Goal: Transaction & Acquisition: Purchase product/service

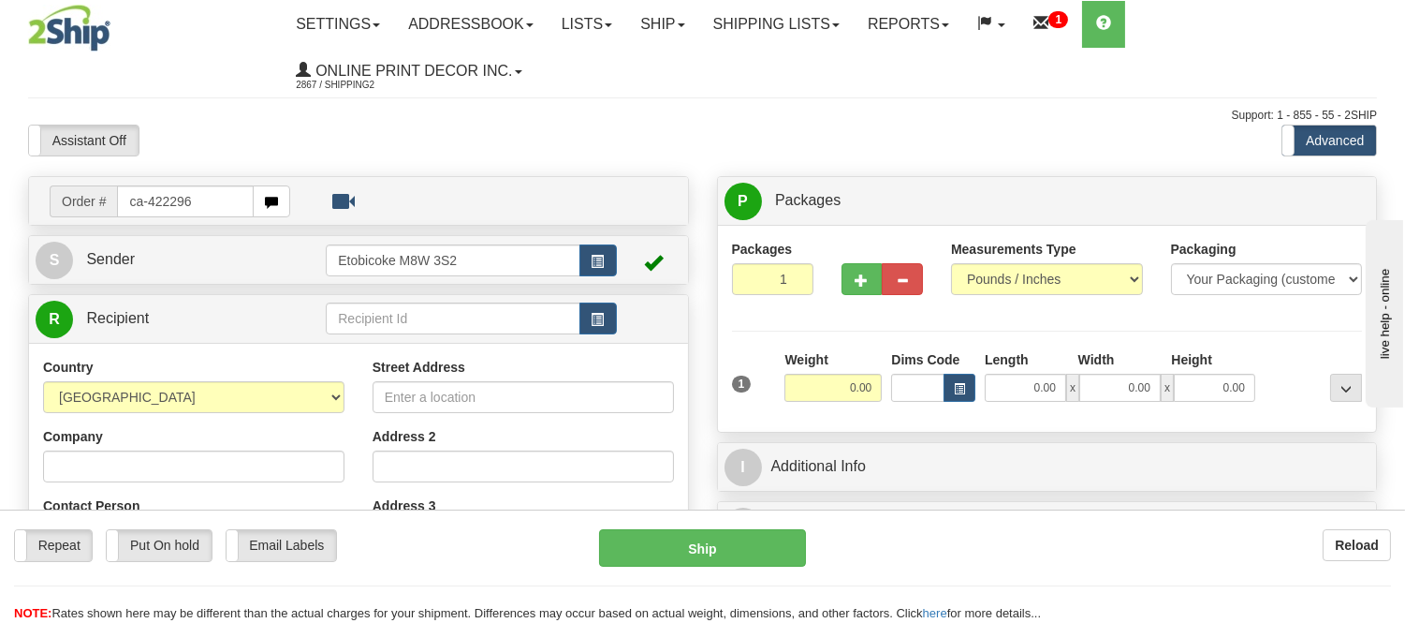
type input "ca-422296"
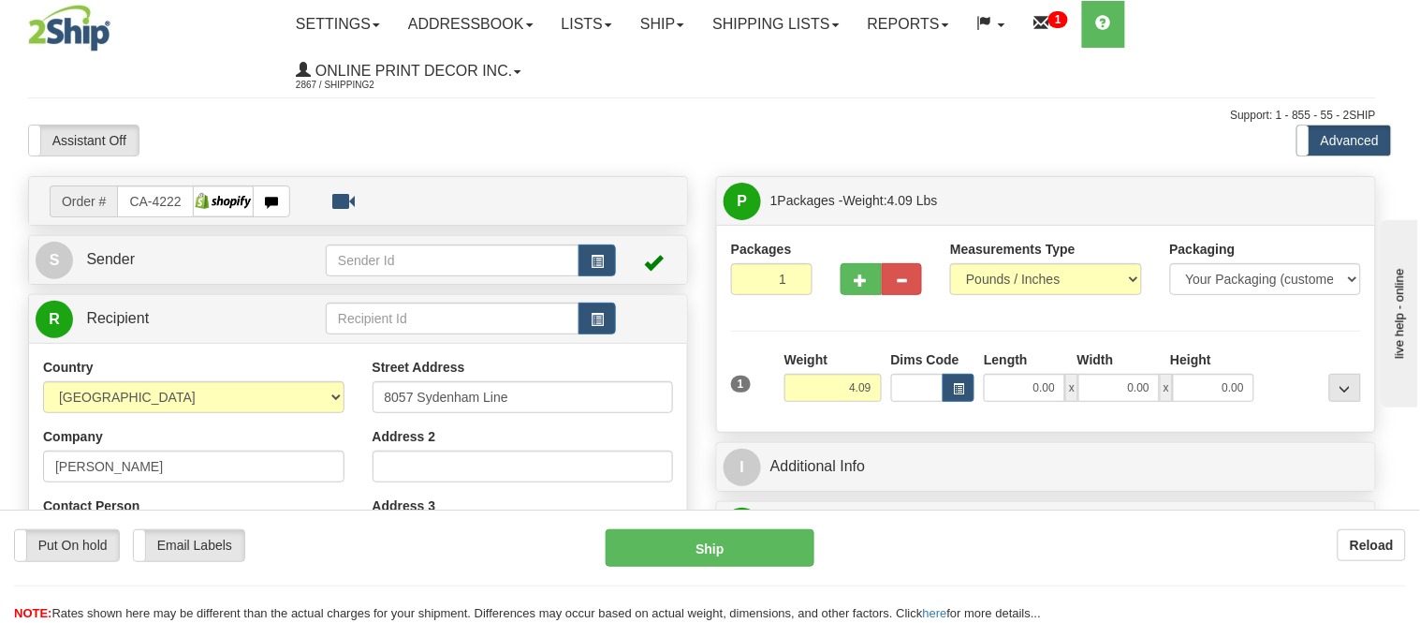
type input "ALVINSTON"
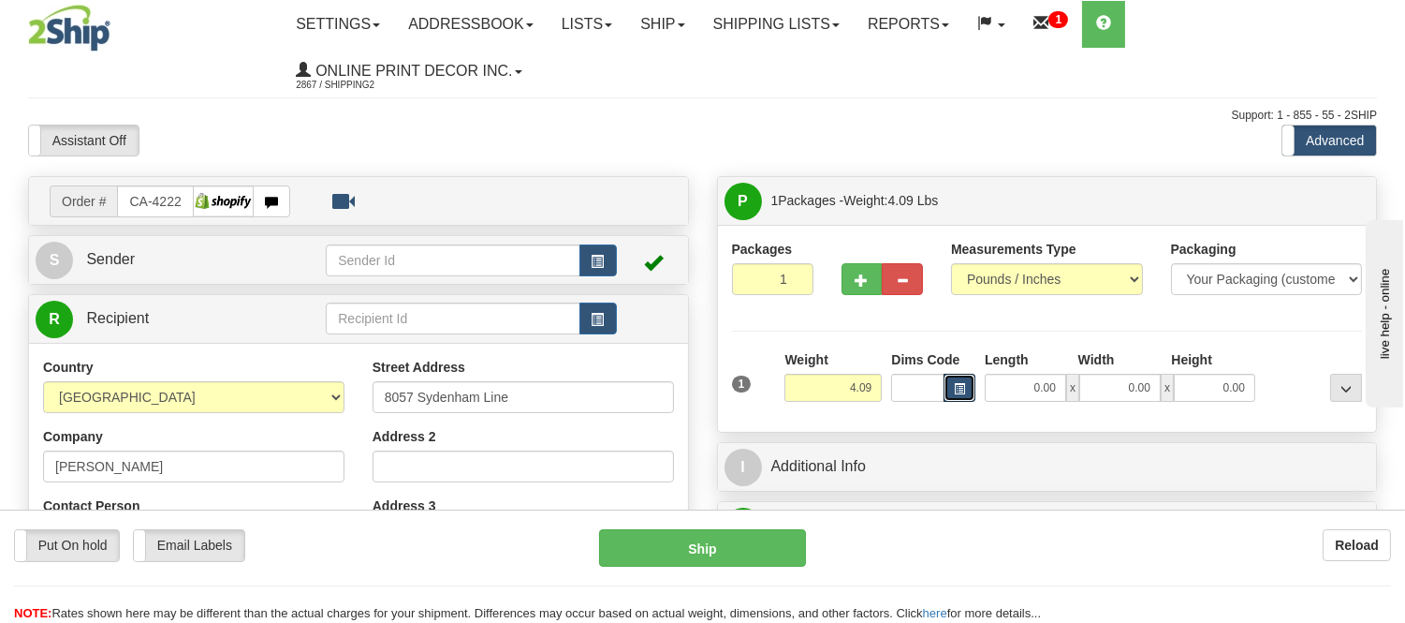
click at [959, 389] on span "button" at bounding box center [959, 389] width 11 height 10
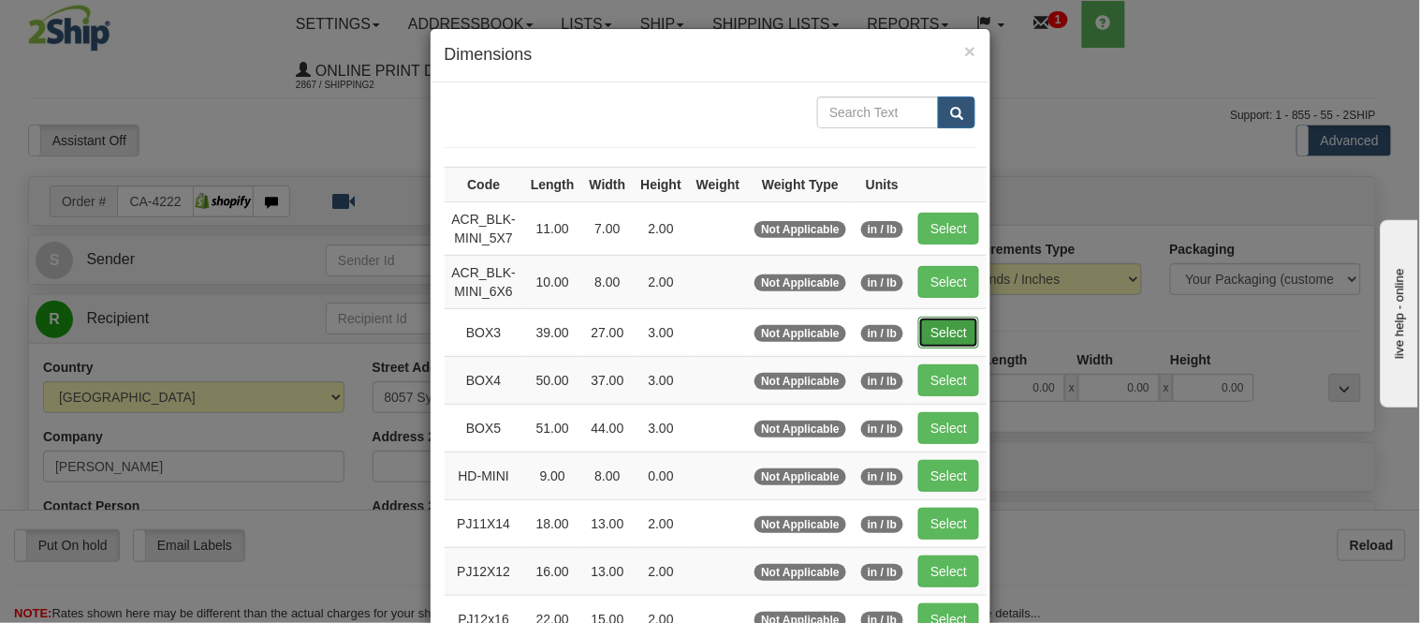
click at [953, 333] on button "Select" at bounding box center [948, 332] width 61 height 32
type input "BOX3"
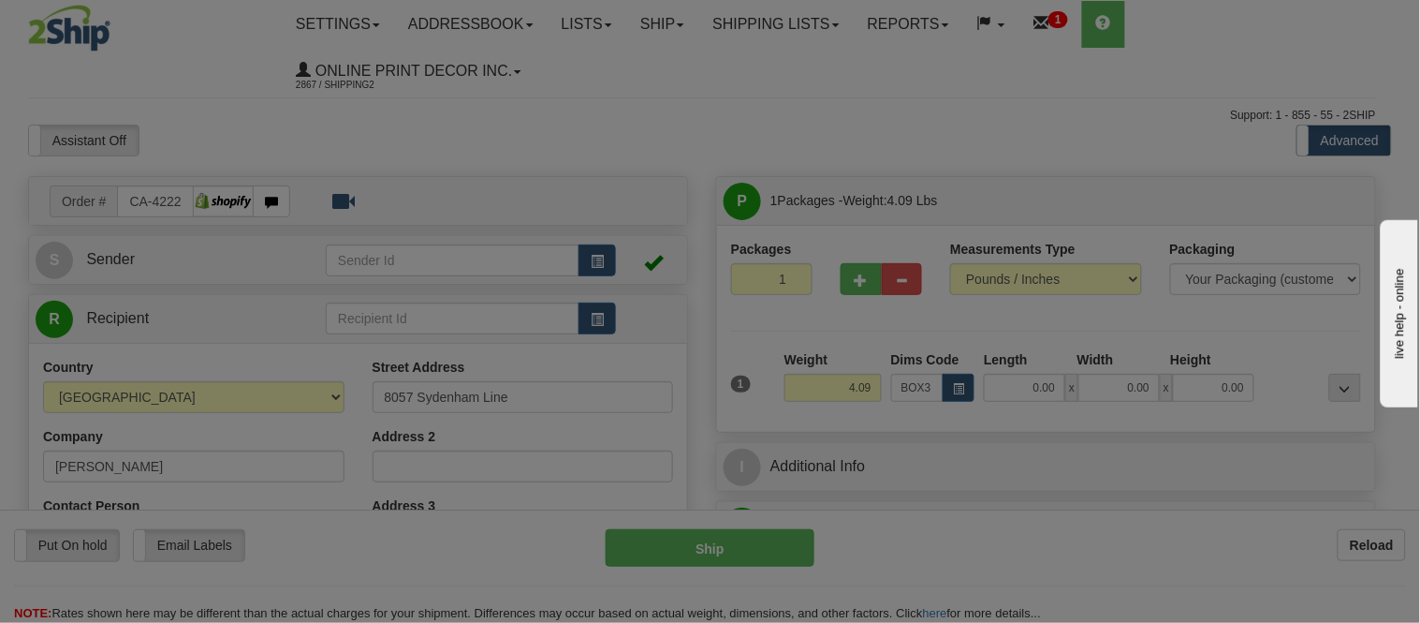
type input "39.00"
type input "27.00"
type input "3.00"
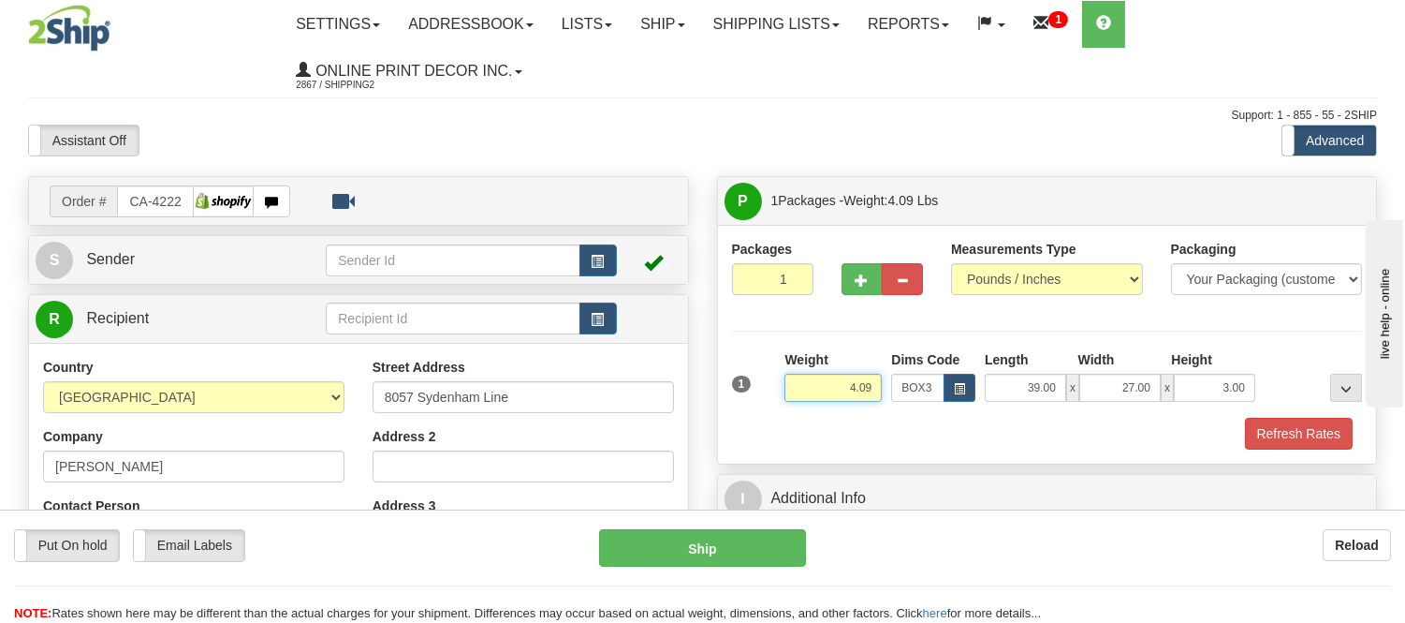
drag, startPoint x: 878, startPoint y: 387, endPoint x: 786, endPoint y: 413, distance: 95.4
click at [786, 413] on div "Weight 4.09" at bounding box center [833, 383] width 107 height 66
type input "8.98"
click at [1299, 441] on button "Refresh Rates" at bounding box center [1299, 434] width 108 height 32
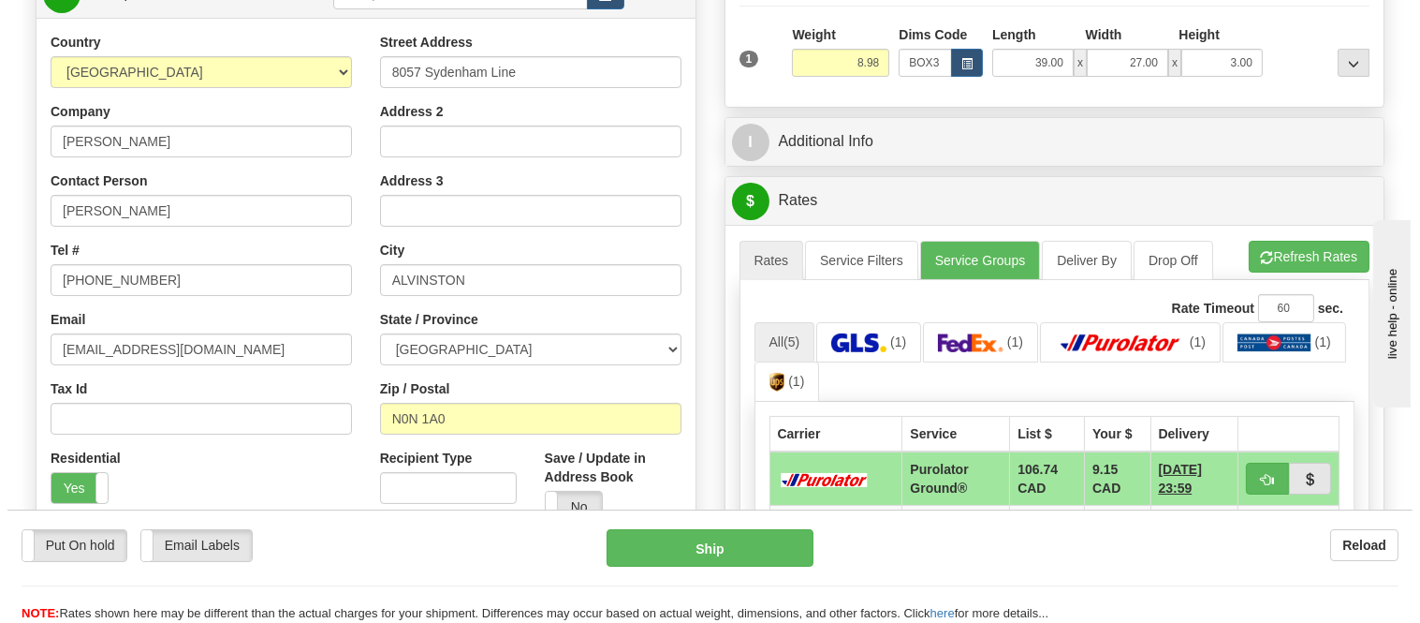
scroll to position [520, 0]
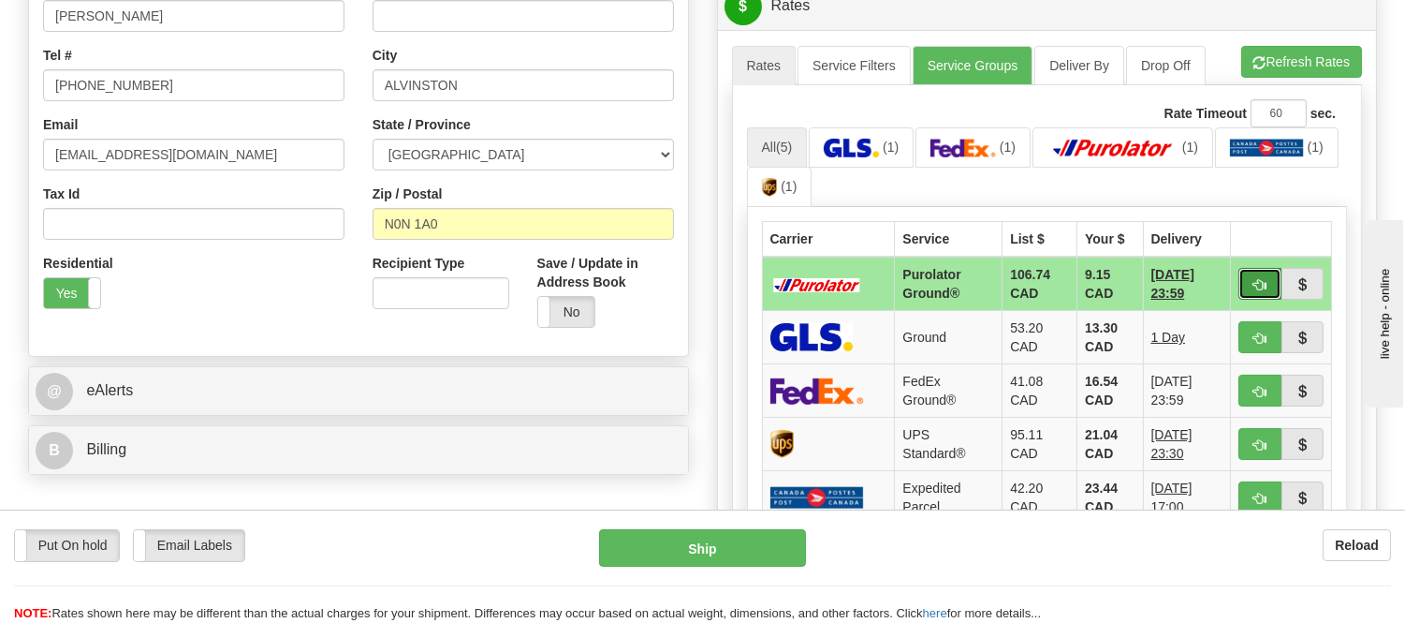
click at [1255, 279] on span "button" at bounding box center [1260, 285] width 13 height 12
type input "260"
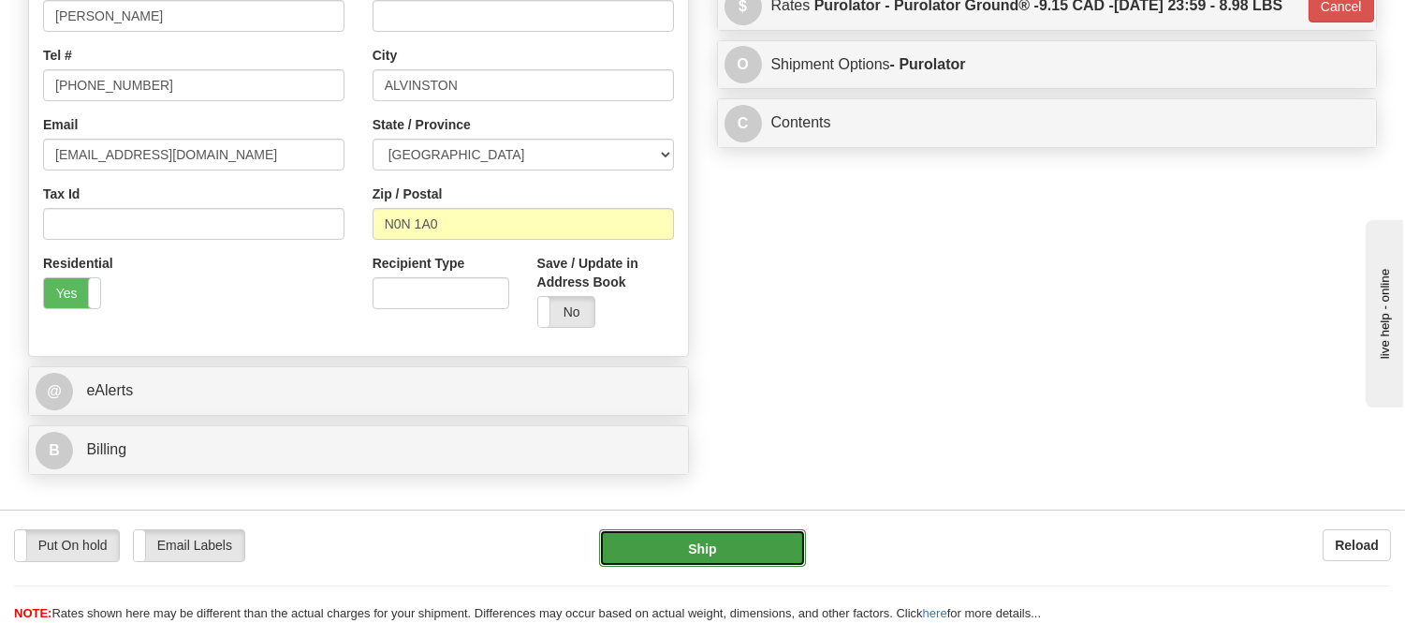
click at [717, 546] on button "Ship" at bounding box center [702, 547] width 206 height 37
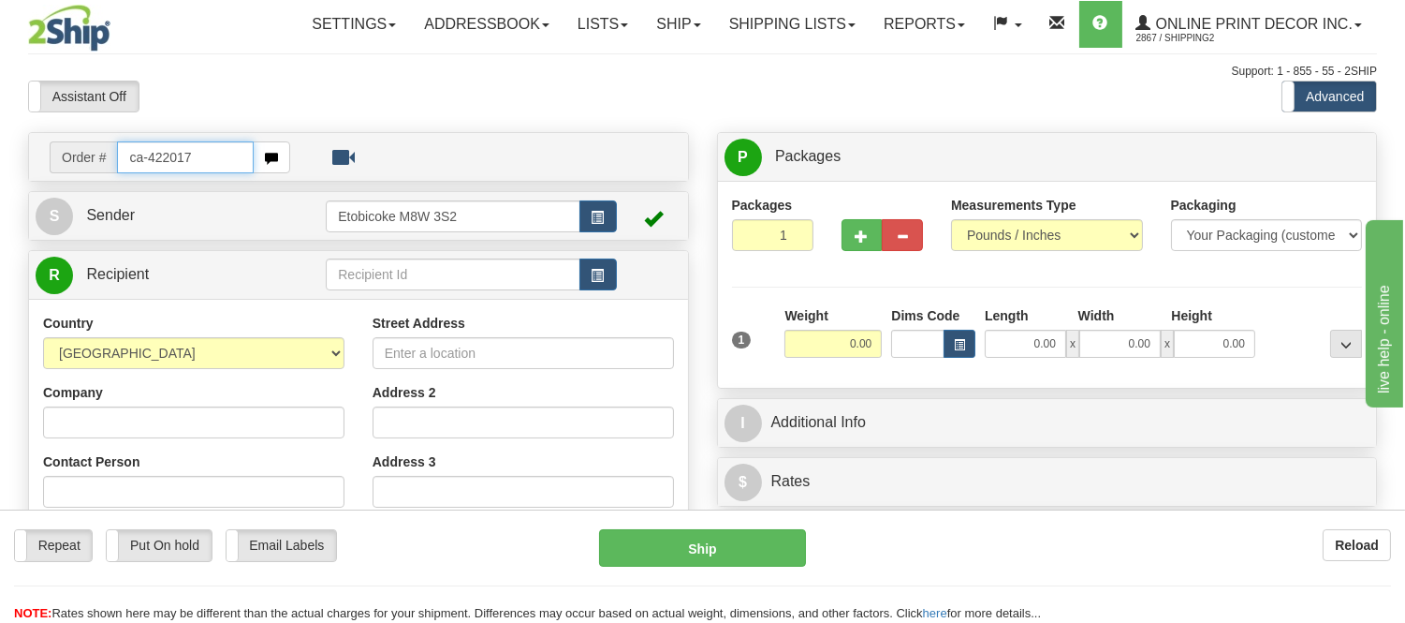
type input "ca-422017"
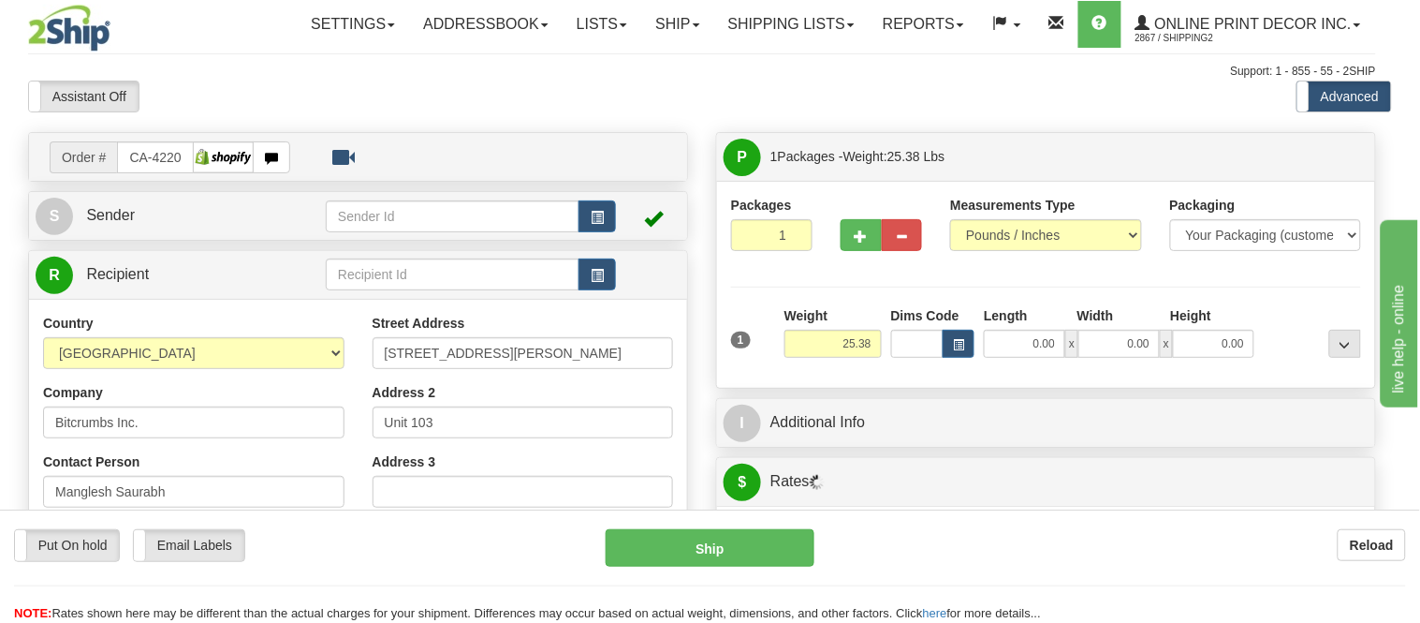
type input "KINGSTON"
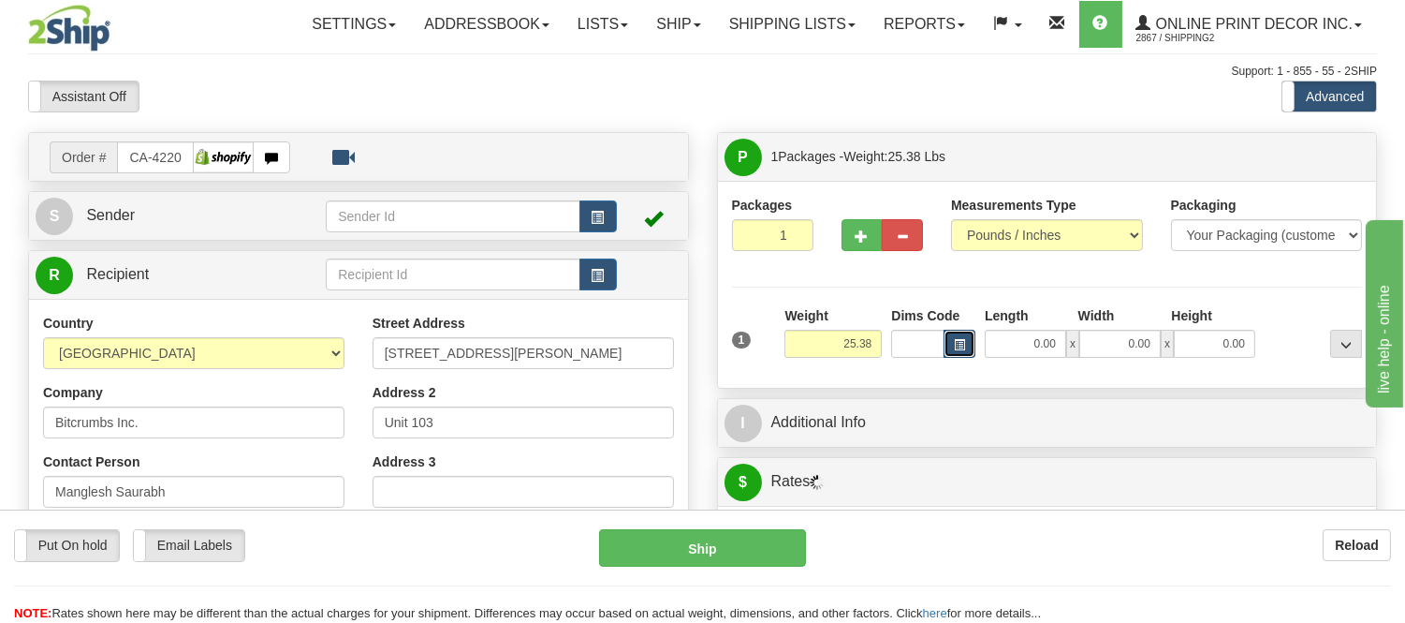
click at [960, 335] on button "button" at bounding box center [960, 344] width 32 height 28
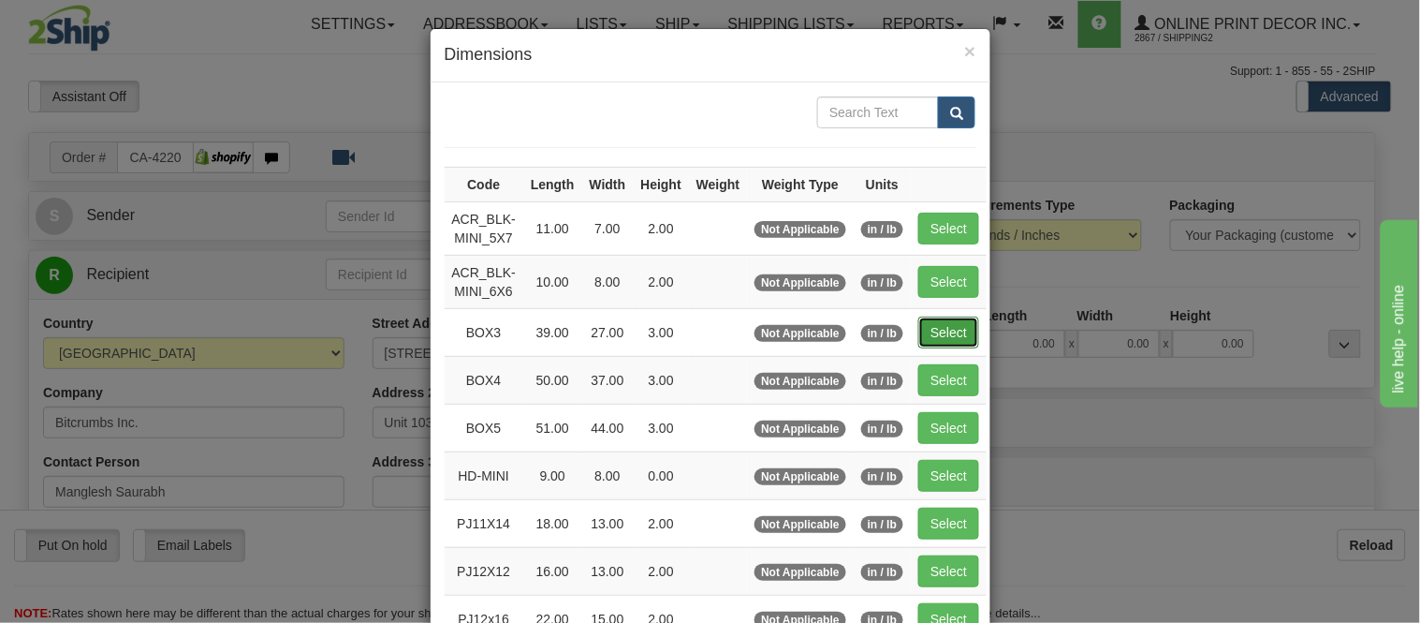
click at [966, 319] on button "Select" at bounding box center [948, 332] width 61 height 32
type input "BOX3"
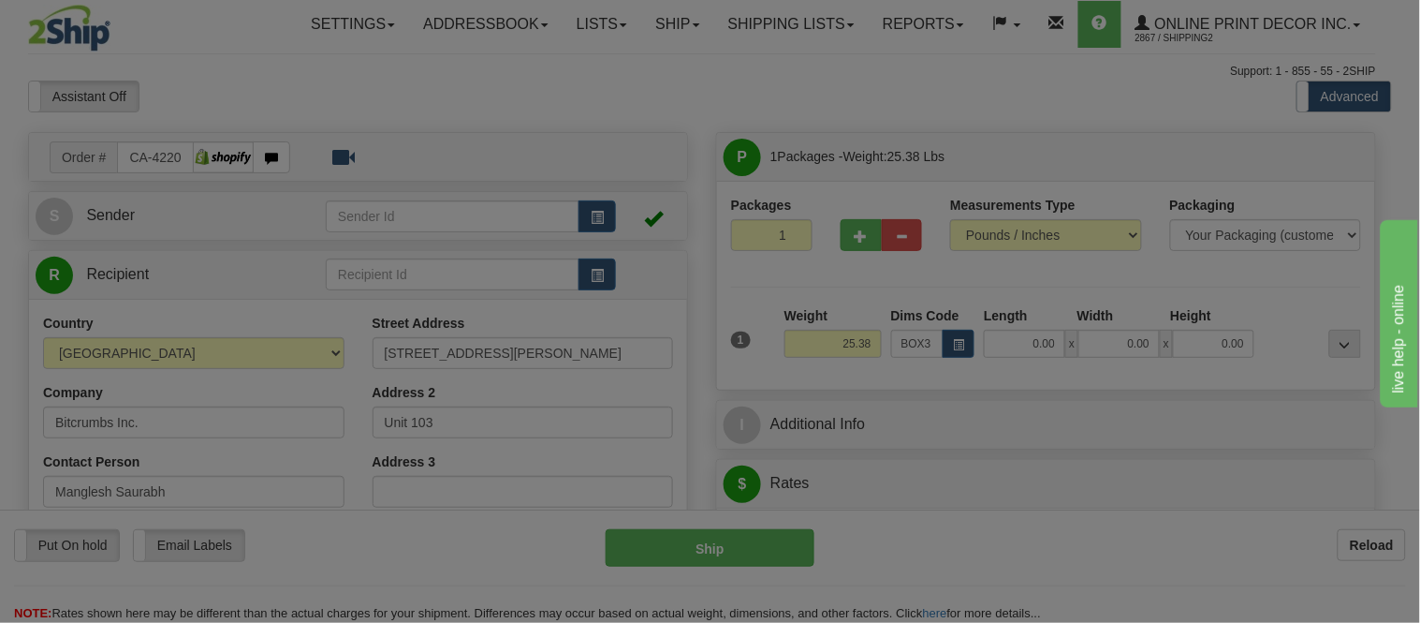
type input "39.00"
type input "27.00"
type input "3.00"
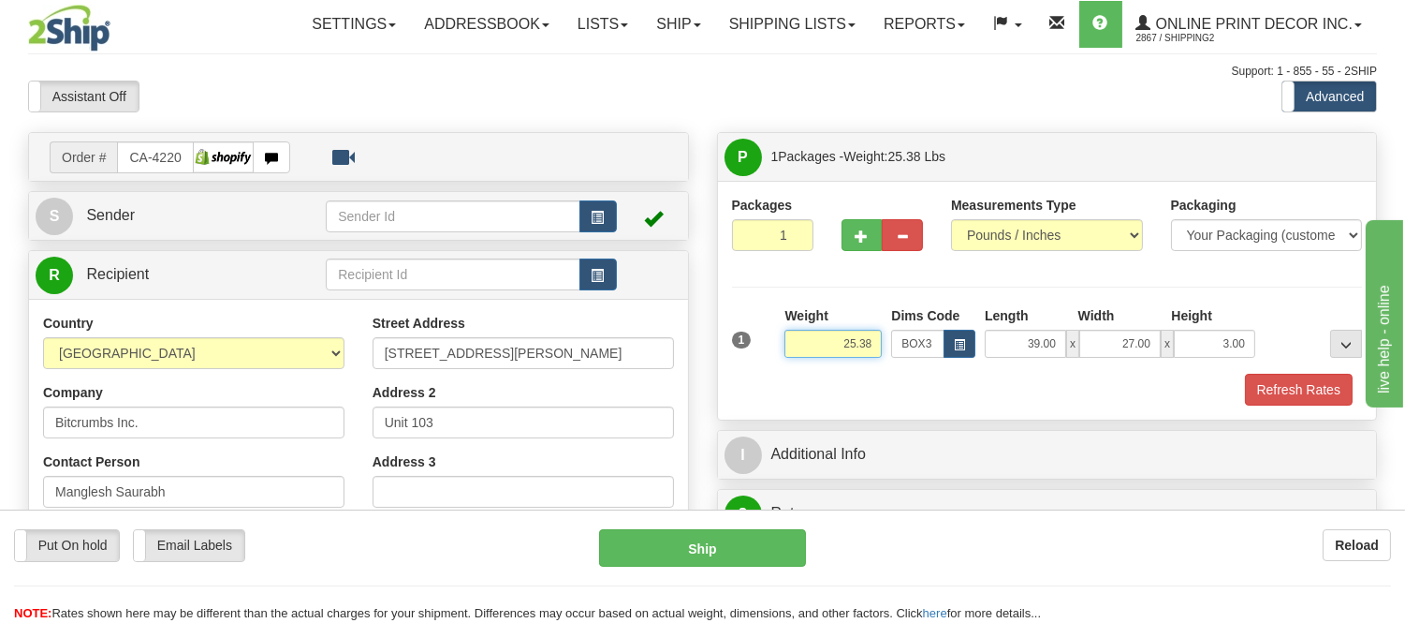
drag, startPoint x: 877, startPoint y: 347, endPoint x: 760, endPoint y: 363, distance: 118.1
click at [760, 363] on div "1 Weight 25.38 Dims Code x x" at bounding box center [1047, 339] width 640 height 66
click at [855, 347] on input "14.87" at bounding box center [833, 344] width 97 height 28
type input "13.87"
click at [853, 236] on button "button" at bounding box center [862, 235] width 41 height 32
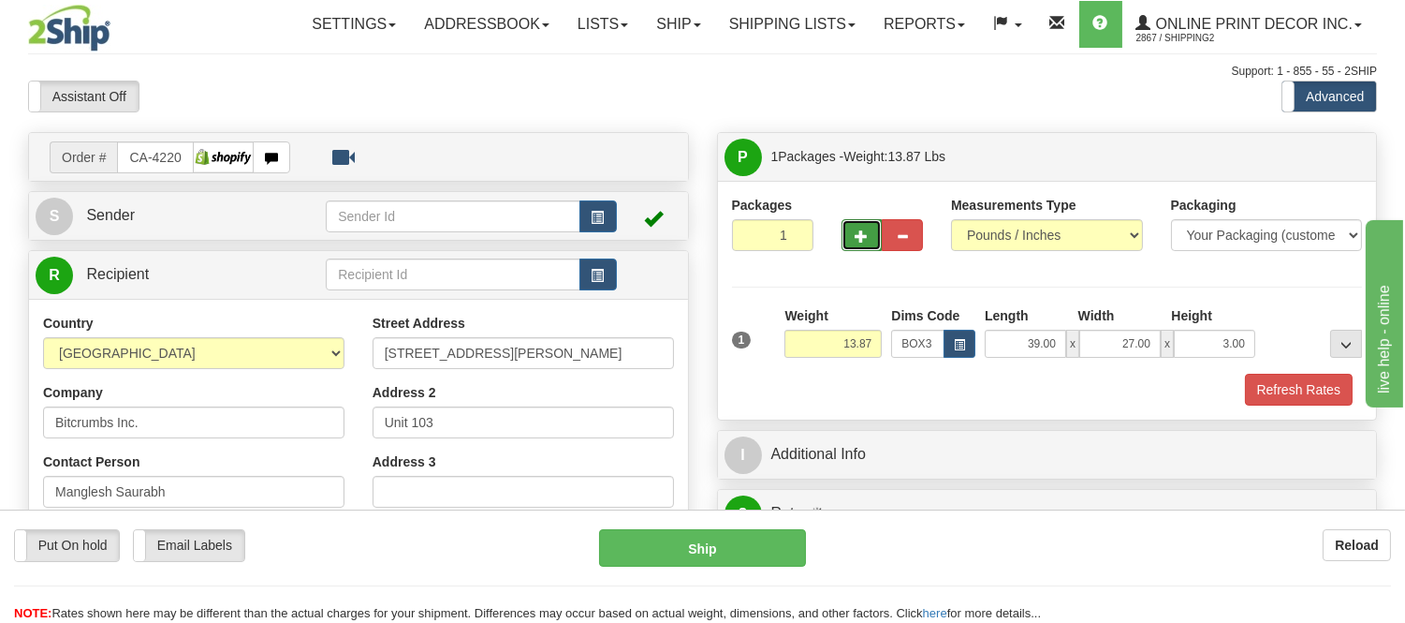
radio input "true"
type input "2"
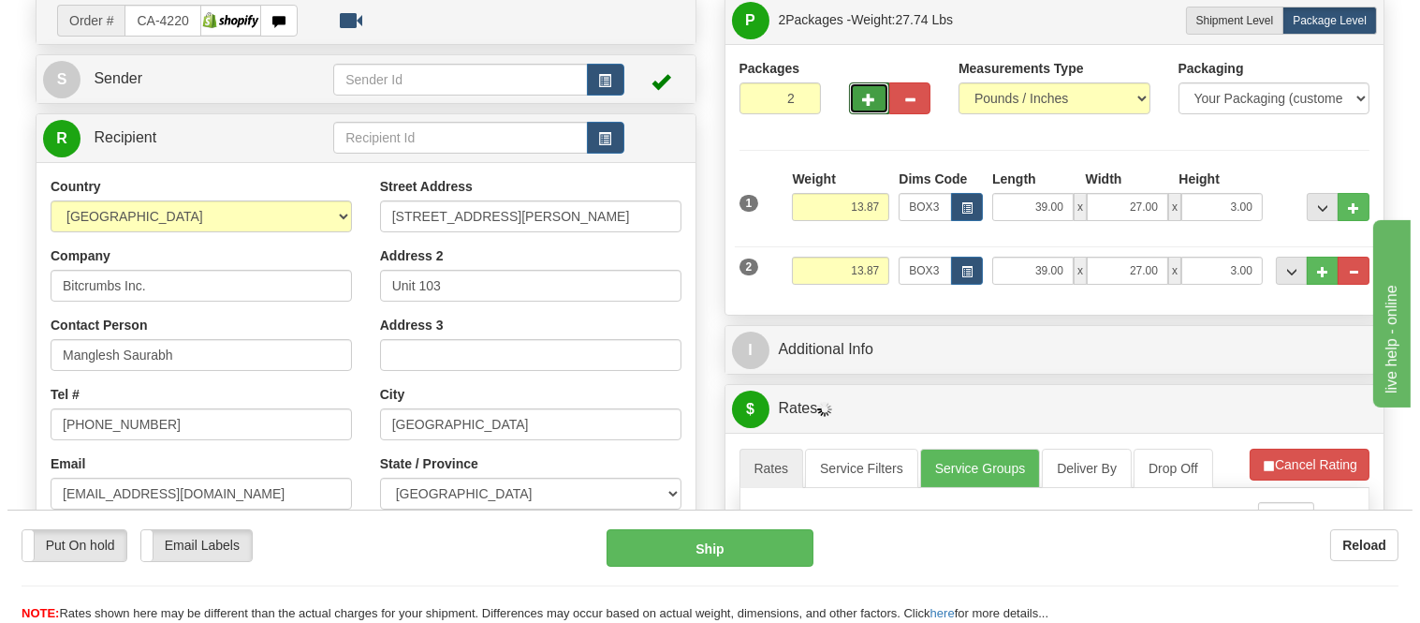
scroll to position [208, 0]
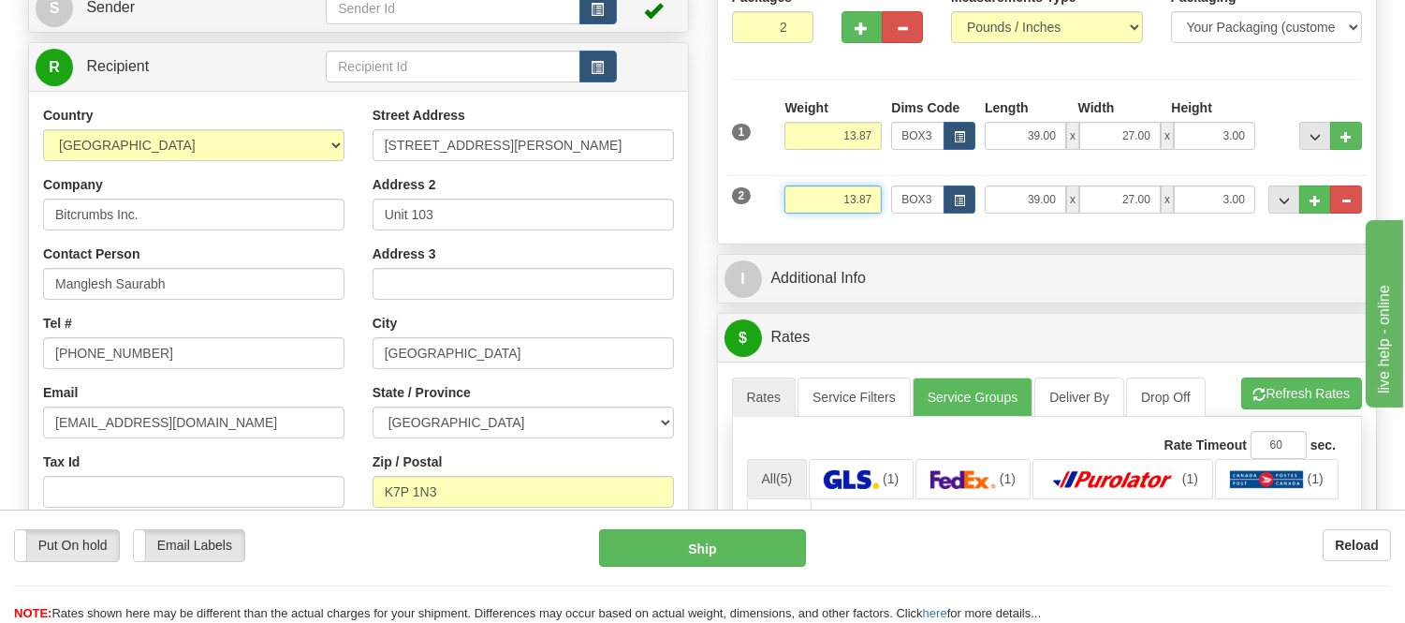
drag, startPoint x: 874, startPoint y: 198, endPoint x: 798, endPoint y: 222, distance: 79.4
click at [798, 222] on div "Weight 13.87" at bounding box center [833, 206] width 107 height 42
type input "9.98"
click at [952, 204] on button "button" at bounding box center [960, 199] width 32 height 28
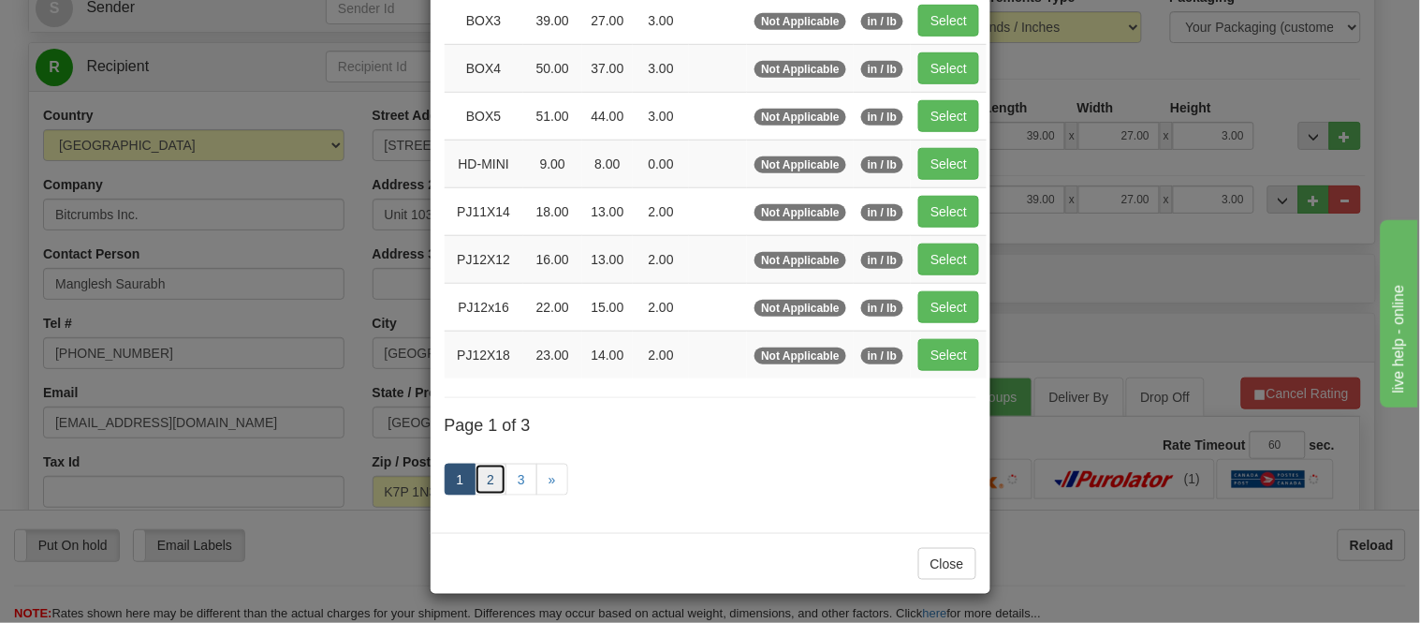
click at [481, 487] on link "2" at bounding box center [491, 479] width 32 height 32
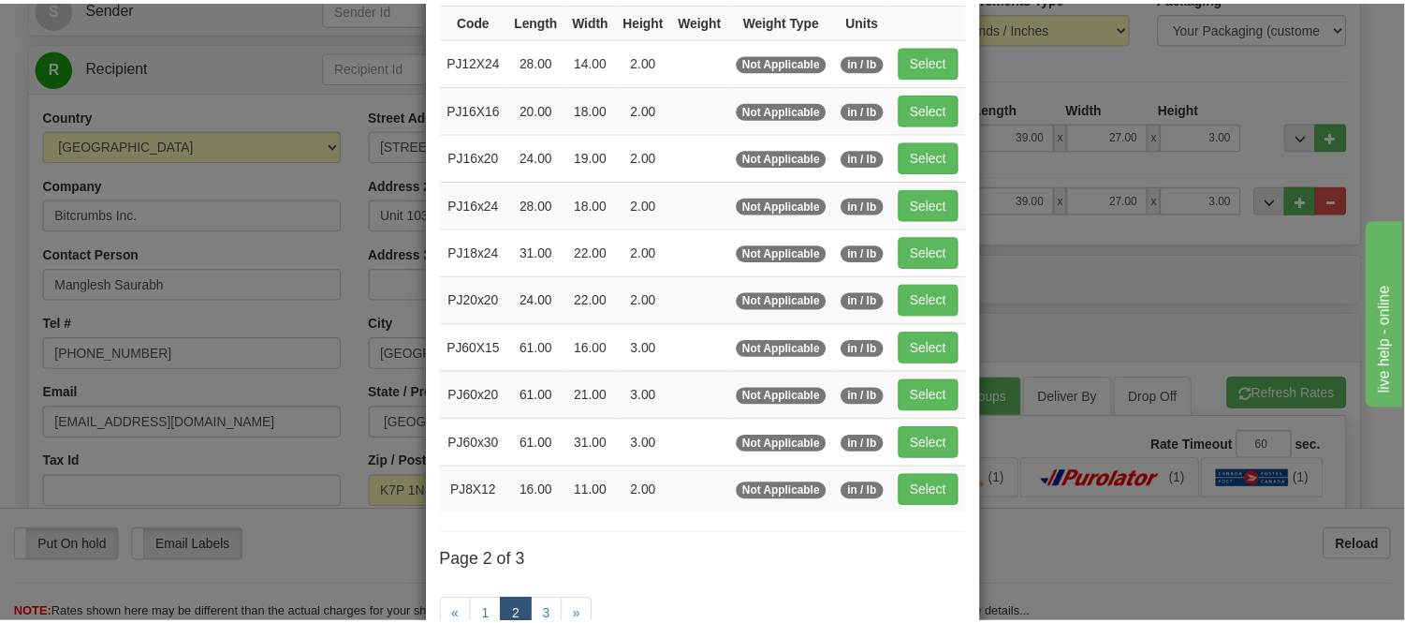
scroll to position [304, 0]
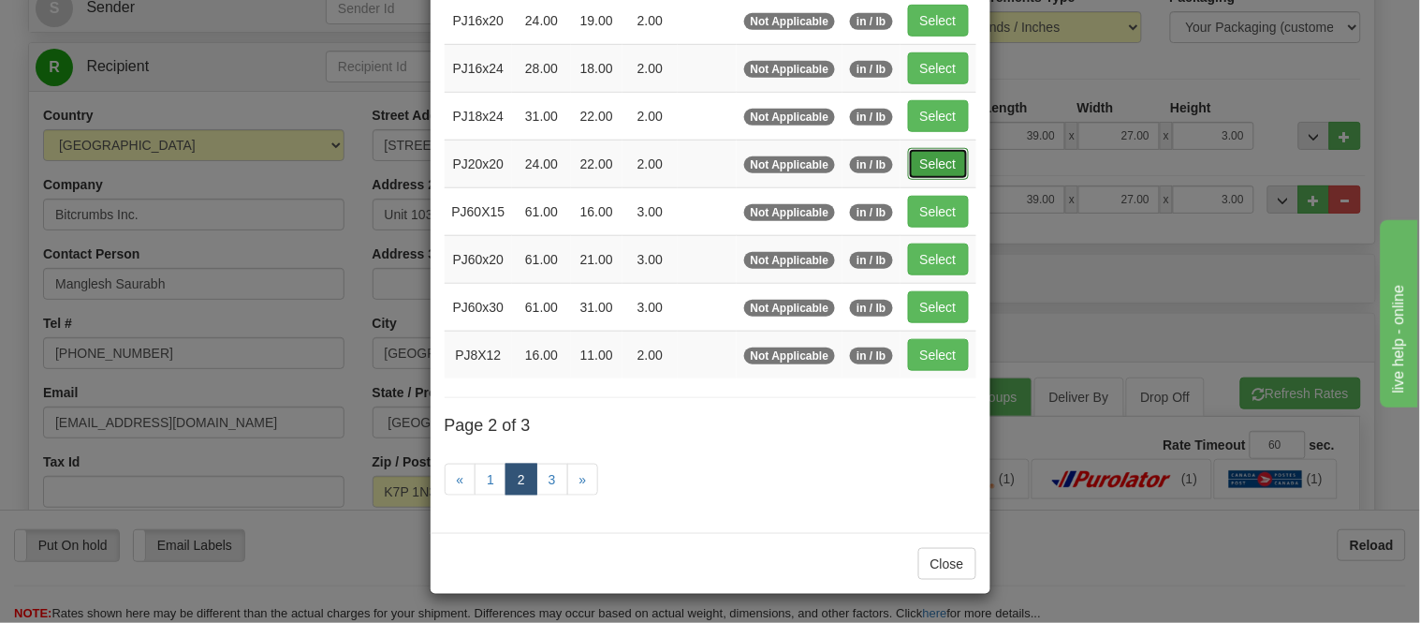
click at [933, 154] on button "Select" at bounding box center [938, 164] width 61 height 32
type input "PJ20x20"
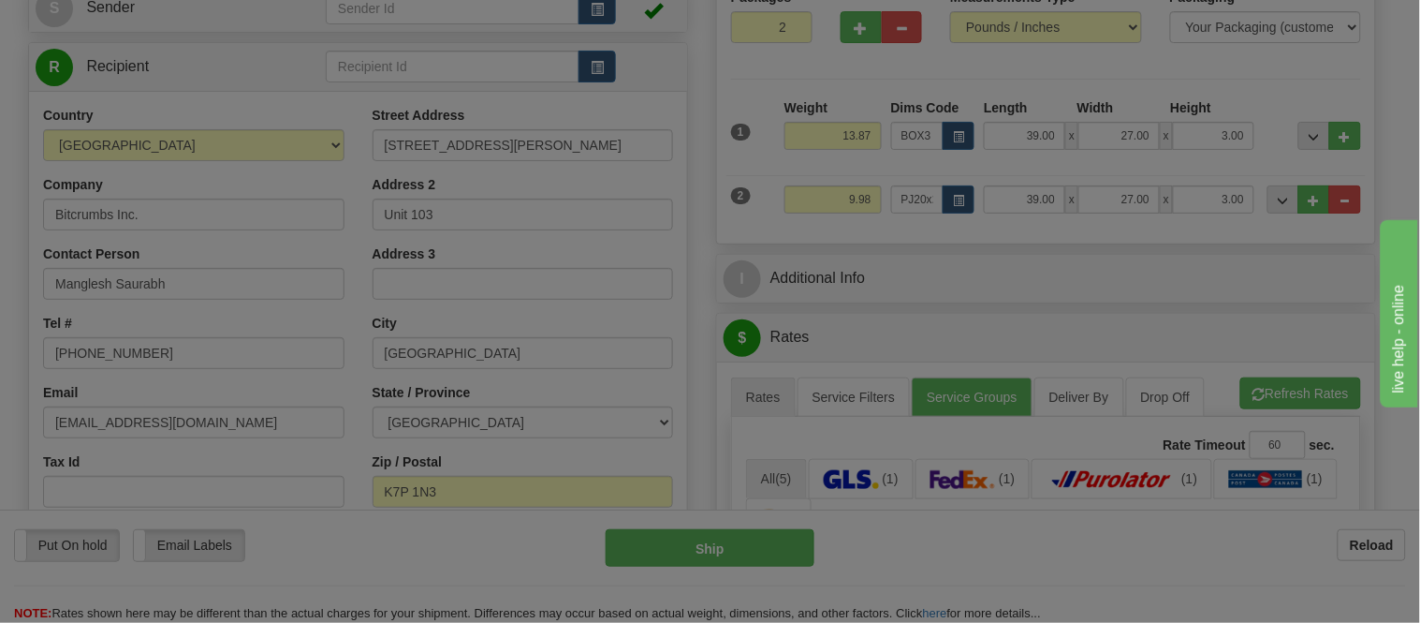
type input "24.00"
type input "22.00"
type input "2.00"
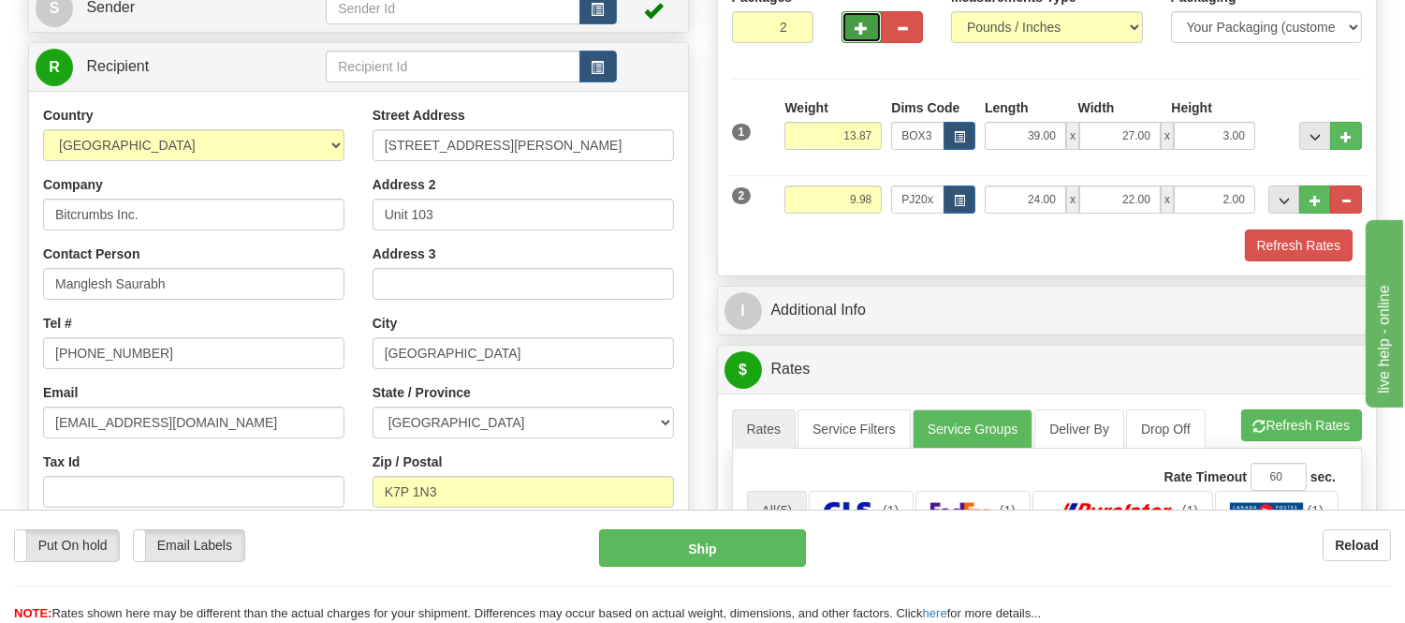
click at [849, 28] on button "button" at bounding box center [862, 27] width 41 height 32
type input "3"
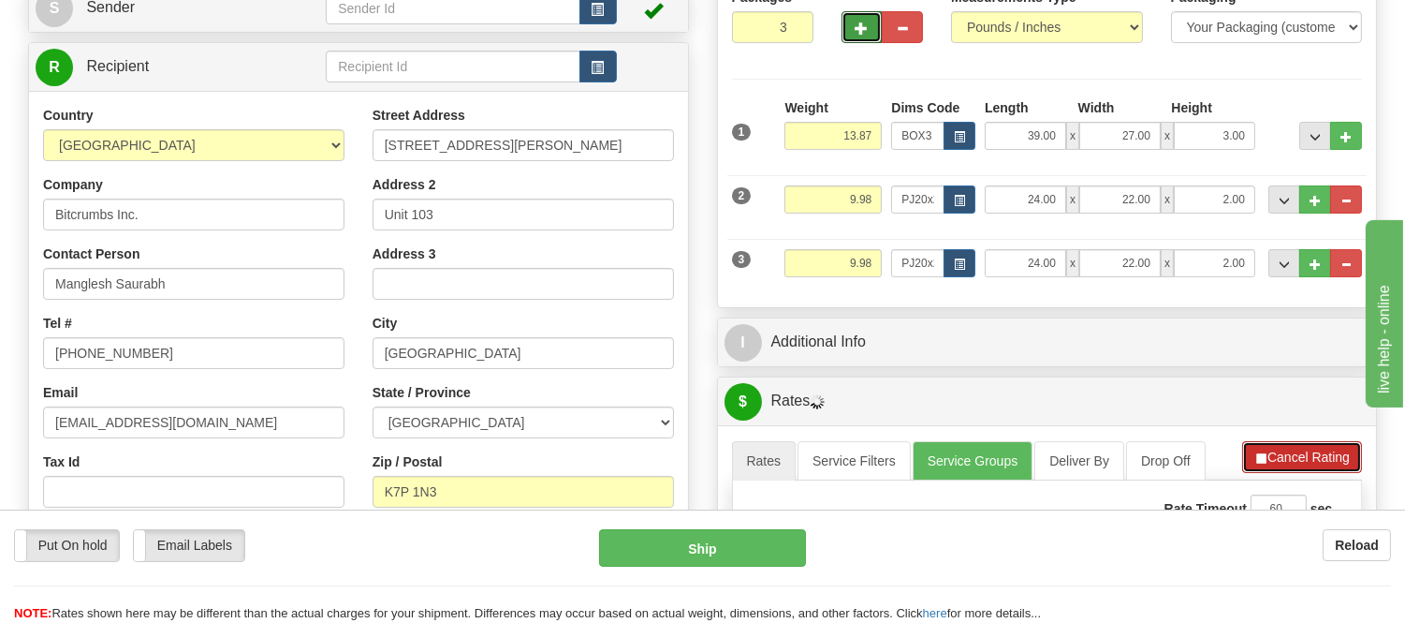
click at [1273, 447] on button "Cancel Rating" at bounding box center [1302, 457] width 120 height 32
click at [1273, 448] on button "Refresh Rates" at bounding box center [1302, 457] width 121 height 32
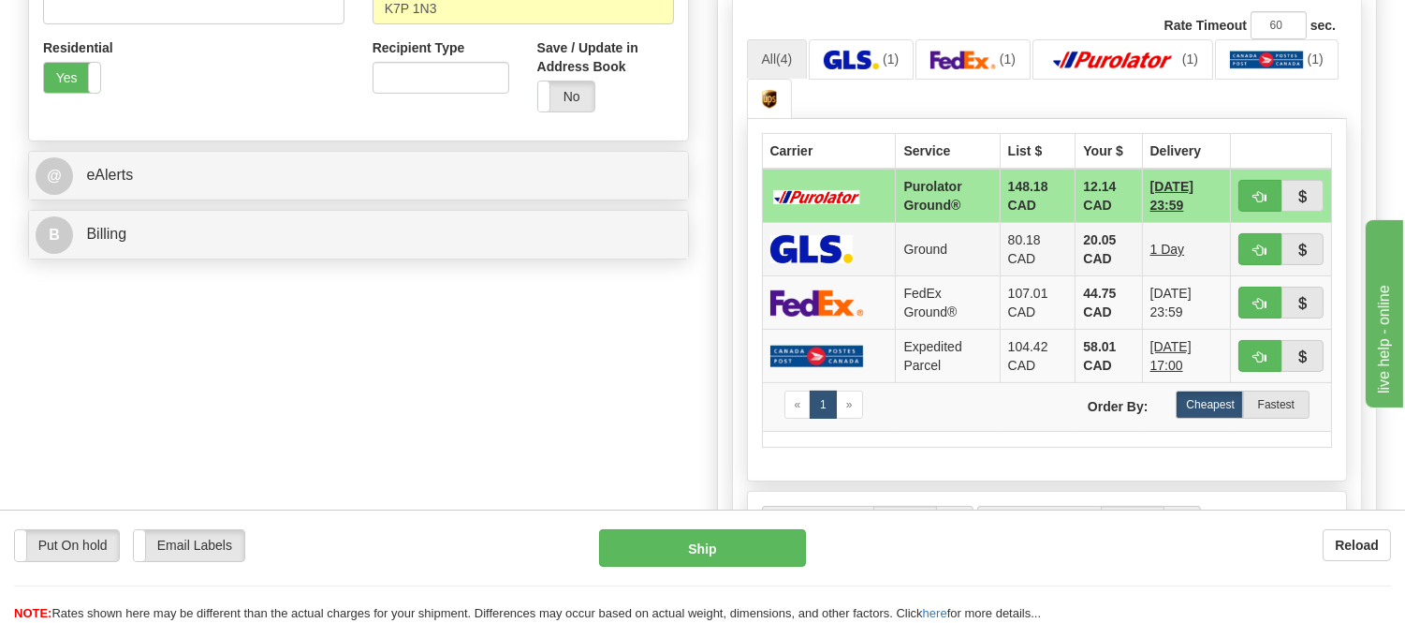
scroll to position [727, 0]
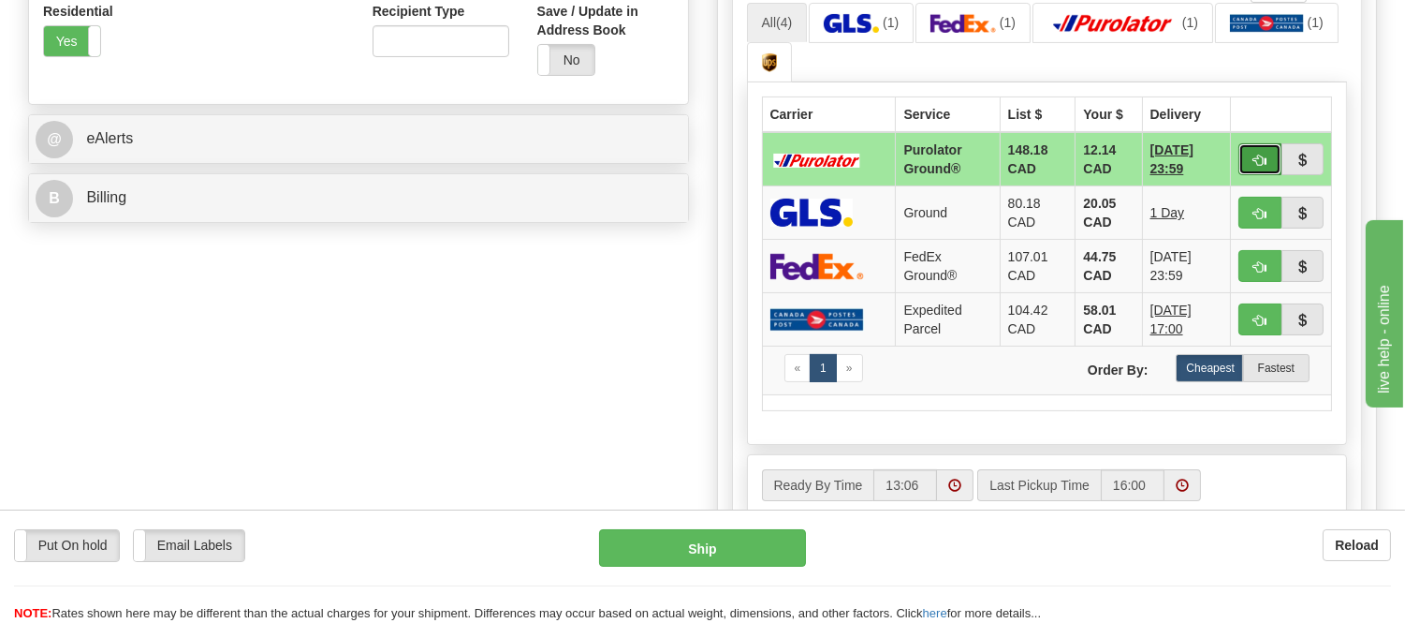
click at [1253, 145] on button "button" at bounding box center [1260, 159] width 43 height 32
type input "260"
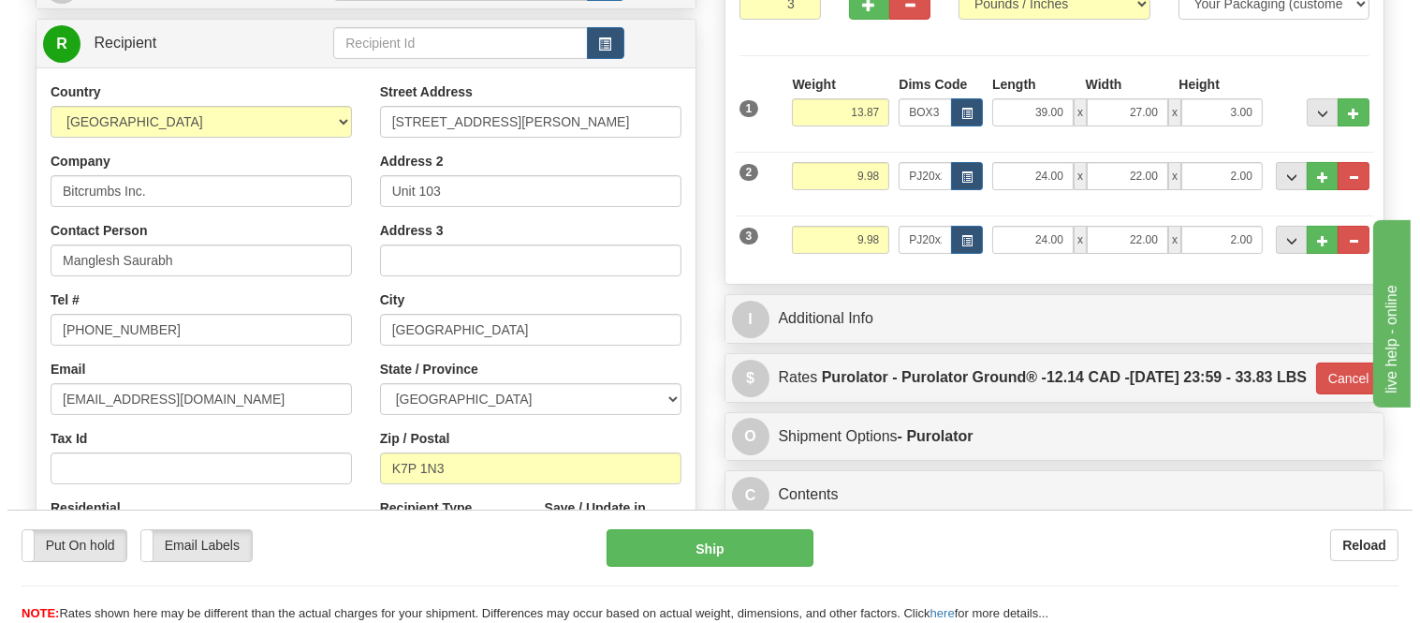
scroll to position [208, 0]
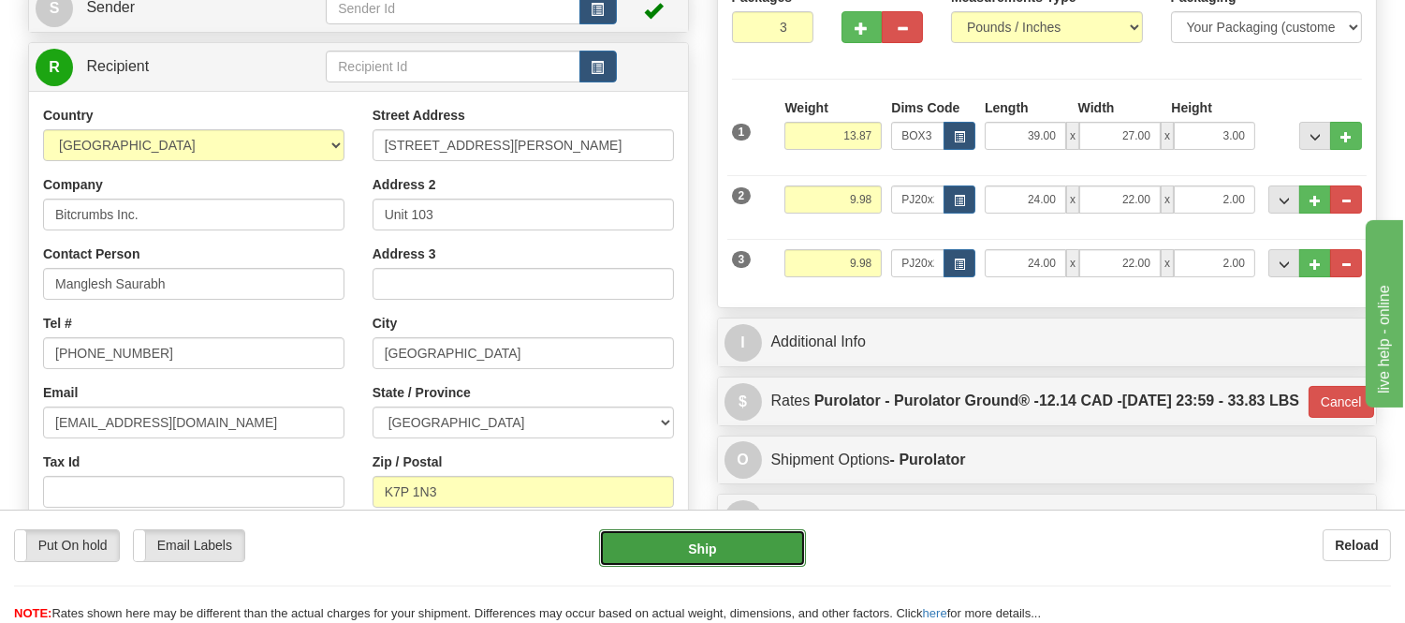
click at [728, 550] on button "Ship" at bounding box center [702, 547] width 206 height 37
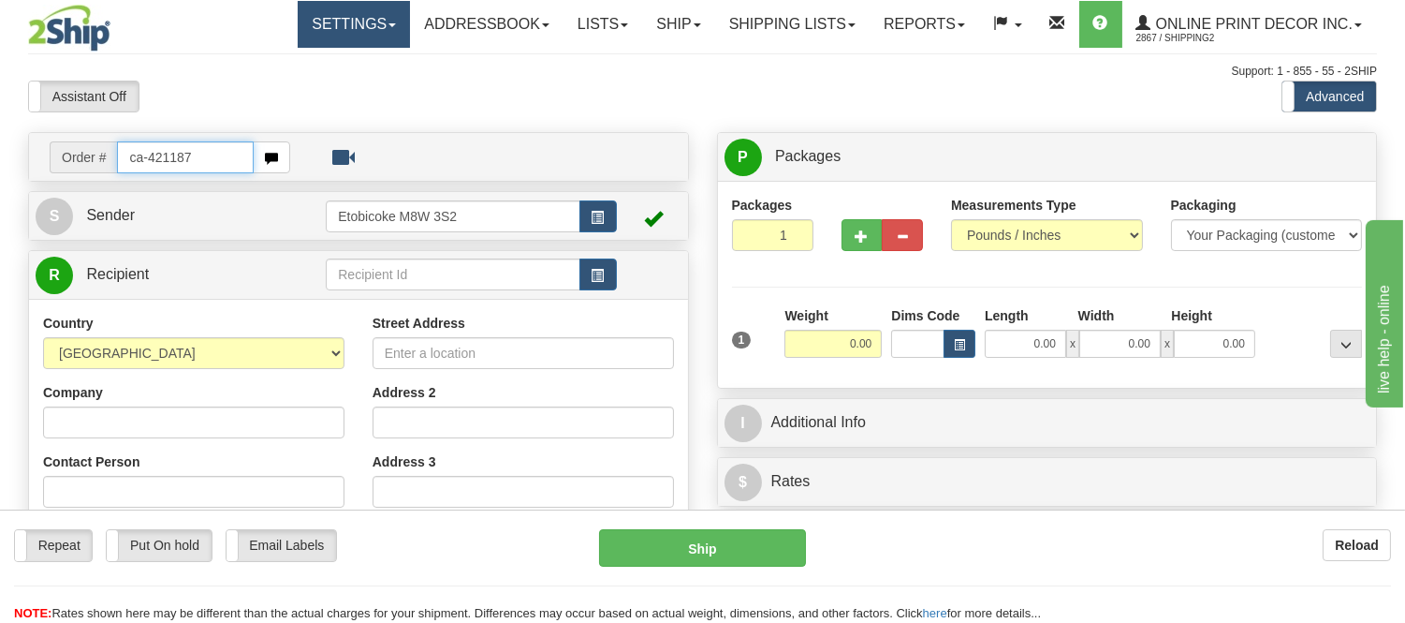
type input "ca-421187"
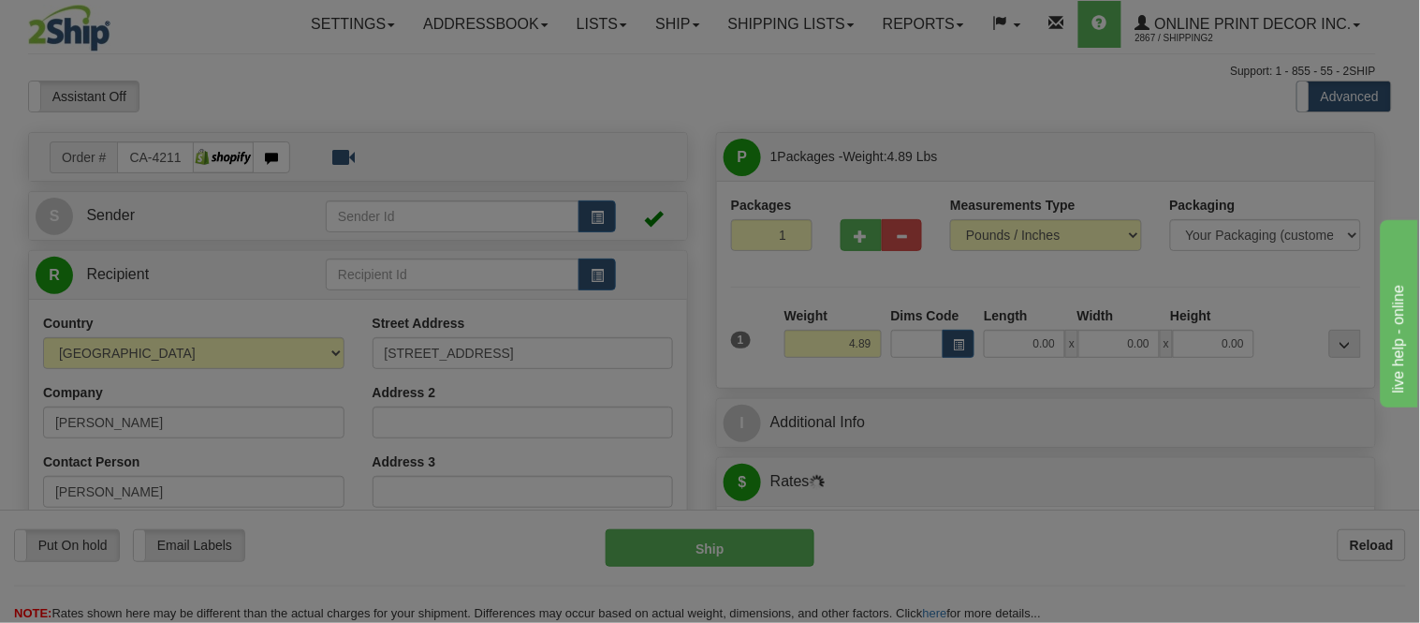
type input "SALT SPRING ISLAND"
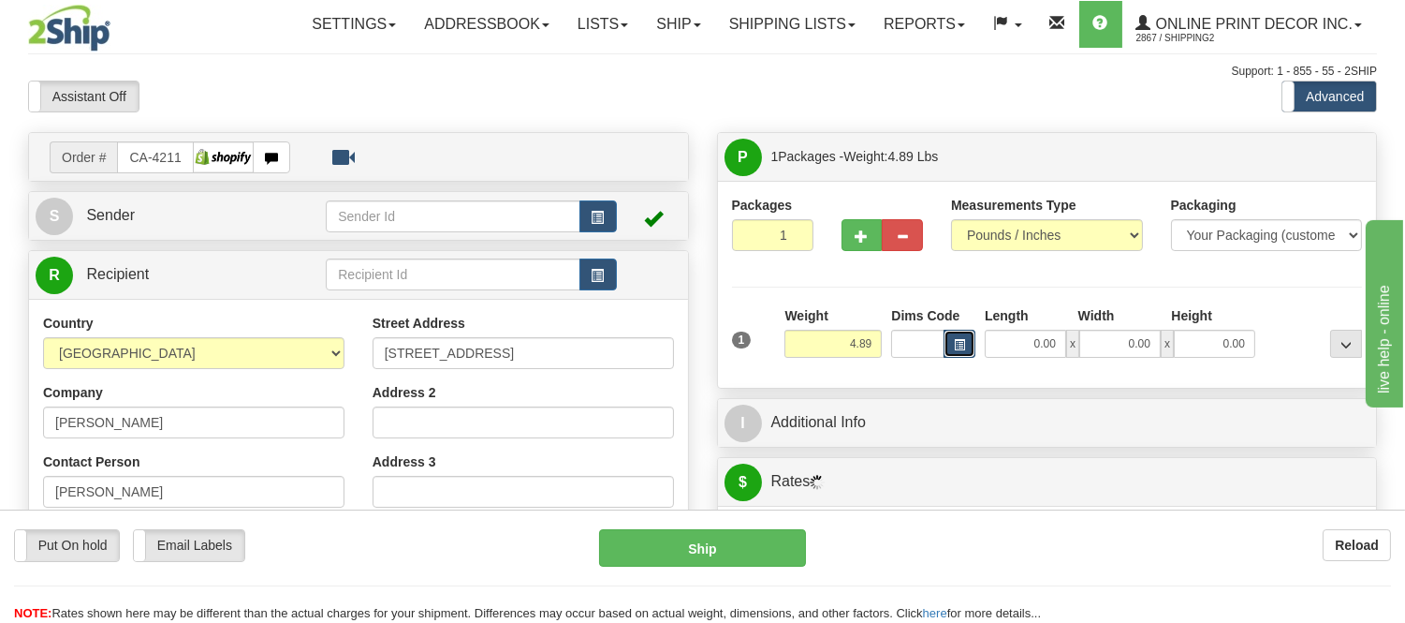
click at [950, 335] on button "button" at bounding box center [960, 344] width 32 height 28
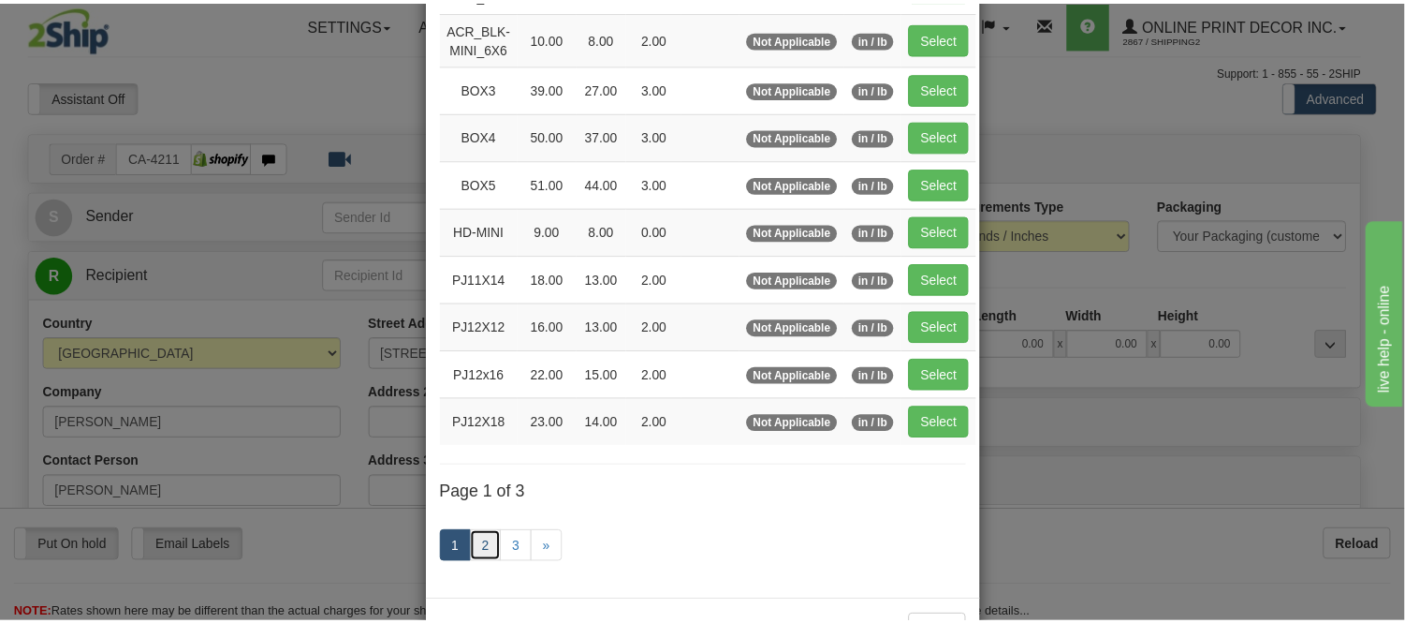
scroll to position [208, 0]
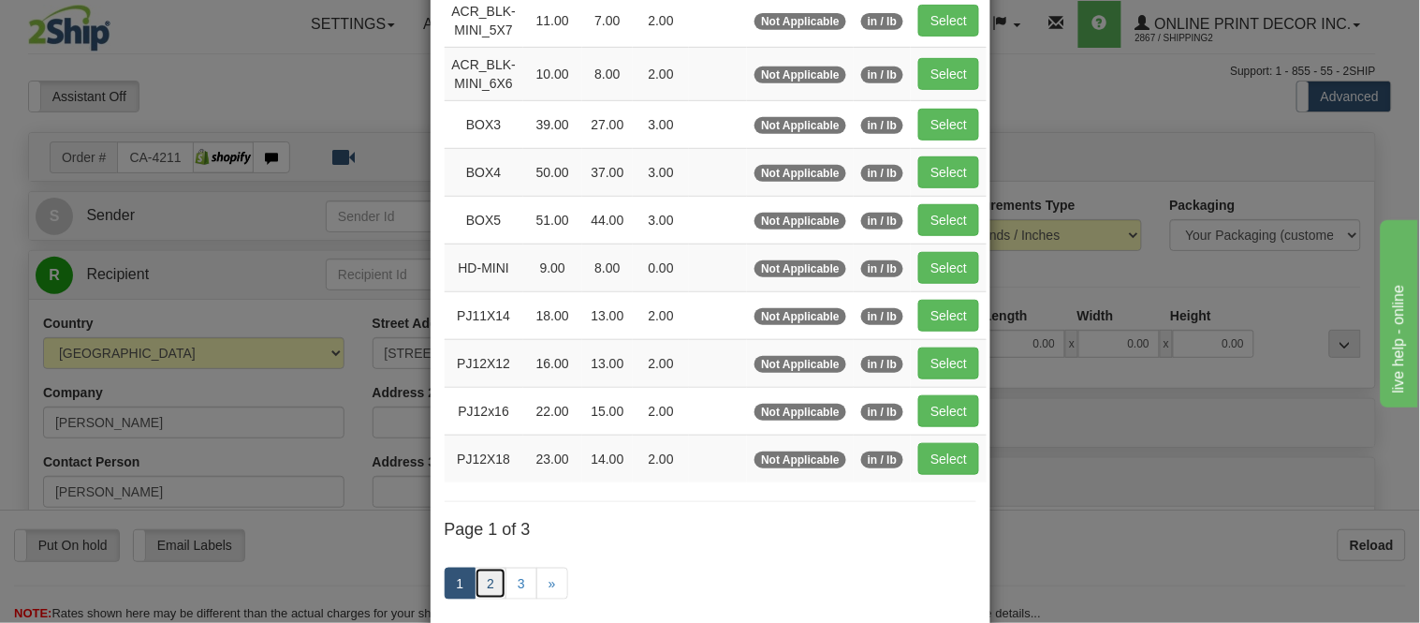
click at [482, 580] on link "2" at bounding box center [491, 583] width 32 height 32
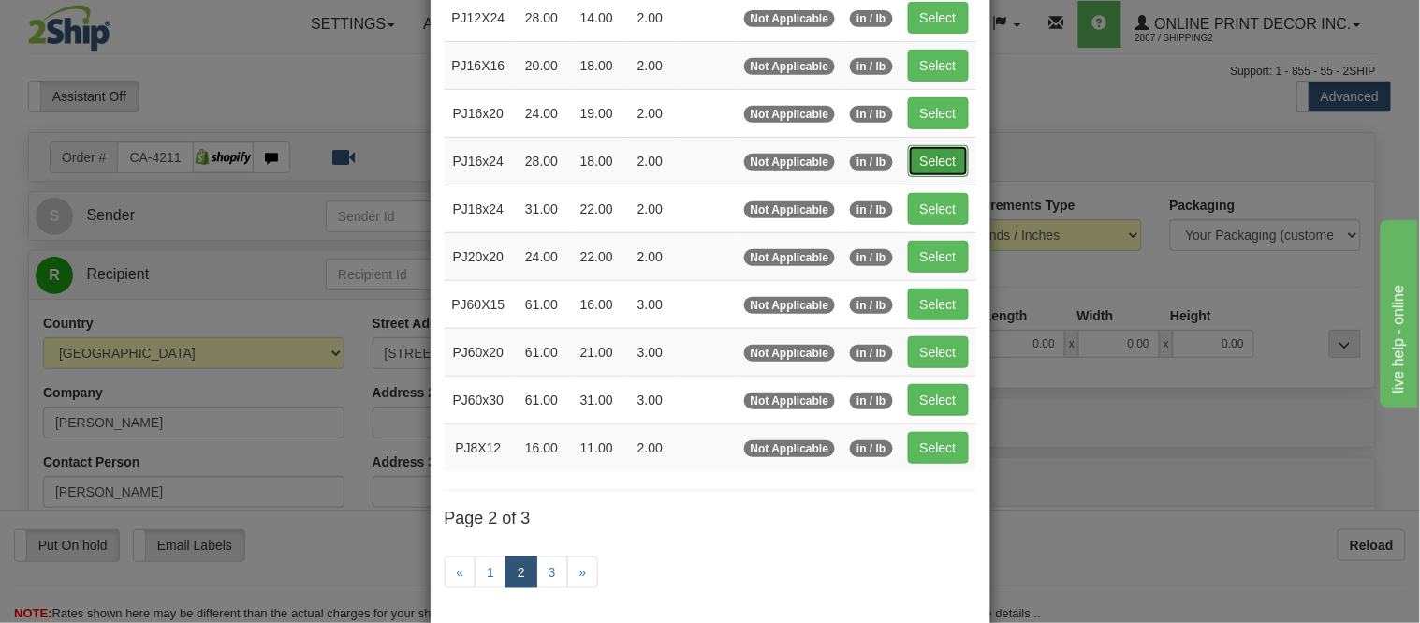
click at [908, 162] on button "Select" at bounding box center [938, 161] width 61 height 32
type input "PJ16x24"
type input "28.00"
type input "18.00"
type input "2.00"
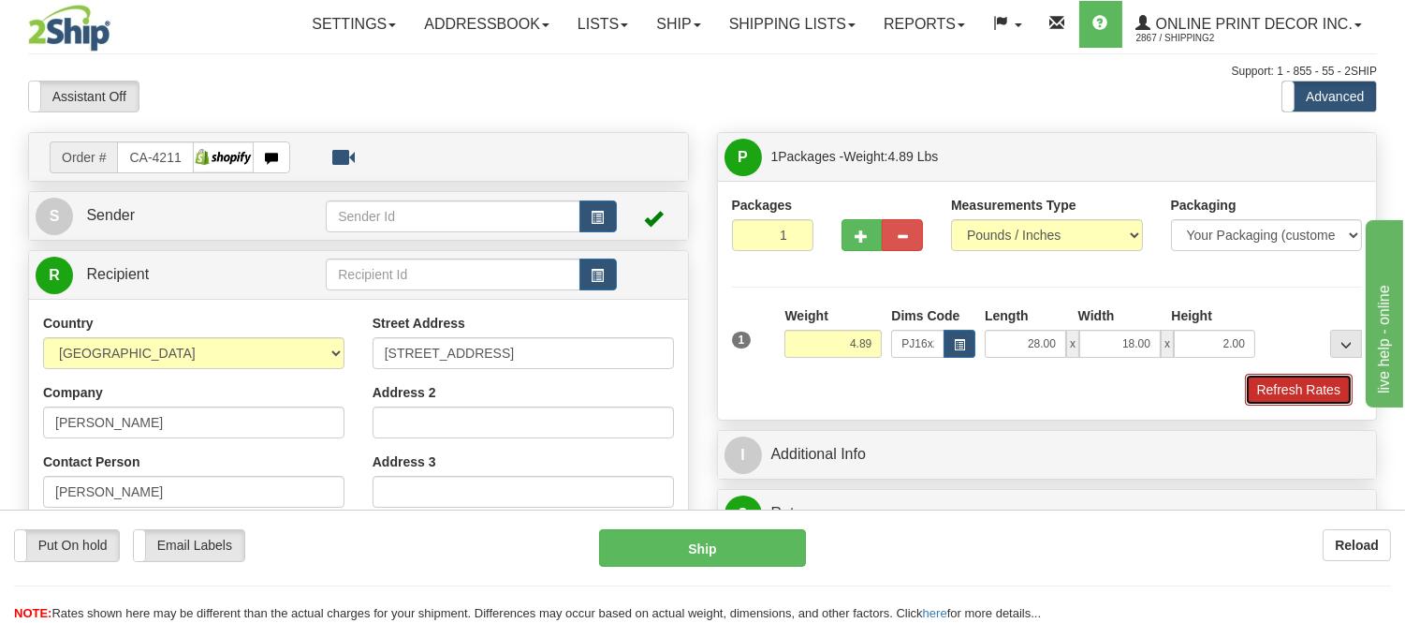
click at [1313, 382] on button "Refresh Rates" at bounding box center [1299, 390] width 108 height 32
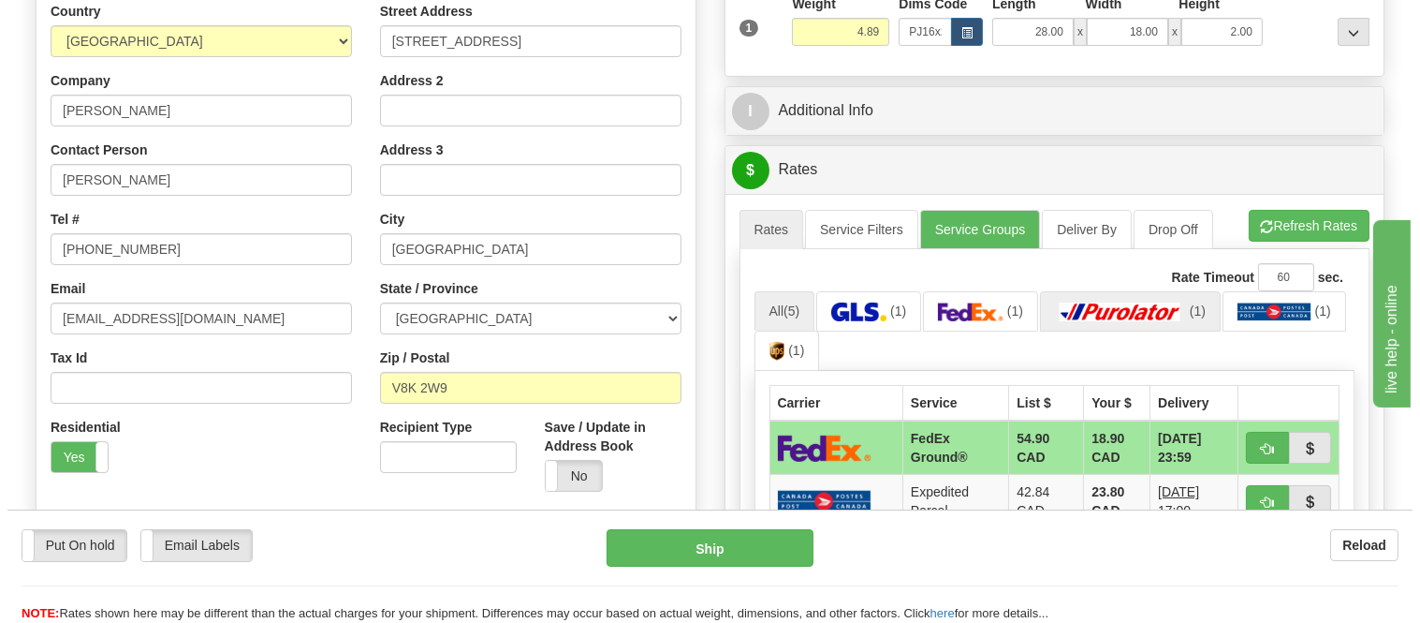
scroll to position [416, 0]
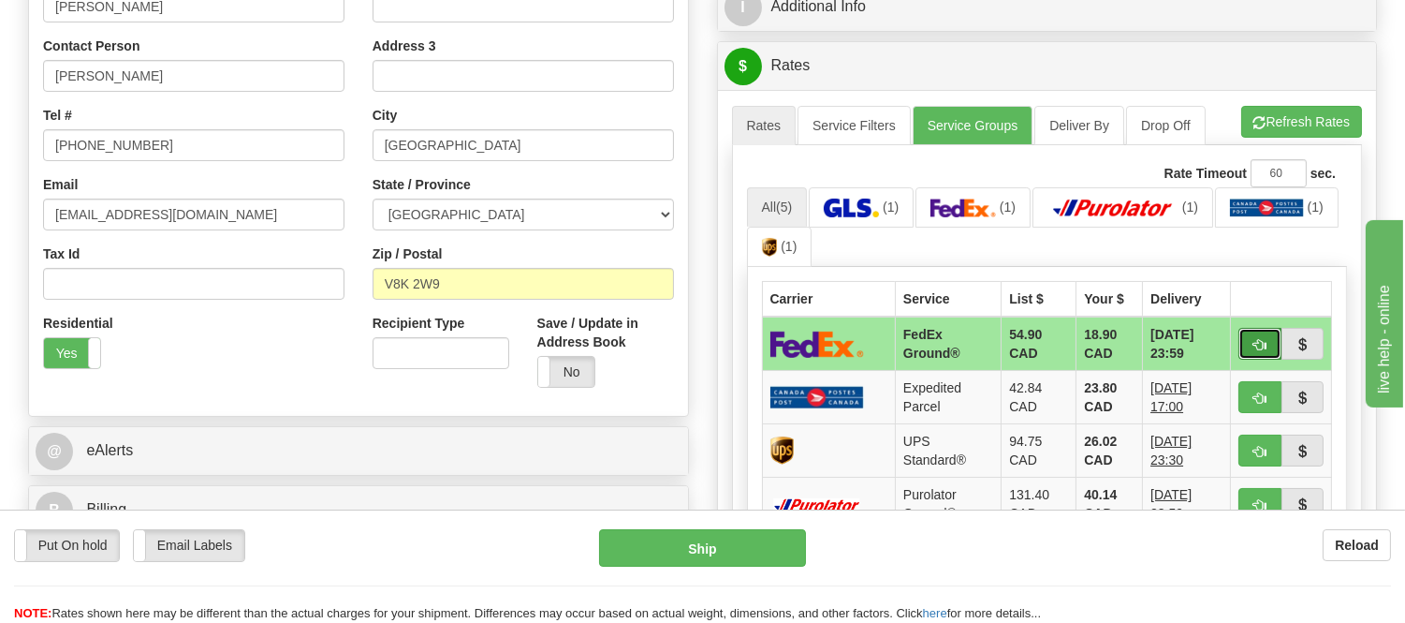
click at [1262, 339] on span "button" at bounding box center [1260, 345] width 13 height 12
type input "92"
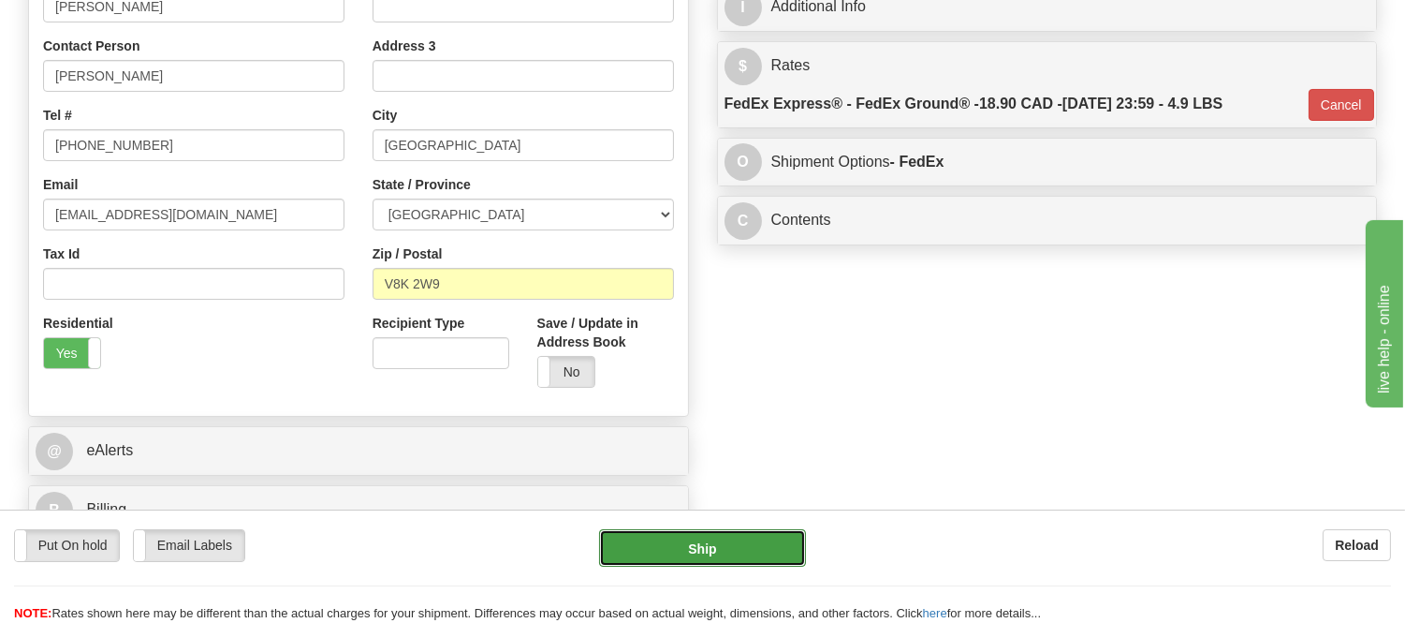
click at [770, 540] on button "Ship" at bounding box center [702, 547] width 206 height 37
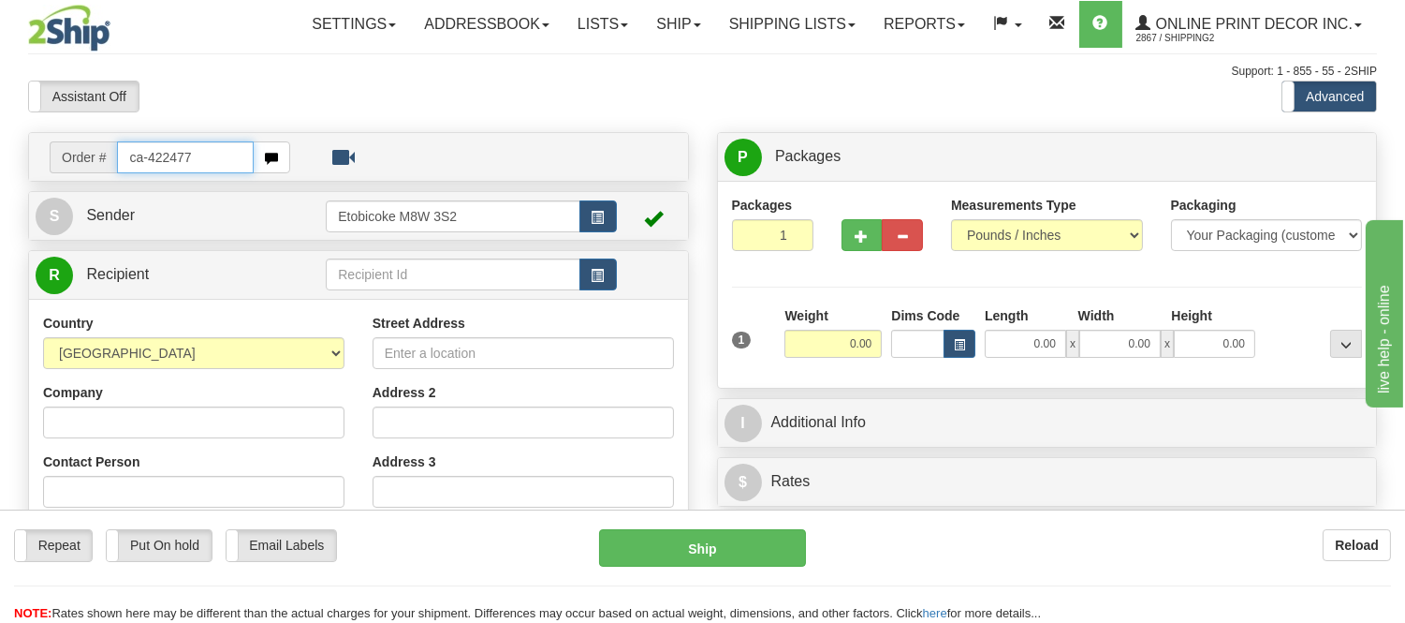
type input "ca-422477"
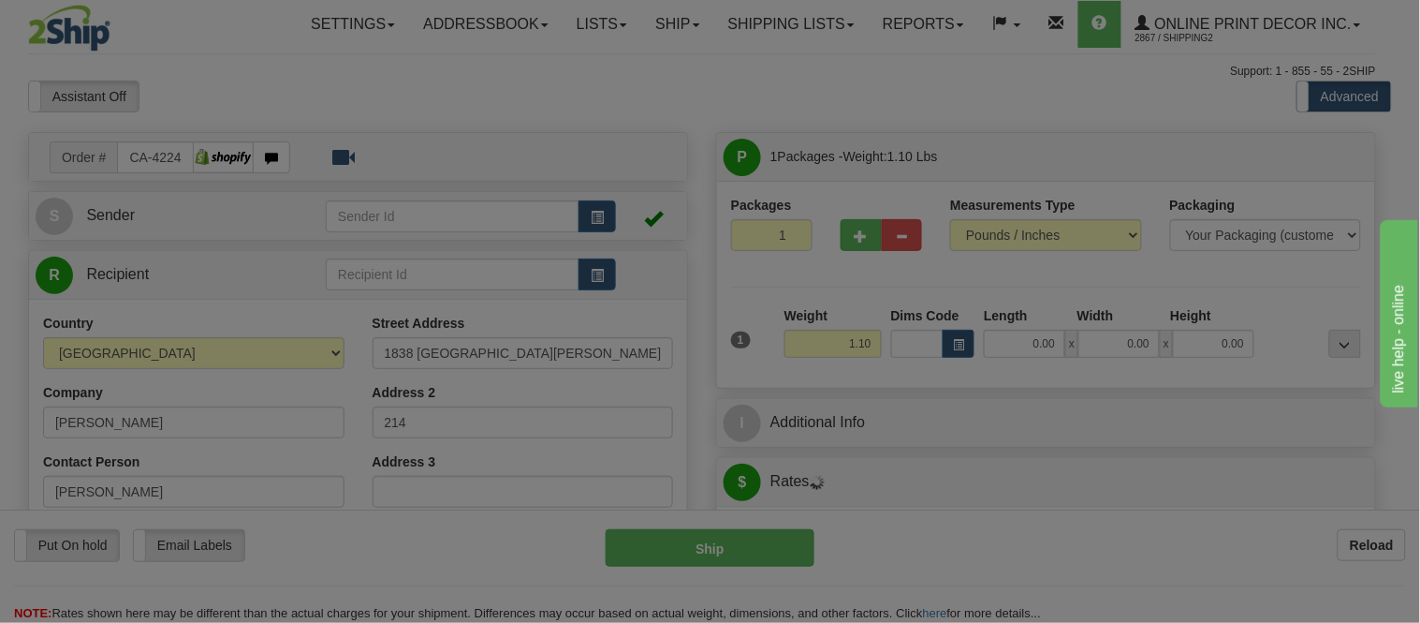
type input "GREENFIELD PARK"
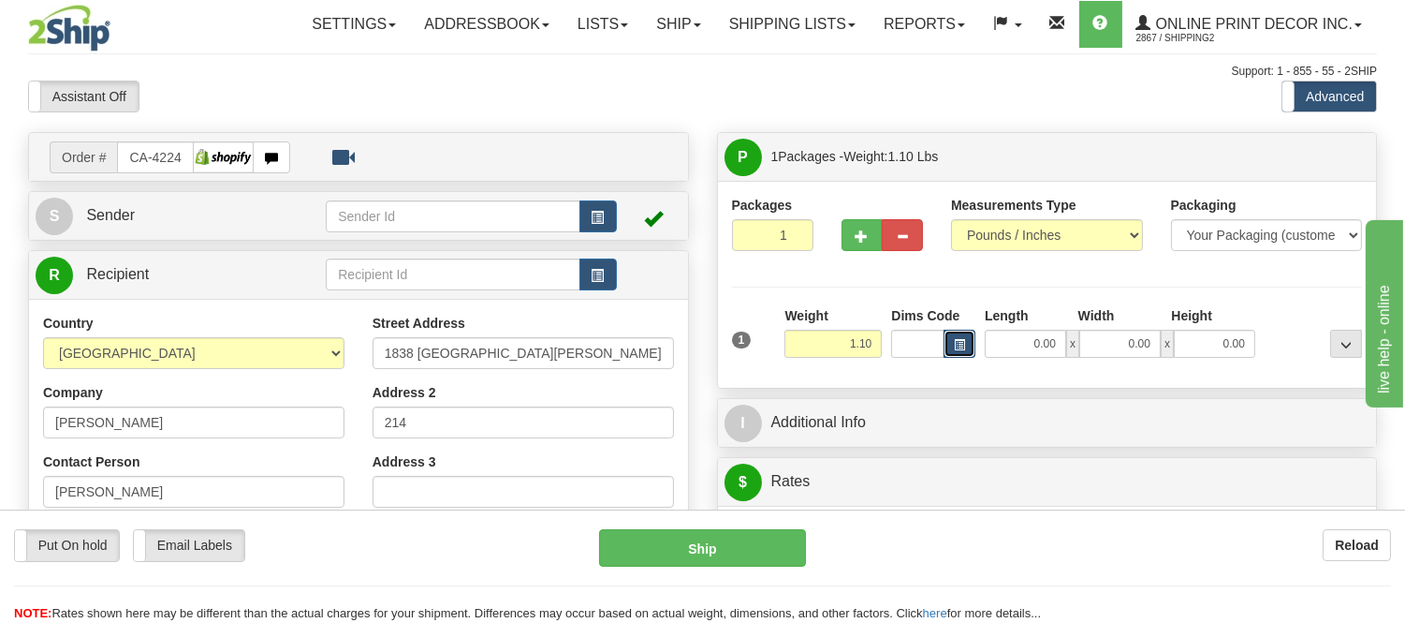
click at [961, 346] on span "button" at bounding box center [959, 345] width 11 height 10
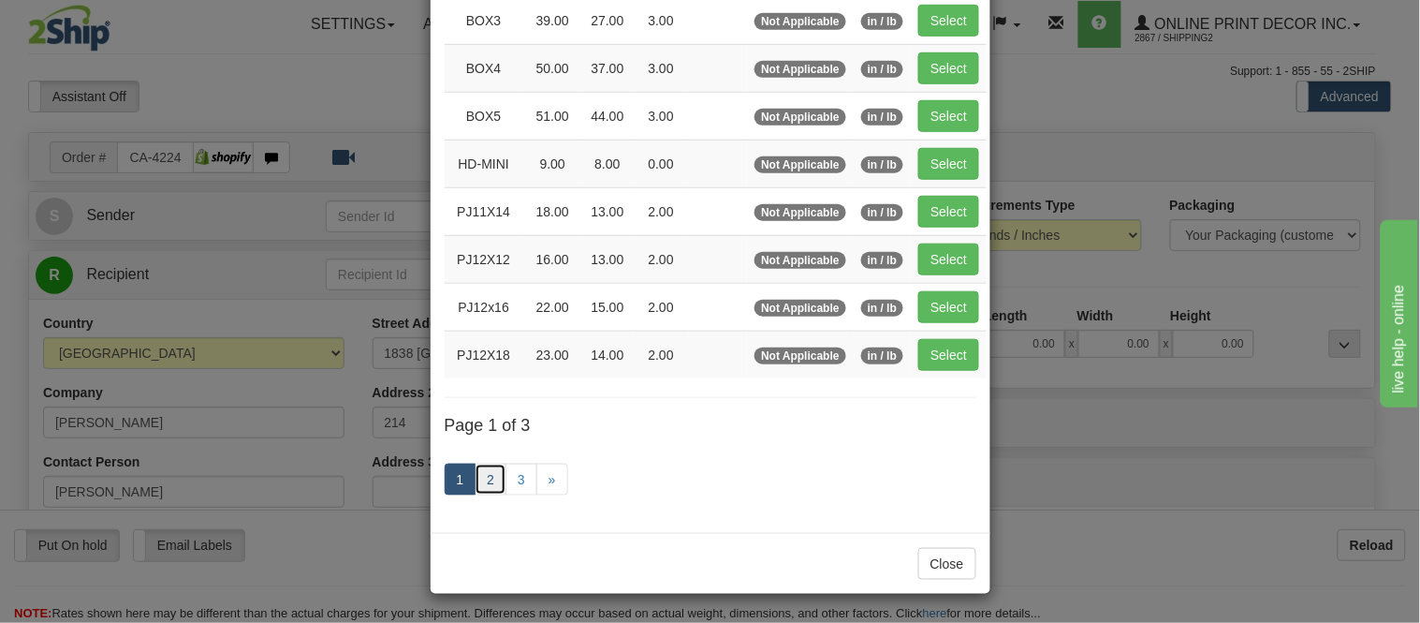
click at [491, 479] on link "2" at bounding box center [491, 479] width 32 height 32
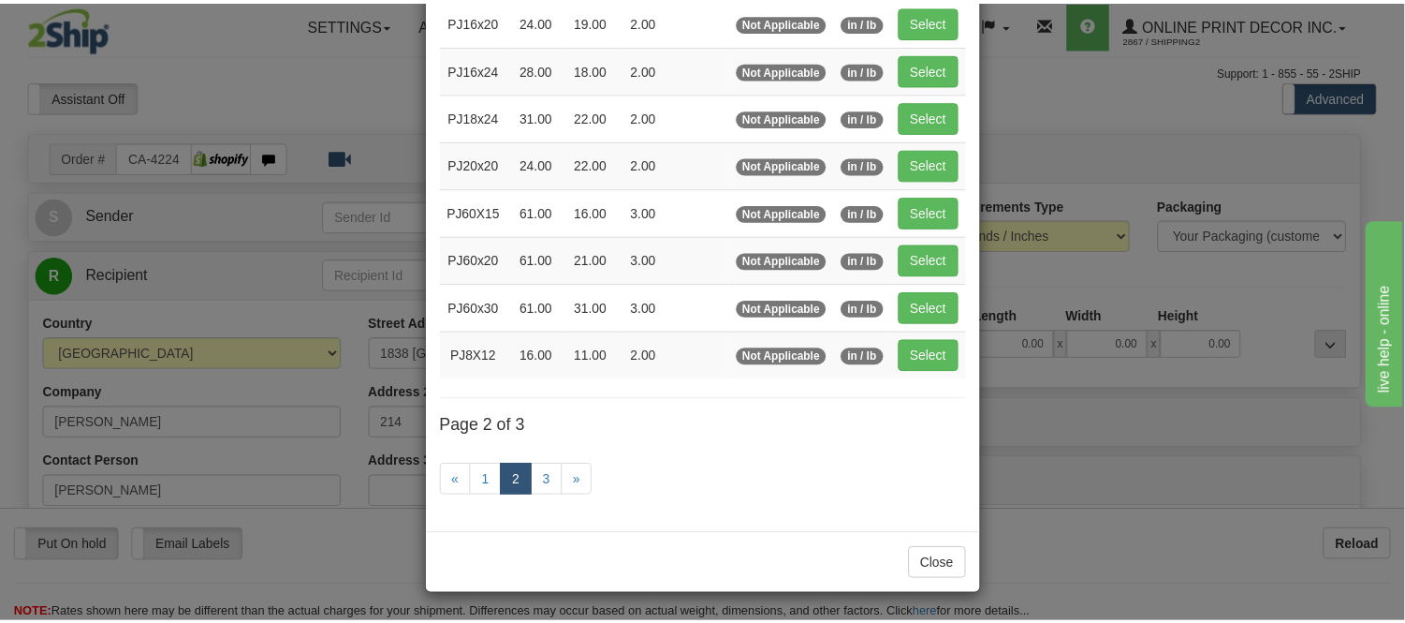
scroll to position [304, 0]
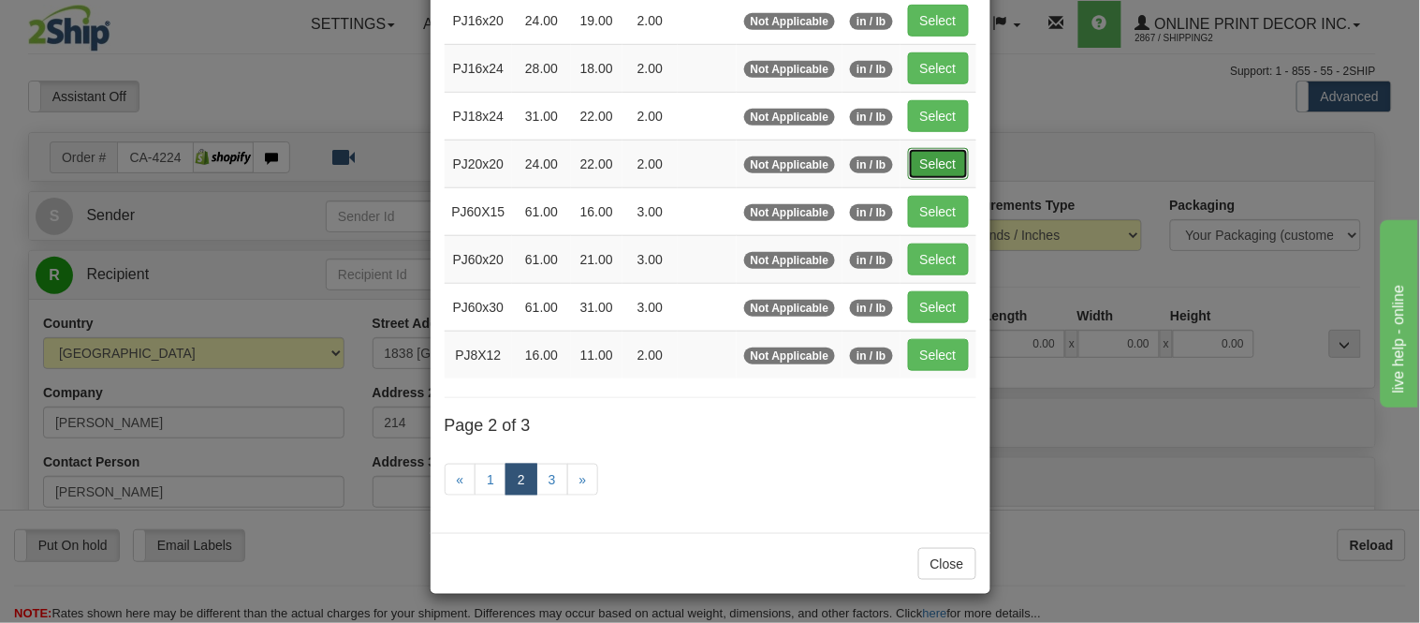
click at [939, 170] on button "Select" at bounding box center [938, 164] width 61 height 32
type input "PJ20x20"
type input "24.00"
type input "22.00"
type input "2.00"
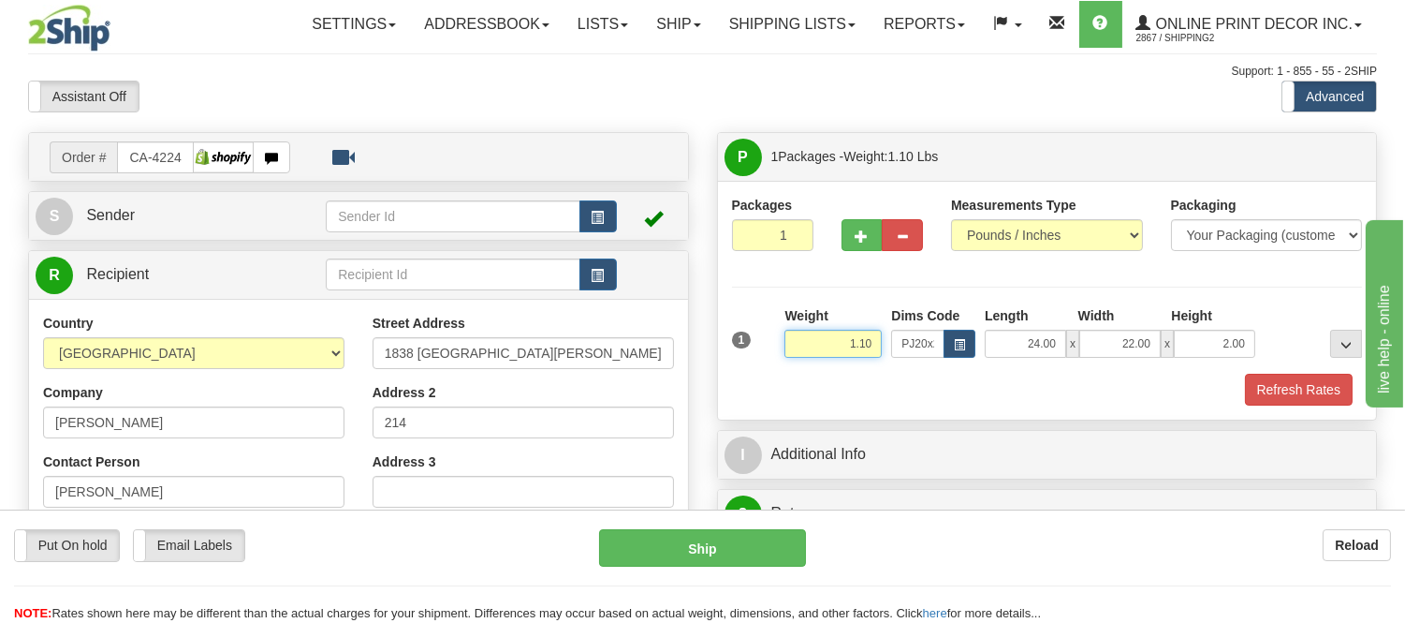
drag, startPoint x: 877, startPoint y: 340, endPoint x: 635, endPoint y: 339, distance: 242.5
click at [635, 132] on div "Order # CA-422477 S" at bounding box center [702, 132] width 1377 height 0
type input "3.98"
click at [1267, 381] on button "Refresh Rates" at bounding box center [1299, 390] width 108 height 32
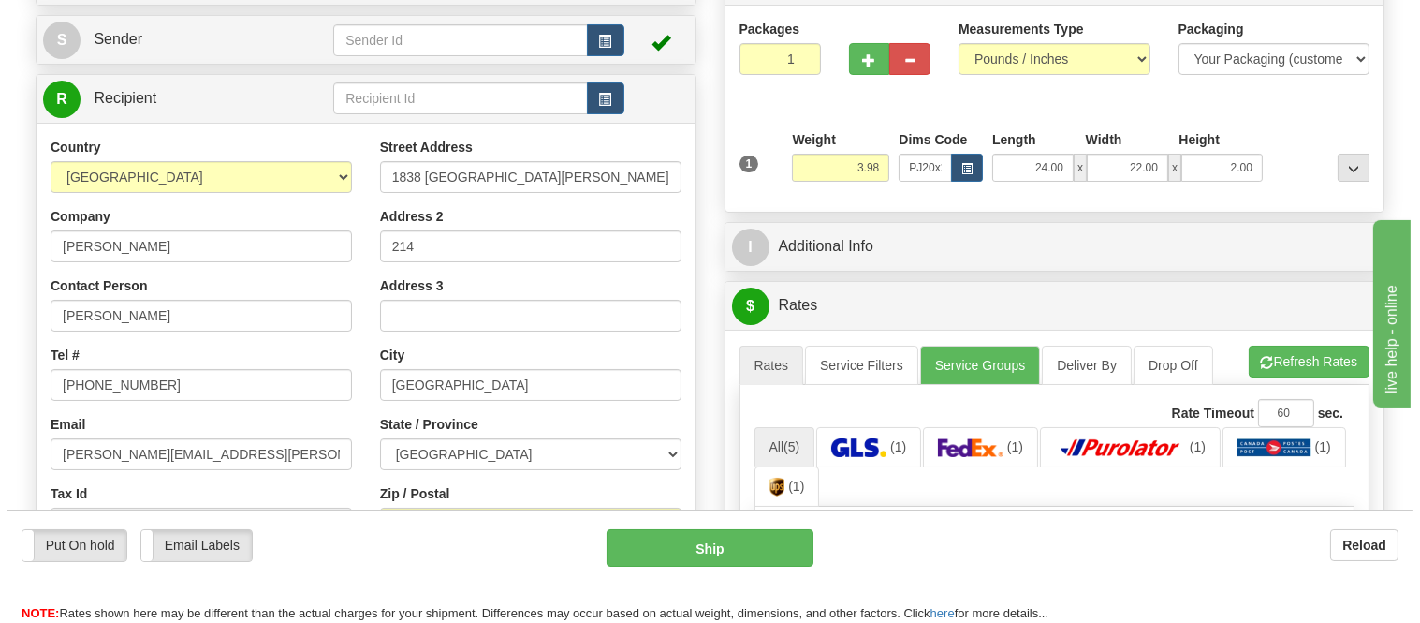
scroll to position [312, 0]
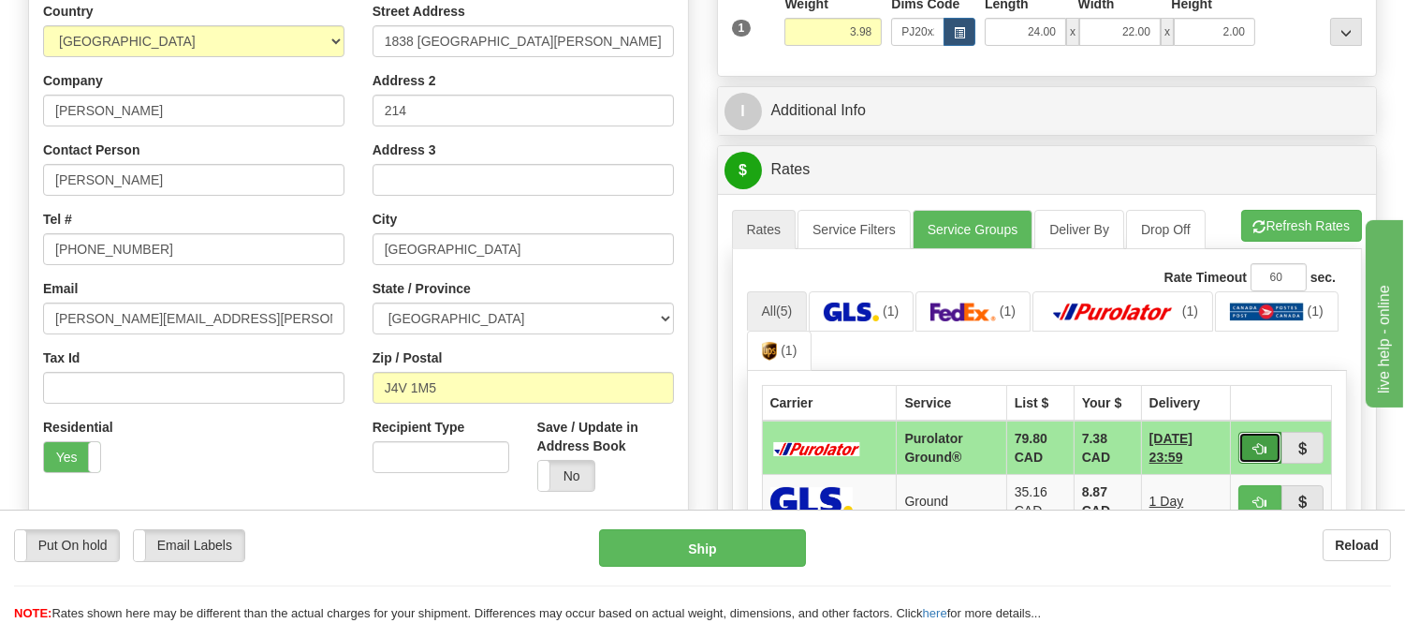
click at [1255, 456] on button "button" at bounding box center [1260, 448] width 43 height 32
type input "260"
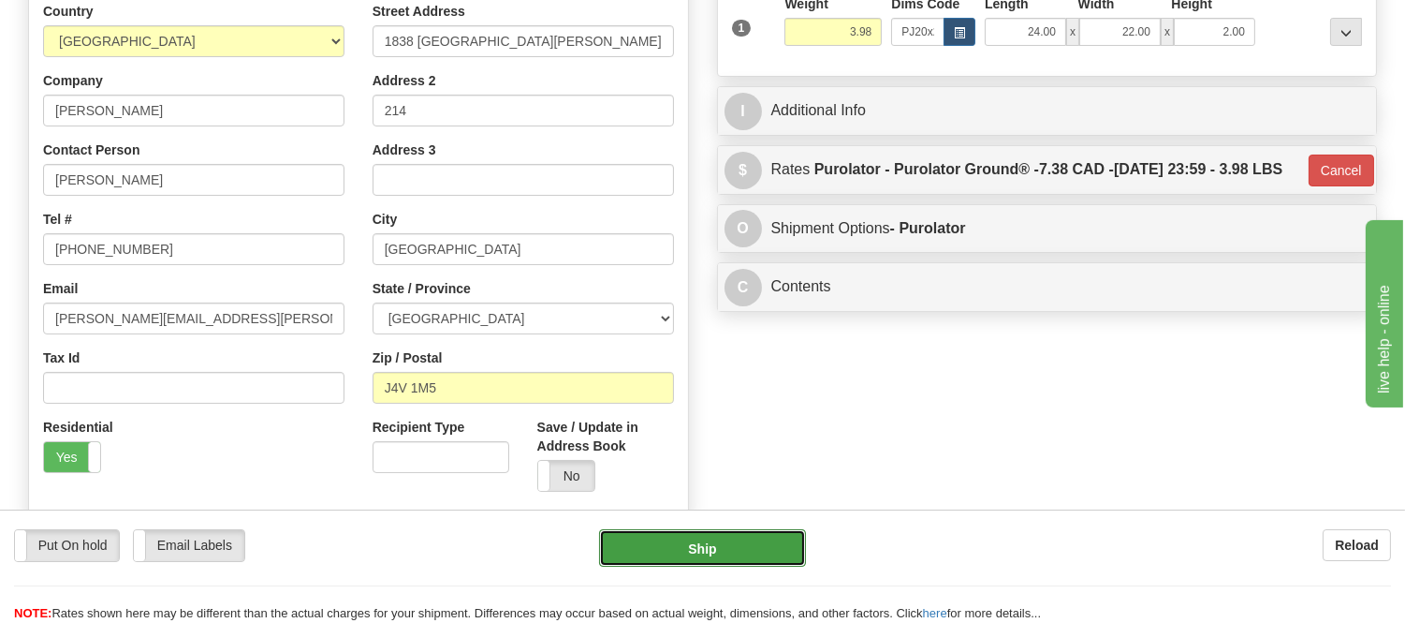
click at [667, 562] on button "Ship" at bounding box center [702, 547] width 206 height 37
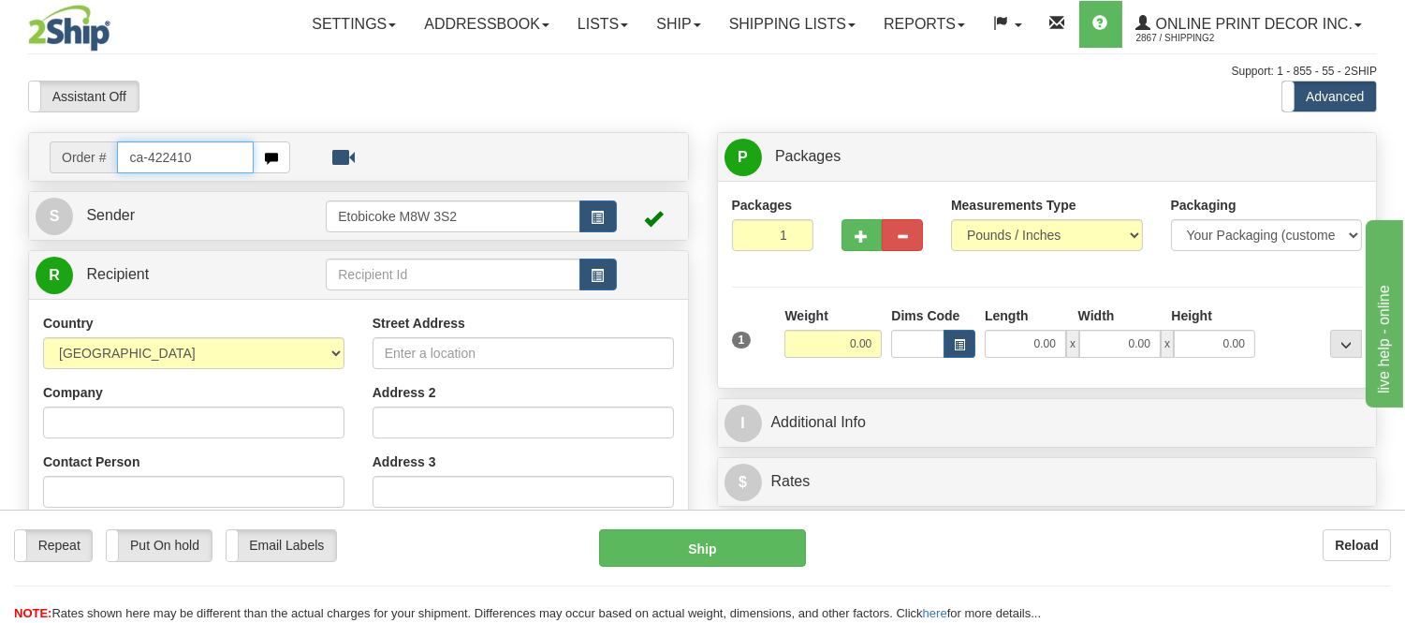
type input "ca-422410"
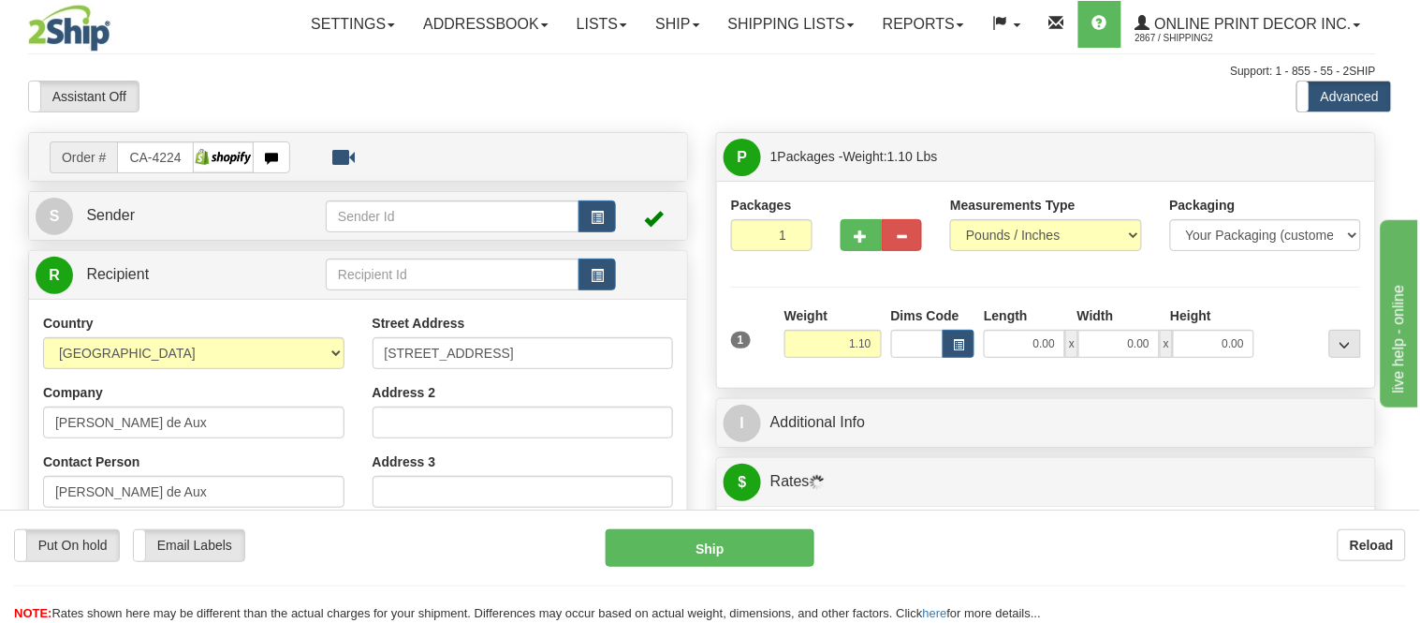
type input "SCARBOROUGH"
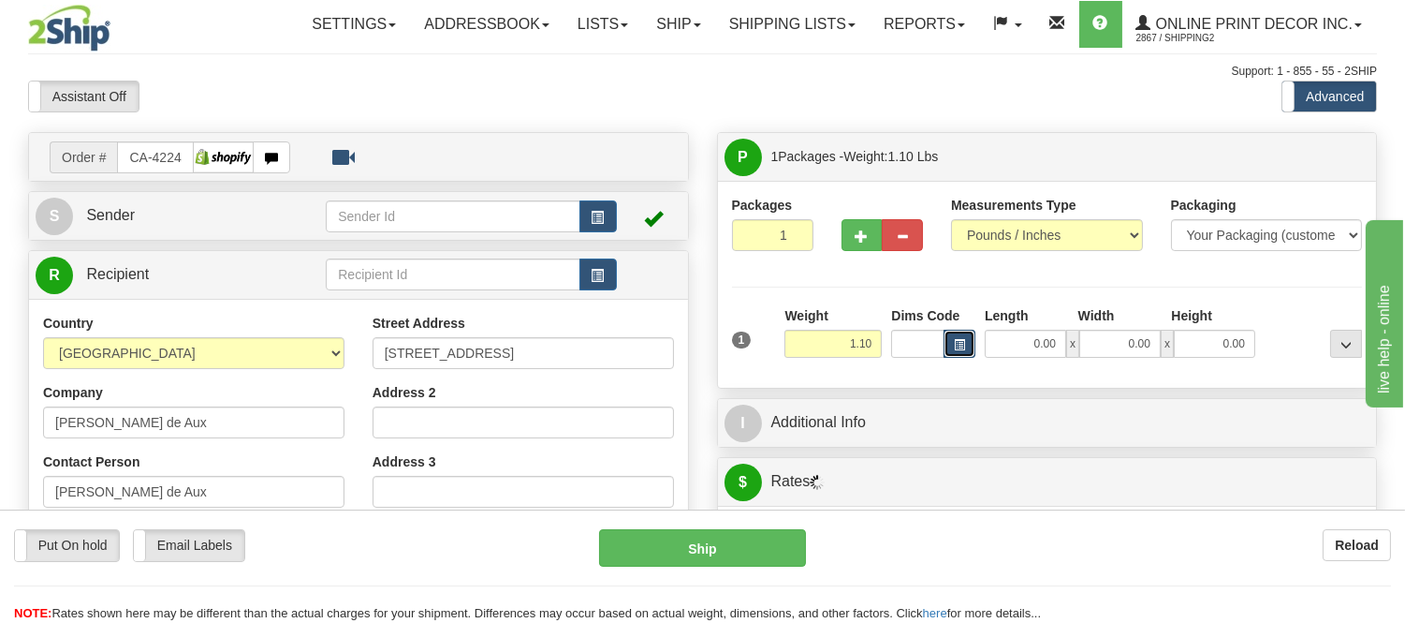
click at [964, 333] on button "button" at bounding box center [960, 344] width 32 height 28
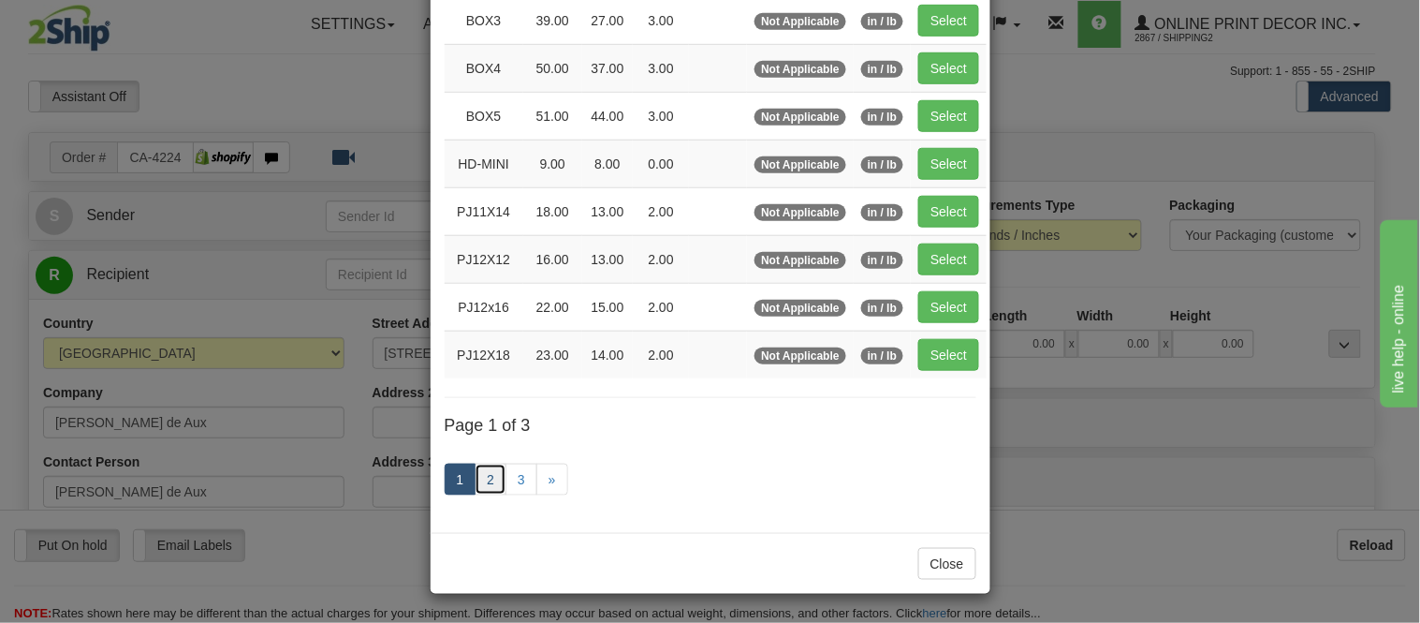
click at [484, 474] on link "2" at bounding box center [491, 479] width 32 height 32
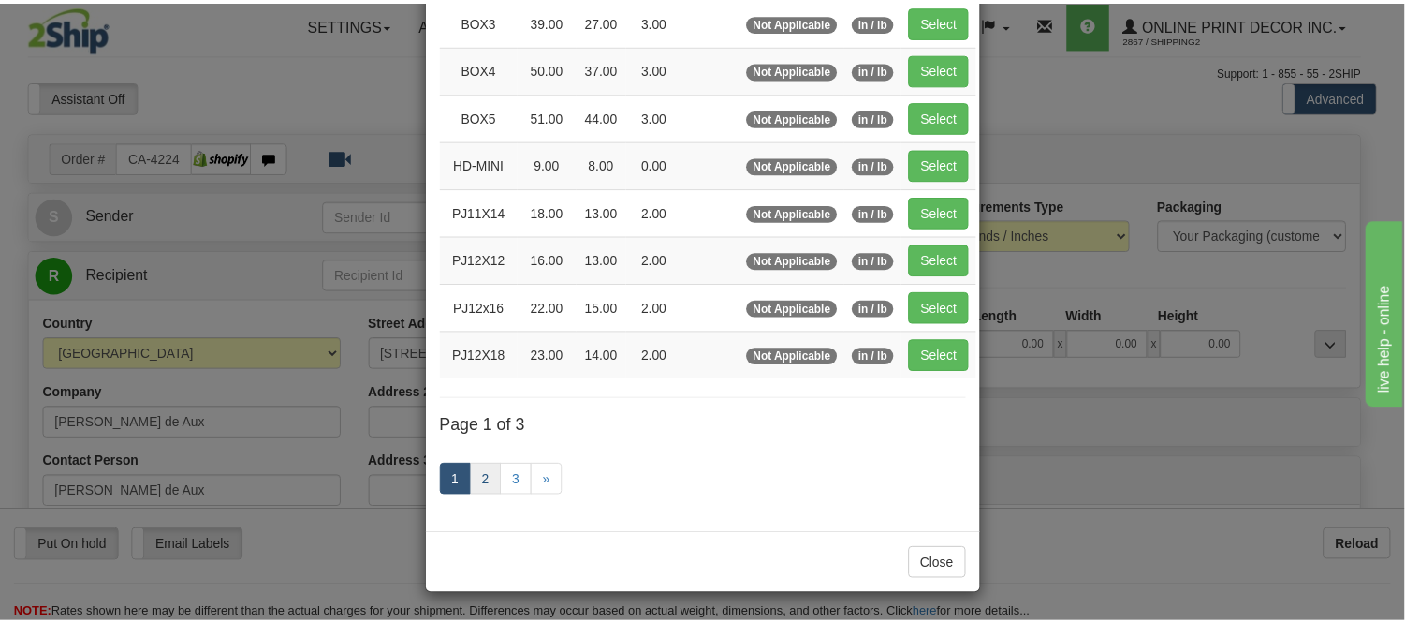
scroll to position [304, 0]
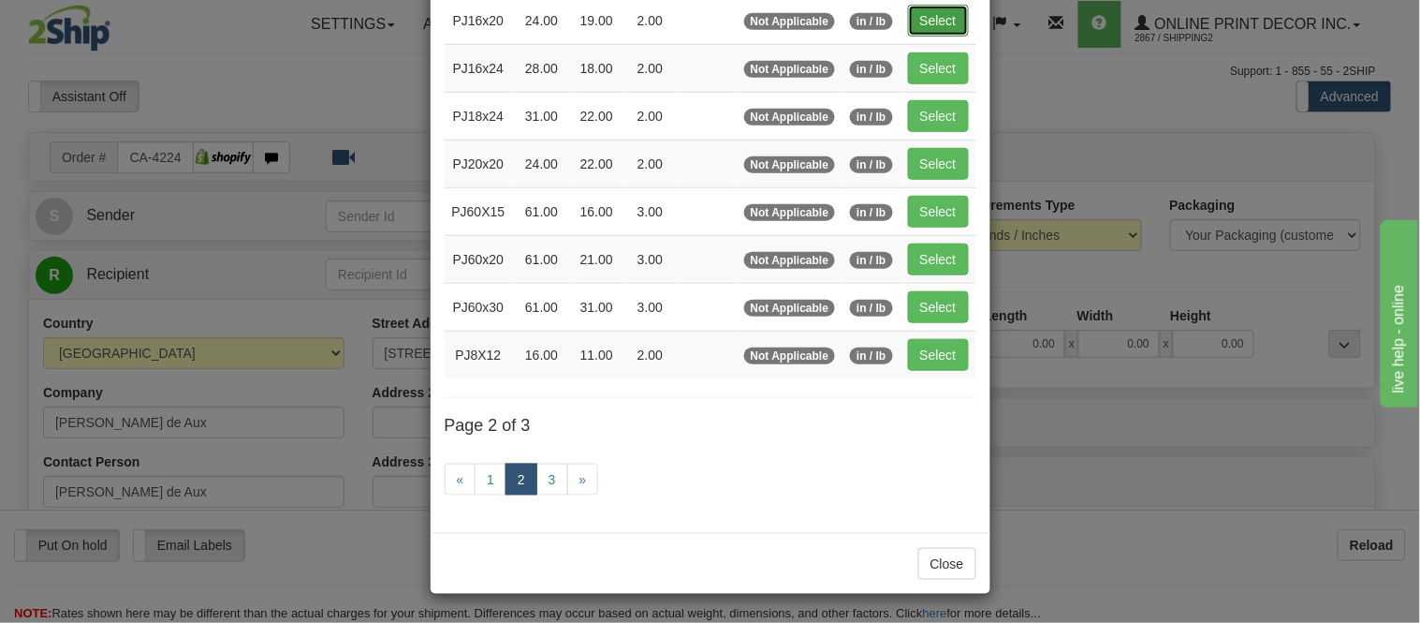
click at [933, 16] on button "Select" at bounding box center [938, 21] width 61 height 32
type input "PJ16x20"
type input "24.00"
type input "19.00"
type input "2.00"
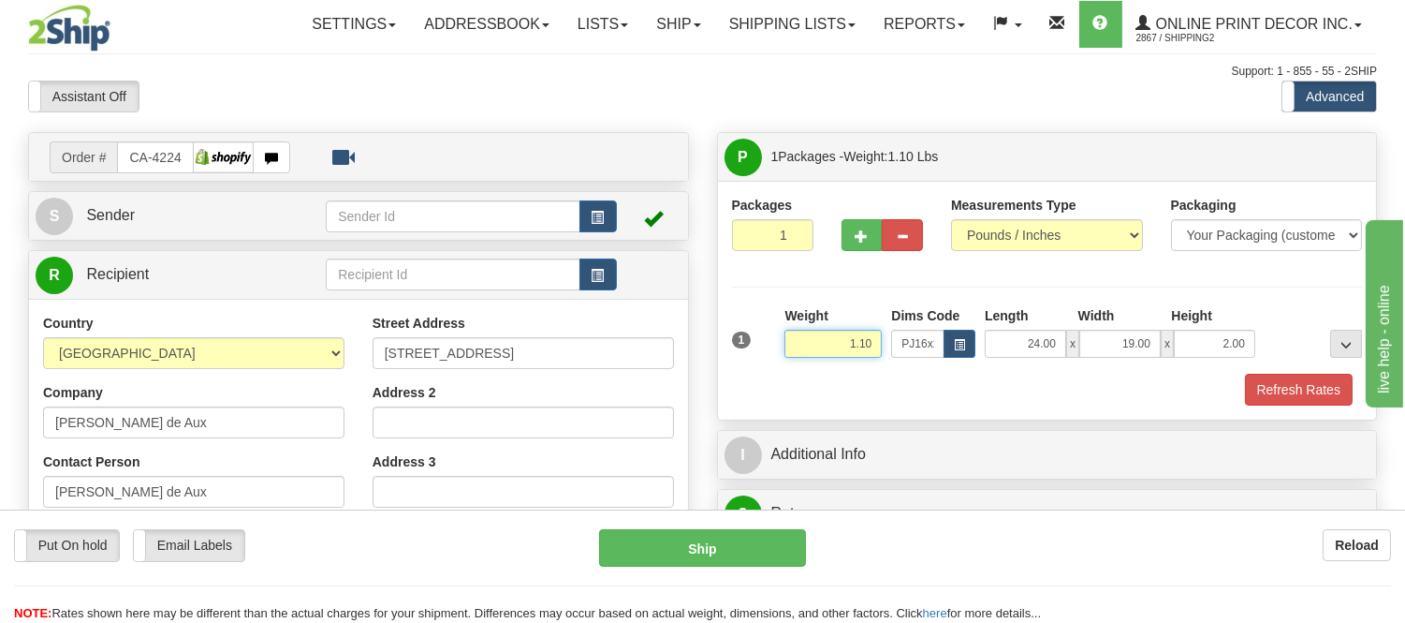
drag, startPoint x: 871, startPoint y: 342, endPoint x: 735, endPoint y: 352, distance: 136.2
click at [736, 345] on div "1 Weight 1.10 Dims Code x x" at bounding box center [1047, 339] width 640 height 66
type input "2.20"
click at [1324, 389] on button "Refresh Rates" at bounding box center [1299, 390] width 108 height 32
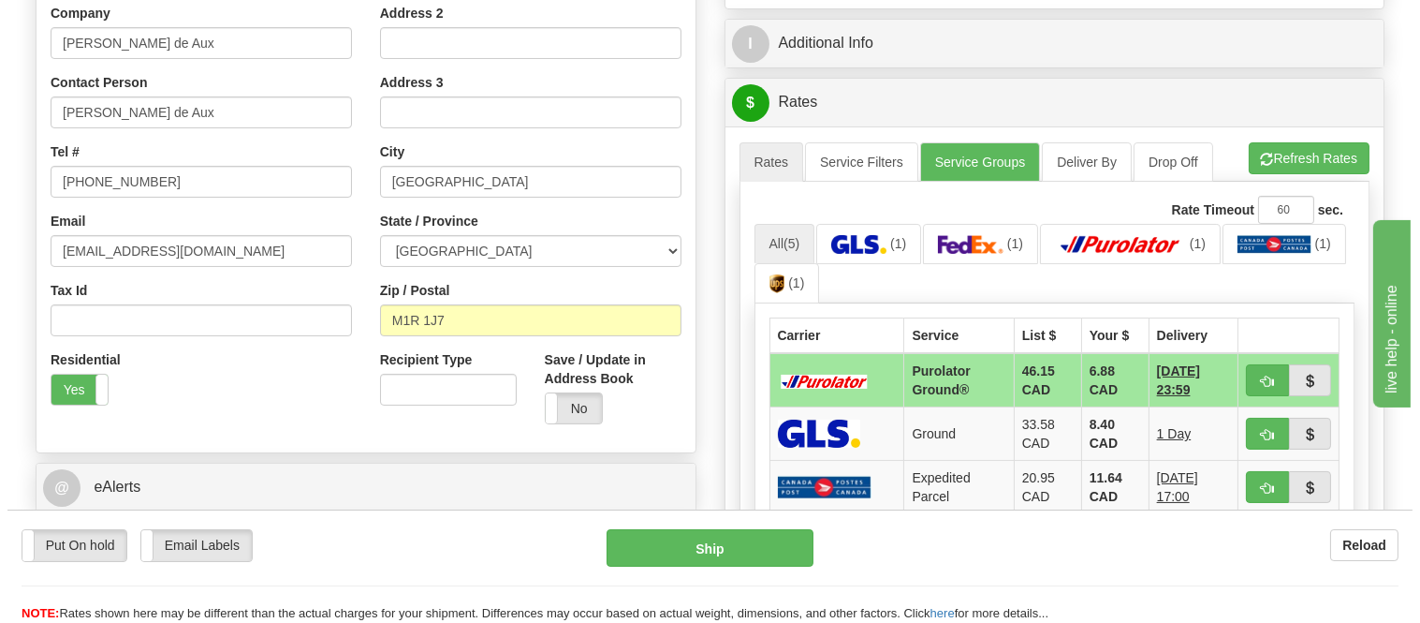
scroll to position [416, 0]
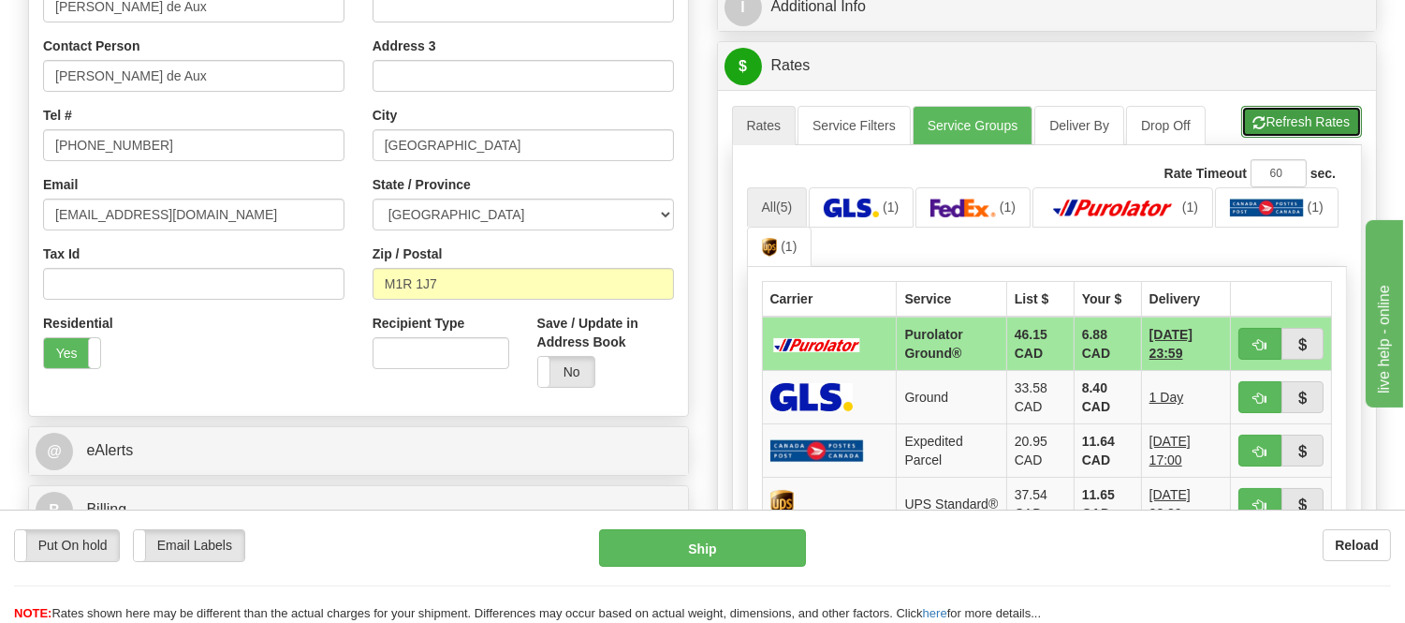
click at [1313, 113] on button "Refresh Rates" at bounding box center [1302, 122] width 121 height 32
click at [1264, 350] on span "button" at bounding box center [1260, 345] width 13 height 12
type input "260"
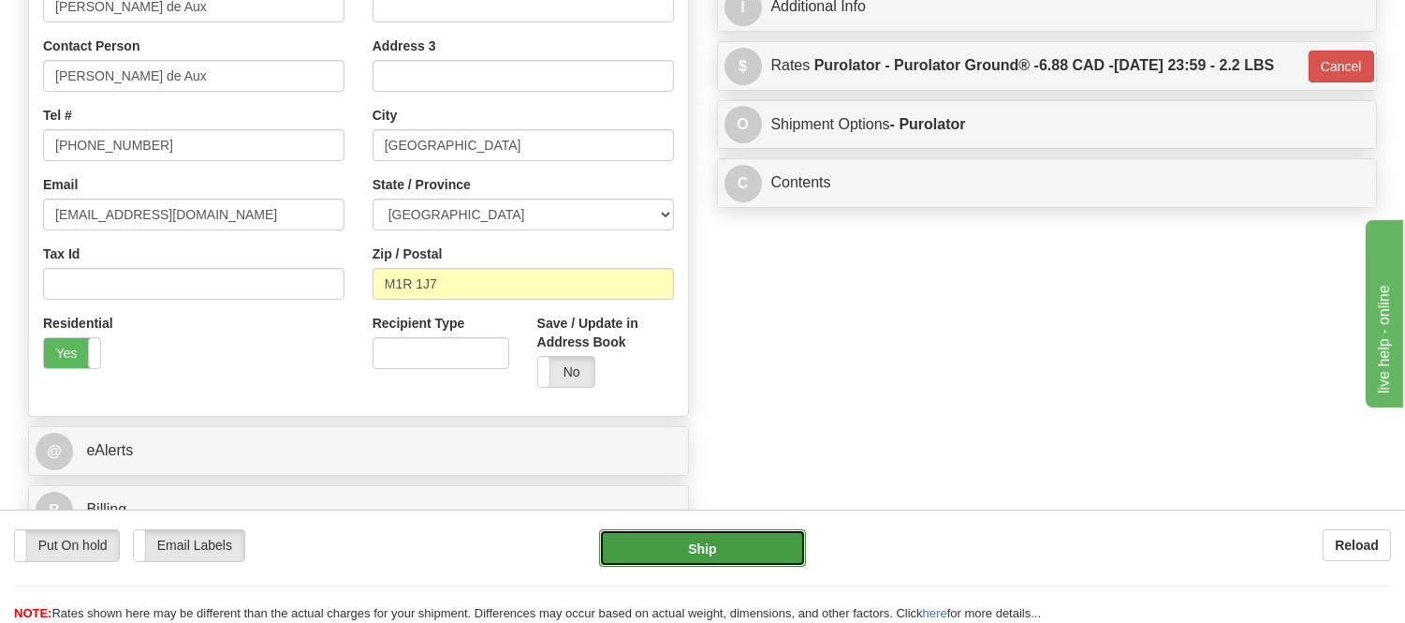
click at [744, 535] on button "Ship" at bounding box center [702, 547] width 206 height 37
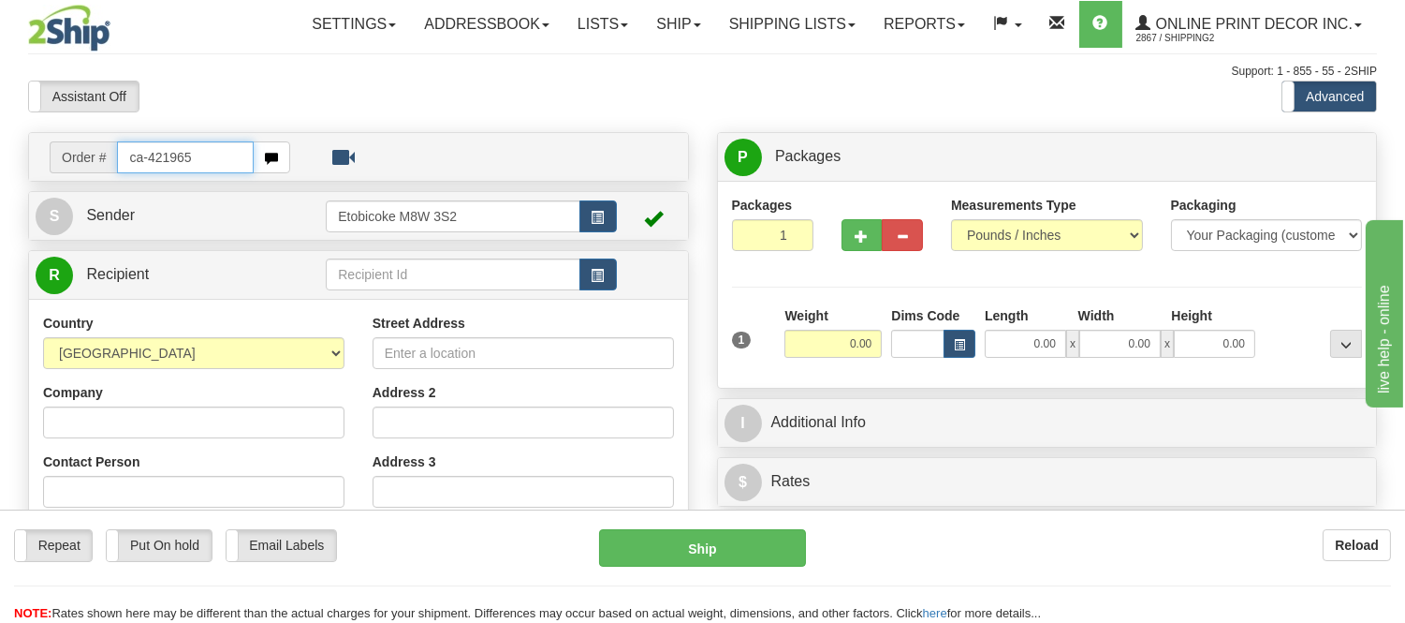
type input "ca-421965"
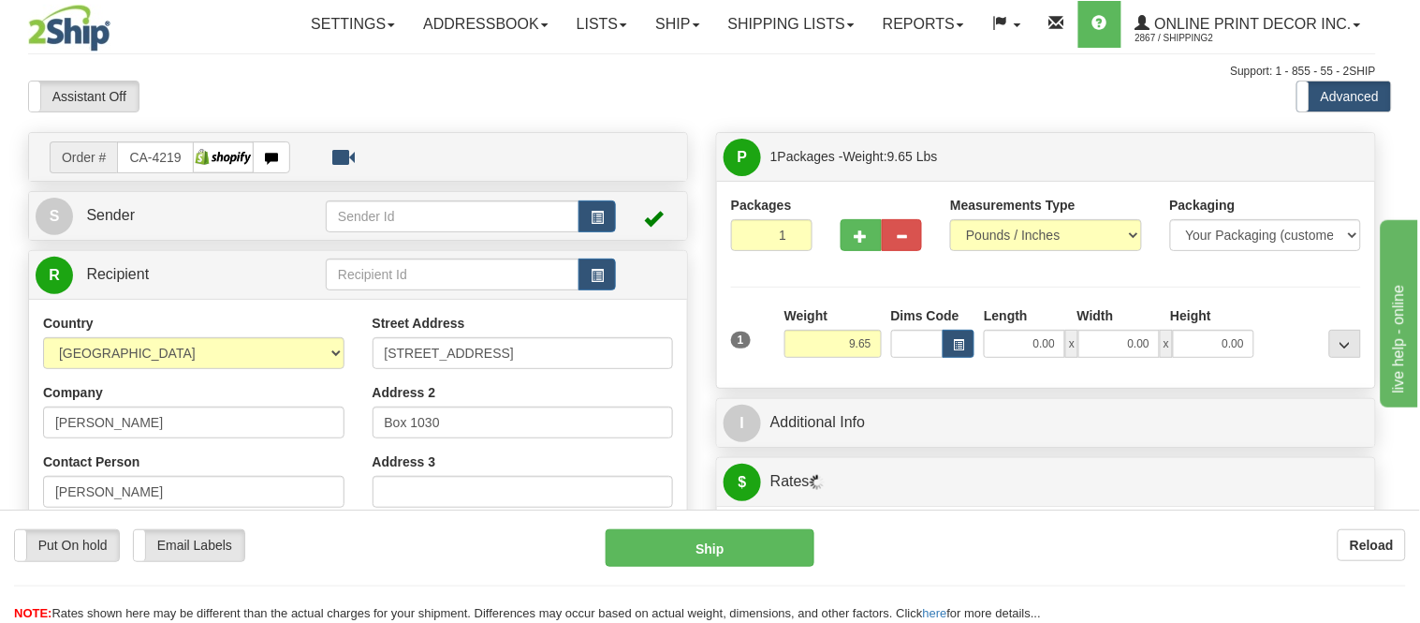
type input "CALMAR"
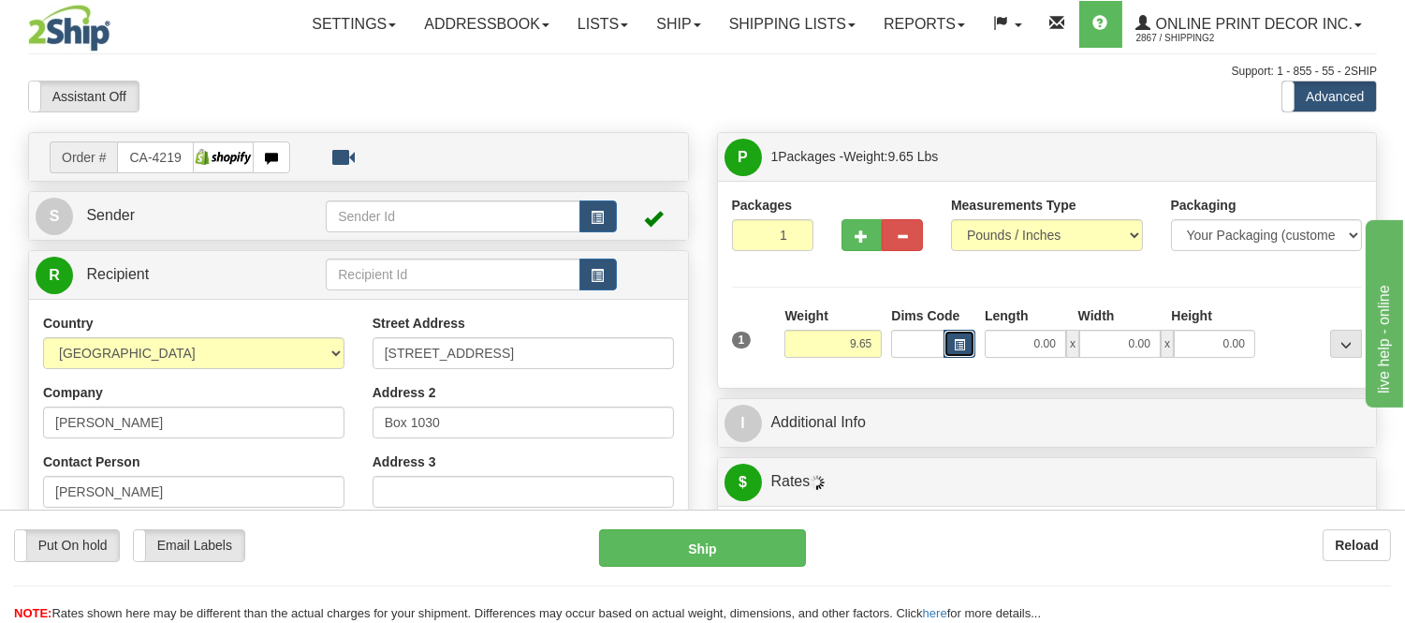
click at [946, 341] on button "button" at bounding box center [960, 344] width 32 height 28
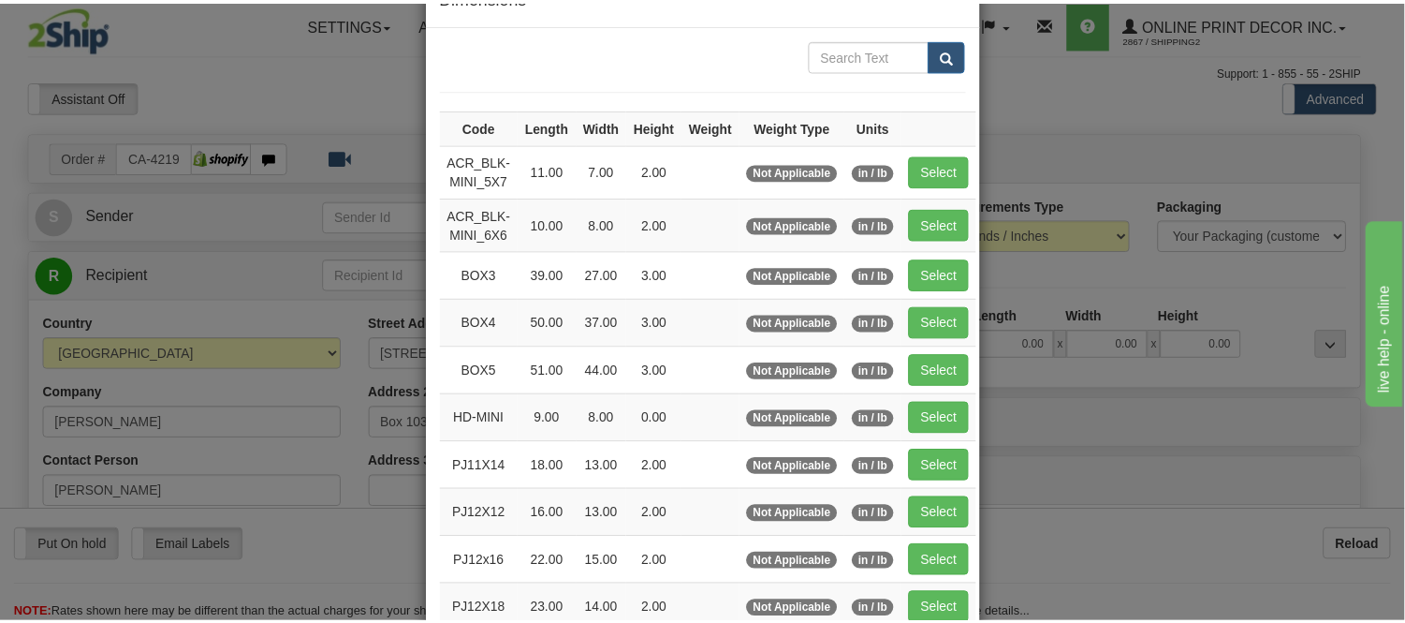
scroll to position [104, 0]
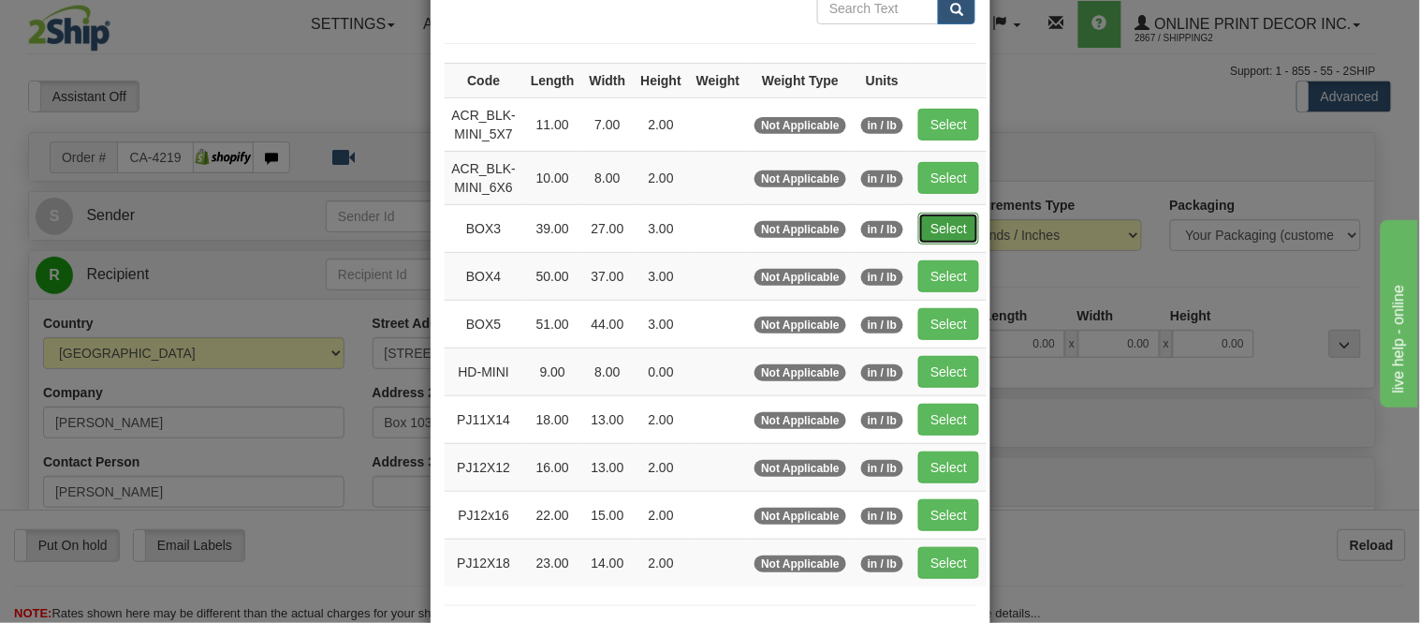
click at [938, 227] on button "Select" at bounding box center [948, 229] width 61 height 32
type input "BOX3"
type input "39.00"
type input "27.00"
type input "3.00"
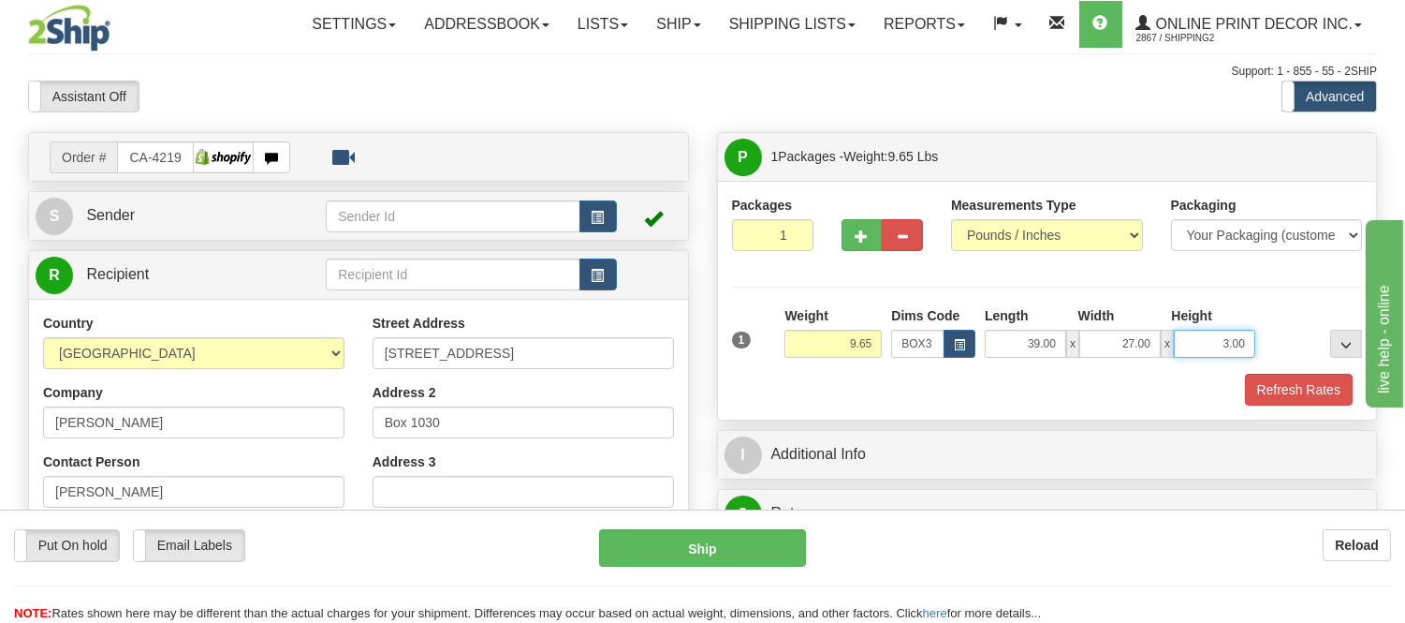
drag, startPoint x: 1246, startPoint y: 341, endPoint x: 1129, endPoint y: 325, distance: 118.1
click at [1129, 325] on div "Length Width Height 39.00 x 27.00 x 3.00" at bounding box center [1120, 331] width 280 height 51
click at [886, 296] on div "Packages 1 1 Measurements Type" at bounding box center [1047, 301] width 631 height 210
drag, startPoint x: 881, startPoint y: 342, endPoint x: 745, endPoint y: 378, distance: 140.6
click at [745, 378] on div "1 Weight 9.65 Dims Code BOX3" at bounding box center [1047, 355] width 631 height 99
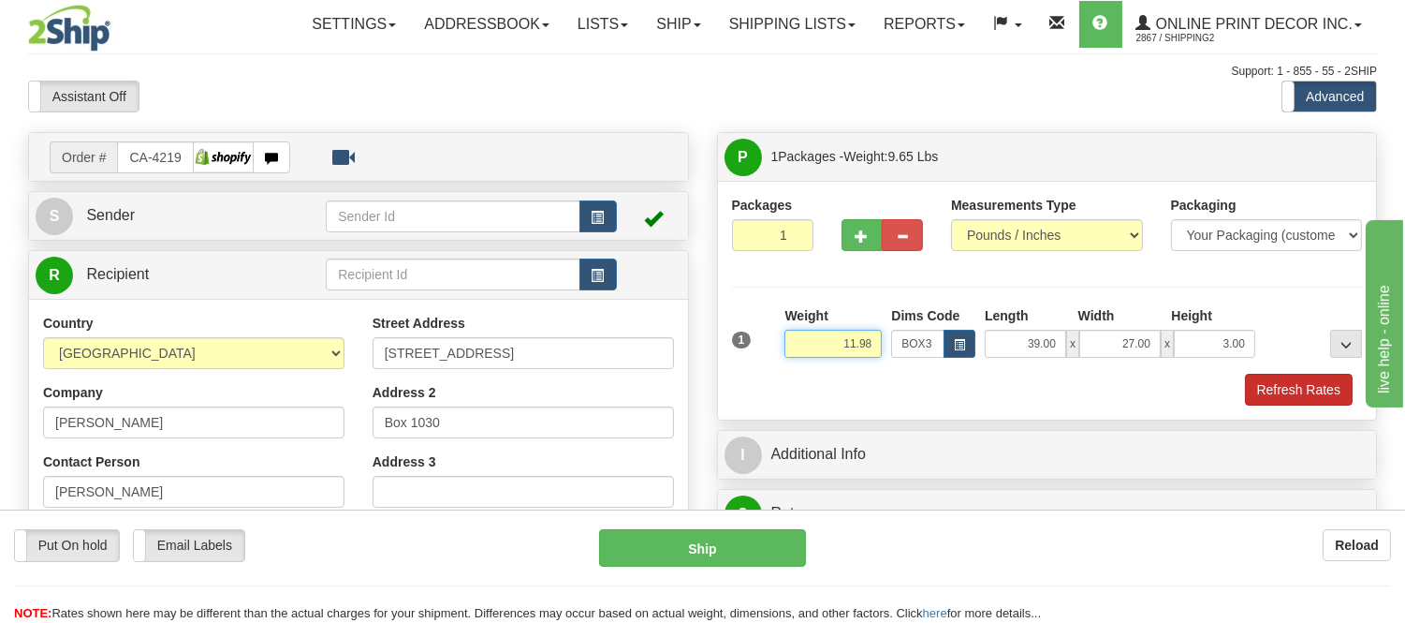
type input "11.98"
click at [1298, 393] on button "Refresh Rates" at bounding box center [1299, 390] width 108 height 32
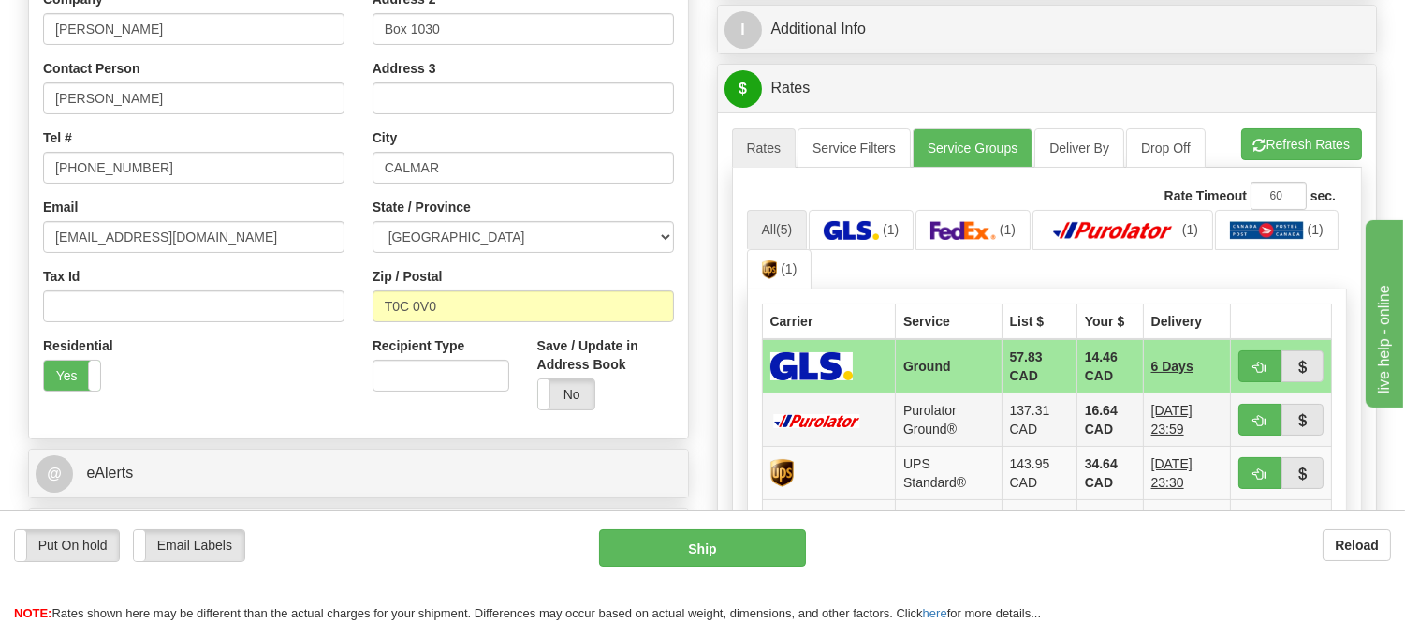
scroll to position [520, 0]
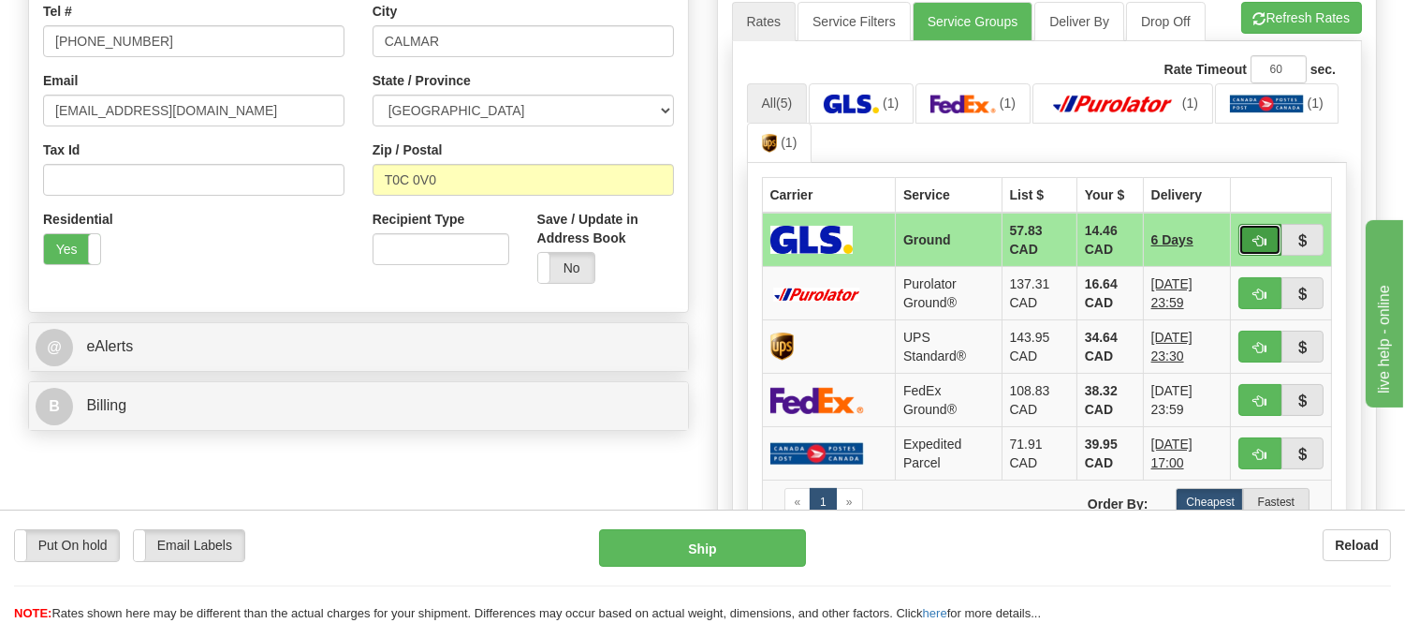
click at [1257, 241] on span "button" at bounding box center [1260, 241] width 13 height 12
type input "1"
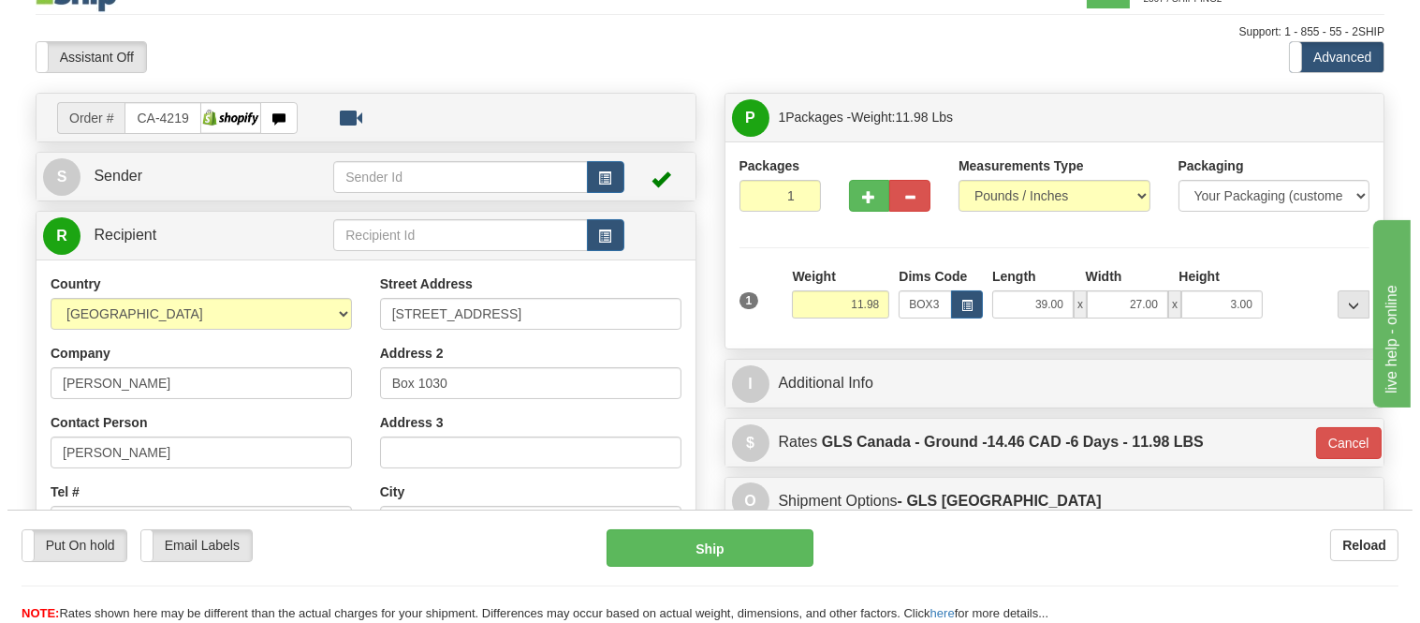
scroll to position [0, 0]
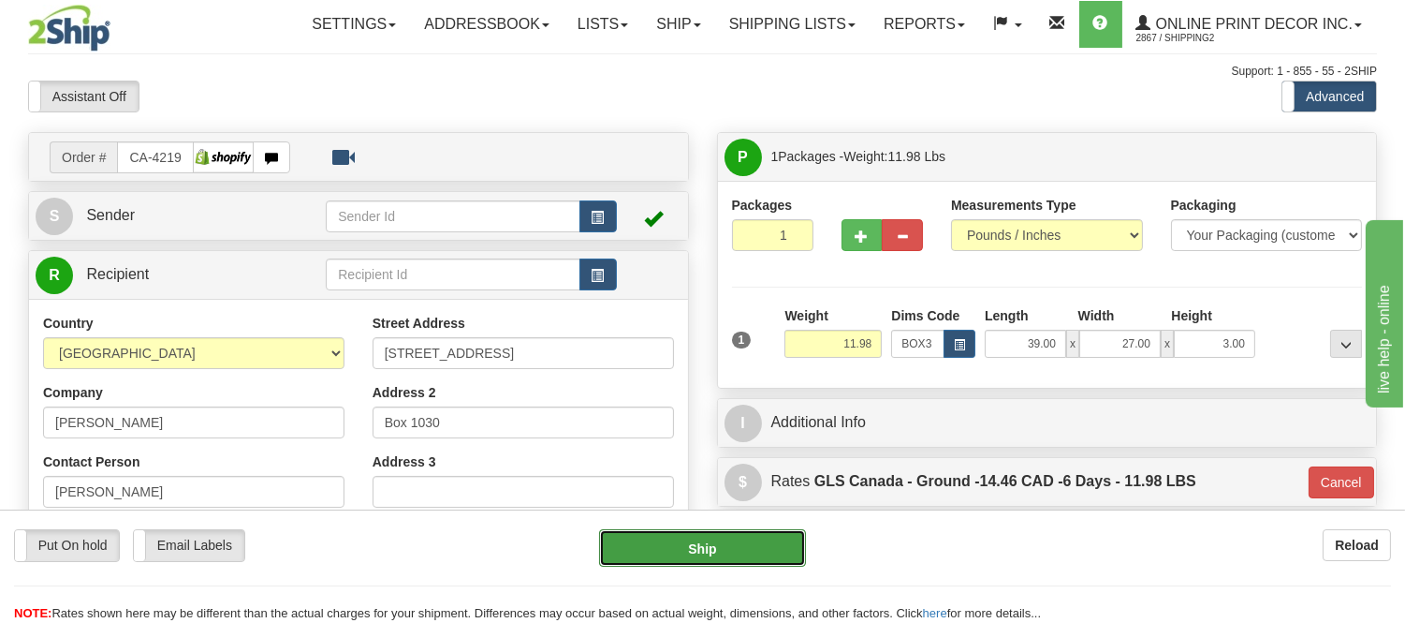
click at [774, 551] on button "Ship" at bounding box center [702, 547] width 206 height 37
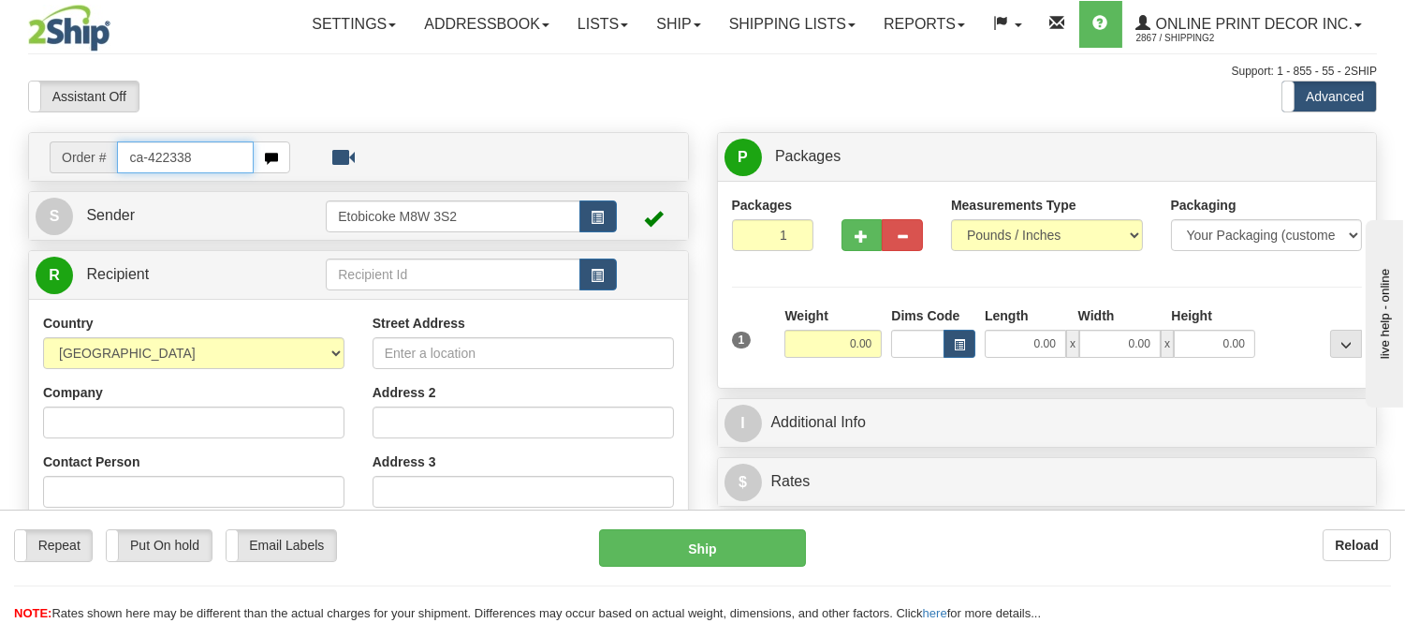
type input "ca-422338"
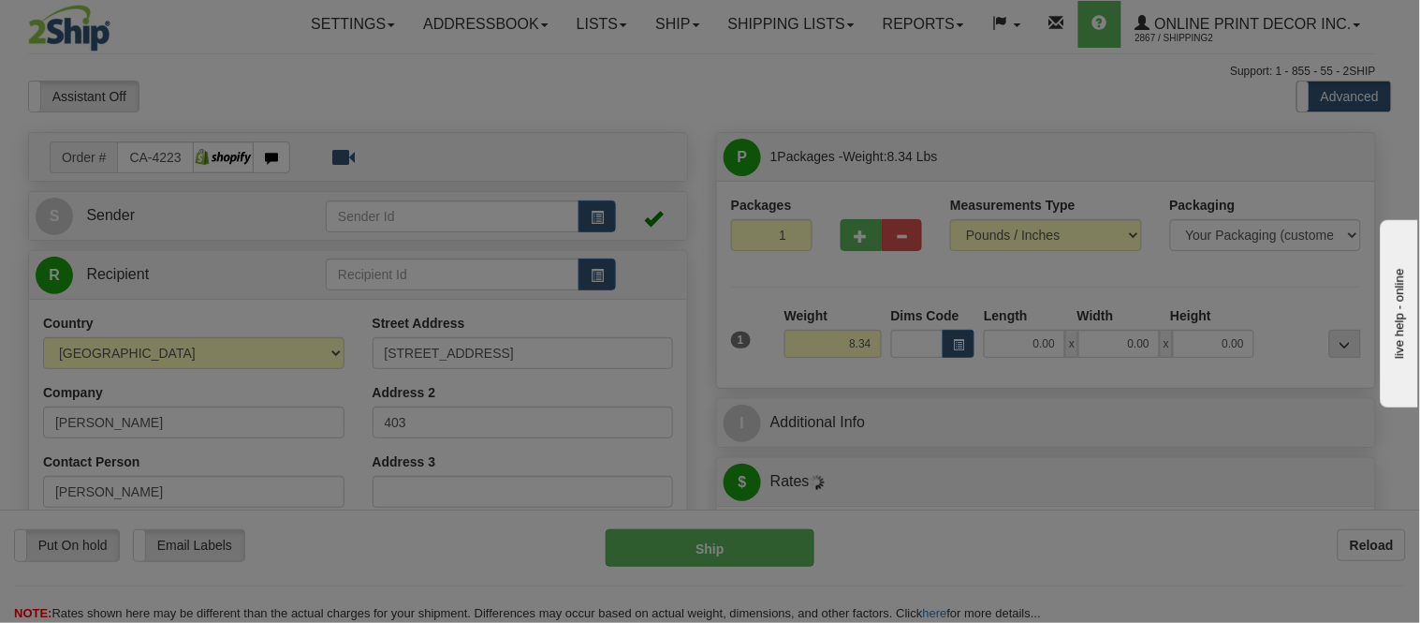
type input "[GEOGRAPHIC_DATA]"
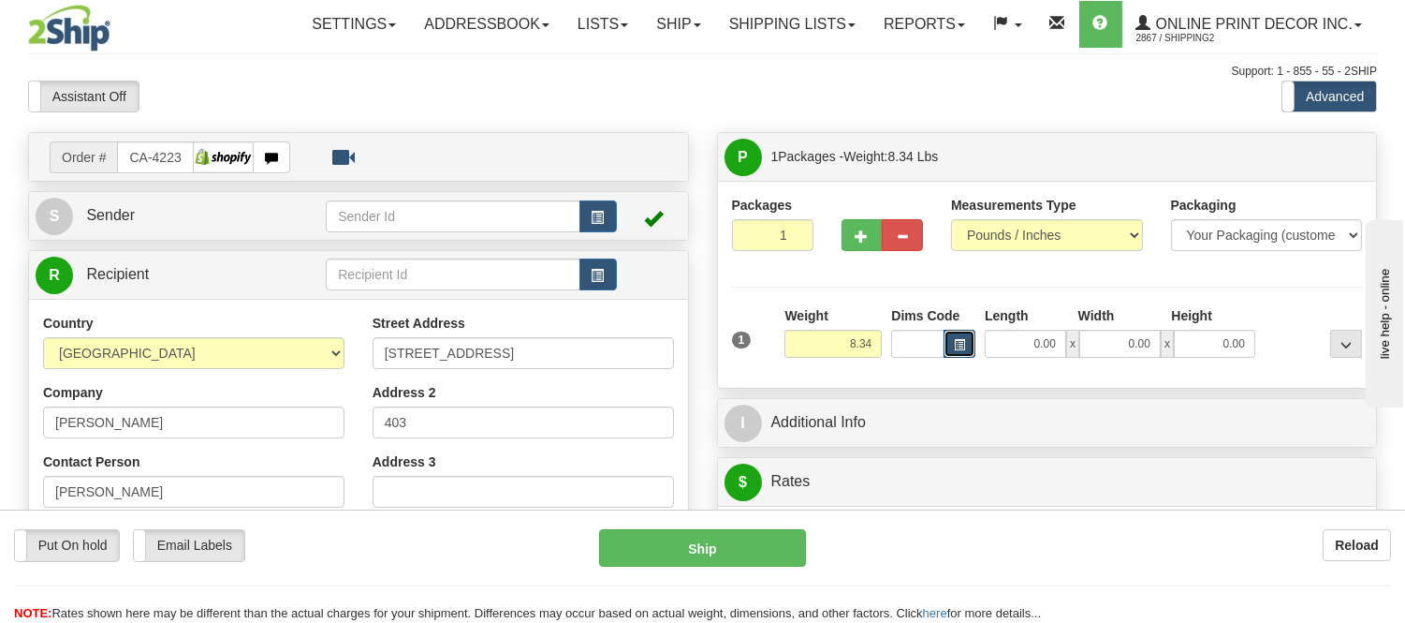
click at [963, 346] on span "button" at bounding box center [959, 345] width 11 height 10
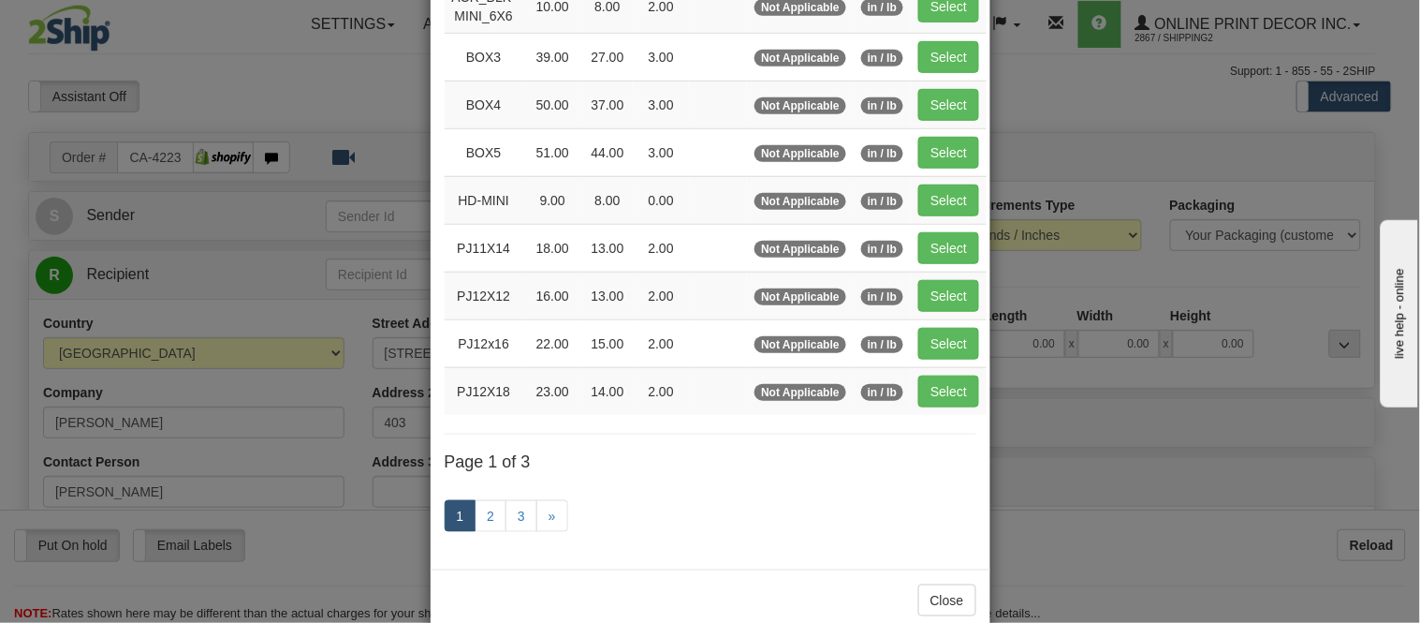
scroll to position [312, 0]
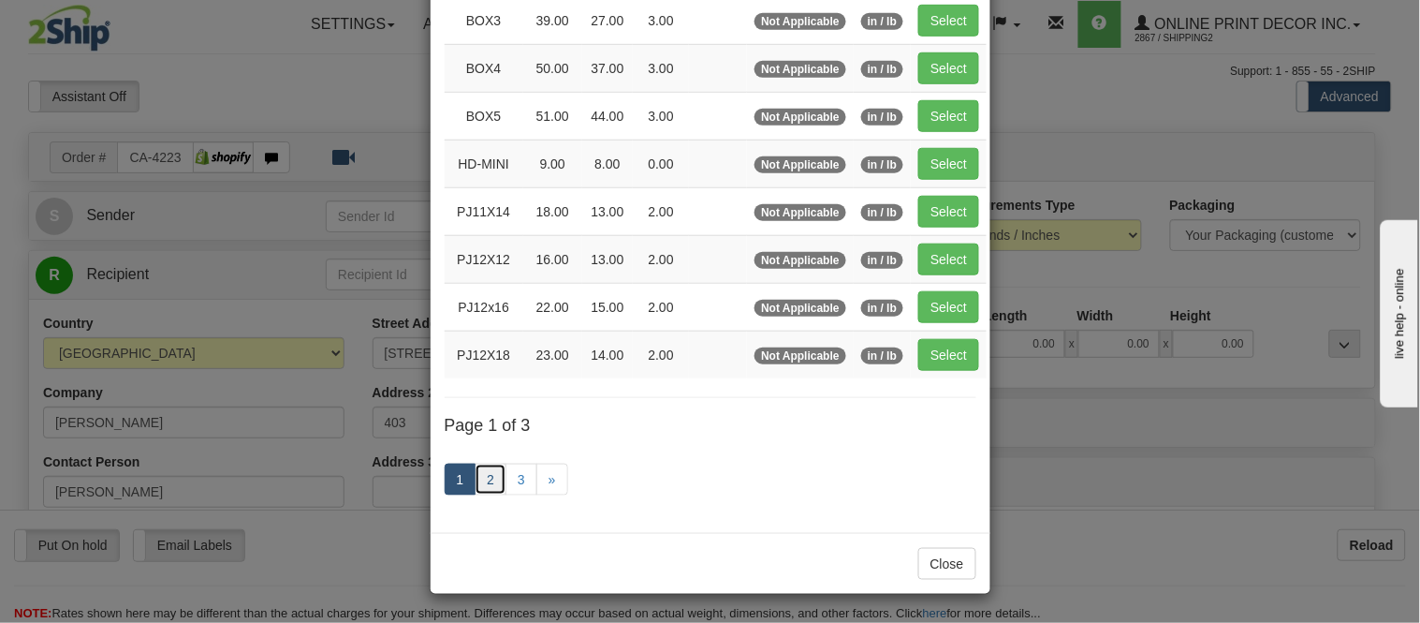
click at [485, 481] on link "2" at bounding box center [491, 479] width 32 height 32
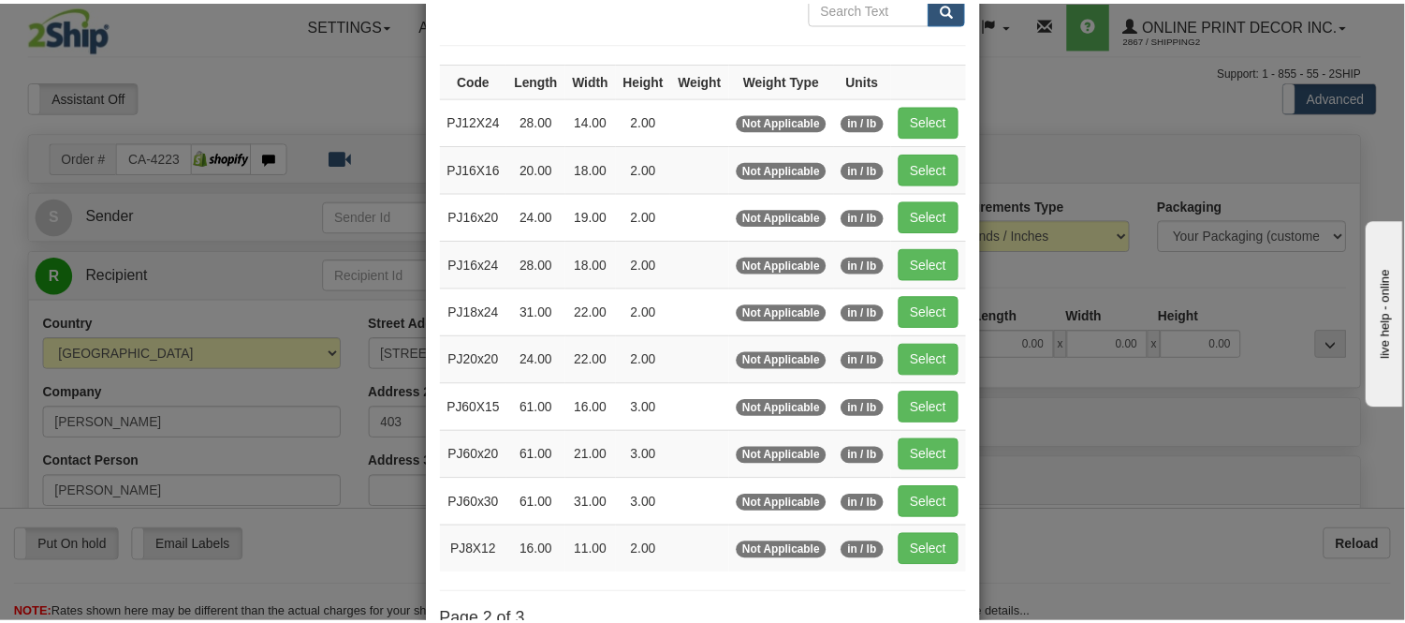
scroll to position [96, 0]
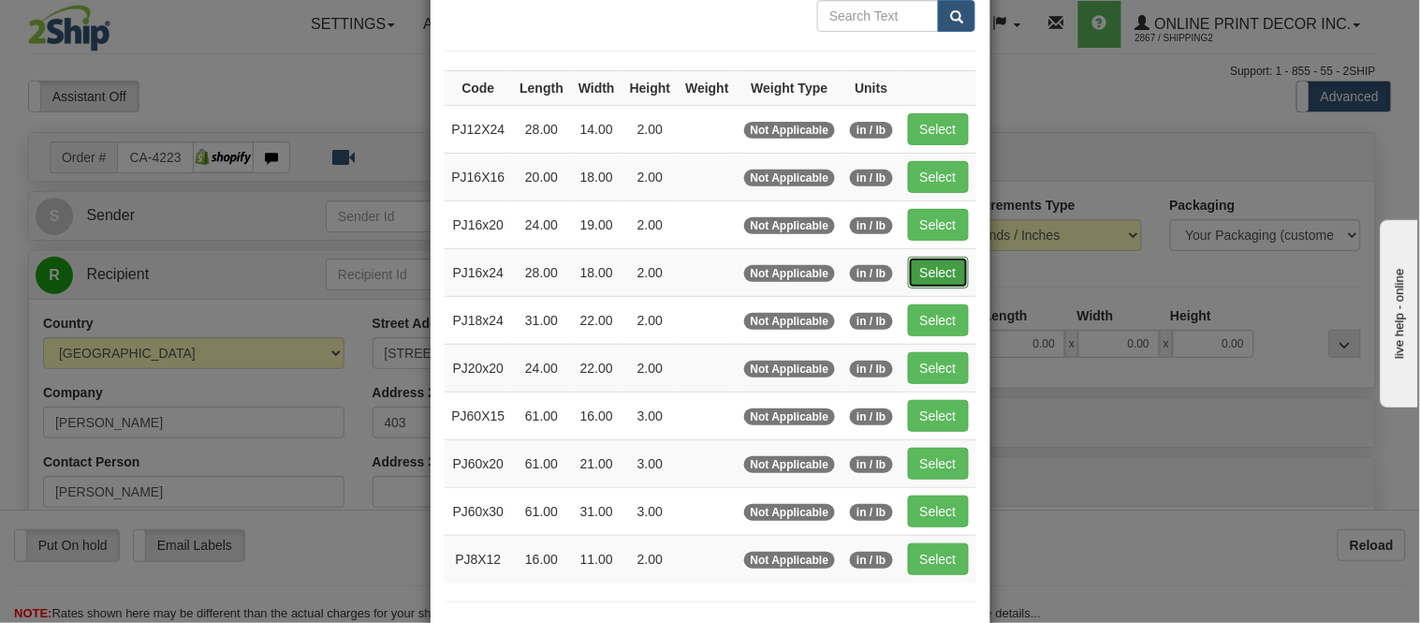
click at [937, 263] on button "Select" at bounding box center [938, 273] width 61 height 32
type input "PJ16x24"
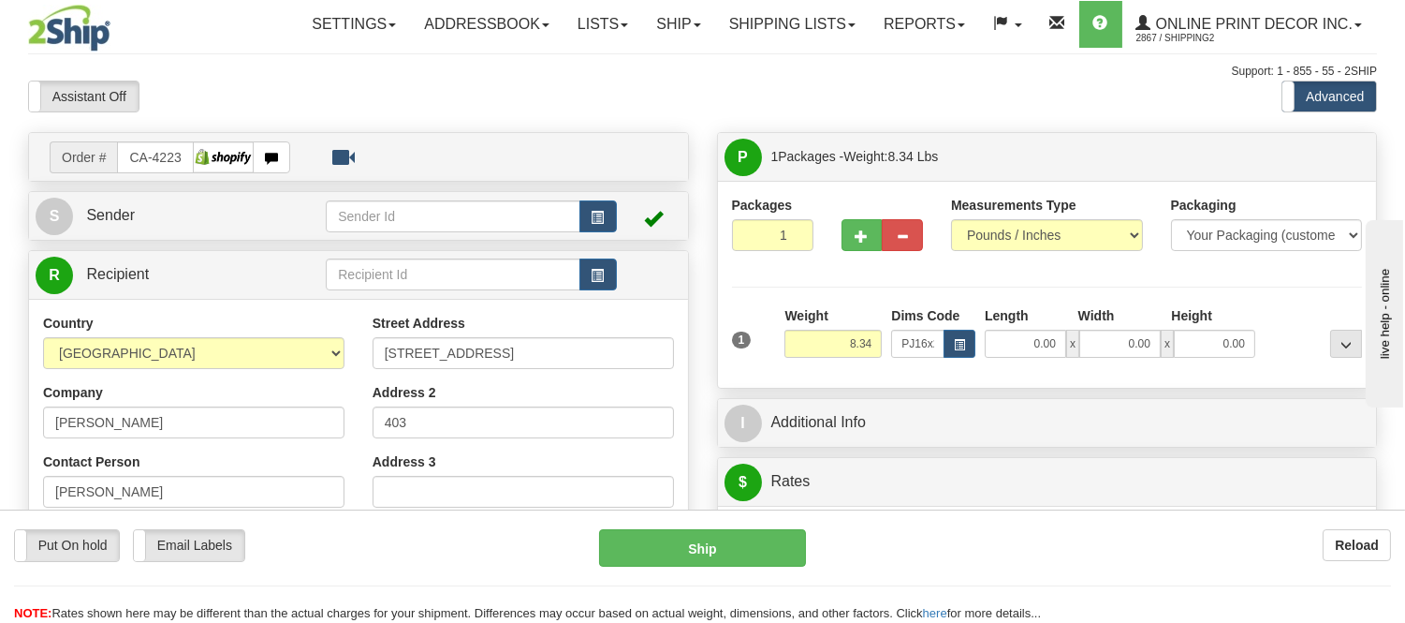
type input "28.00"
type input "18.00"
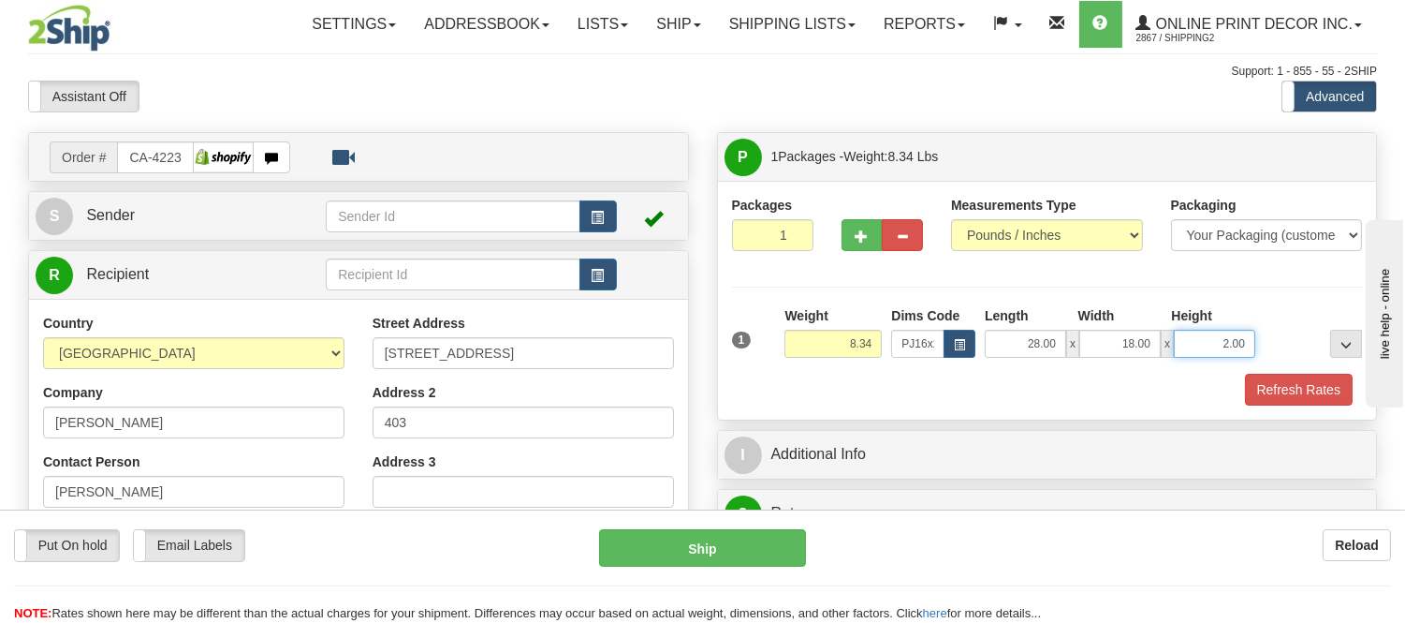
drag, startPoint x: 1249, startPoint y: 339, endPoint x: 1118, endPoint y: 372, distance: 135.1
click at [1118, 372] on div "1 Weight 8.34 Dims Code x x" at bounding box center [1047, 339] width 640 height 66
click button "Delete" at bounding box center [0, 0] width 0 height 0
type input "4.00"
drag, startPoint x: 874, startPoint y: 345, endPoint x: 791, endPoint y: 371, distance: 87.4
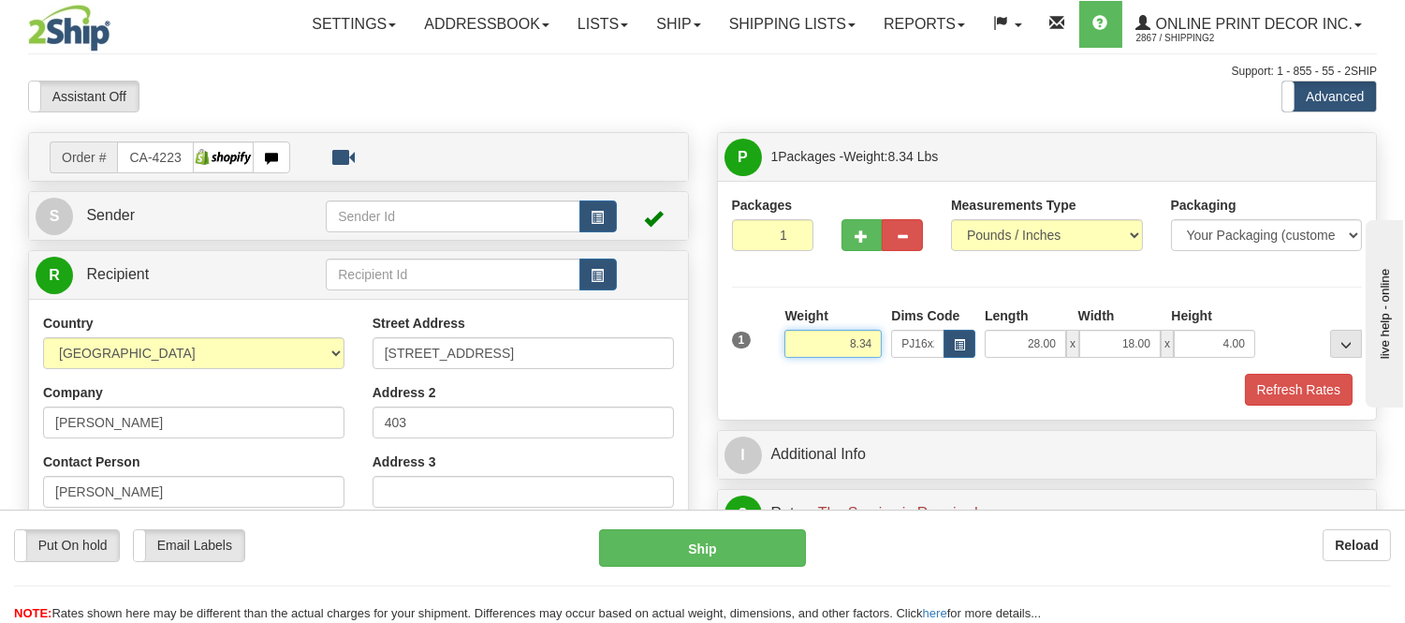
click at [791, 371] on div "Weight 8.34" at bounding box center [833, 339] width 107 height 66
type input "9.98"
click at [1288, 382] on button "Refresh Rates" at bounding box center [1299, 390] width 108 height 32
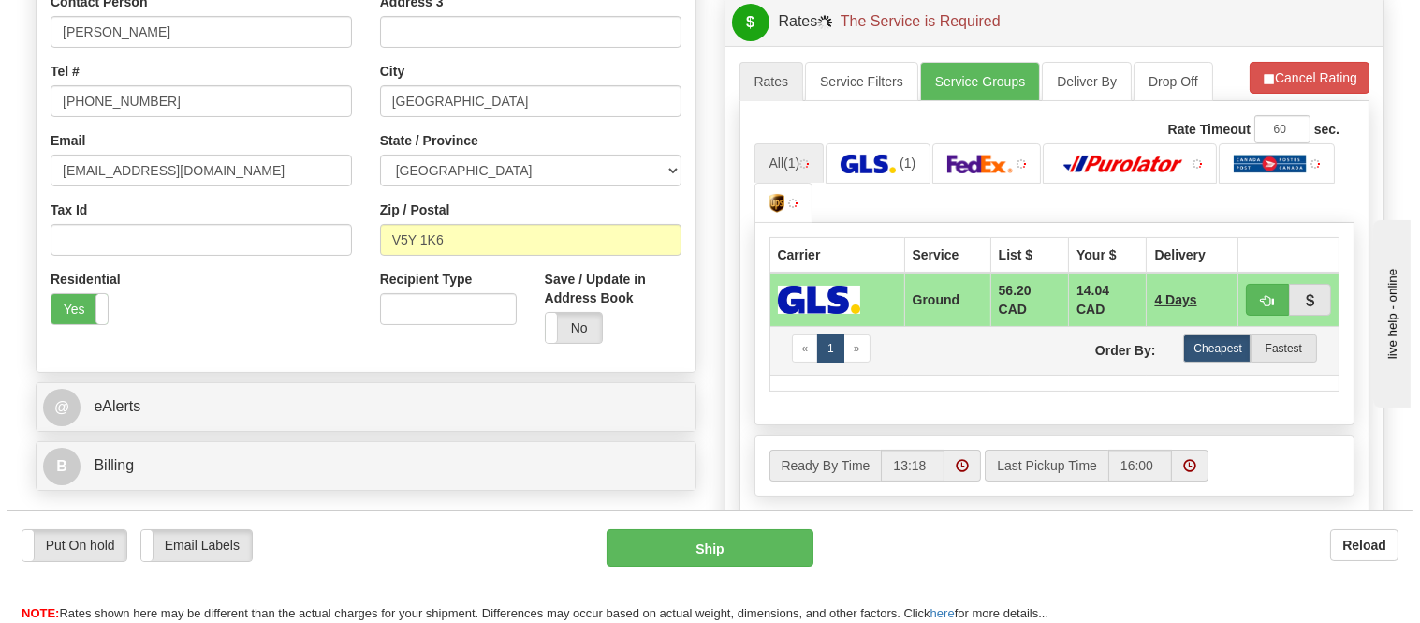
scroll to position [520, 0]
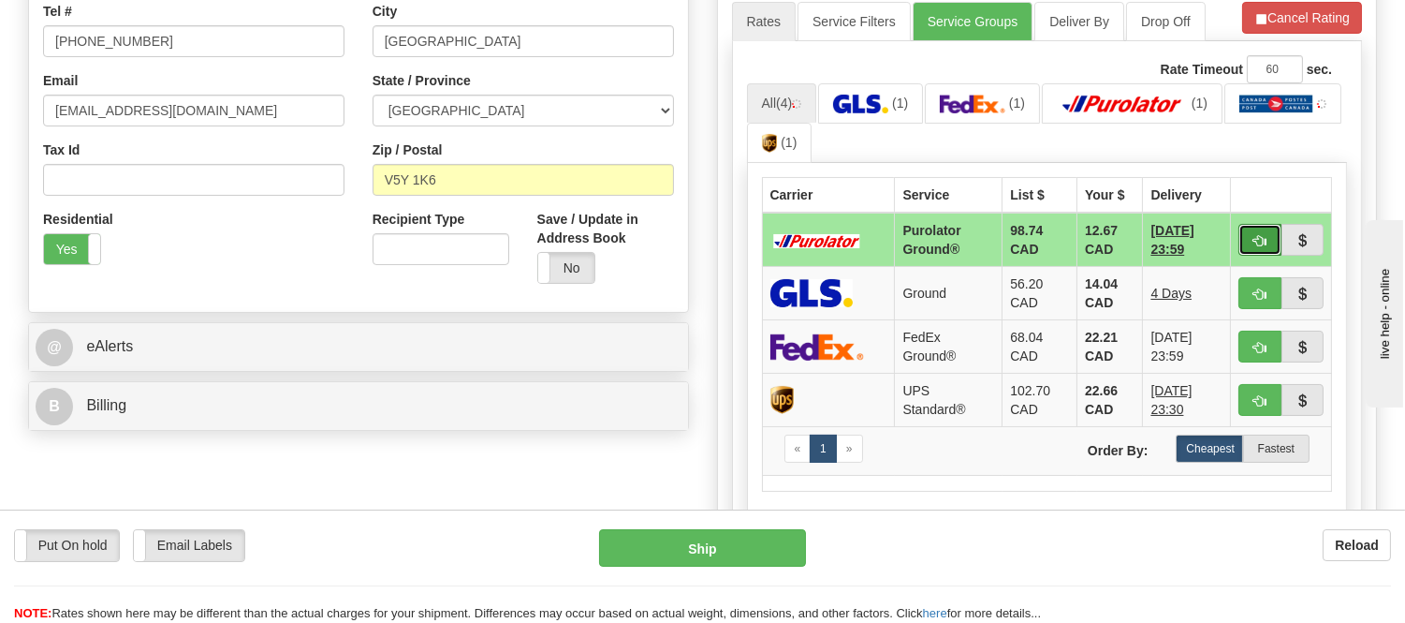
click at [1258, 237] on span "button" at bounding box center [1260, 241] width 13 height 12
click at [1252, 132] on ul "All (4) (1) (1) (1) (1)" at bounding box center [1047, 123] width 601 height 81
click at [1250, 229] on button "button" at bounding box center [1260, 240] width 43 height 32
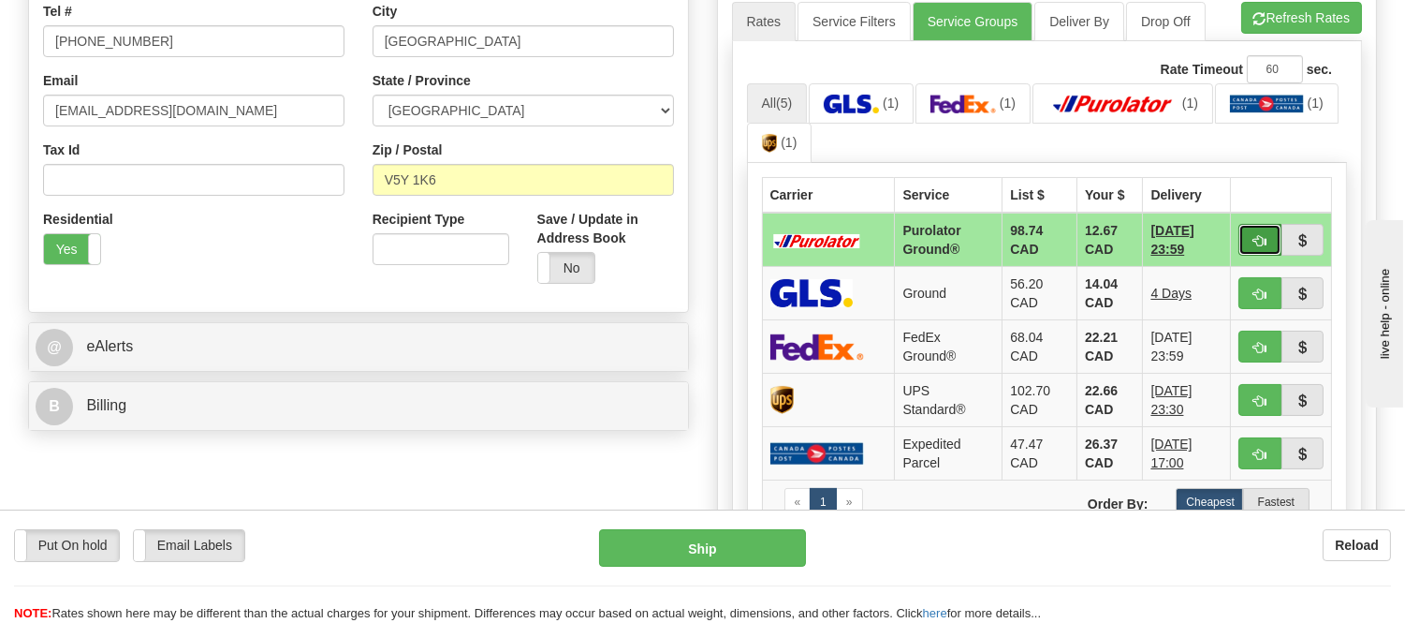
click at [1249, 235] on button "button" at bounding box center [1260, 240] width 43 height 32
type input "260"
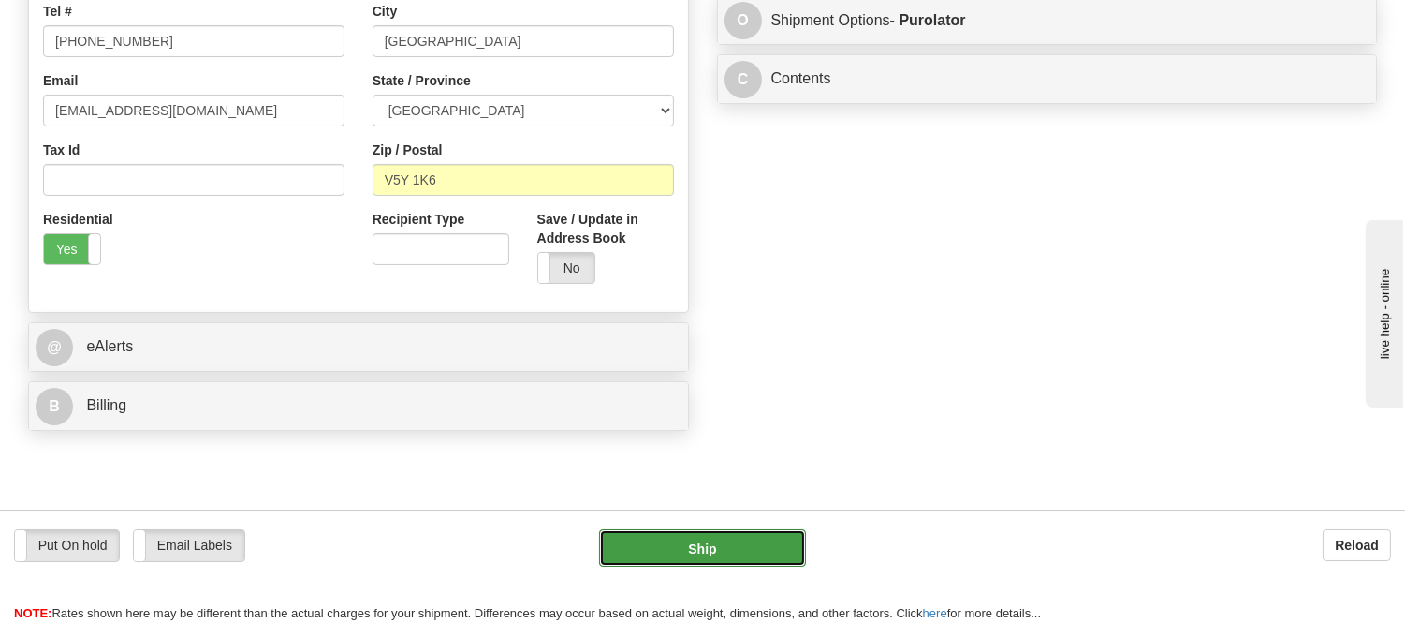
click at [750, 539] on button "Ship" at bounding box center [702, 547] width 206 height 37
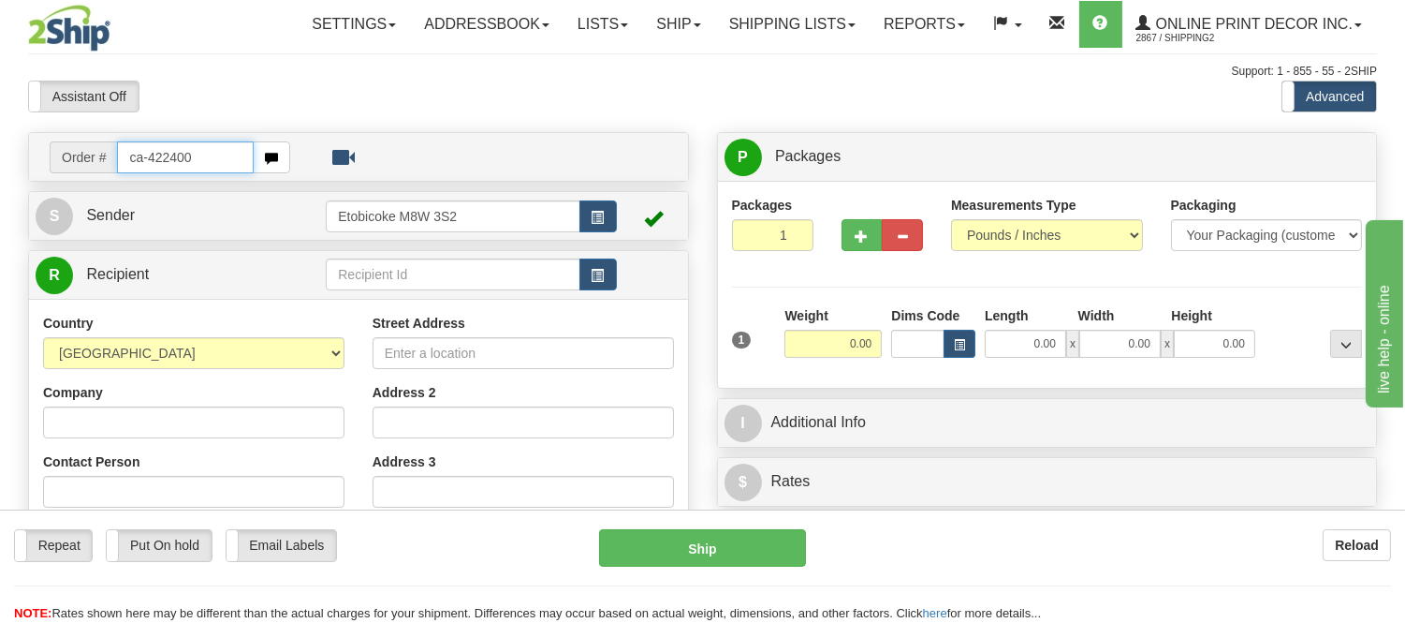
type input "ca-422400"
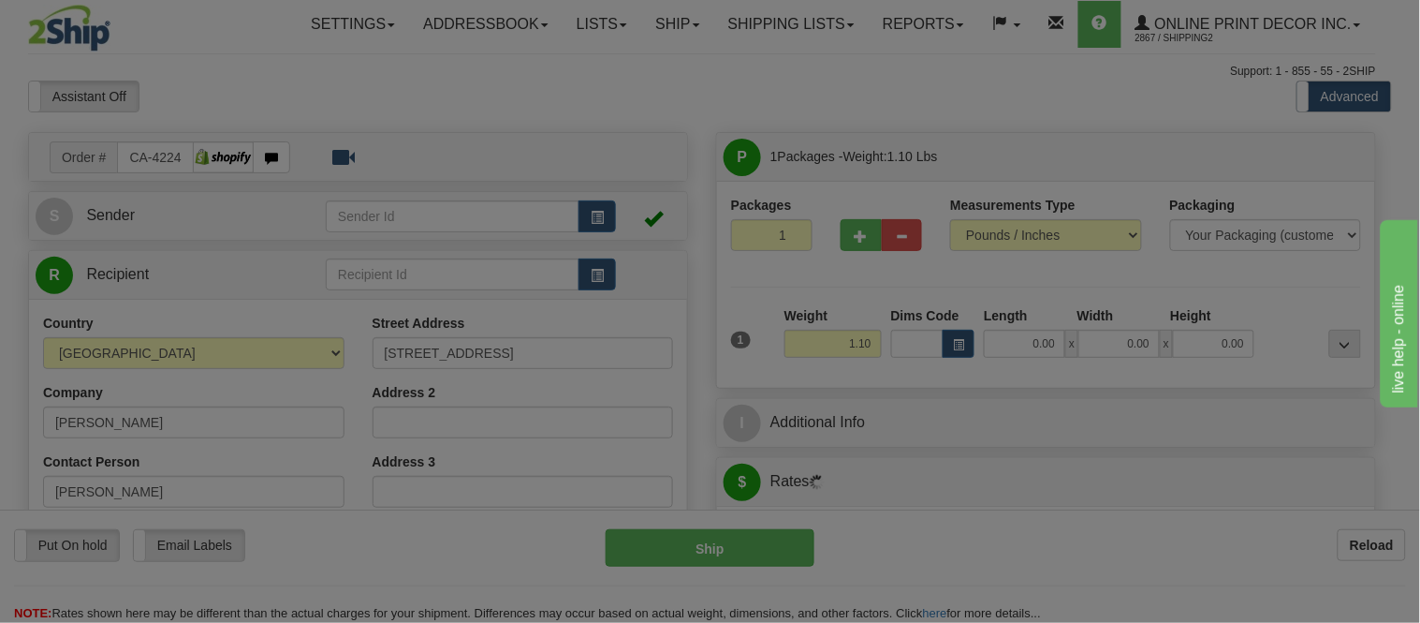
type input "KITCHENER"
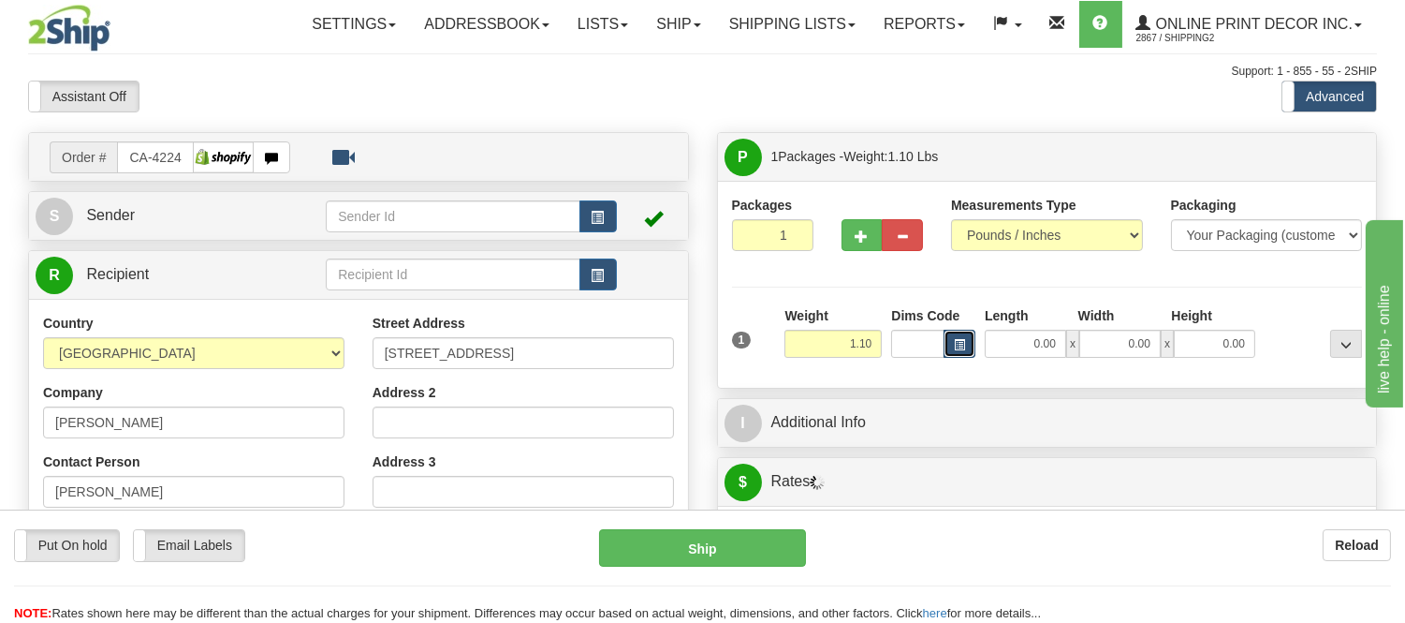
click at [946, 335] on button "button" at bounding box center [960, 344] width 32 height 28
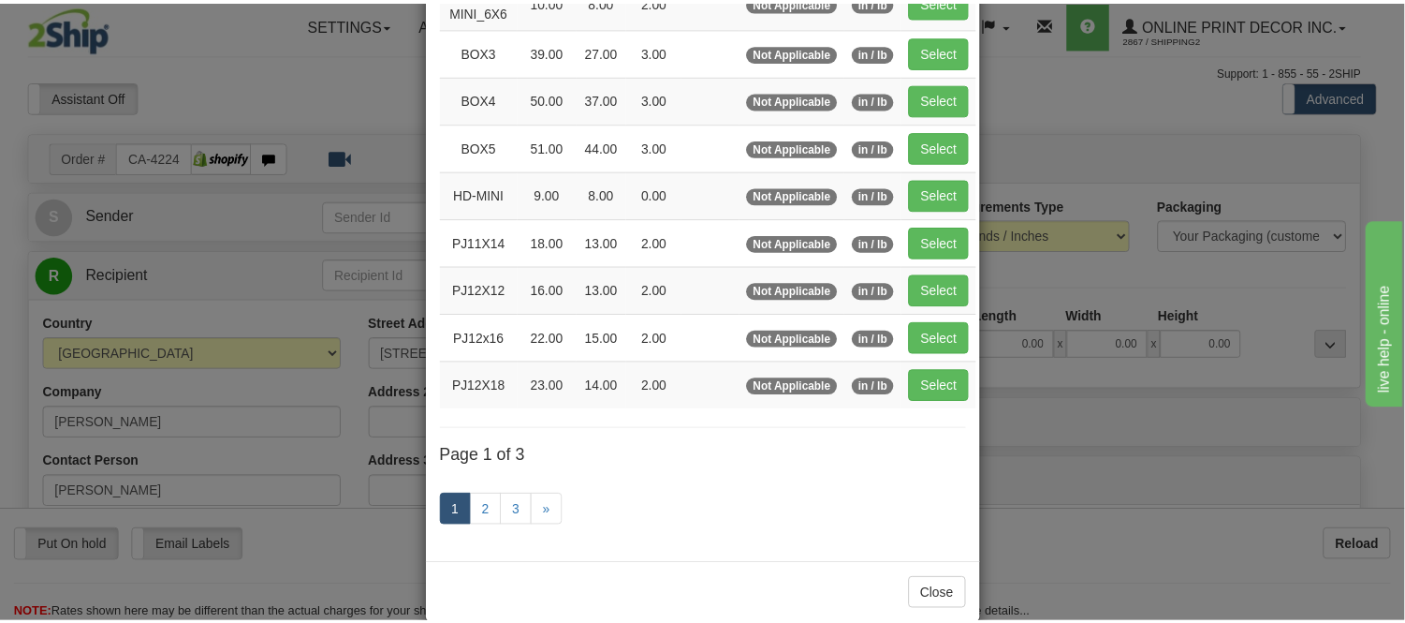
scroll to position [312, 0]
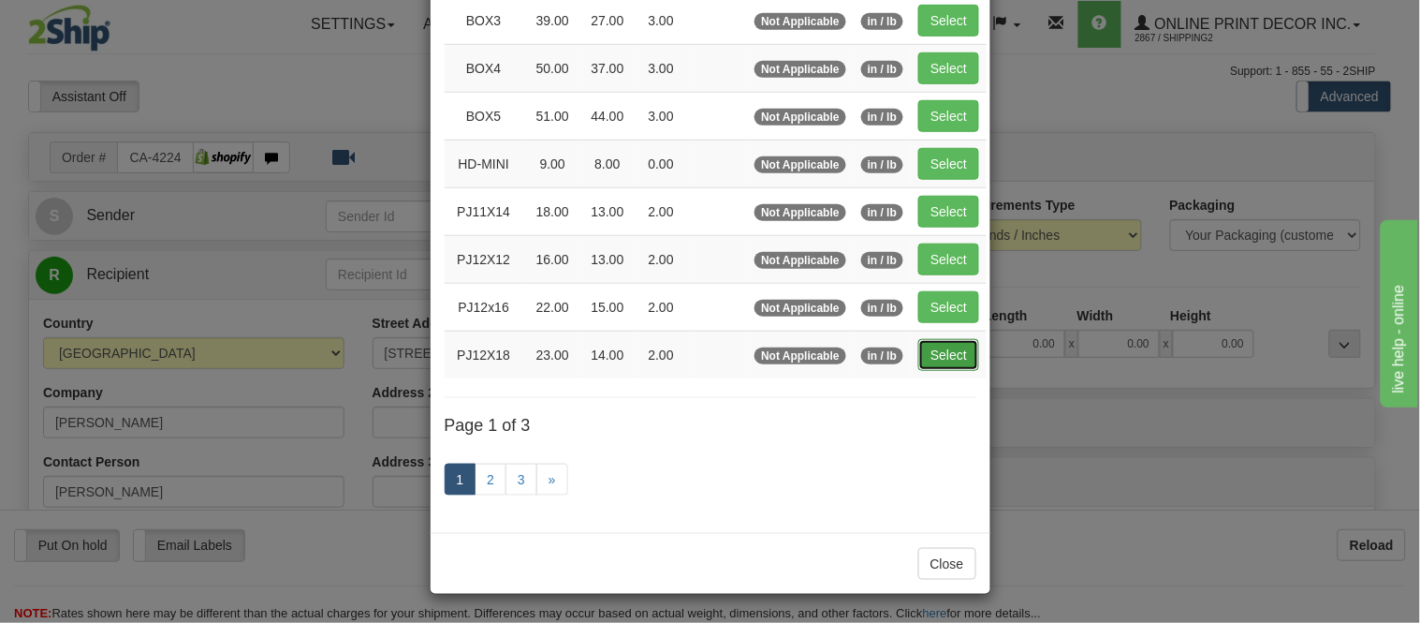
click at [947, 358] on button "Select" at bounding box center [948, 355] width 61 height 32
type input "PJ12X18"
type input "23.00"
type input "14.00"
type input "2.00"
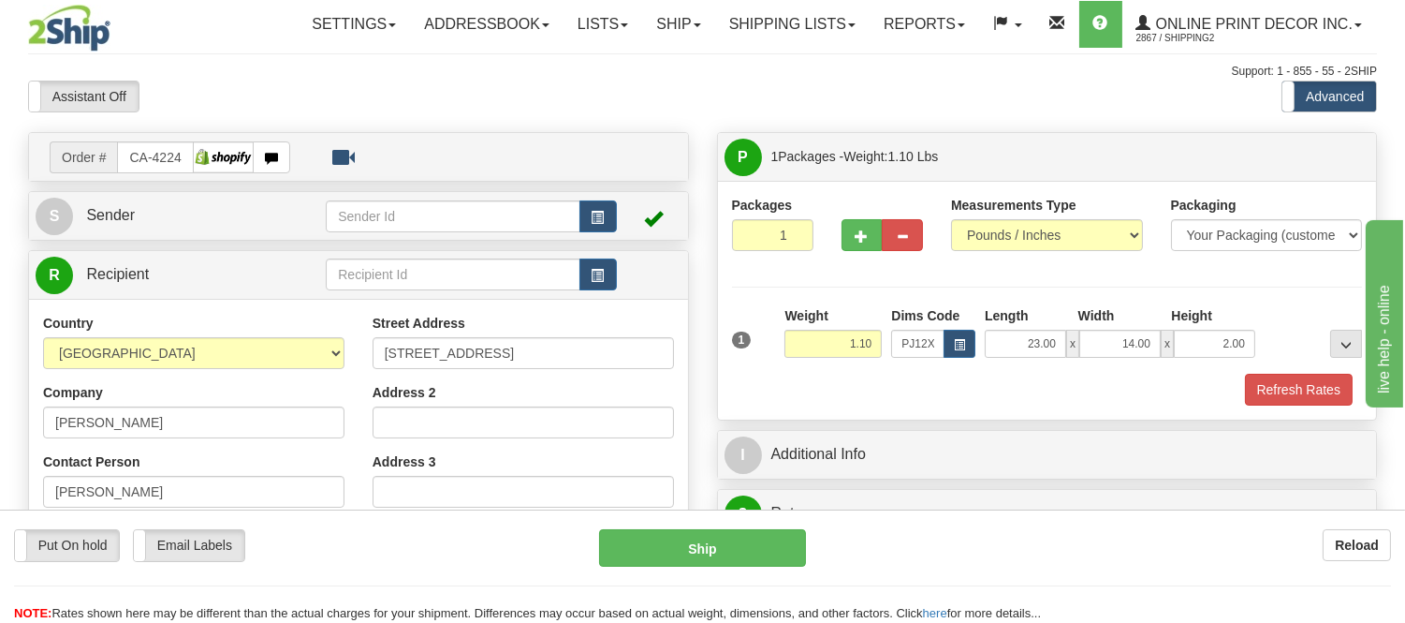
scroll to position [104, 0]
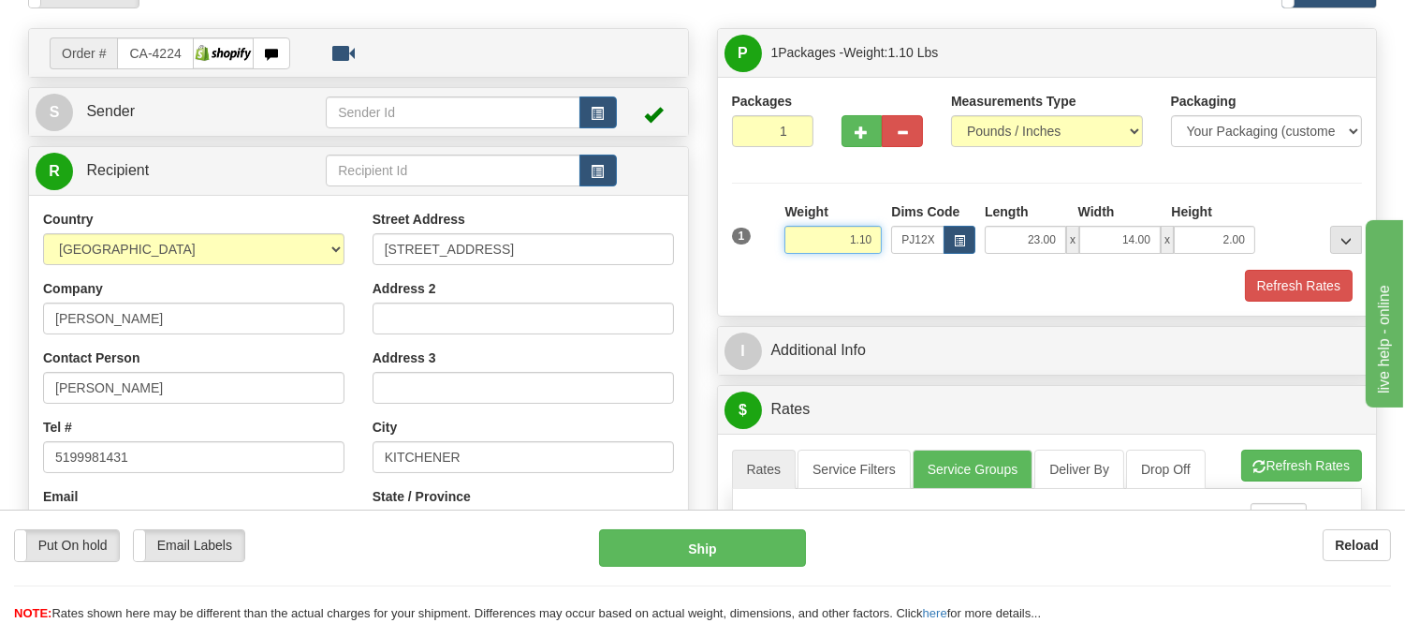
drag, startPoint x: 878, startPoint y: 242, endPoint x: 752, endPoint y: 282, distance: 132.7
click at [752, 282] on div "1 Weight 1.10 Dims Code PJ12X18 Length Width Height x x" at bounding box center [1047, 251] width 631 height 99
type input "2.20"
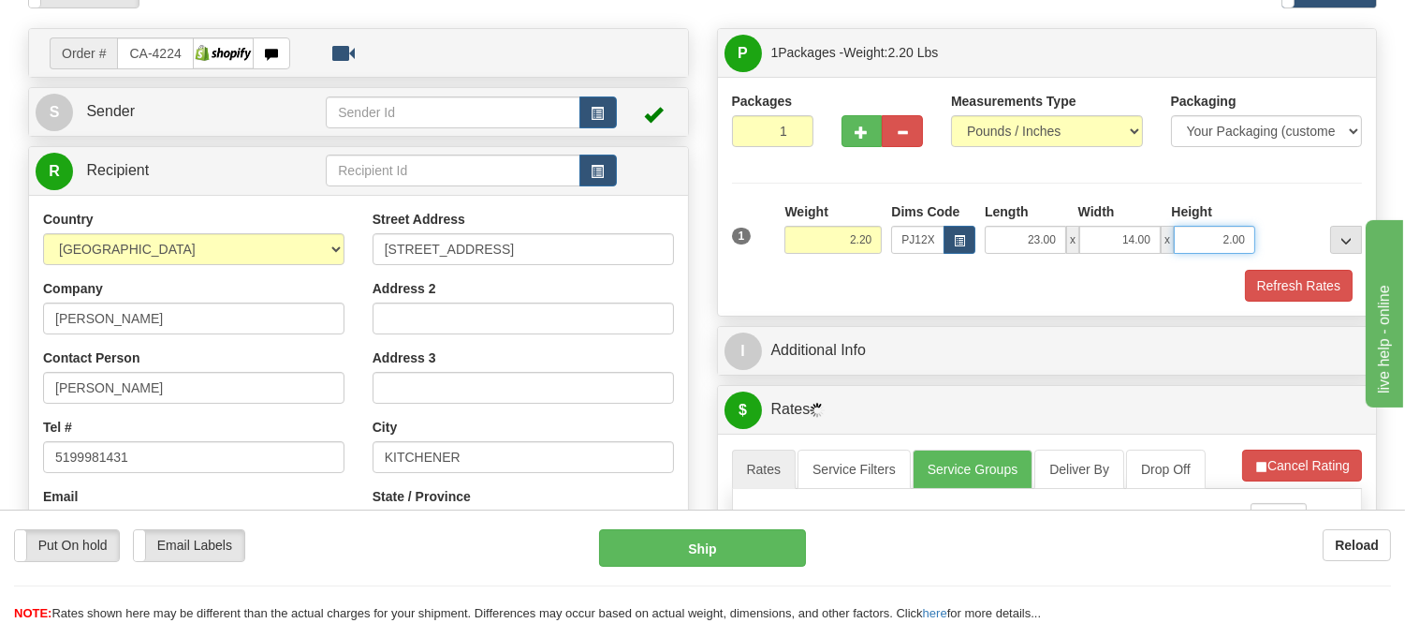
drag, startPoint x: 1249, startPoint y: 243, endPoint x: 1191, endPoint y: 237, distance: 58.4
click at [1191, 237] on input "2.00" at bounding box center [1214, 240] width 81 height 28
click button "Delete" at bounding box center [0, 0] width 0 height 0
type input "4.00"
click at [1313, 281] on button "Refresh Rates" at bounding box center [1299, 286] width 108 height 32
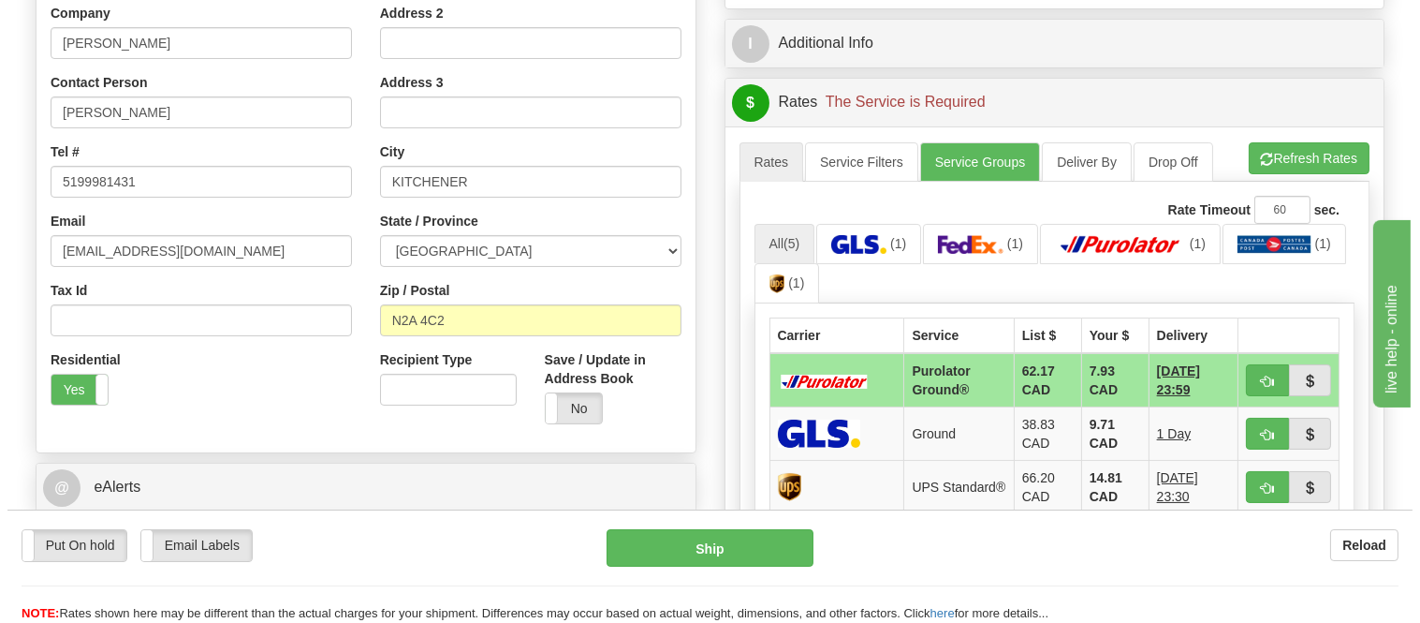
scroll to position [416, 0]
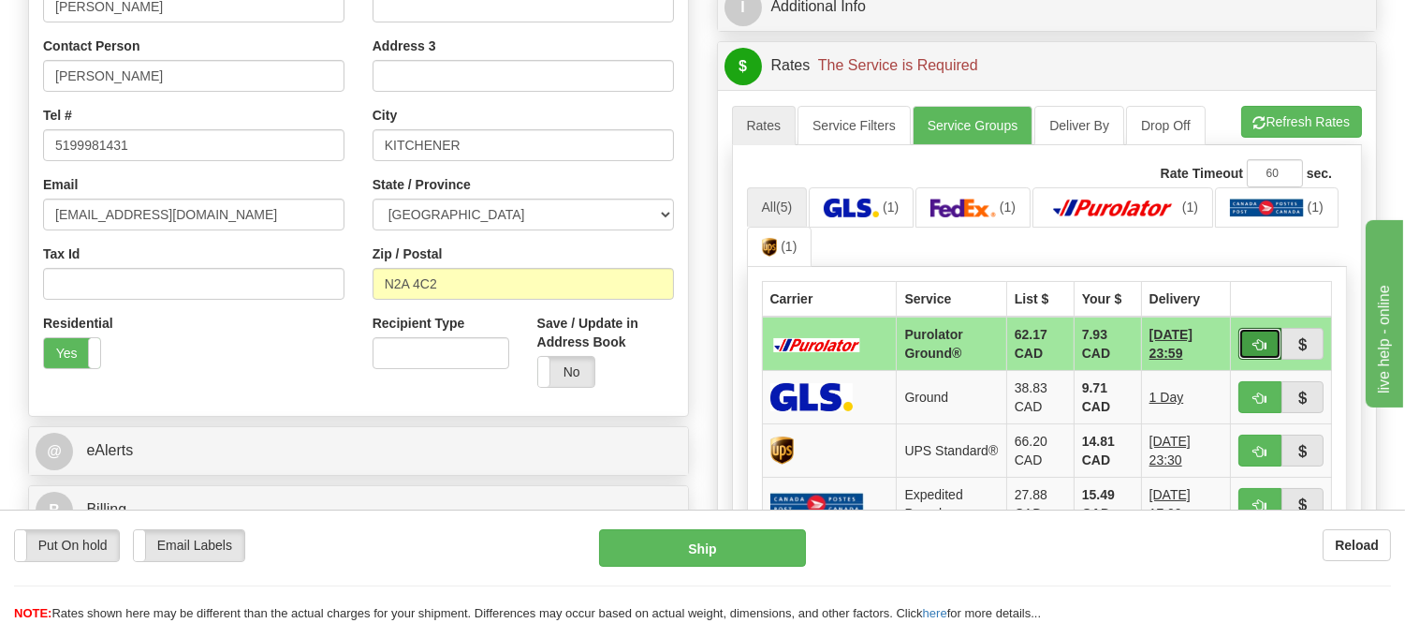
click at [1261, 331] on button "button" at bounding box center [1260, 344] width 43 height 32
type input "260"
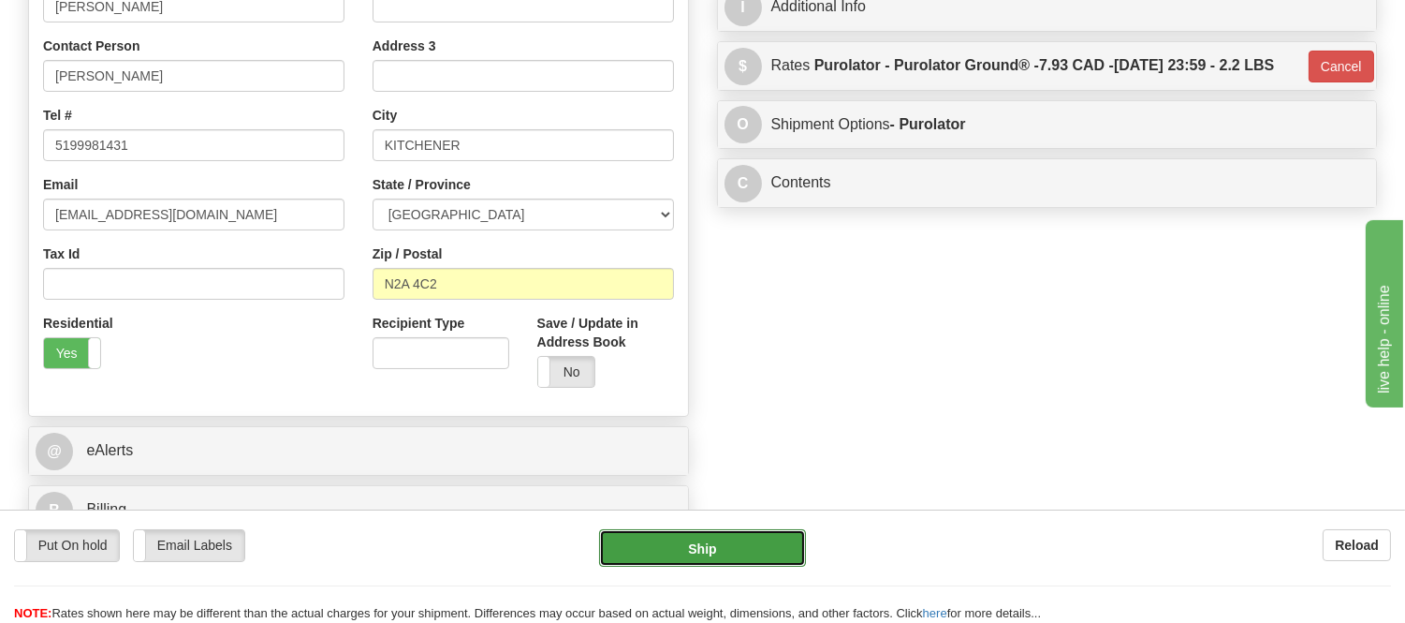
click at [765, 554] on button "Ship" at bounding box center [702, 547] width 206 height 37
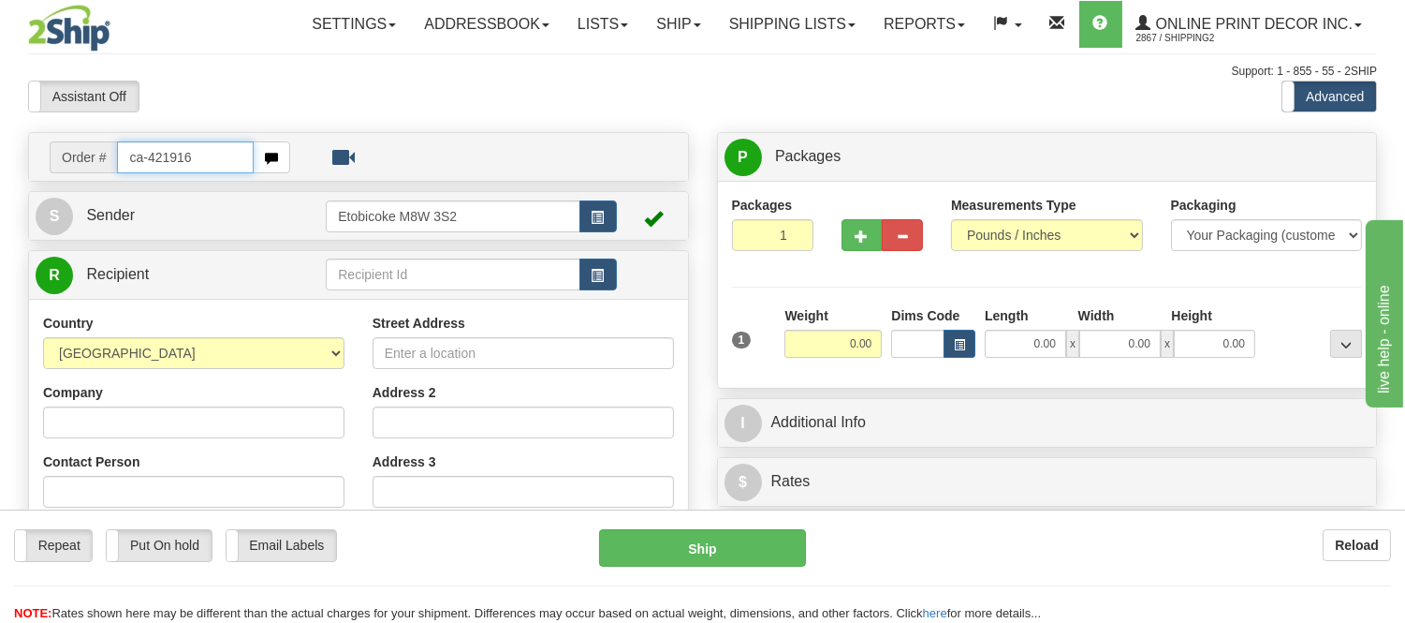
type input "ca-421916"
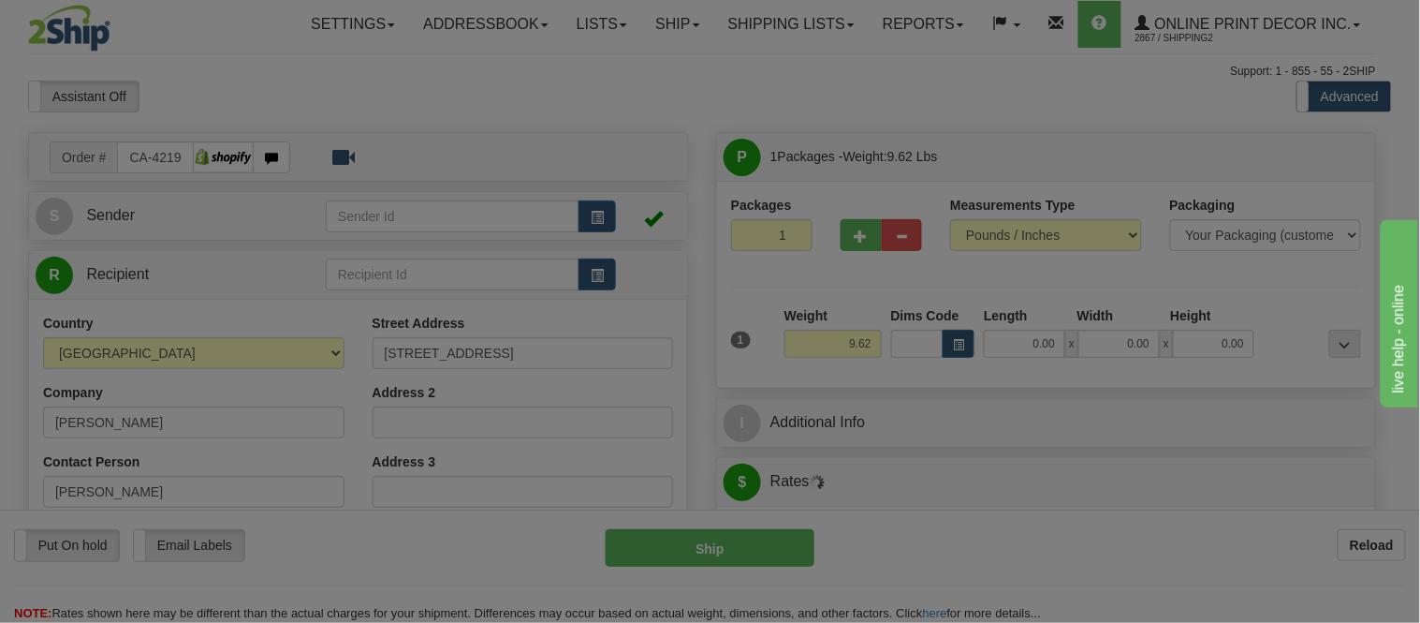
type input "[GEOGRAPHIC_DATA]"
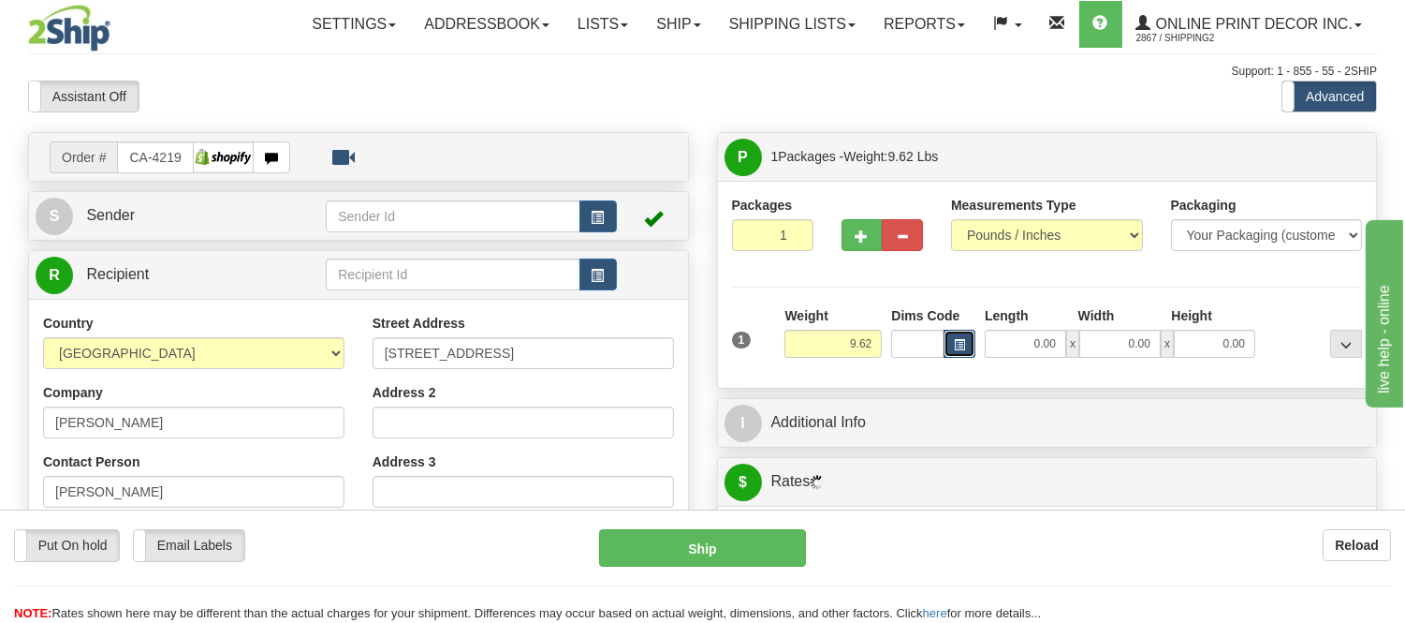
click at [950, 346] on button "button" at bounding box center [960, 344] width 32 height 28
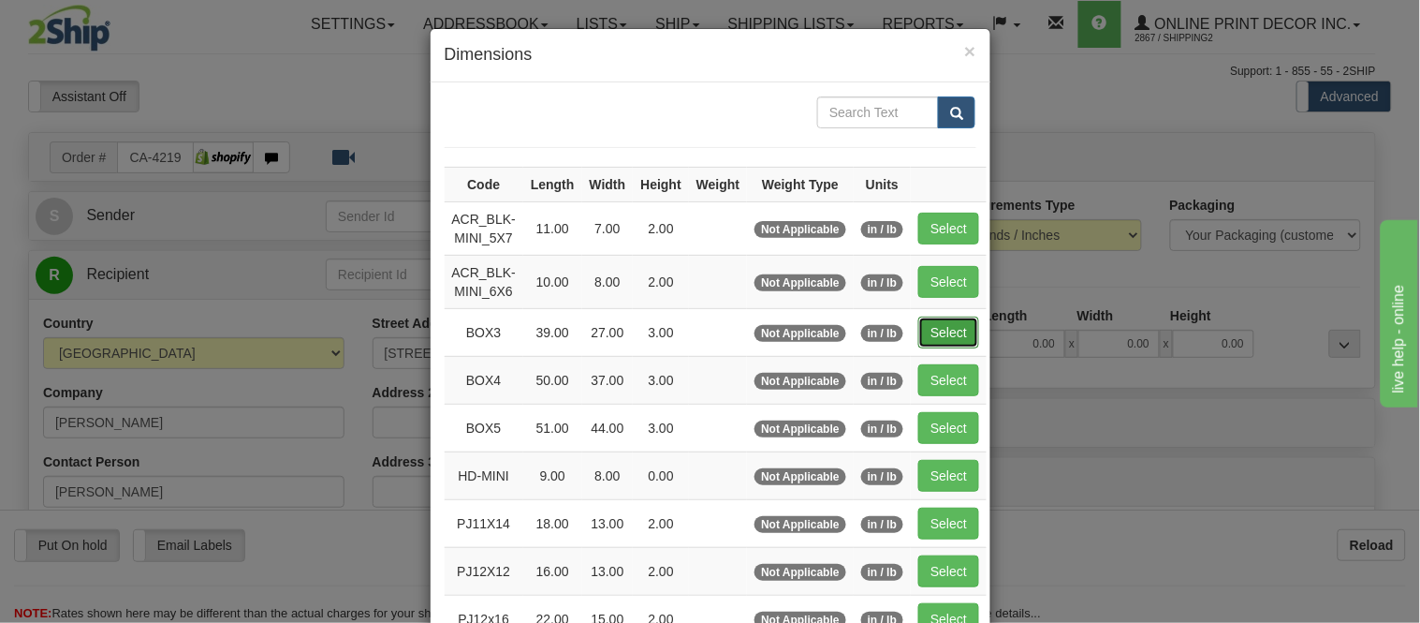
click at [933, 342] on button "Select" at bounding box center [948, 332] width 61 height 32
type input "BOX3"
type input "39.00"
type input "27.00"
type input "3.00"
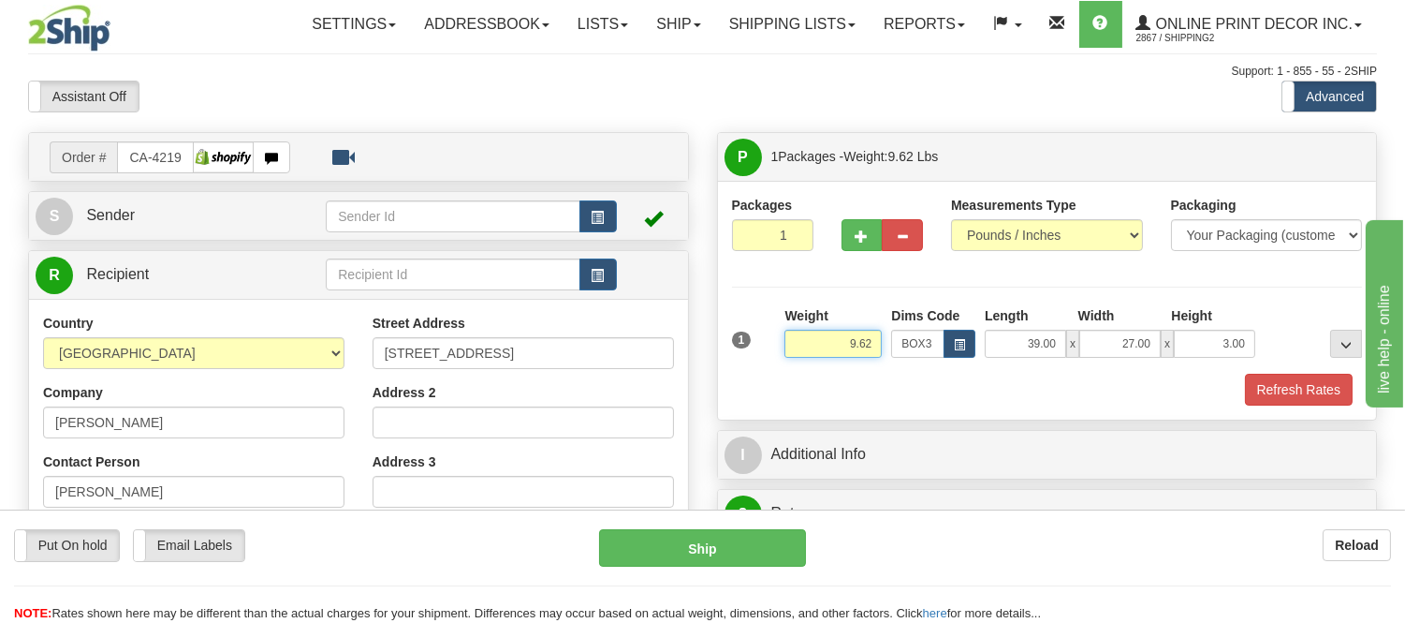
drag, startPoint x: 877, startPoint y: 340, endPoint x: 746, endPoint y: 345, distance: 131.2
click at [746, 345] on div "1 Weight 9.62 Dims Code BOX3" at bounding box center [1047, 339] width 640 height 66
type input "11.98"
click at [1271, 399] on button "Refresh Rates" at bounding box center [1299, 390] width 108 height 32
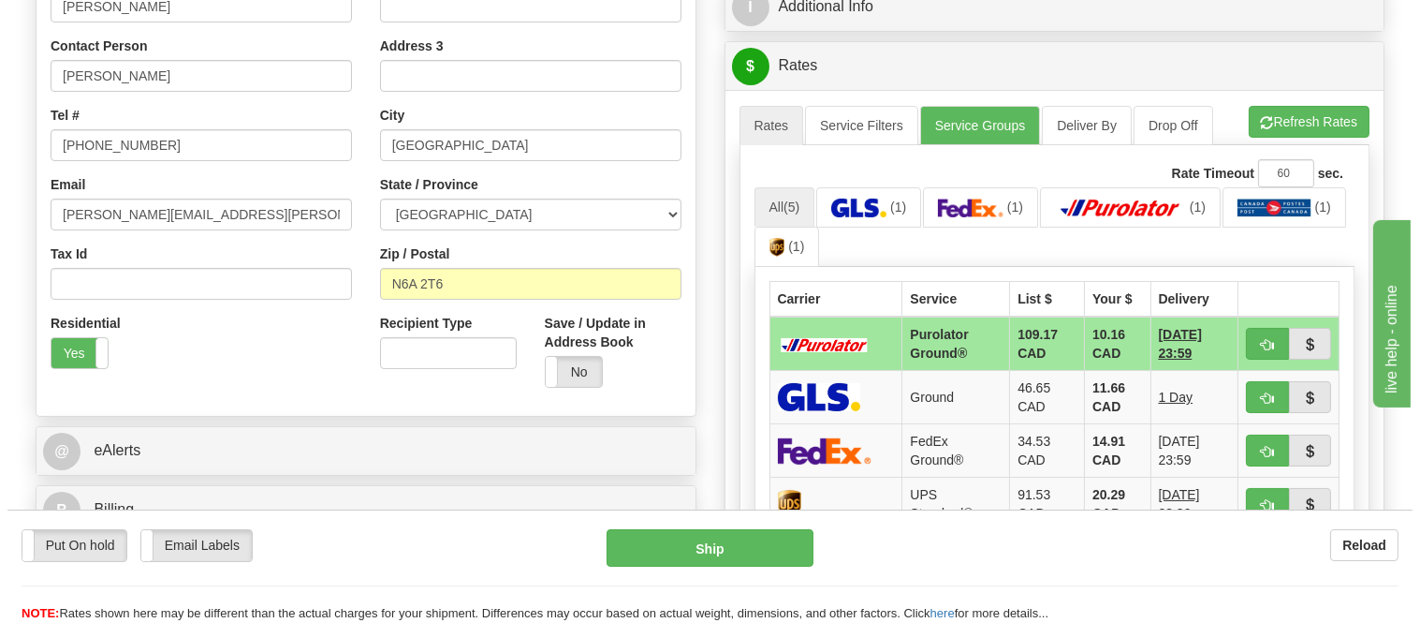
scroll to position [520, 0]
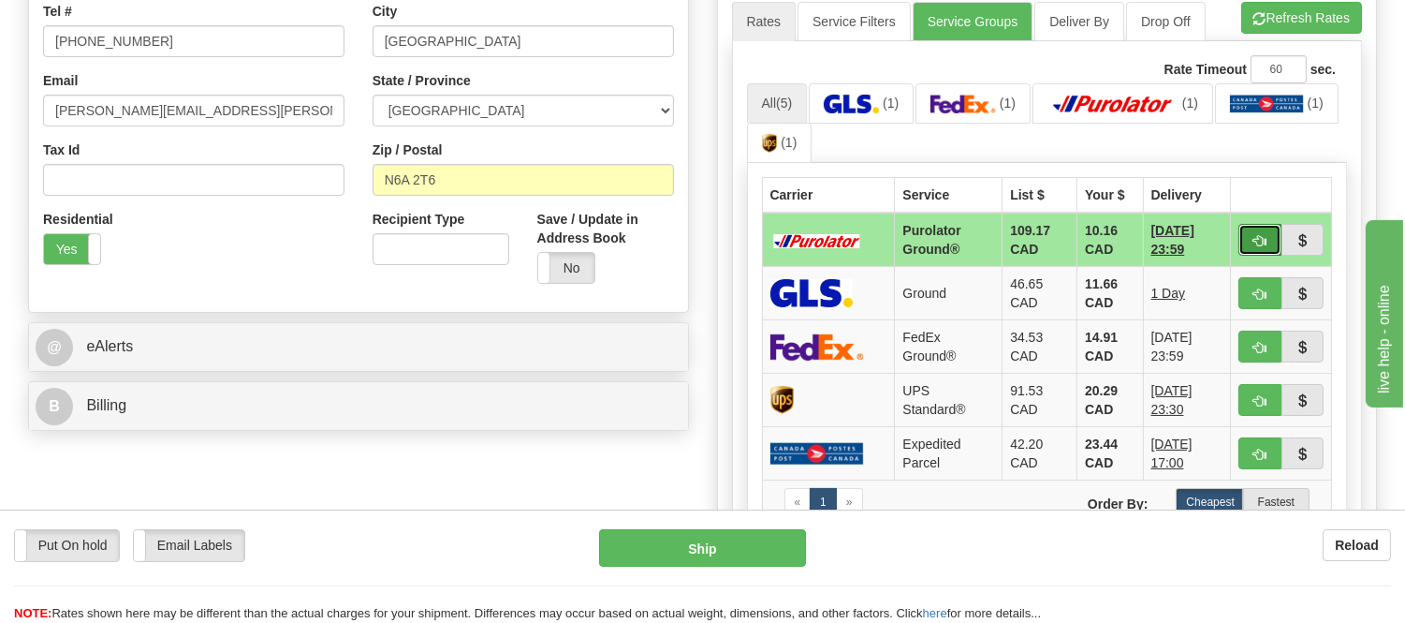
click at [1247, 238] on button "button" at bounding box center [1260, 240] width 43 height 32
type input "260"
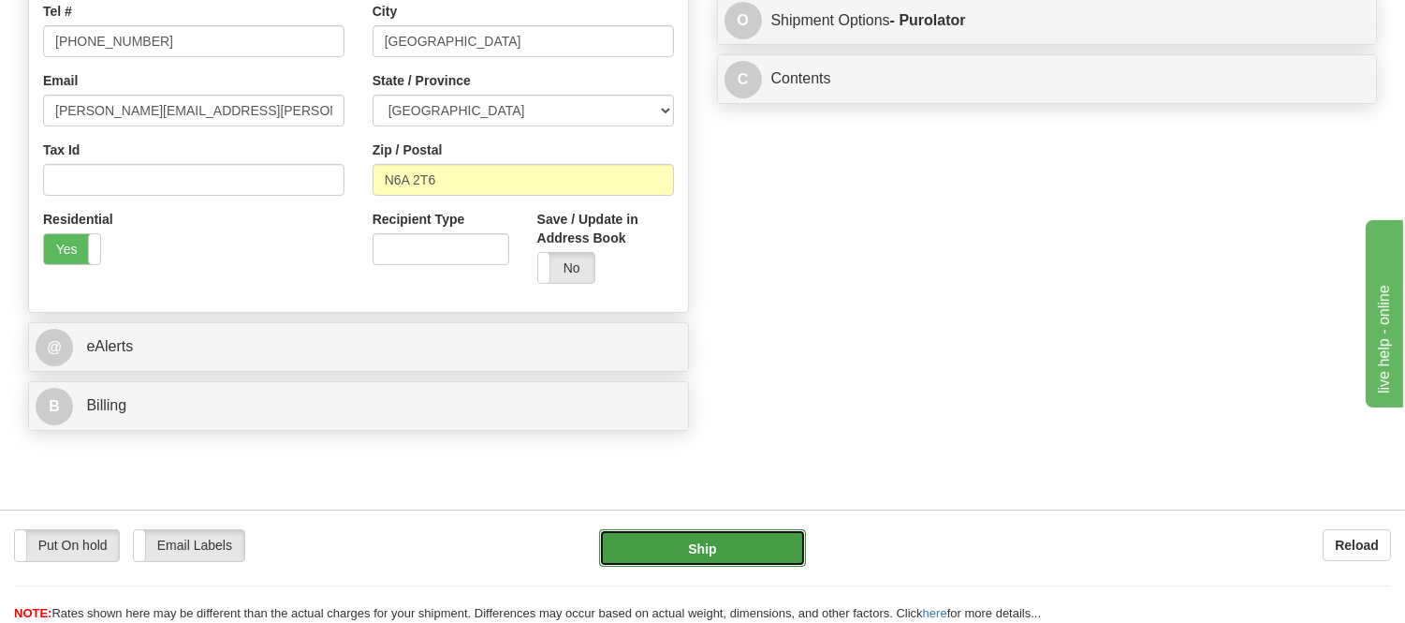
click at [759, 559] on button "Ship" at bounding box center [702, 547] width 206 height 37
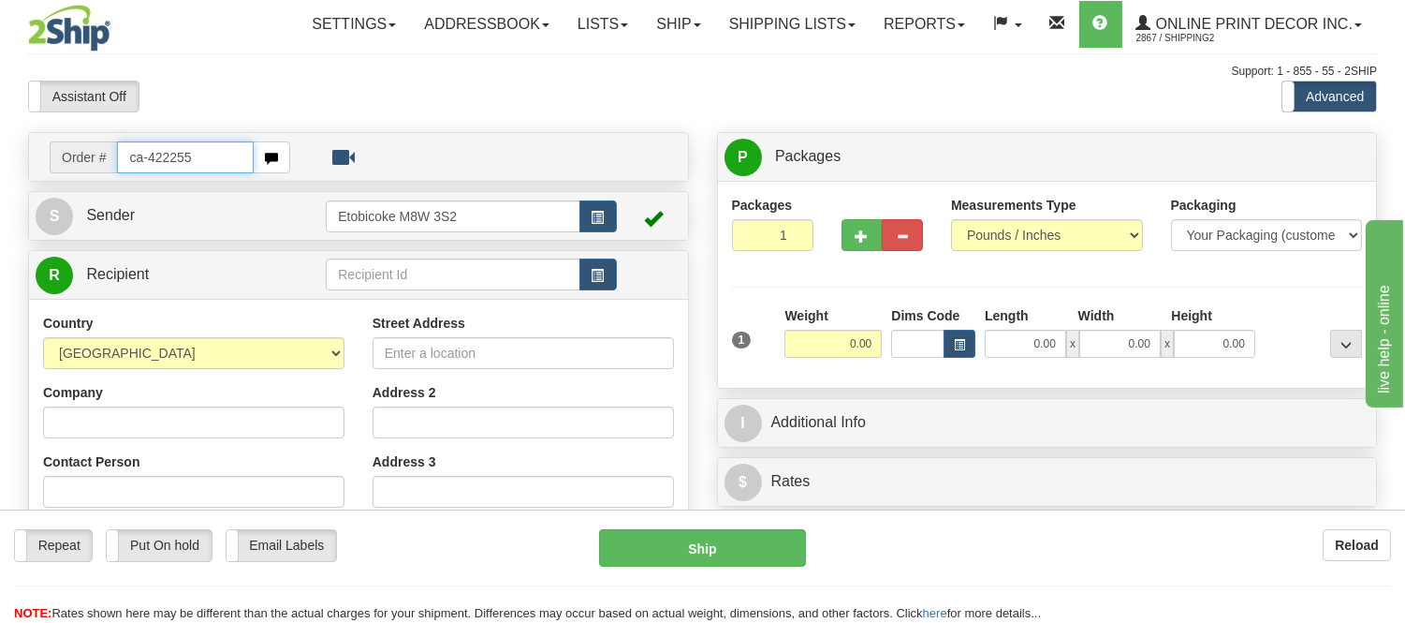
type input "ca-422255"
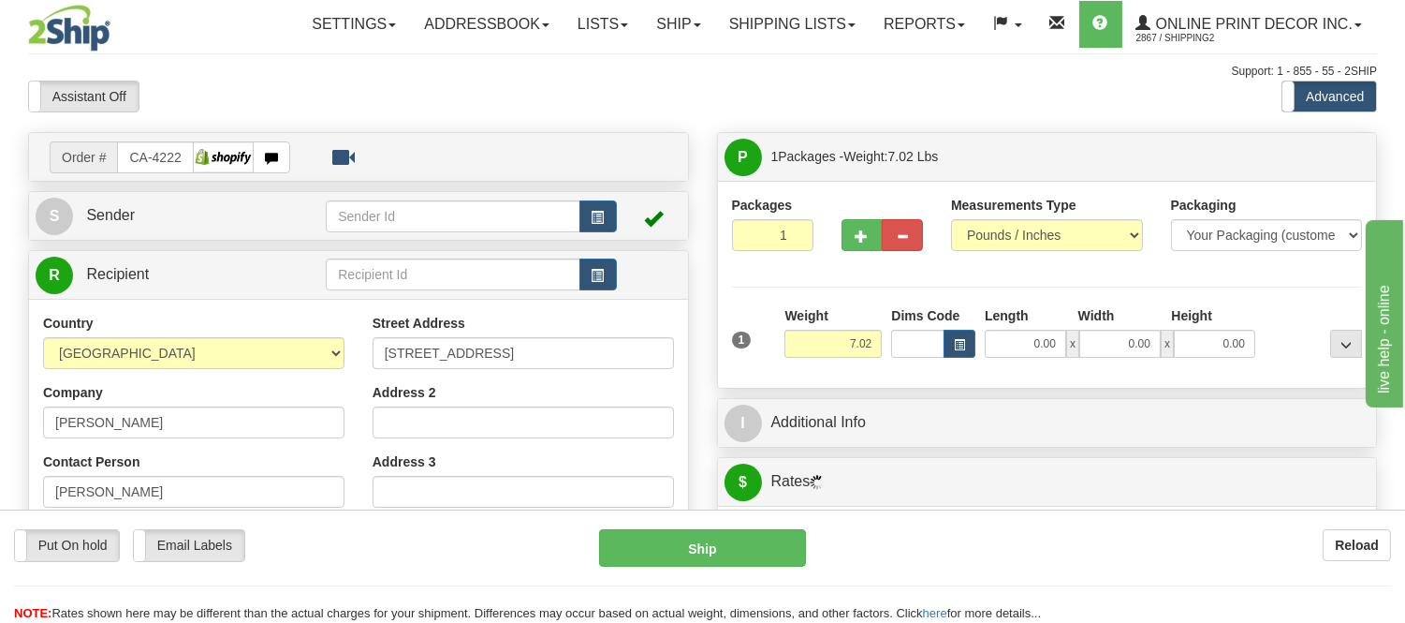
type input "ETOBICOKE"
click at [959, 350] on span "button" at bounding box center [959, 345] width 11 height 10
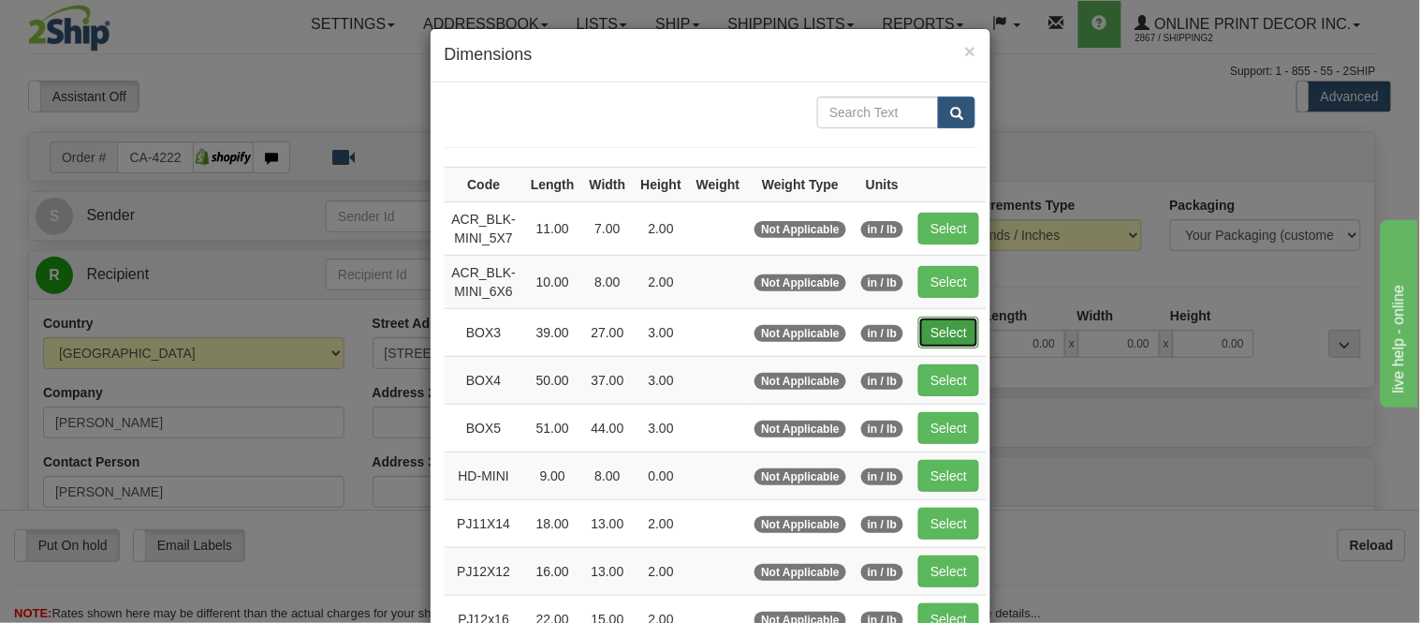
click at [939, 331] on button "Select" at bounding box center [948, 332] width 61 height 32
type input "BOX3"
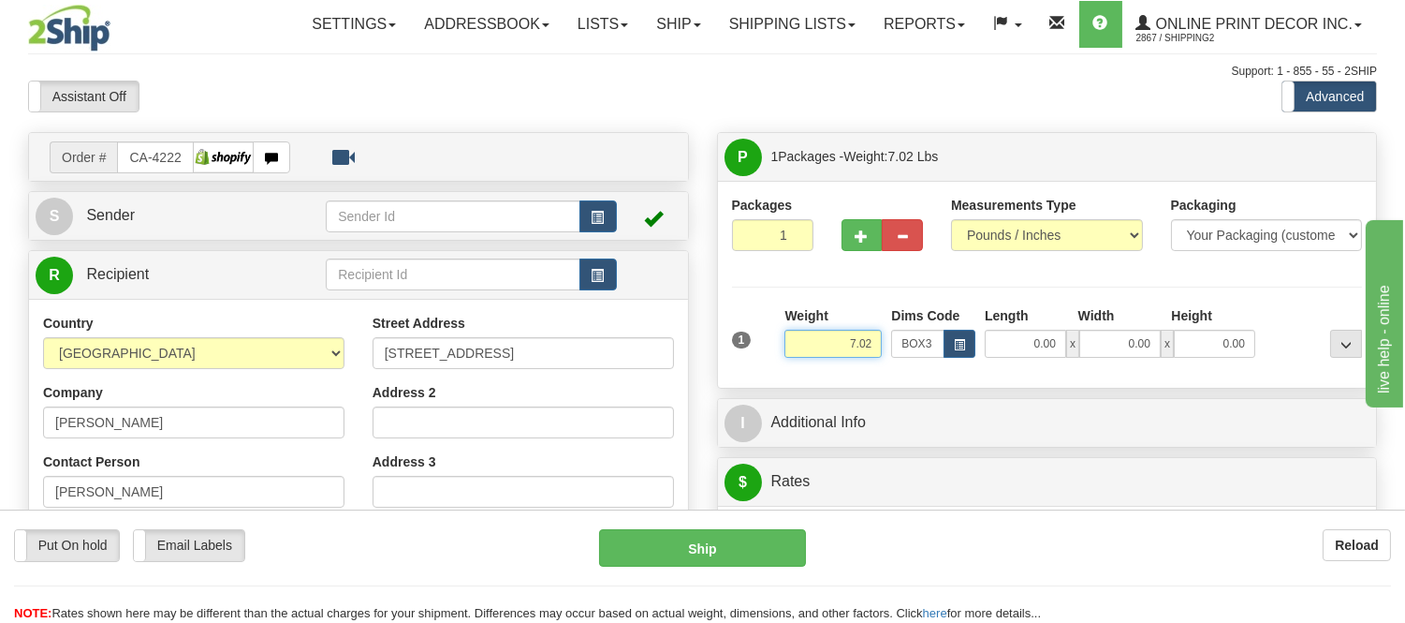
click at [864, 345] on input "7.02" at bounding box center [833, 344] width 97 height 28
drag, startPoint x: 874, startPoint y: 343, endPoint x: 785, endPoint y: 348, distance: 89.1
click at [785, 348] on input "7.02" at bounding box center [833, 344] width 97 height 28
type input "9."
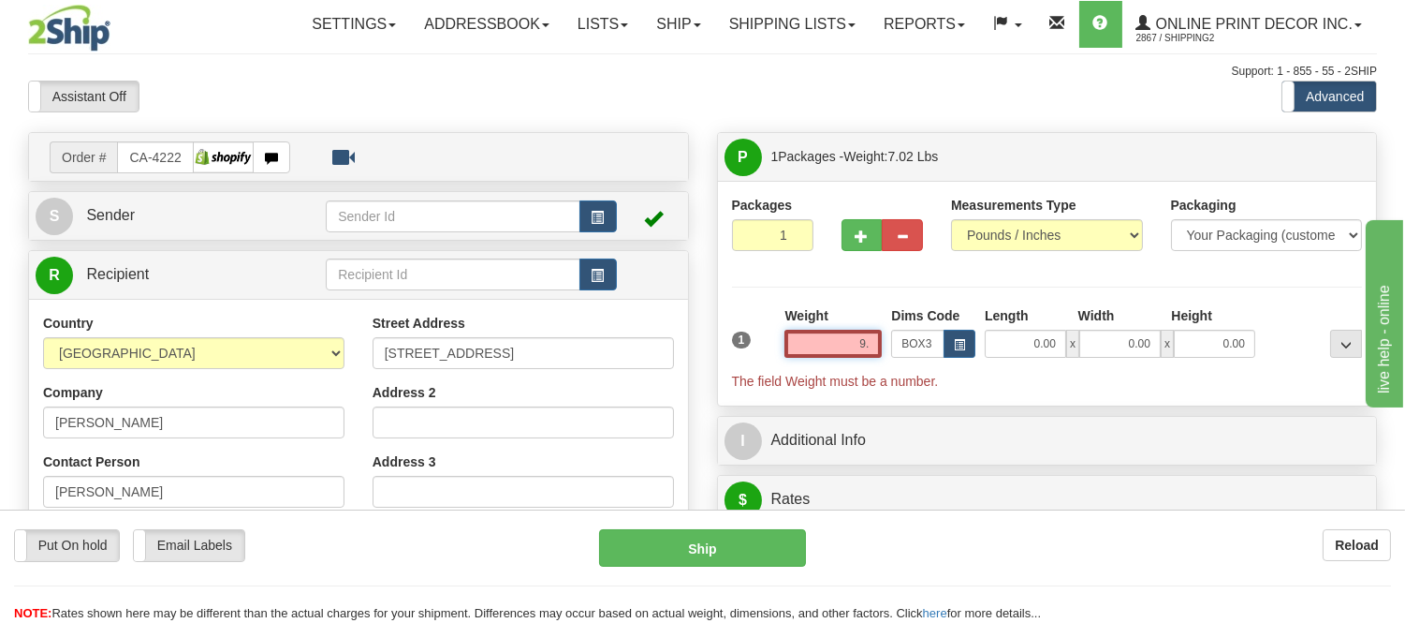
type input "39.00"
type input "27.00"
type input "3.00"
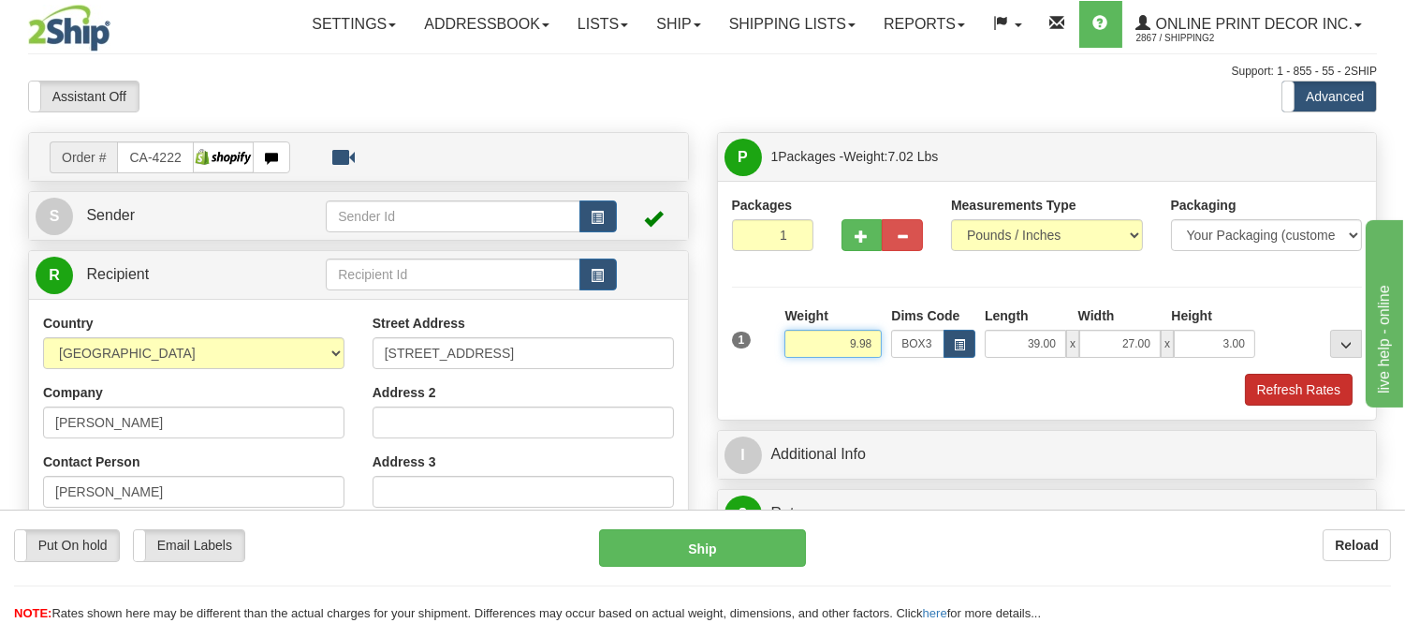
type input "9.98"
click at [1330, 395] on button "Refresh Rates" at bounding box center [1299, 390] width 108 height 32
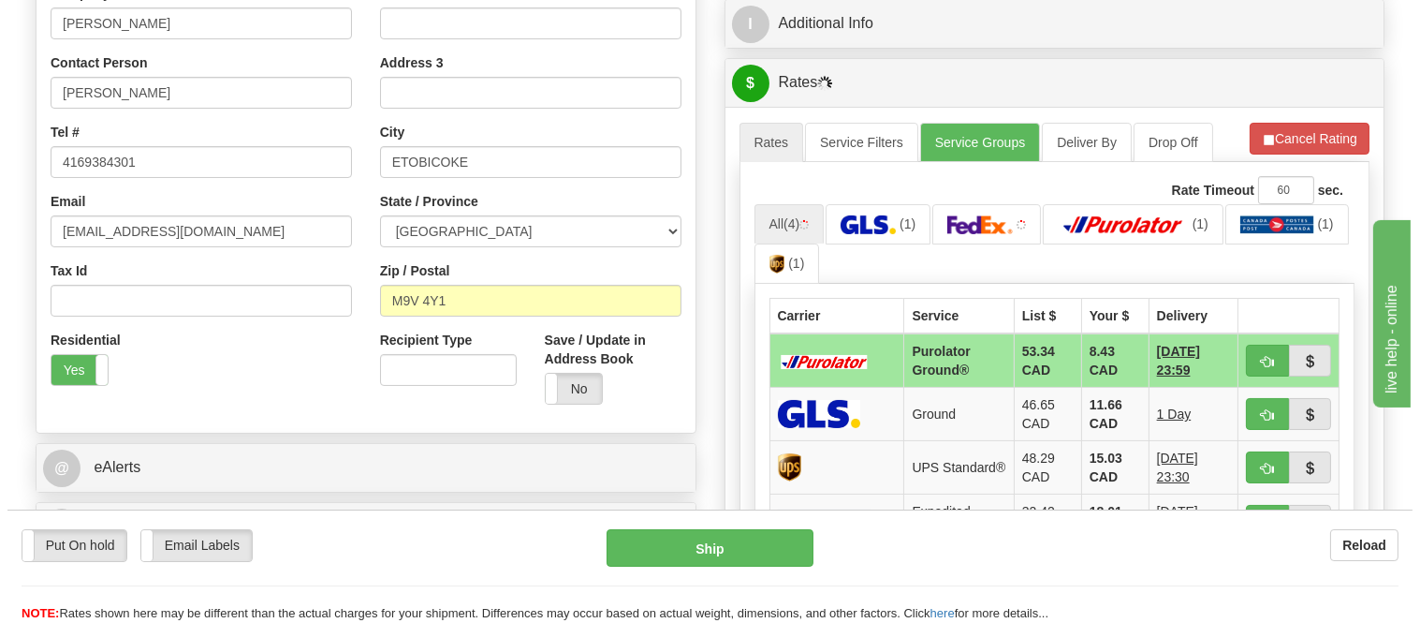
scroll to position [520, 0]
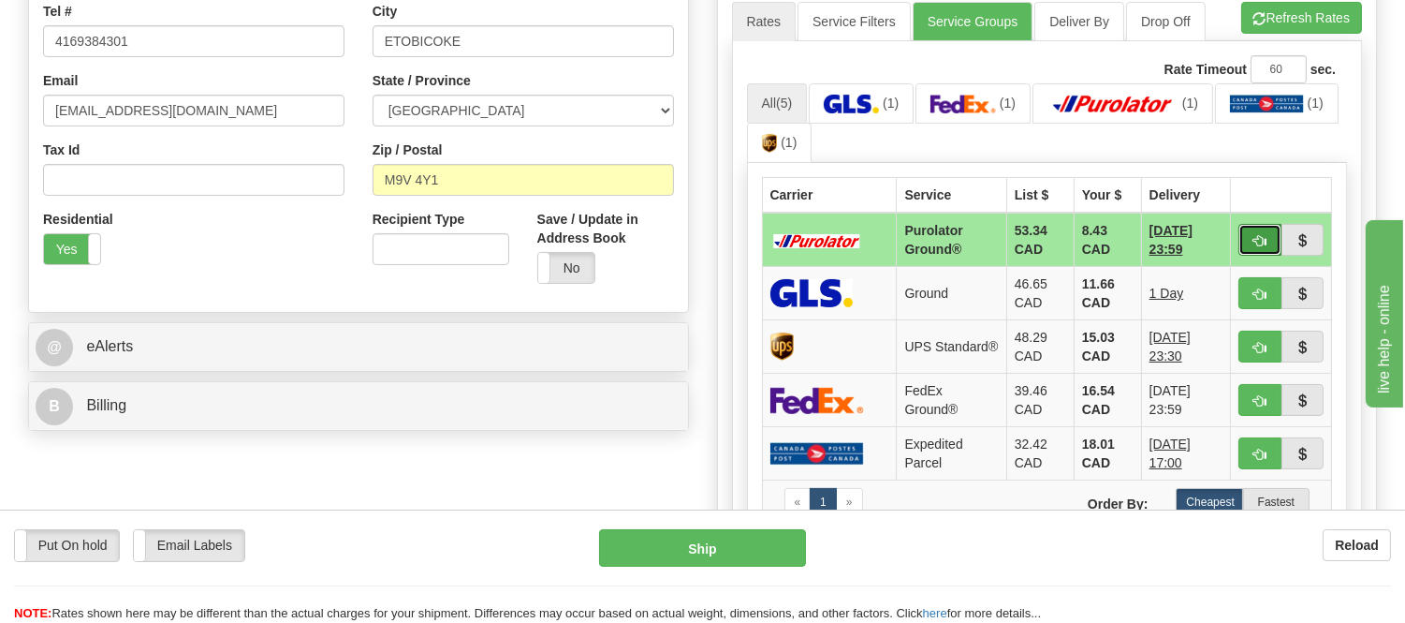
click at [1267, 228] on button "button" at bounding box center [1260, 240] width 43 height 32
type input "260"
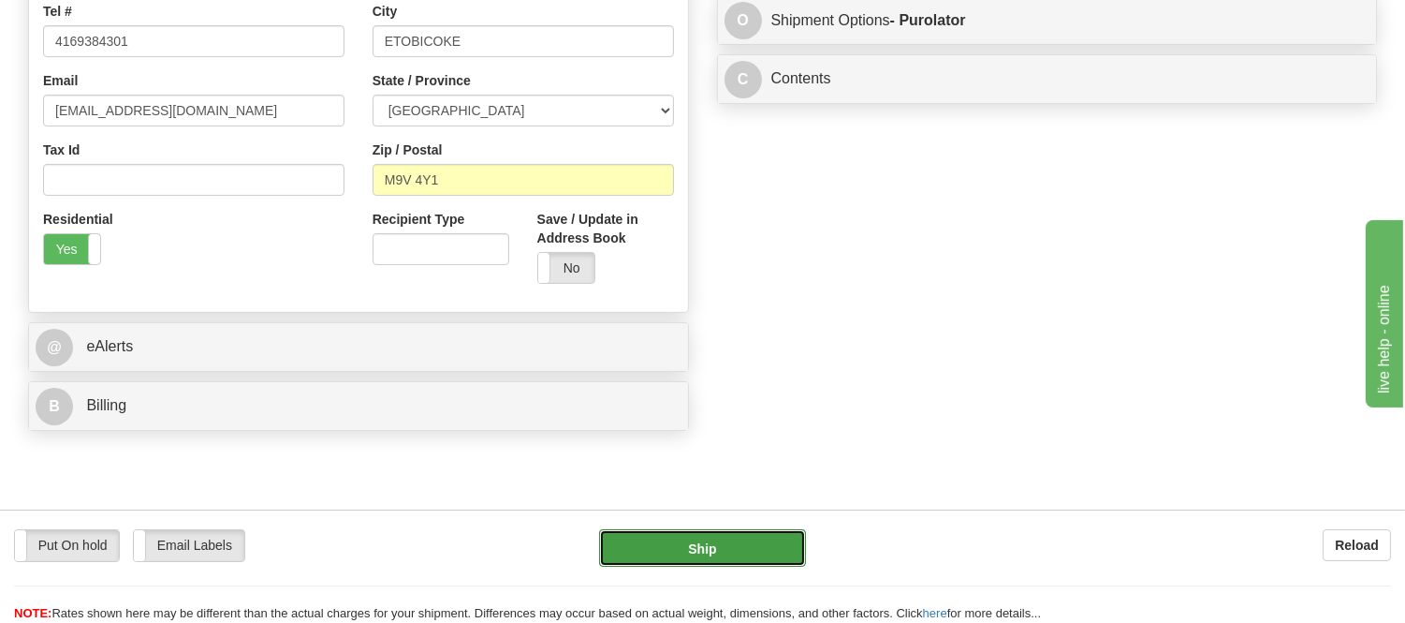
click at [737, 540] on button "Ship" at bounding box center [702, 547] width 206 height 37
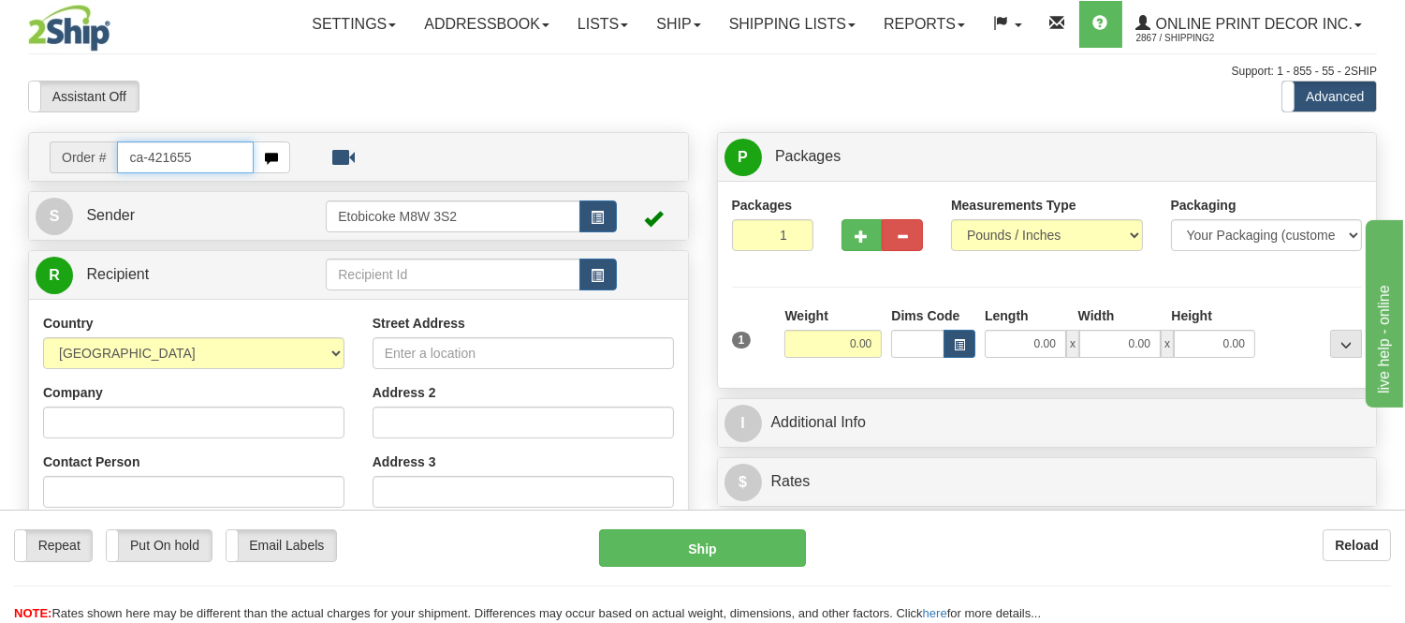
type input "ca-421655"
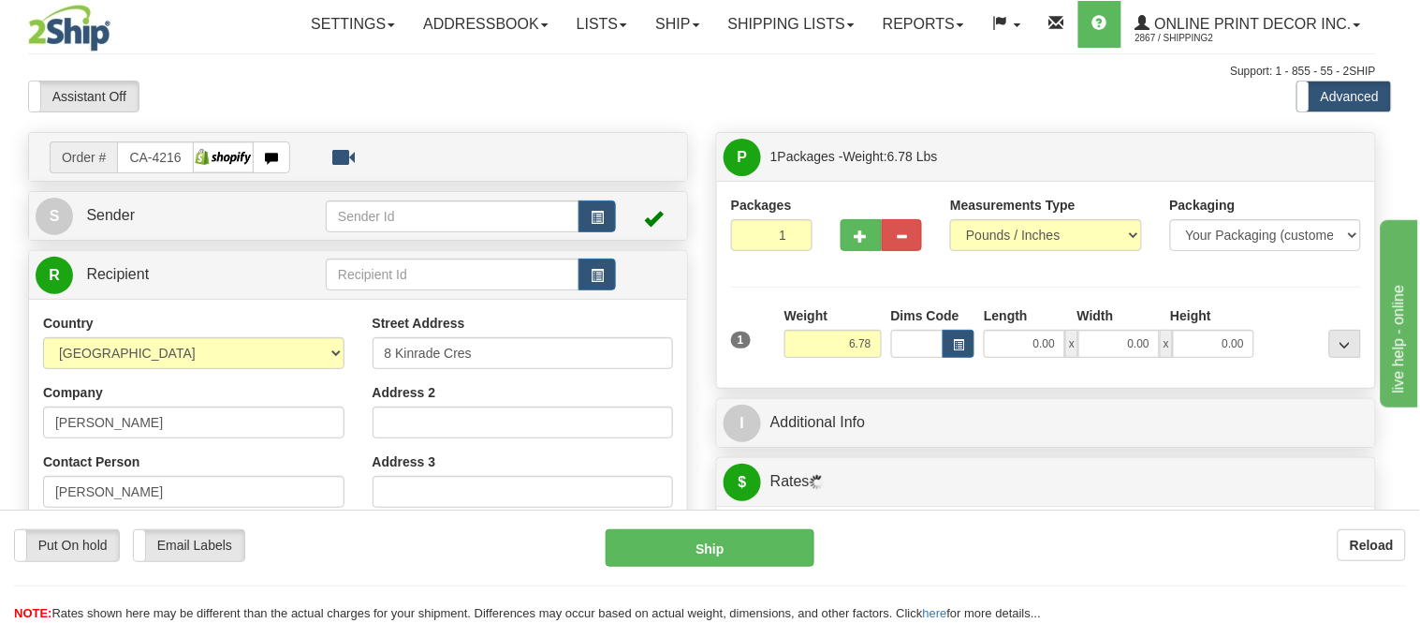
type input "AJAX"
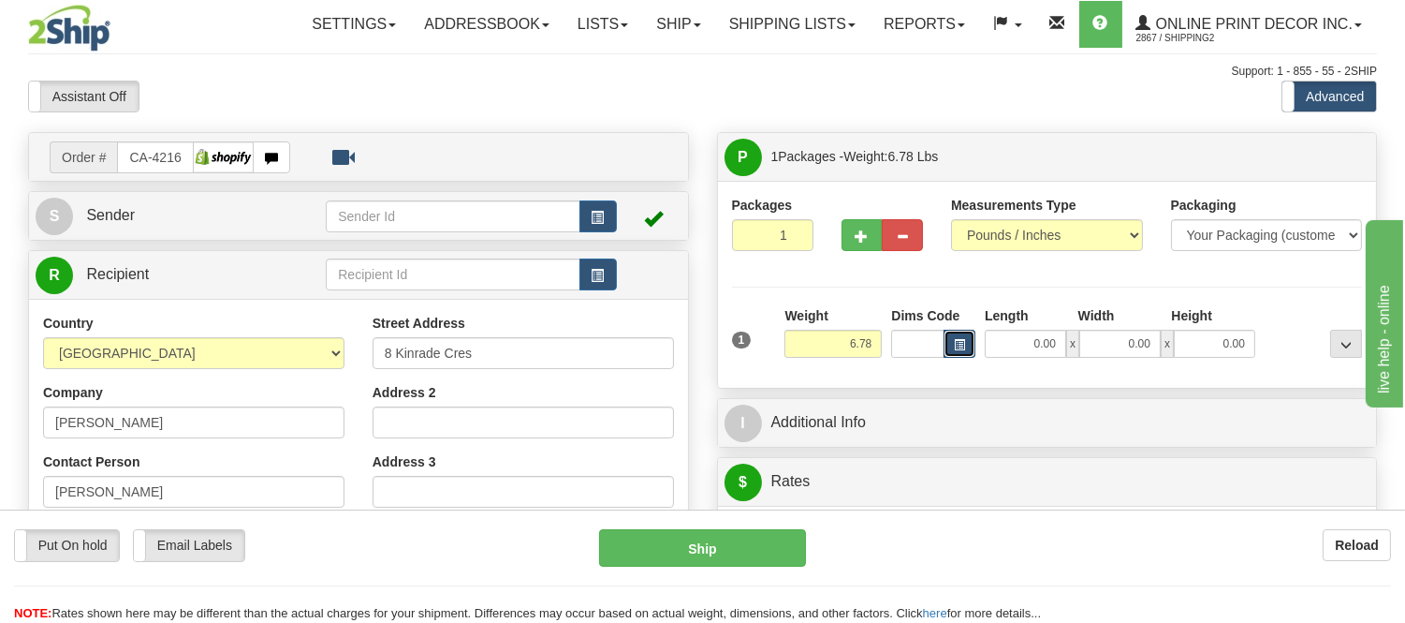
click at [955, 353] on button "button" at bounding box center [960, 344] width 32 height 28
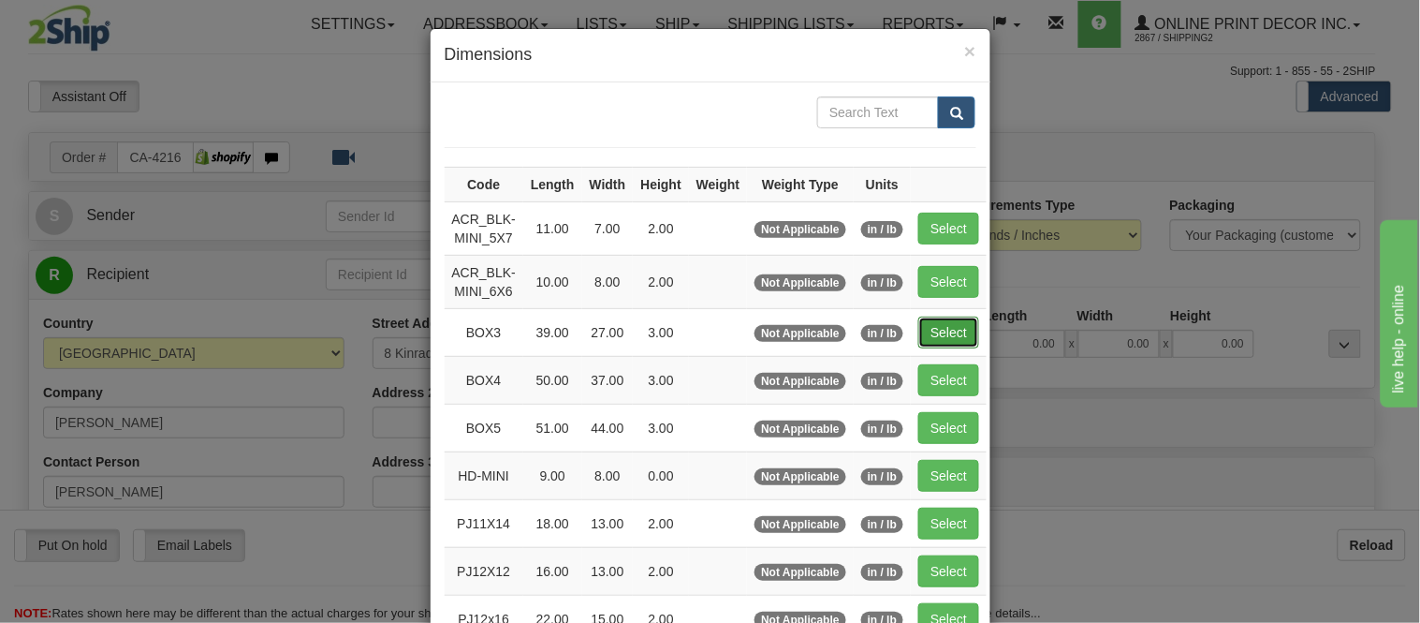
click at [961, 324] on button "Select" at bounding box center [948, 332] width 61 height 32
type input "BOX3"
type input "39.00"
type input "27.00"
type input "3.00"
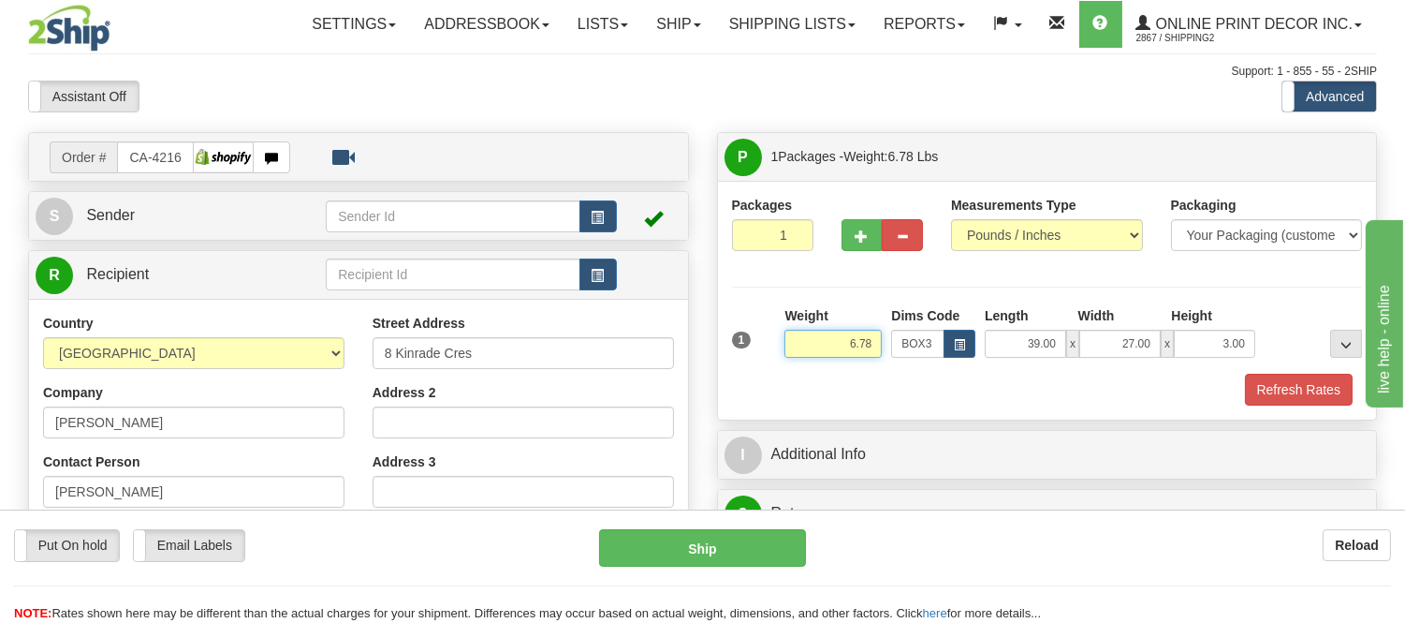
drag, startPoint x: 874, startPoint y: 344, endPoint x: 696, endPoint y: 344, distance: 178.8
click at [696, 132] on div "Order # CA-421655 S" at bounding box center [702, 132] width 1377 height 0
type input "7.98"
click at [1267, 397] on button "Refresh Rates" at bounding box center [1299, 390] width 108 height 32
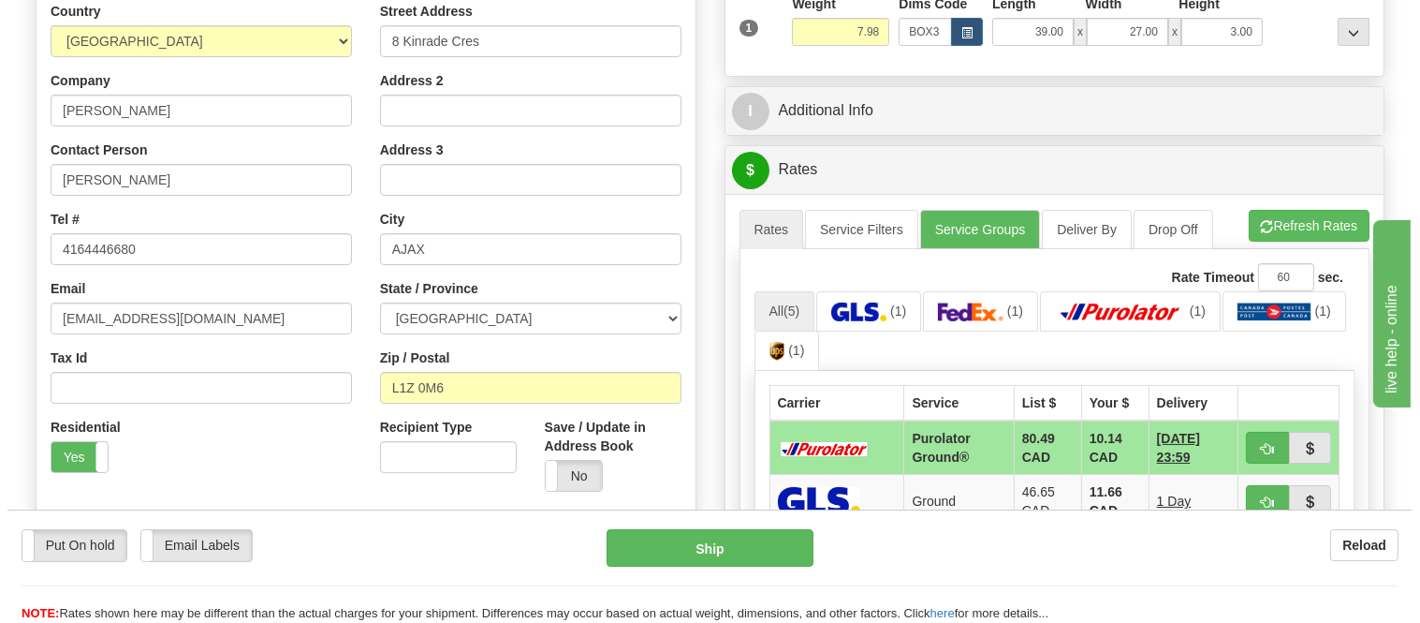
scroll to position [520, 0]
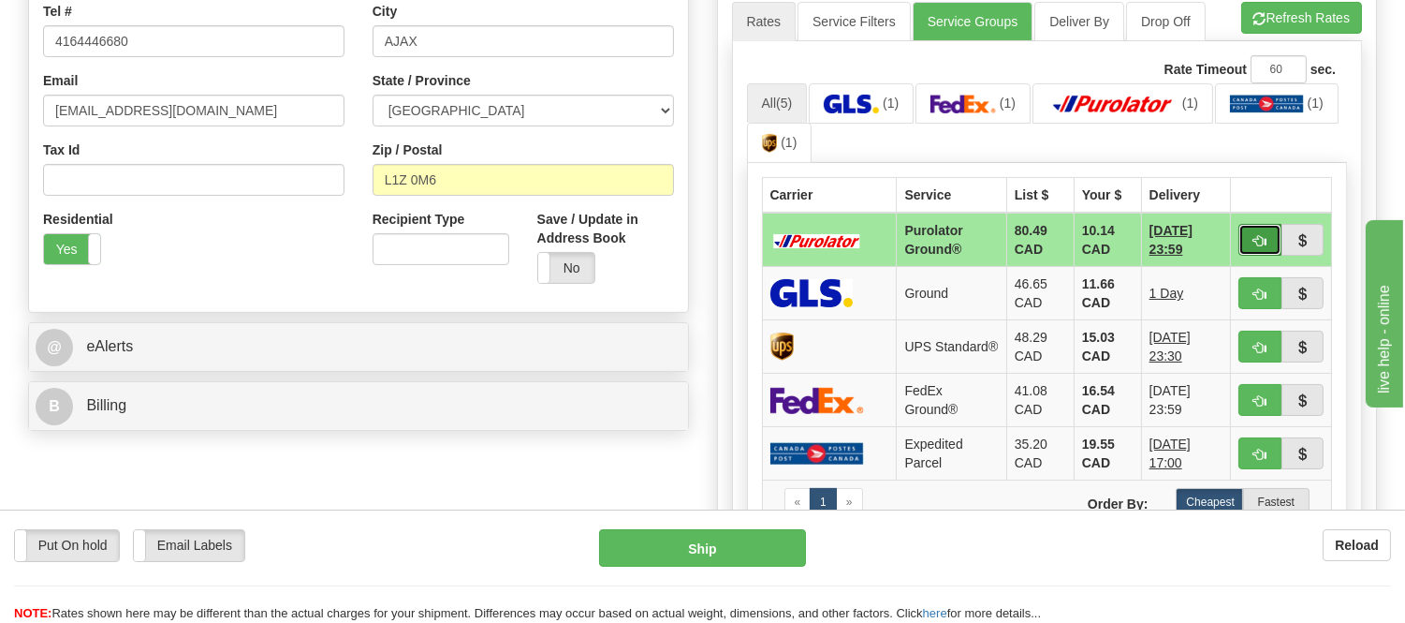
click at [1243, 227] on button "button" at bounding box center [1260, 240] width 43 height 32
type input "260"
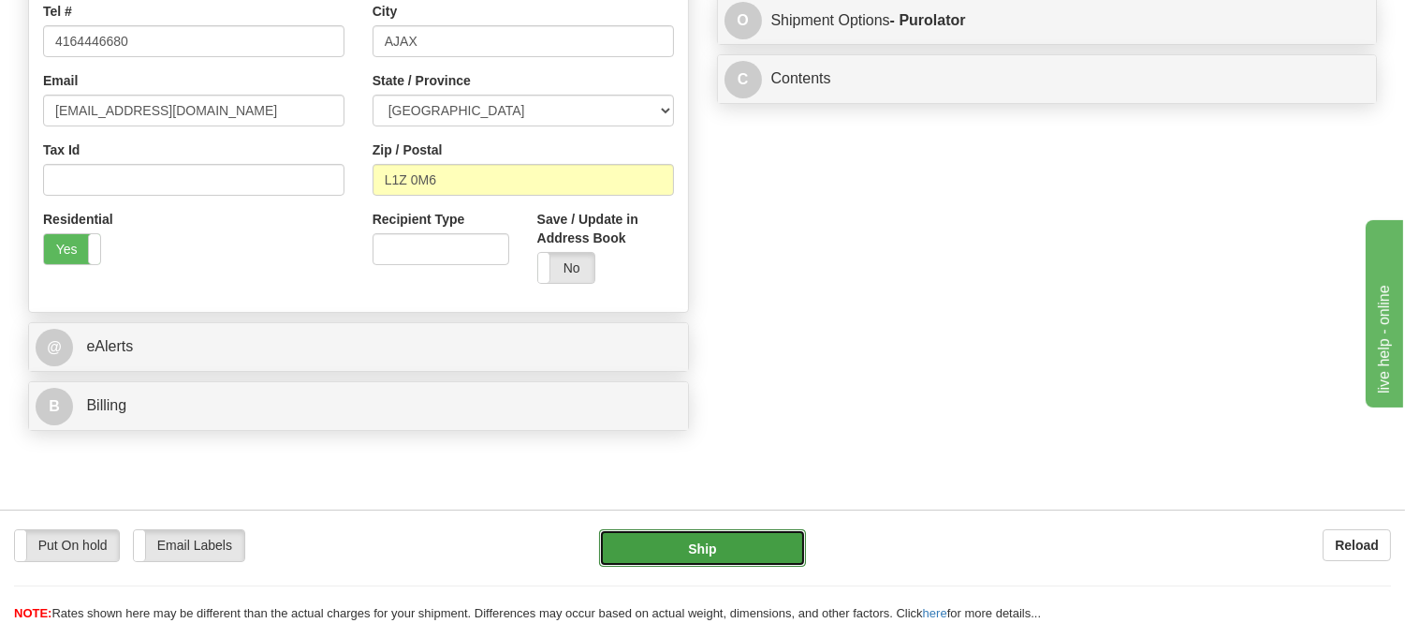
click at [765, 552] on button "Ship" at bounding box center [702, 547] width 206 height 37
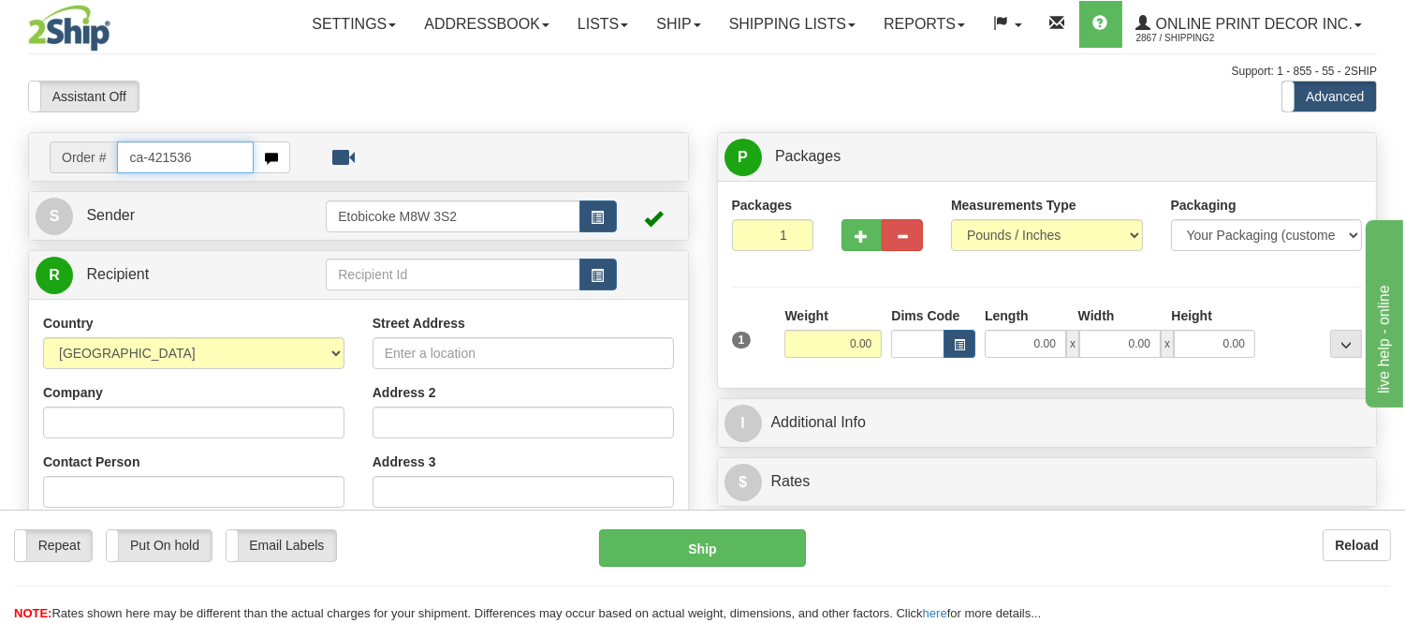
type input "ca-421536"
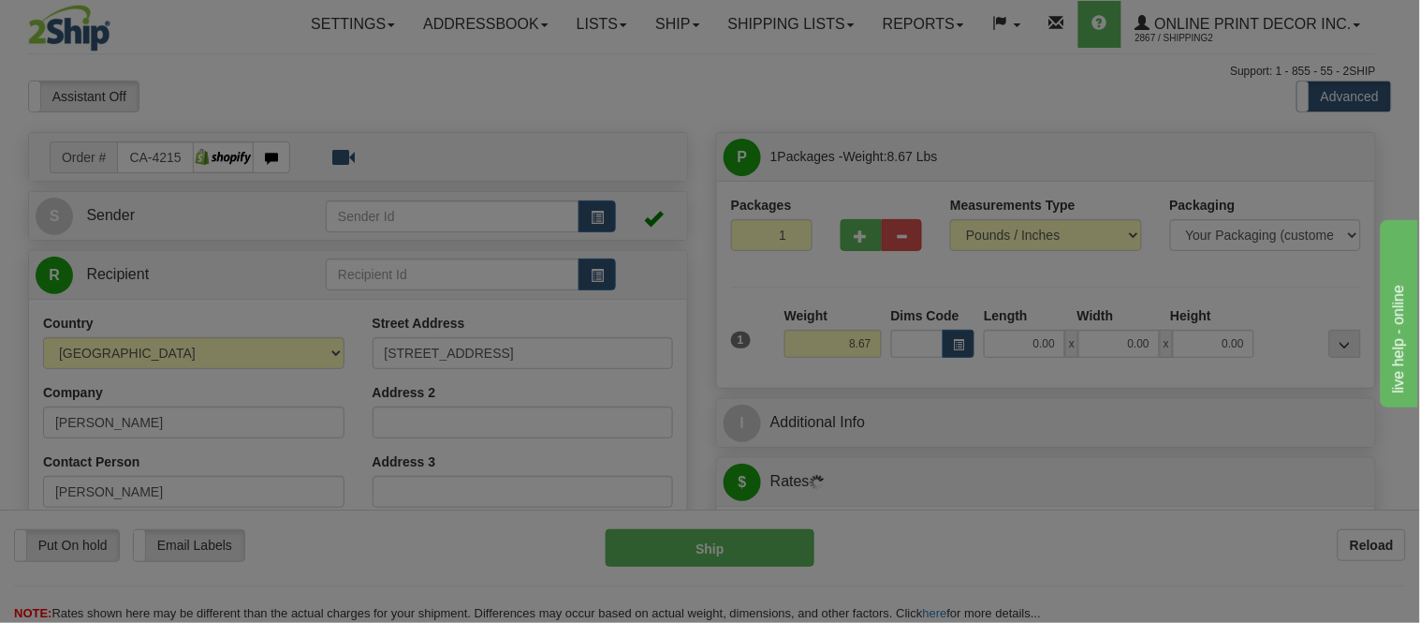
type input "FENWICK"
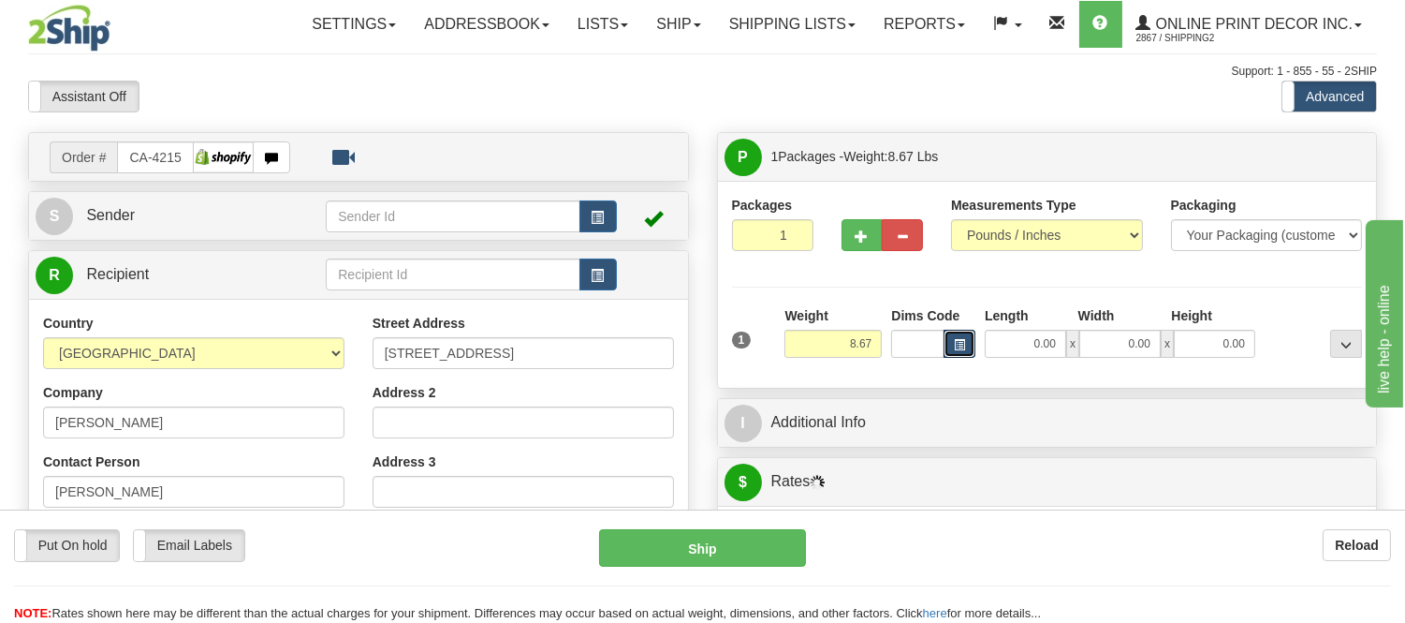
click at [958, 356] on button "button" at bounding box center [960, 344] width 32 height 28
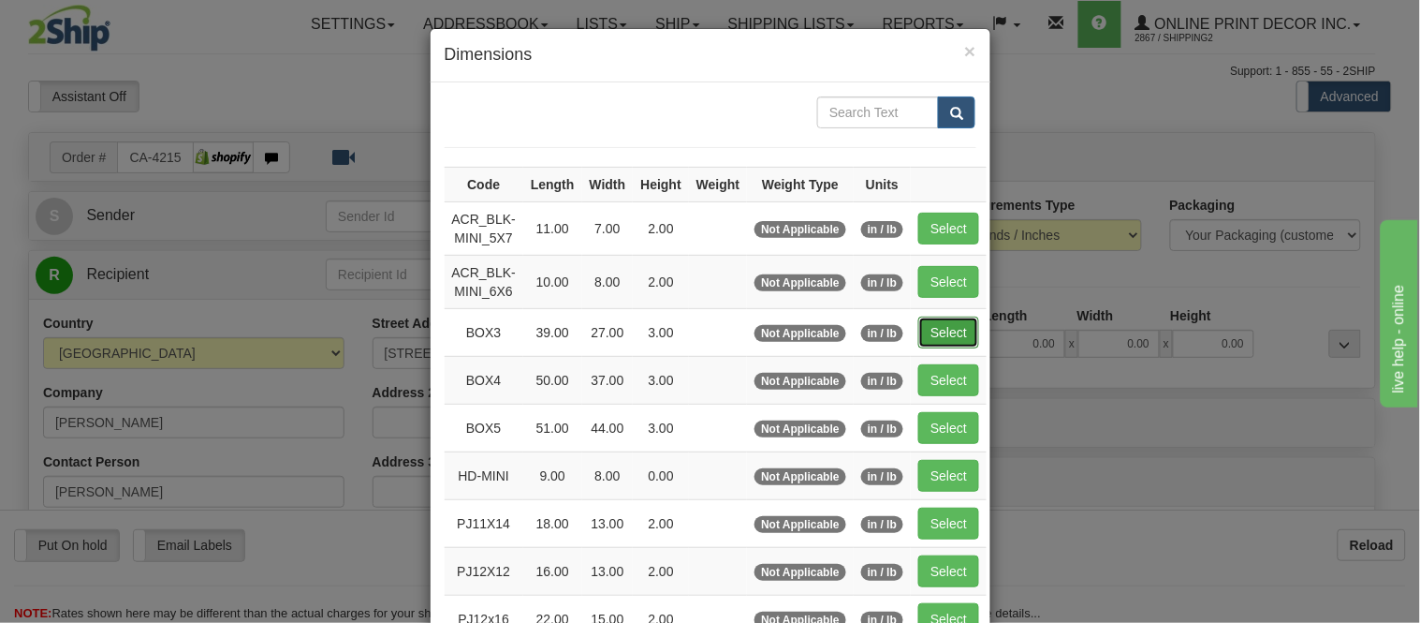
click at [938, 331] on button "Select" at bounding box center [948, 332] width 61 height 32
type input "BOX3"
type input "39.00"
type input "27.00"
type input "3.00"
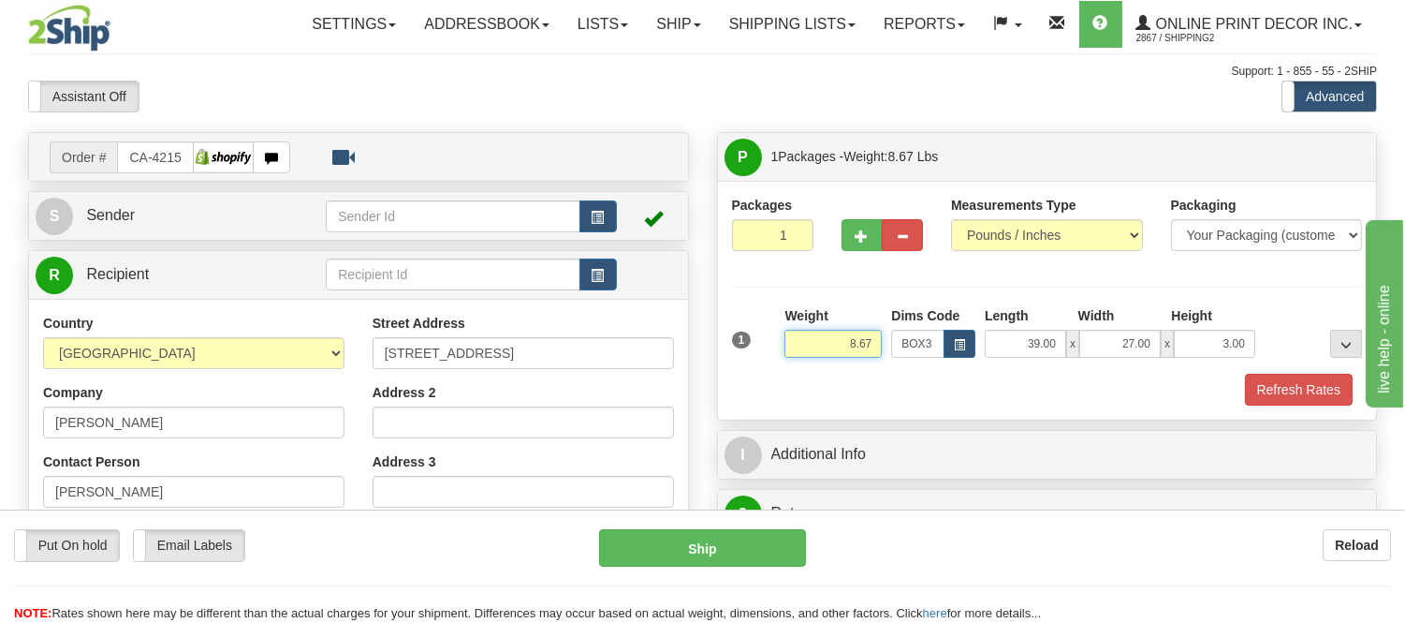
drag, startPoint x: 818, startPoint y: 371, endPoint x: 780, endPoint y: 391, distance: 43.6
click at [780, 391] on div "1 Weight 8.67 Dims Code BOX3" at bounding box center [1047, 355] width 631 height 99
type input "11.98"
click at [1289, 389] on button "Refresh Rates" at bounding box center [1299, 390] width 108 height 32
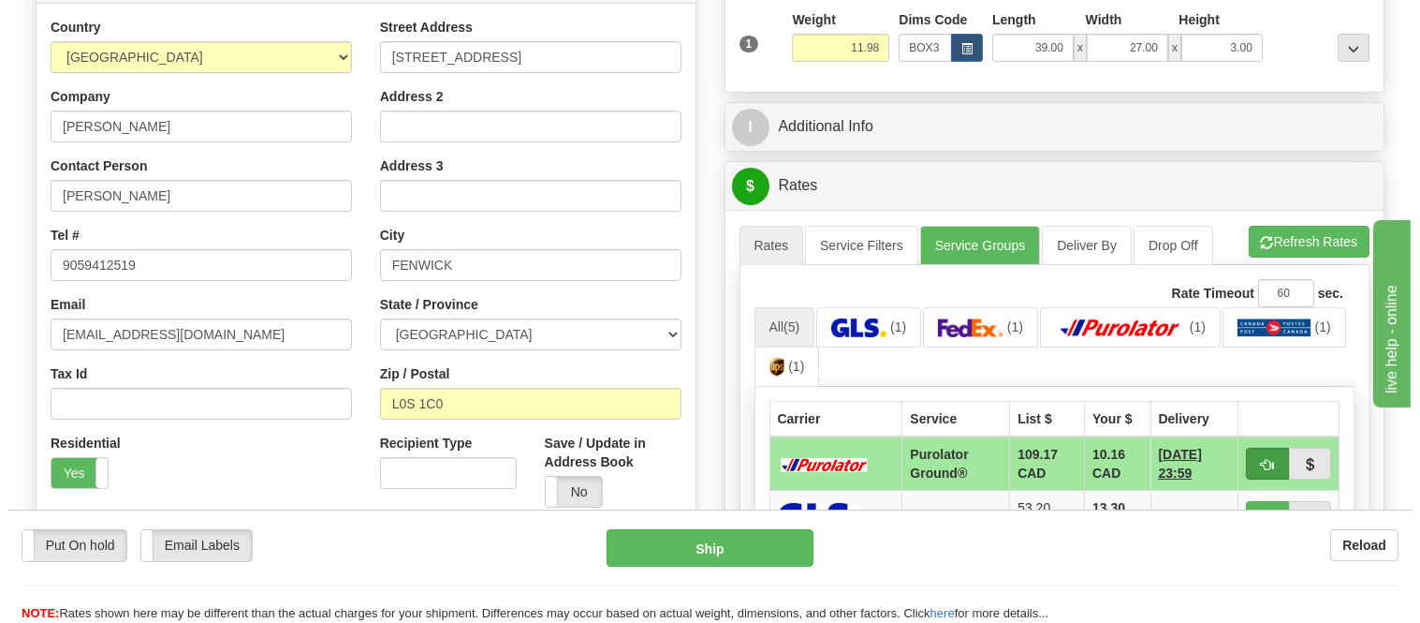
scroll to position [416, 0]
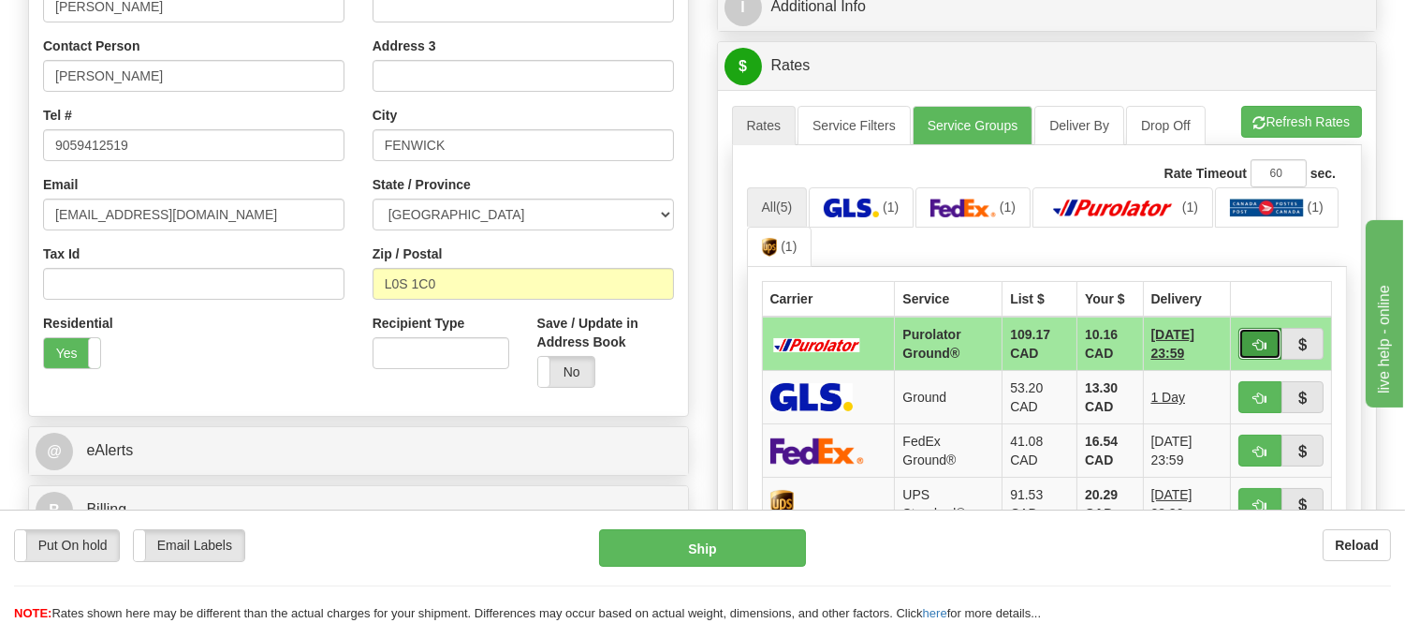
click at [1247, 338] on button "button" at bounding box center [1260, 344] width 43 height 32
type input "260"
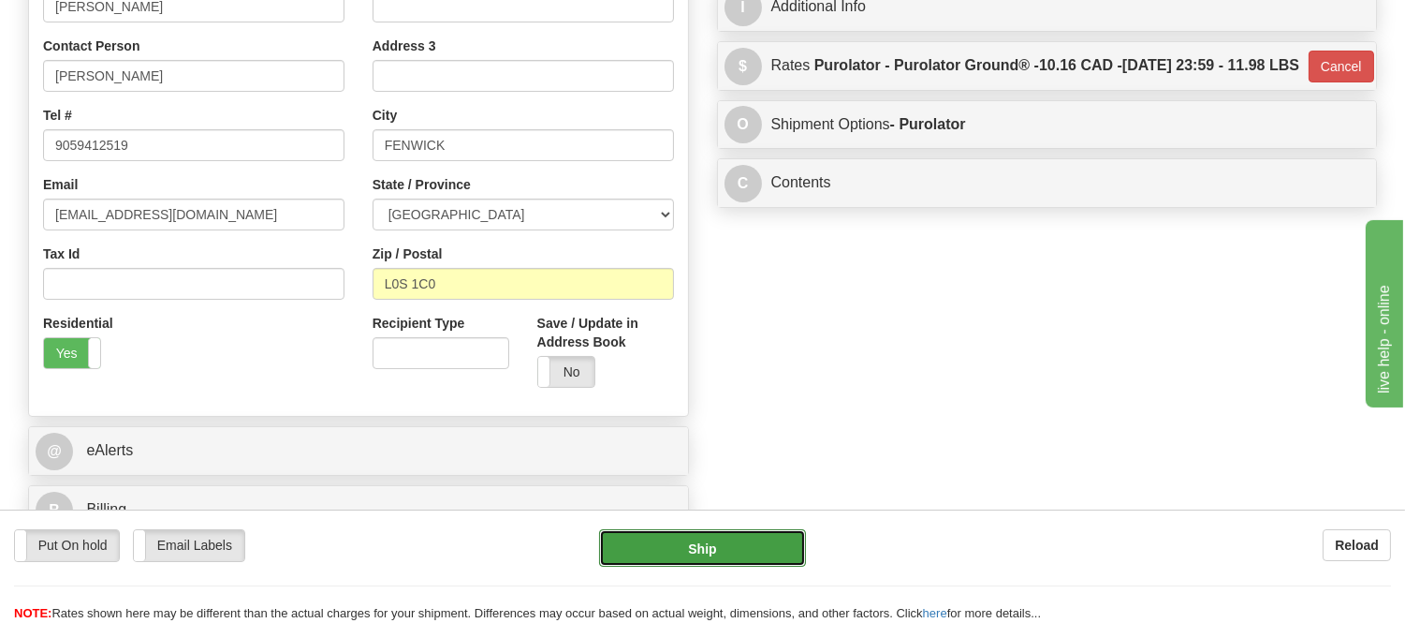
click at [731, 544] on button "Ship" at bounding box center [702, 547] width 206 height 37
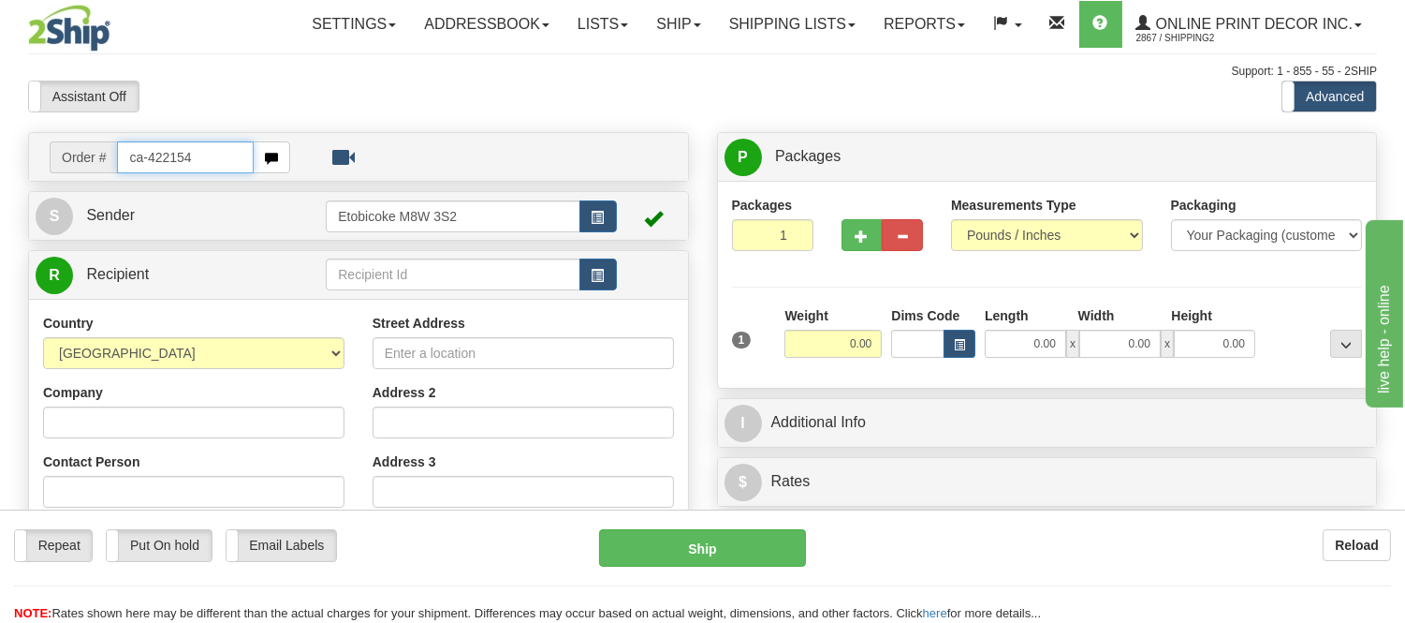
type input "ca-422154"
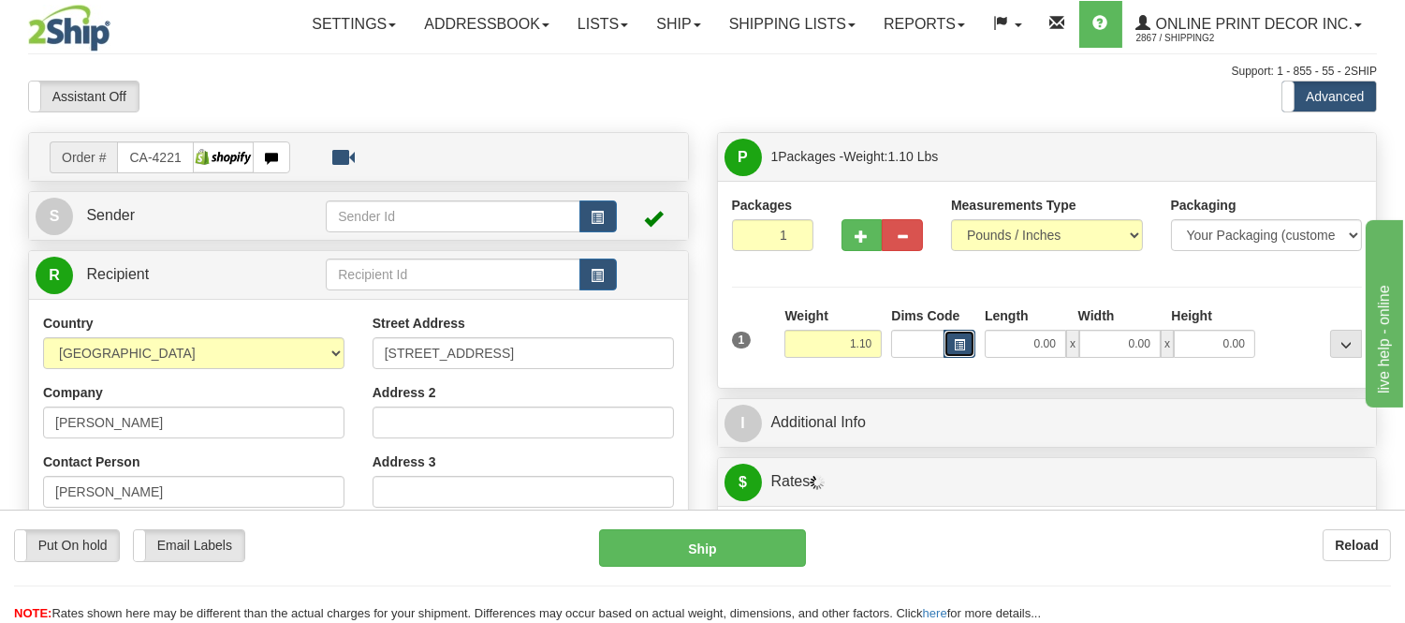
click at [963, 349] on span "button" at bounding box center [959, 345] width 11 height 10
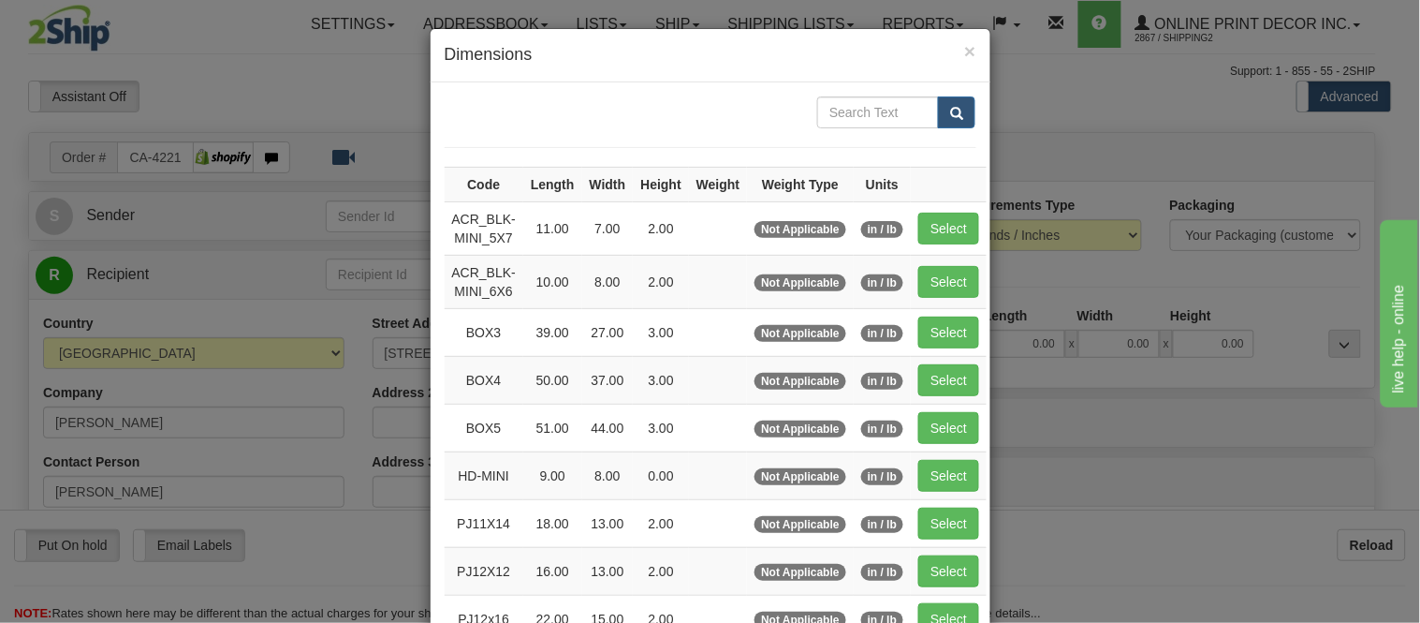
type input "TORRANCE"
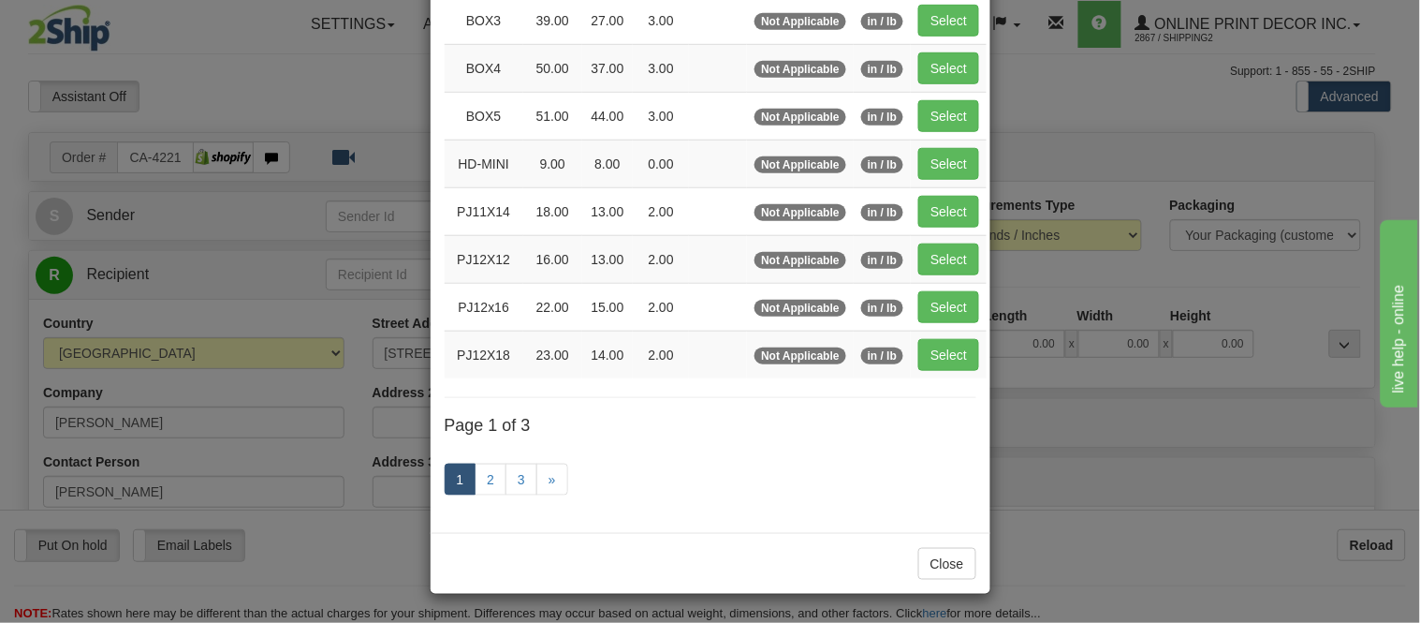
scroll to position [315, 0]
click at [491, 476] on link "2" at bounding box center [491, 479] width 32 height 32
click at [480, 484] on link "2" at bounding box center [491, 479] width 32 height 32
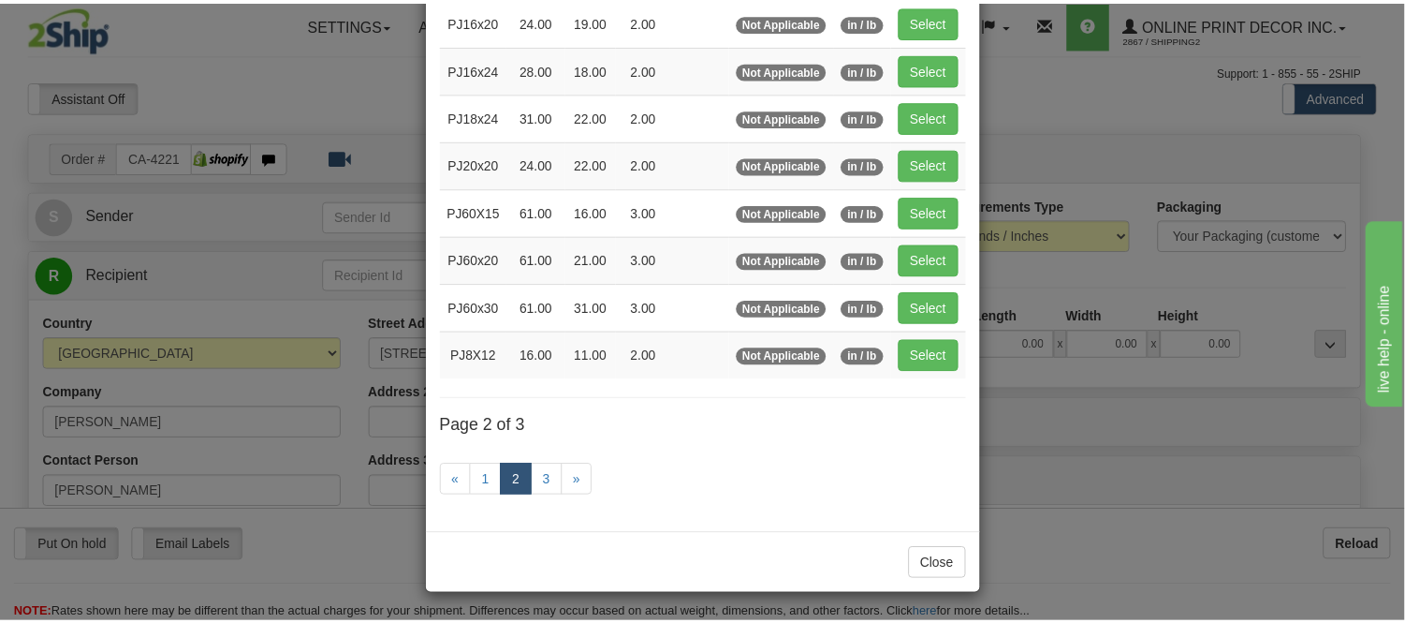
scroll to position [304, 0]
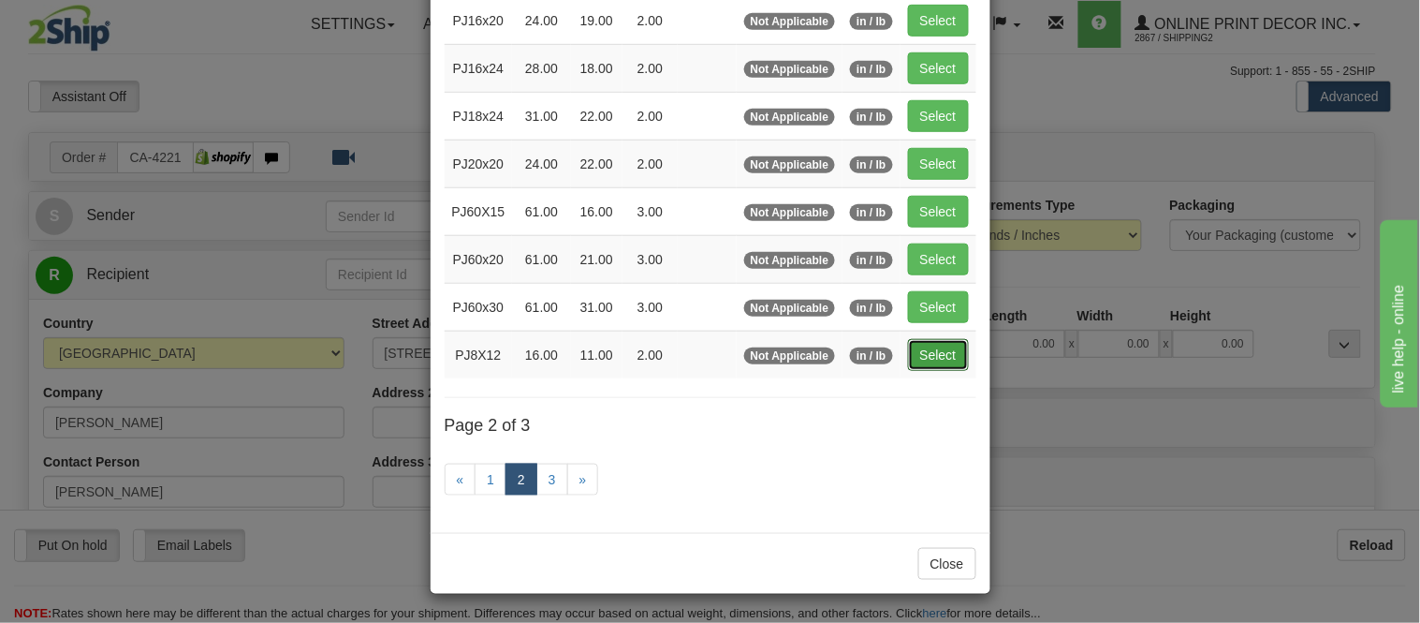
click at [938, 360] on button "Select" at bounding box center [938, 355] width 61 height 32
type input "PJ8X12"
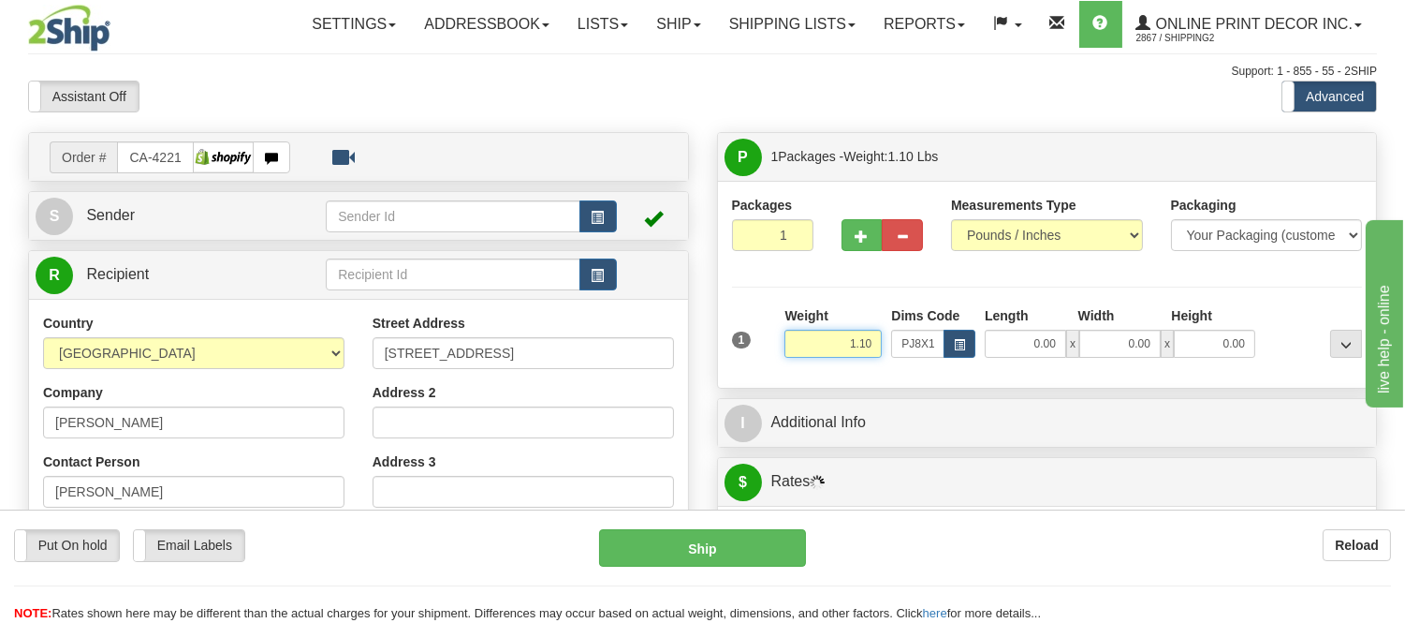
drag, startPoint x: 873, startPoint y: 341, endPoint x: 693, endPoint y: 354, distance: 180.2
click at [693, 132] on div "Order # CA-422154 S" at bounding box center [702, 132] width 1377 height 0
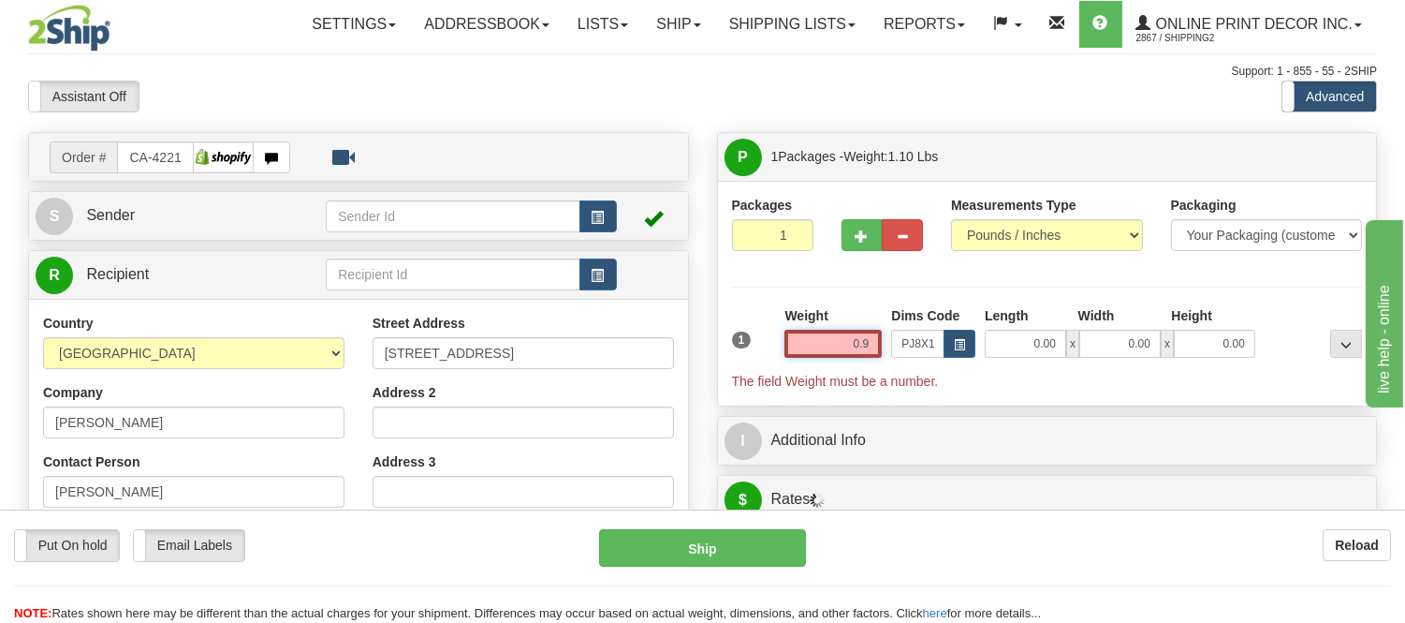
type input "0.98"
type input "16.00"
type input "11.00"
type input "2.00"
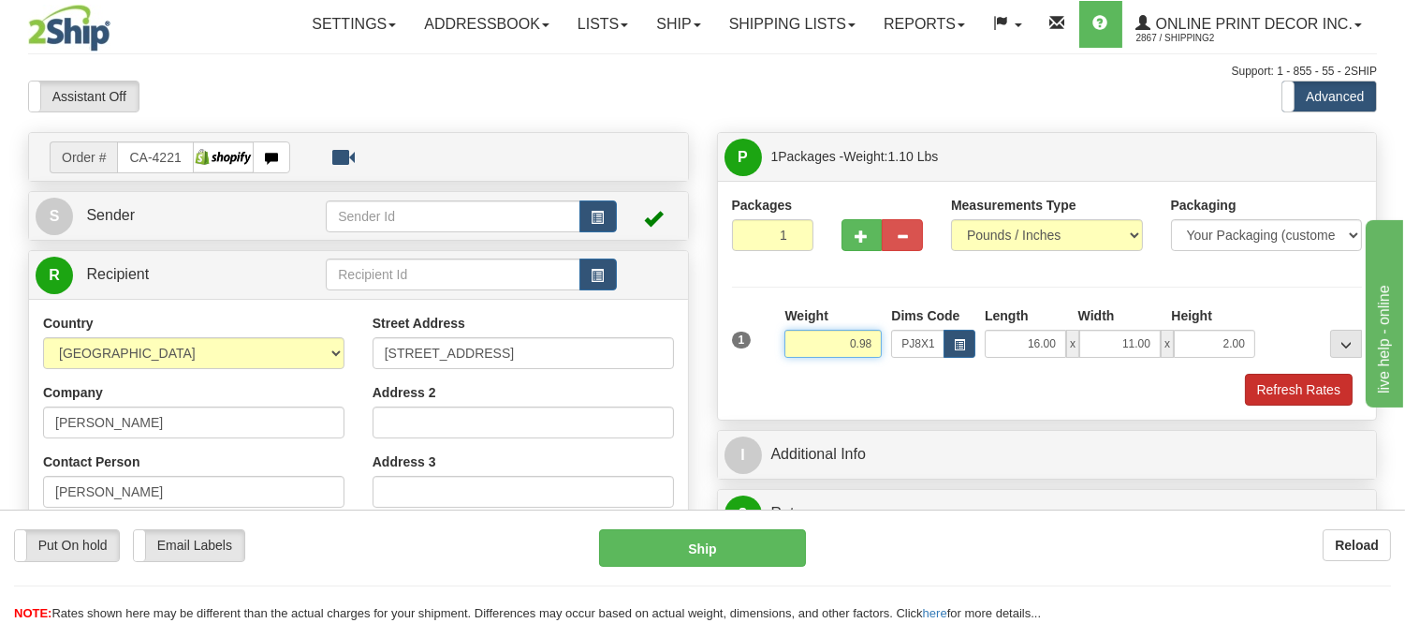
type input "0.98"
click at [1300, 379] on button "Refresh Rates" at bounding box center [1299, 390] width 108 height 32
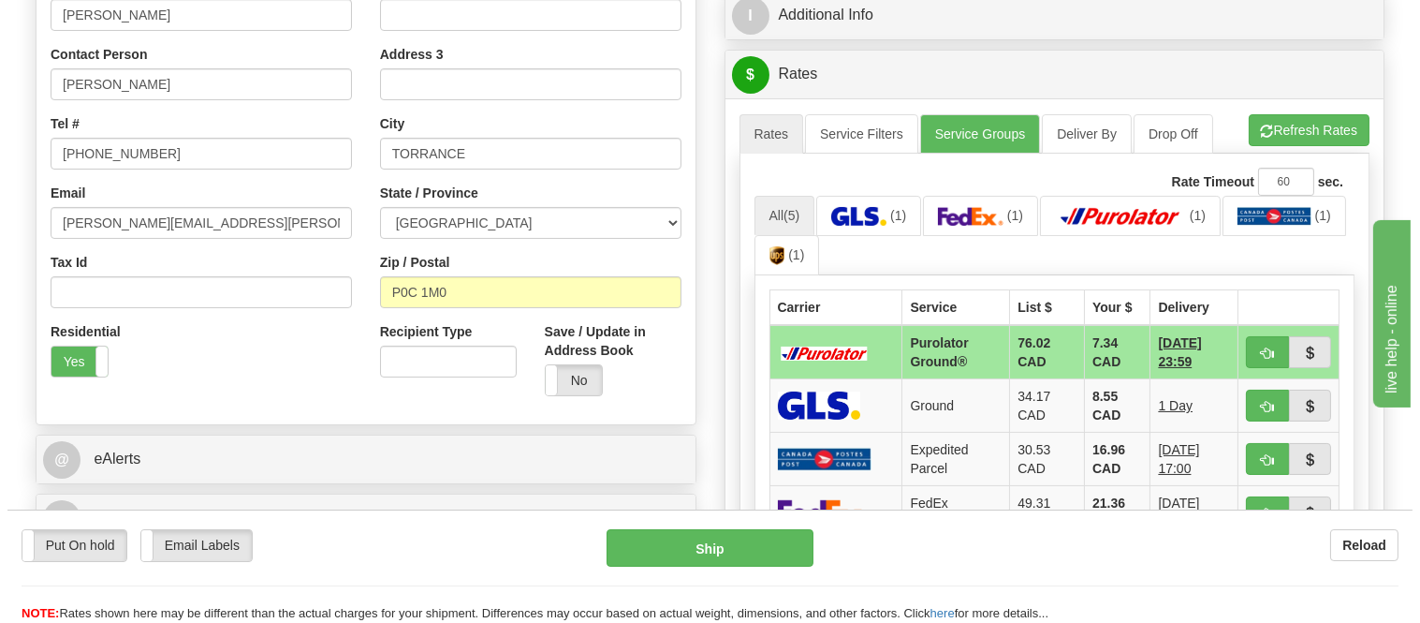
scroll to position [416, 0]
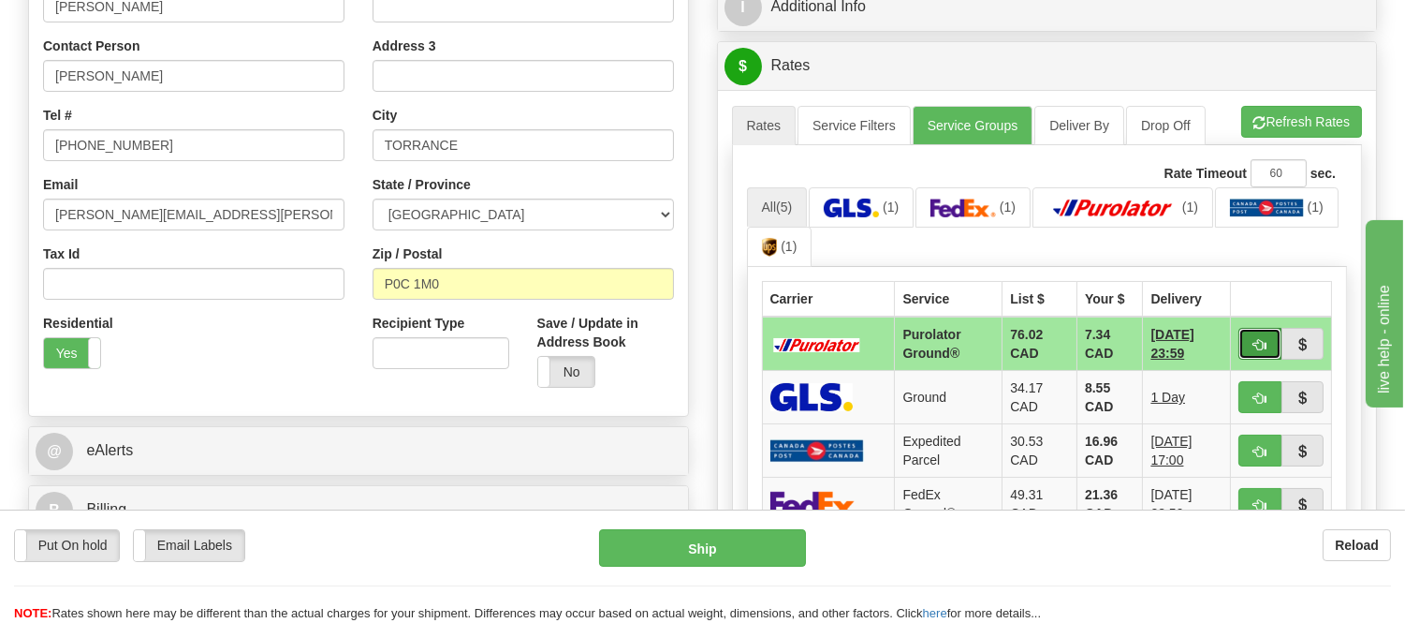
click at [1249, 340] on button "button" at bounding box center [1260, 344] width 43 height 32
type input "260"
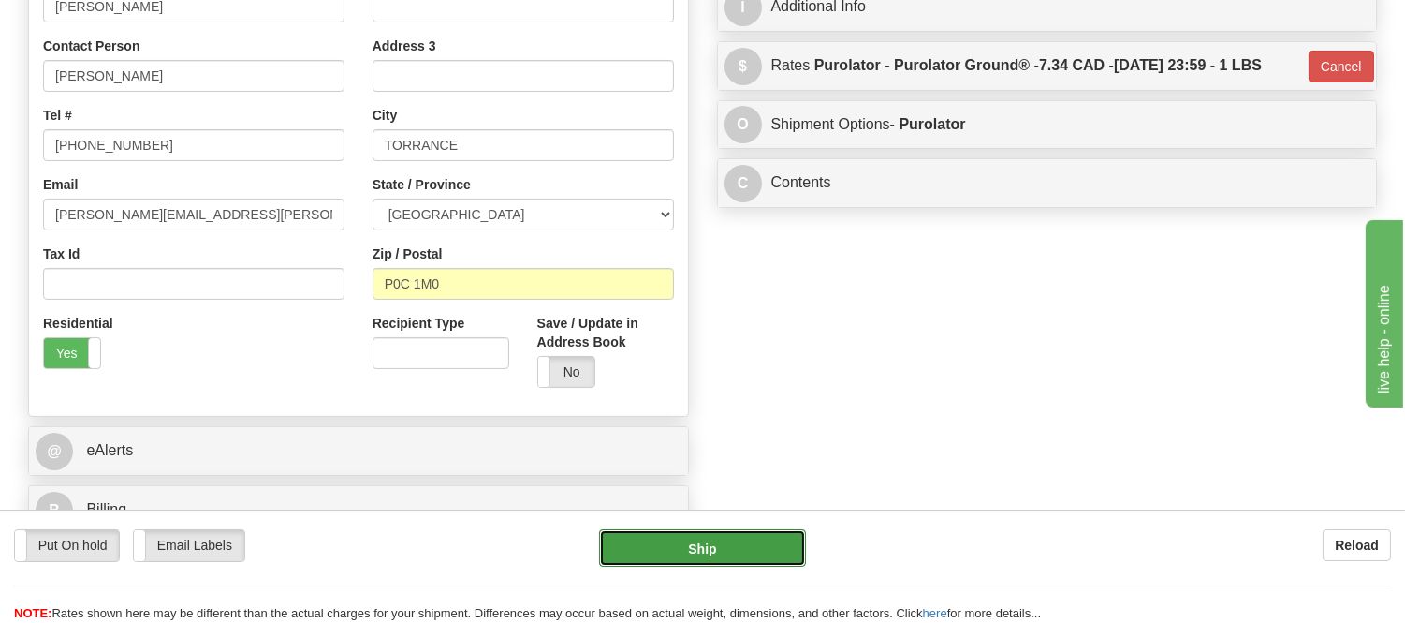
click at [782, 536] on button "Ship" at bounding box center [702, 547] width 206 height 37
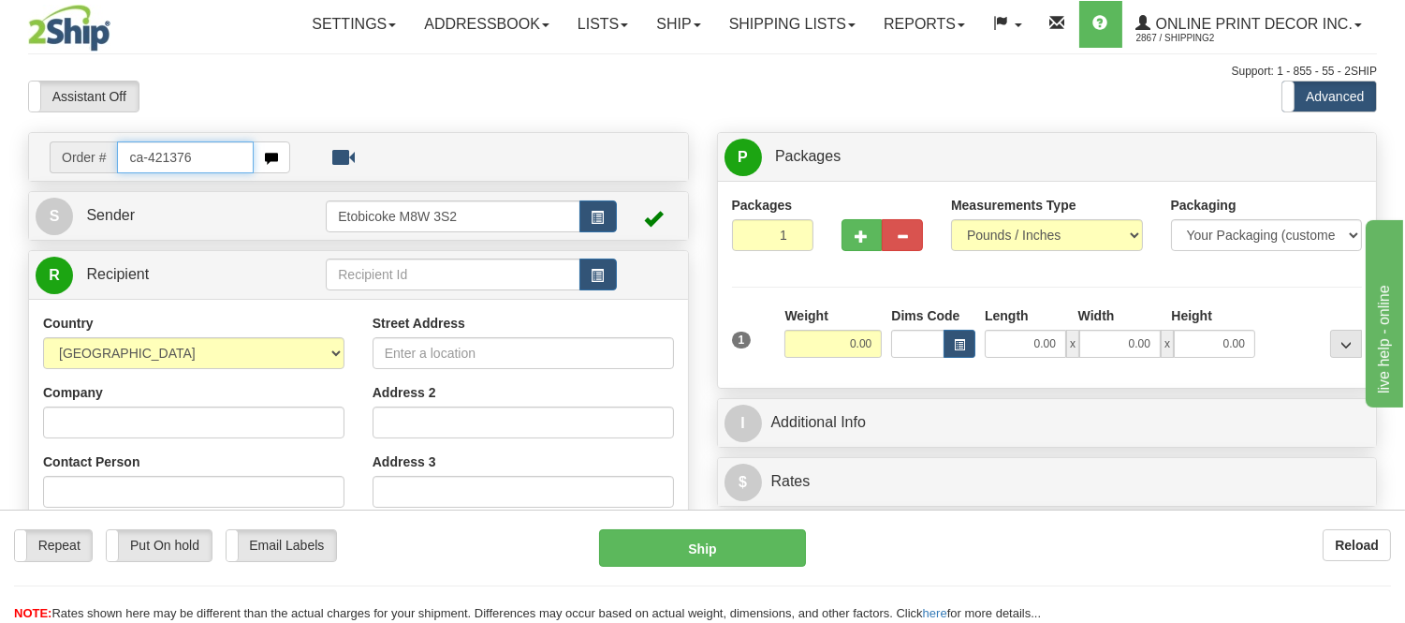
type input "ca-421376"
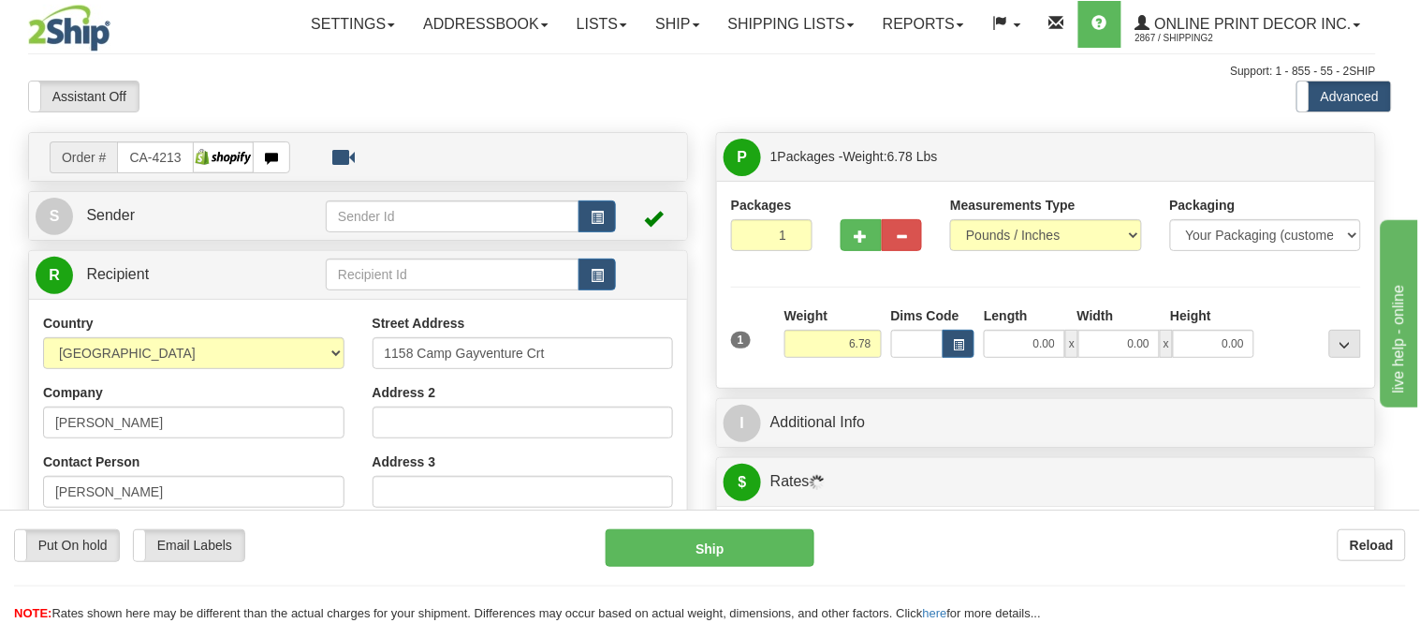
type input "MINDEN"
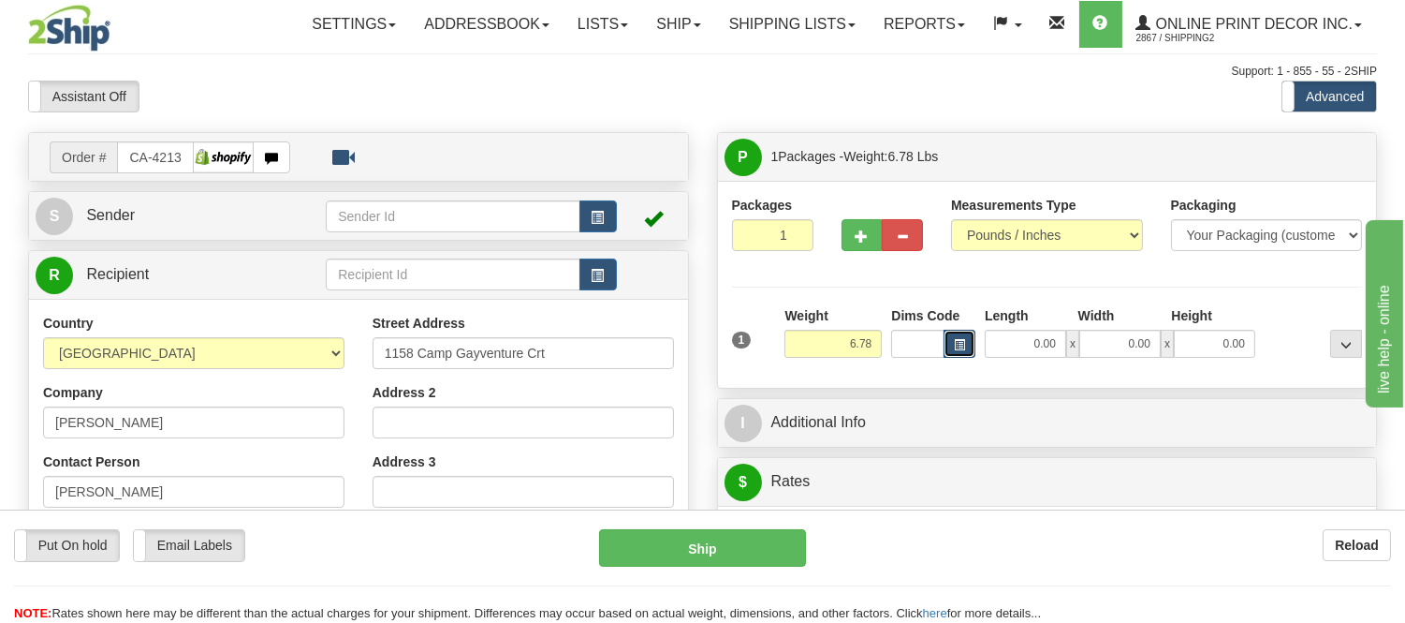
click at [958, 348] on span "button" at bounding box center [959, 345] width 11 height 10
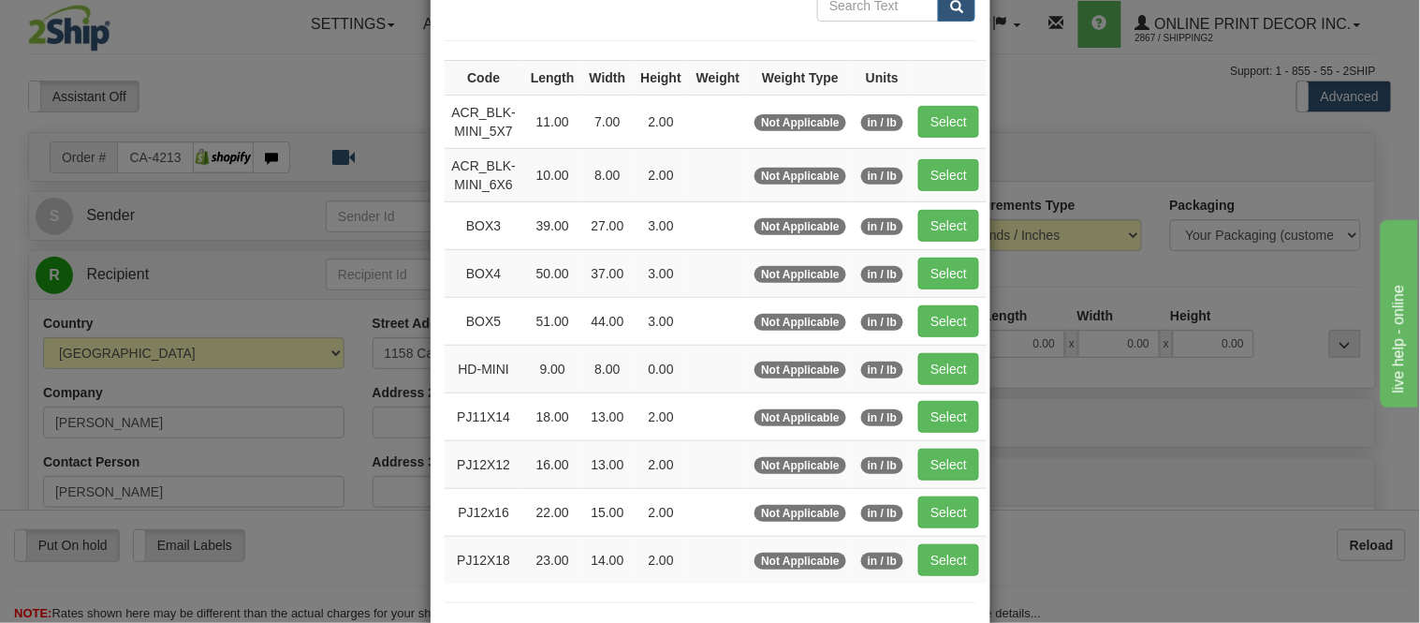
scroll to position [208, 0]
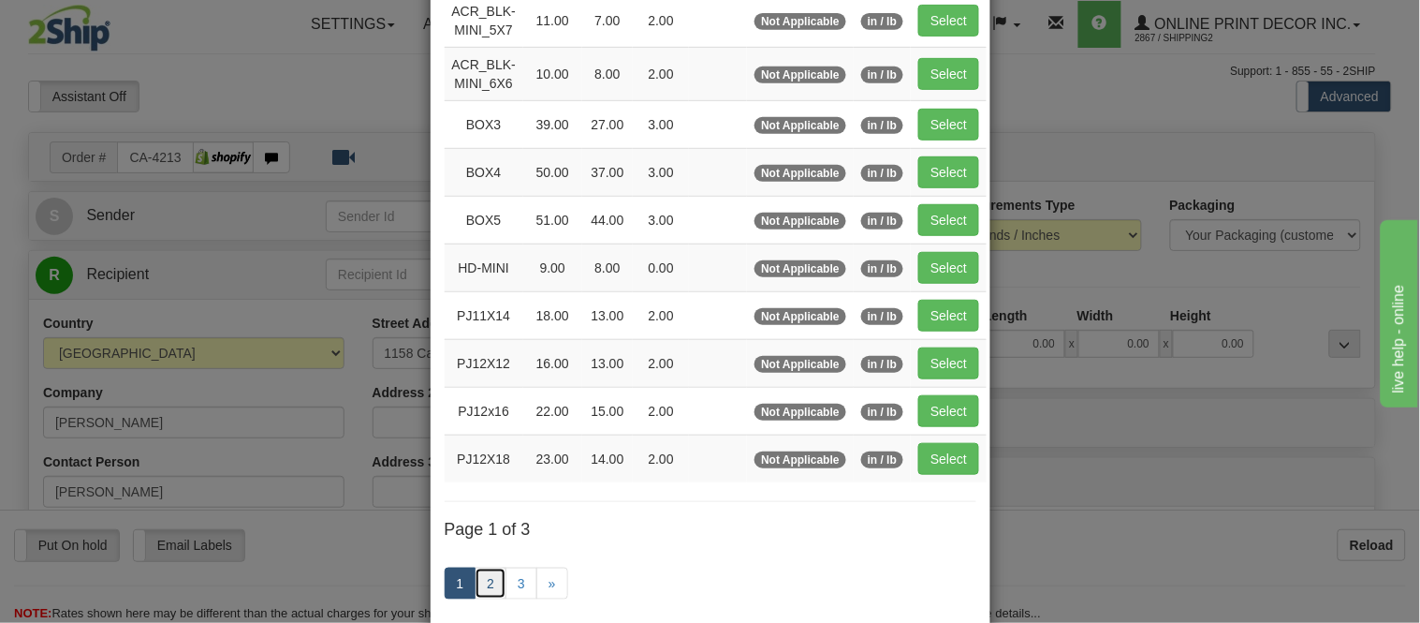
click at [488, 574] on link "2" at bounding box center [491, 583] width 32 height 32
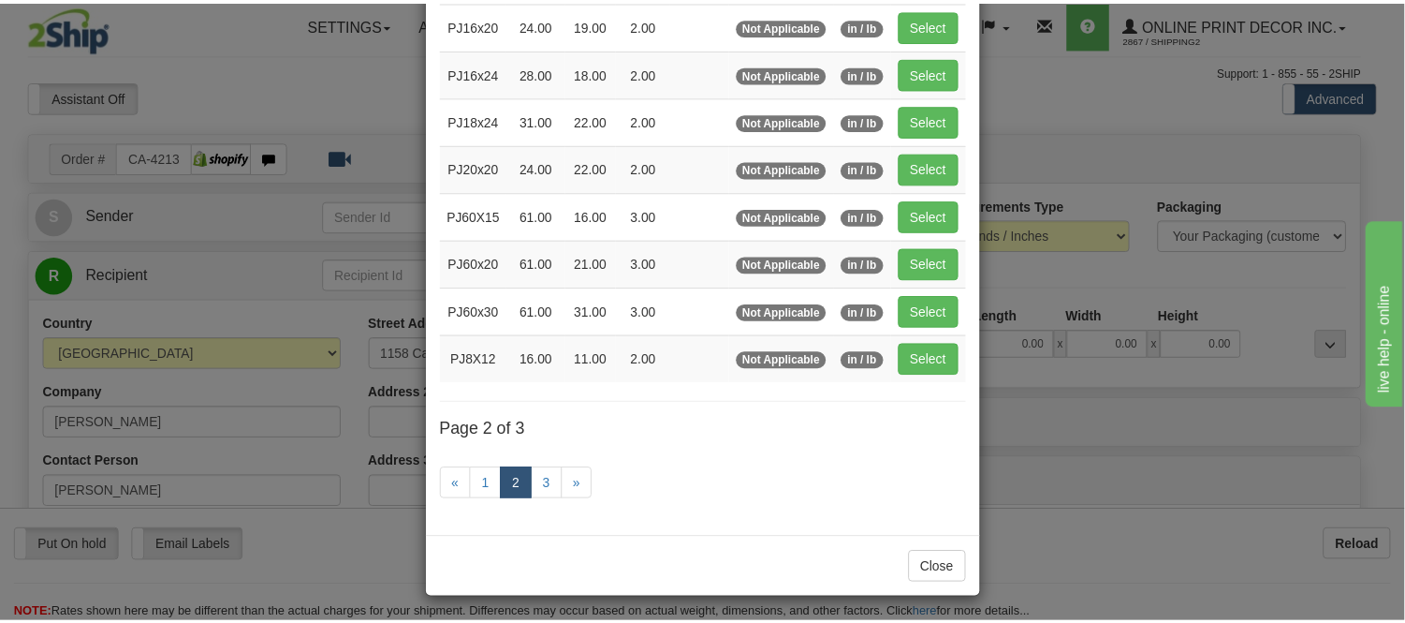
scroll to position [304, 0]
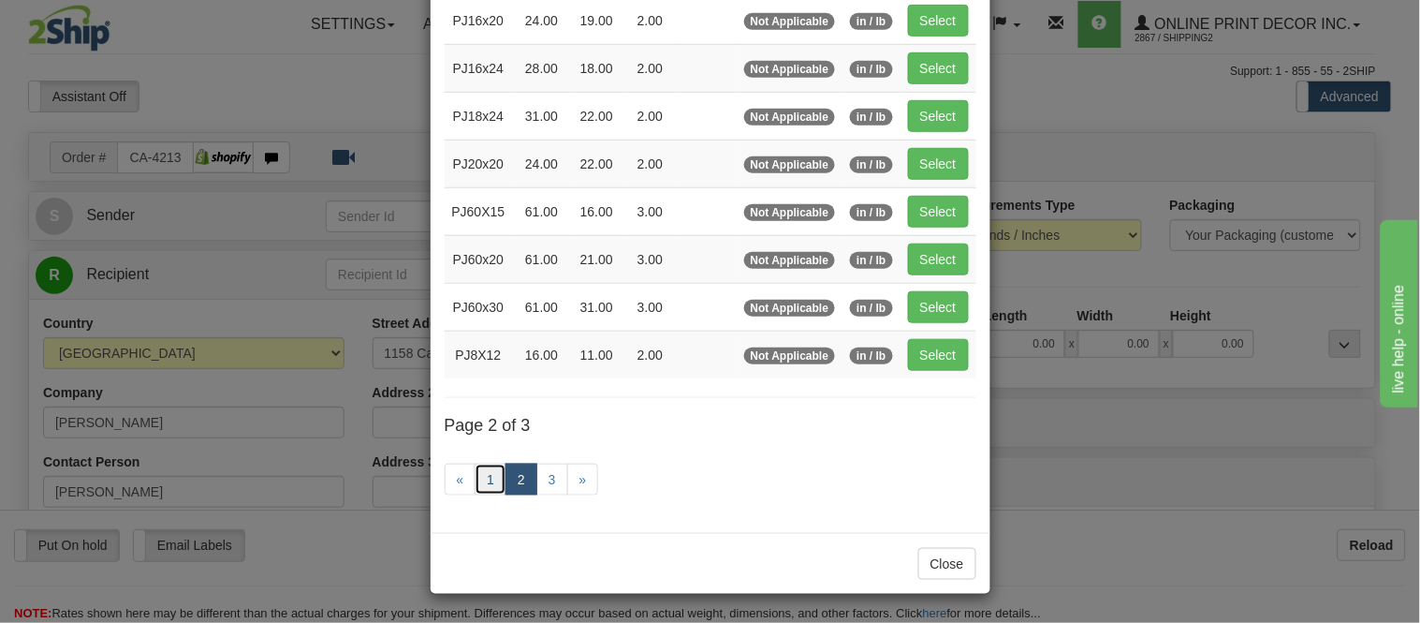
click at [479, 485] on link "1" at bounding box center [491, 479] width 32 height 32
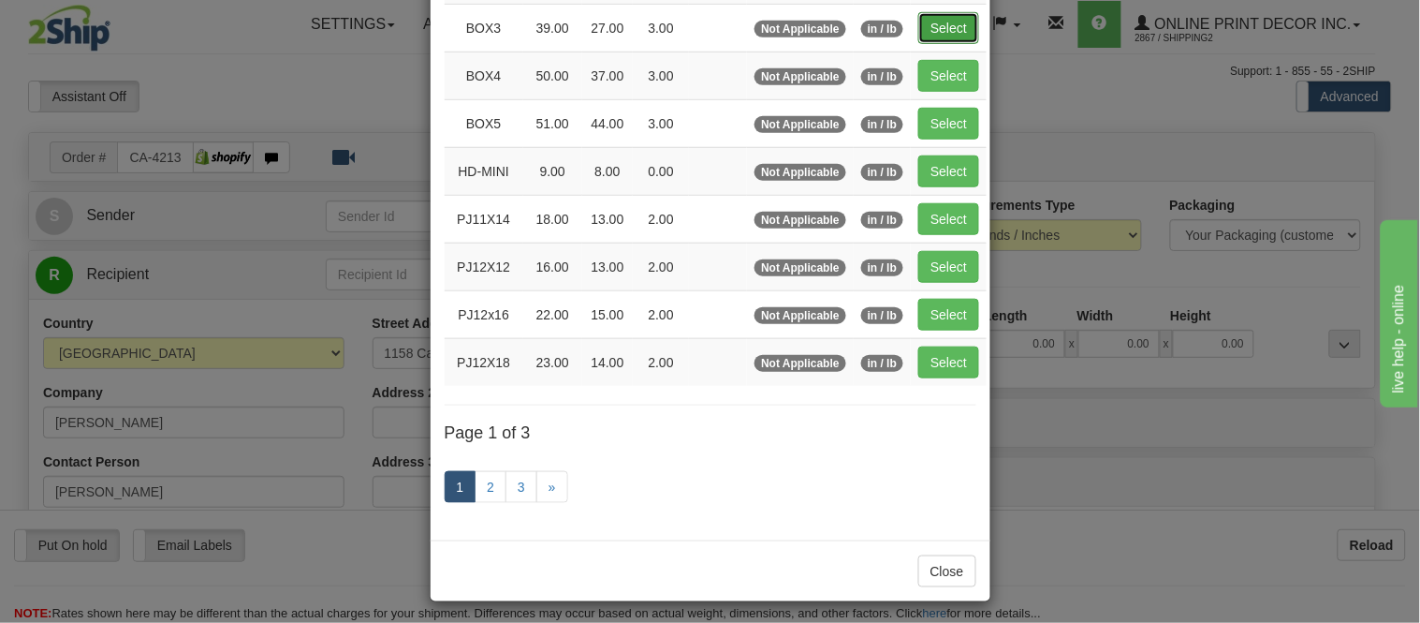
click at [944, 31] on button "Select" at bounding box center [948, 28] width 61 height 32
type input "BOX3"
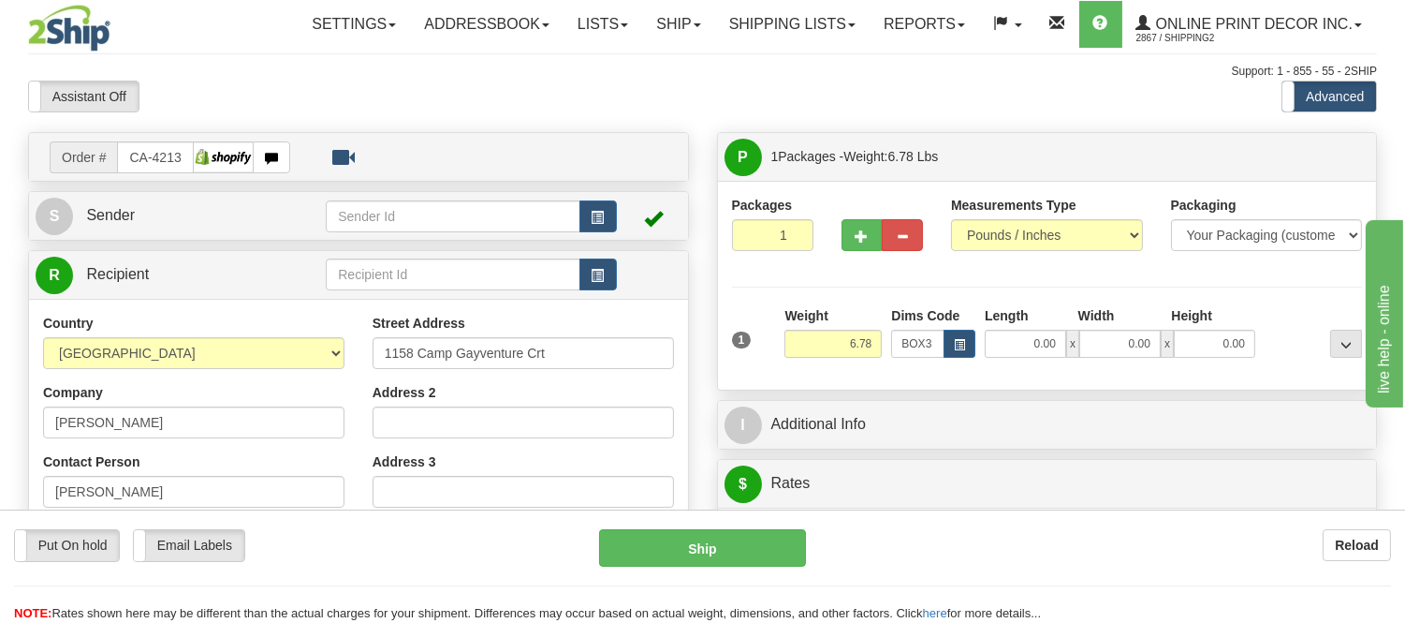
type input "39.00"
type input "27.00"
type input "3.00"
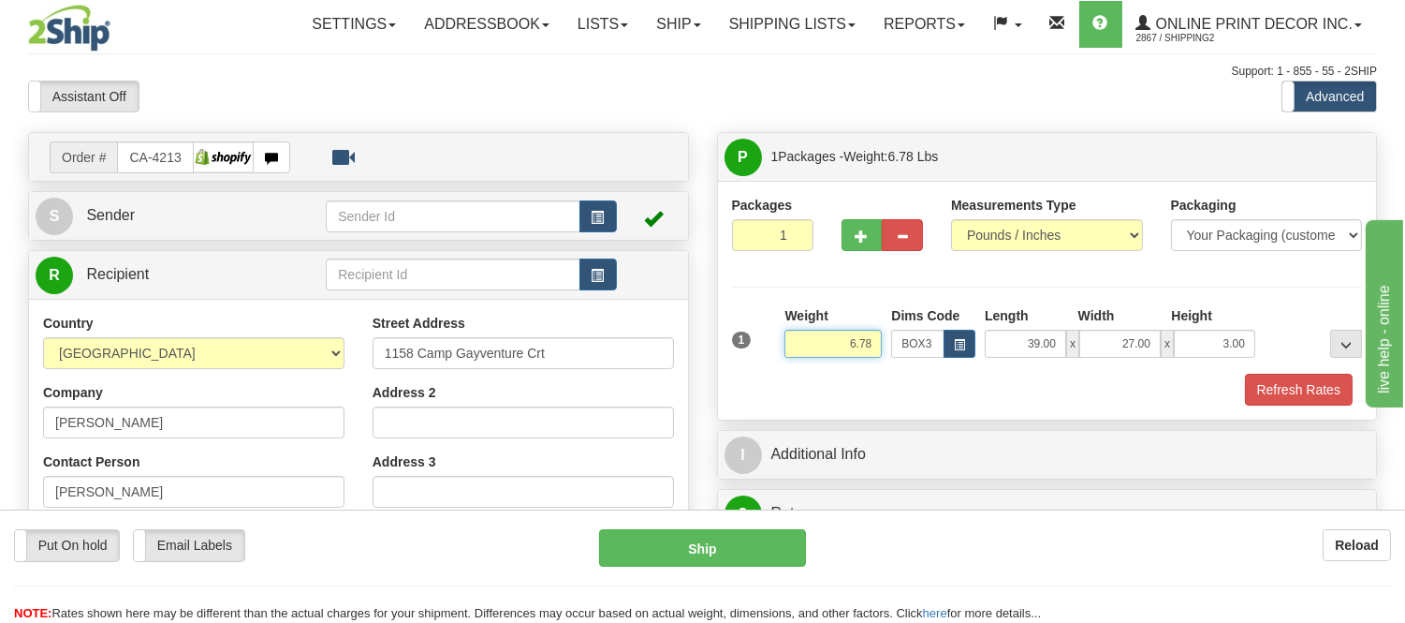
drag, startPoint x: 882, startPoint y: 344, endPoint x: 788, endPoint y: 380, distance: 100.5
click at [788, 380] on div "1 Weight 6.78 Dims Code BOX3" at bounding box center [1047, 355] width 631 height 99
click button "Delete" at bounding box center [0, 0] width 0 height 0
type input "8.00"
click at [1321, 382] on button "Refresh Rates" at bounding box center [1299, 390] width 108 height 32
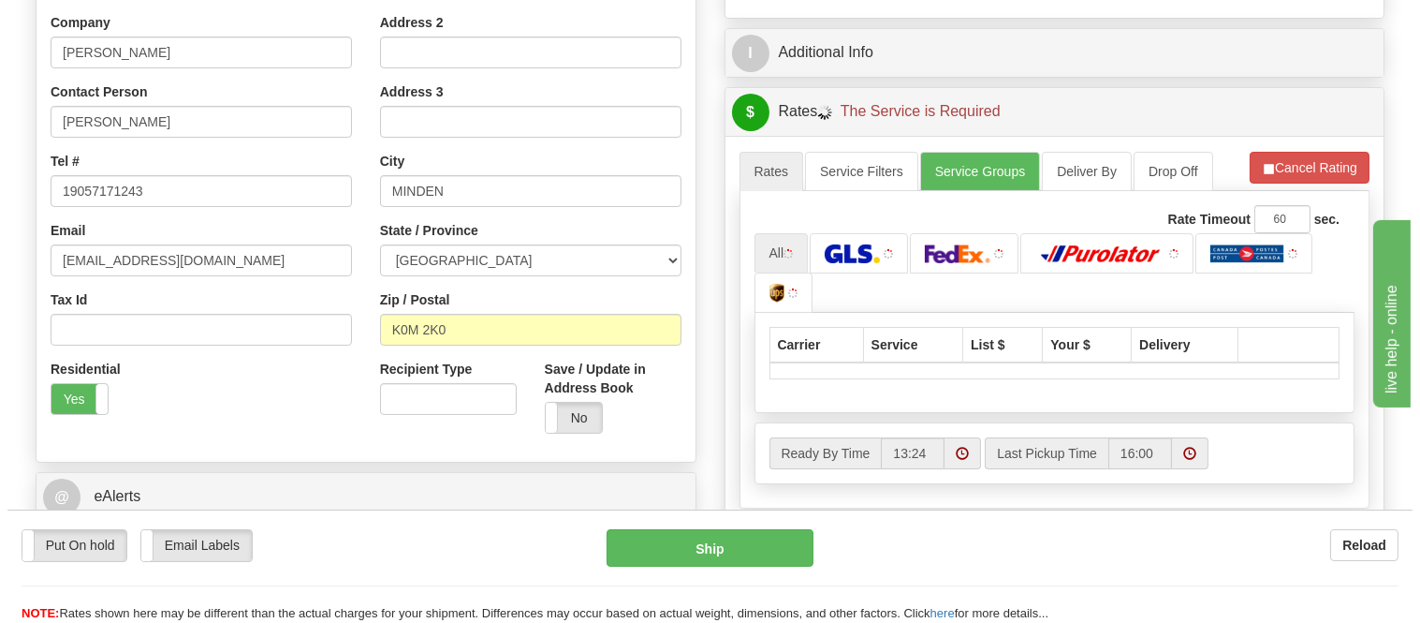
scroll to position [416, 0]
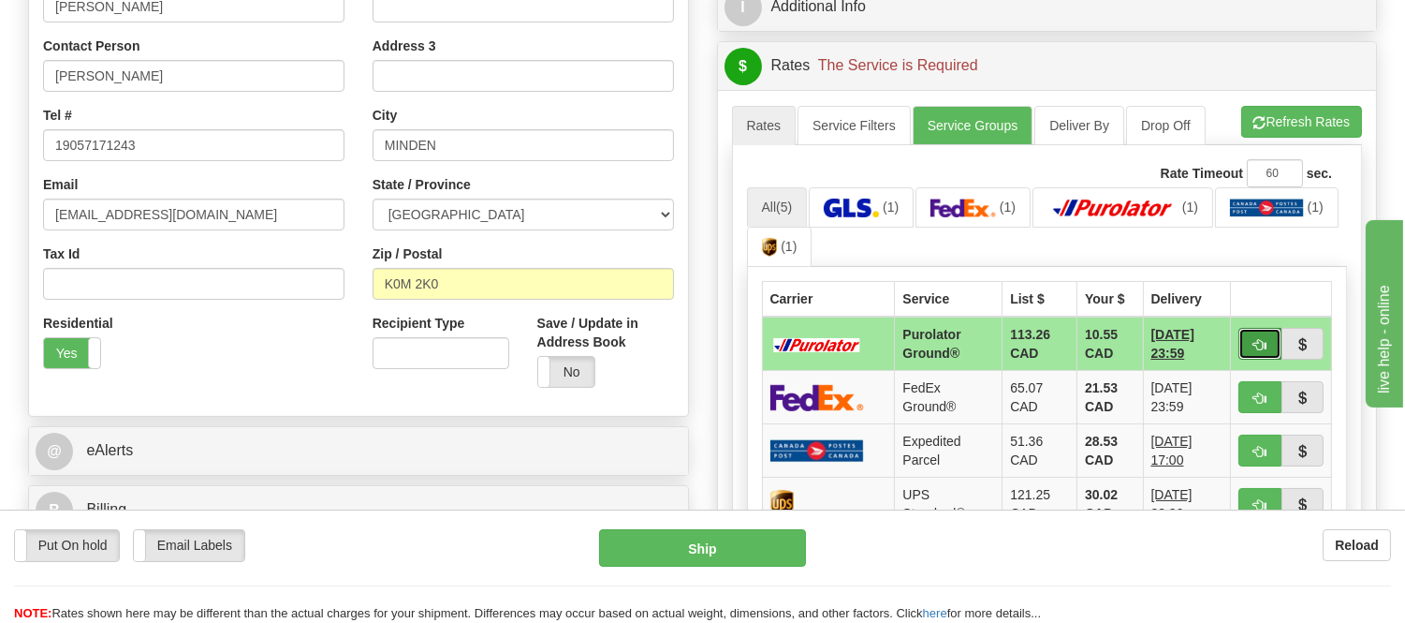
click at [1255, 348] on span "button" at bounding box center [1260, 345] width 13 height 12
type input "260"
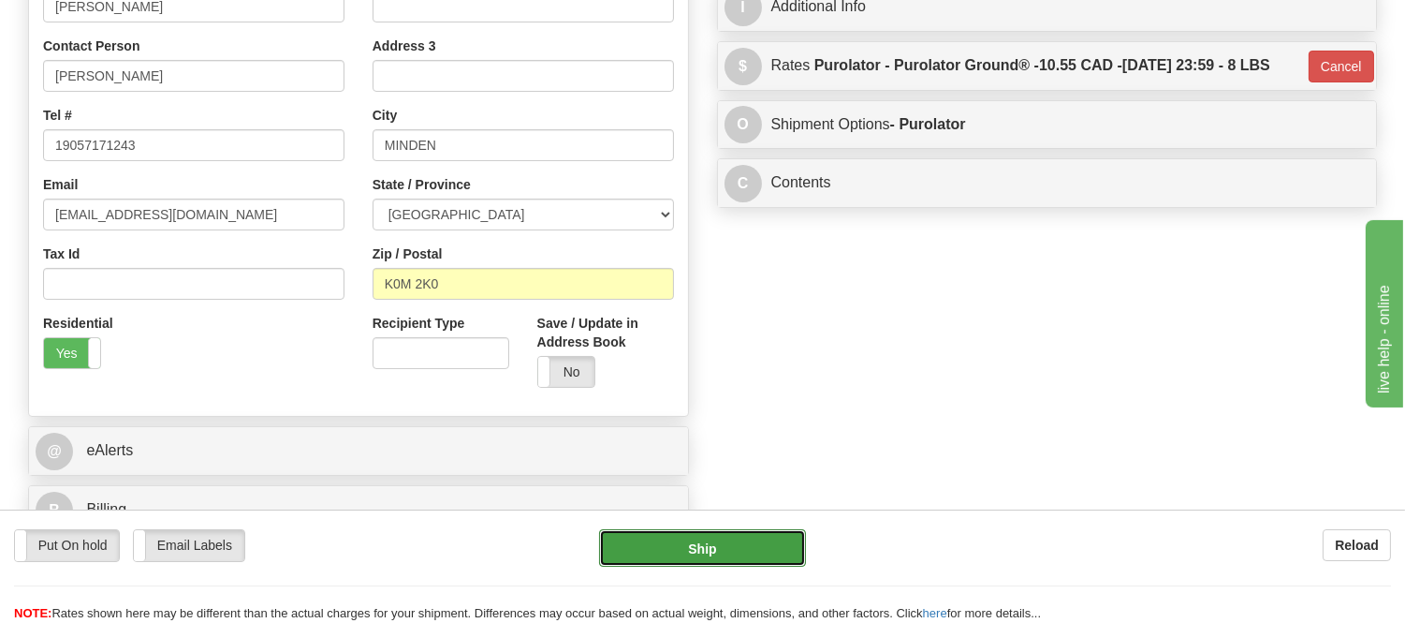
click at [731, 547] on button "Ship" at bounding box center [702, 547] width 206 height 37
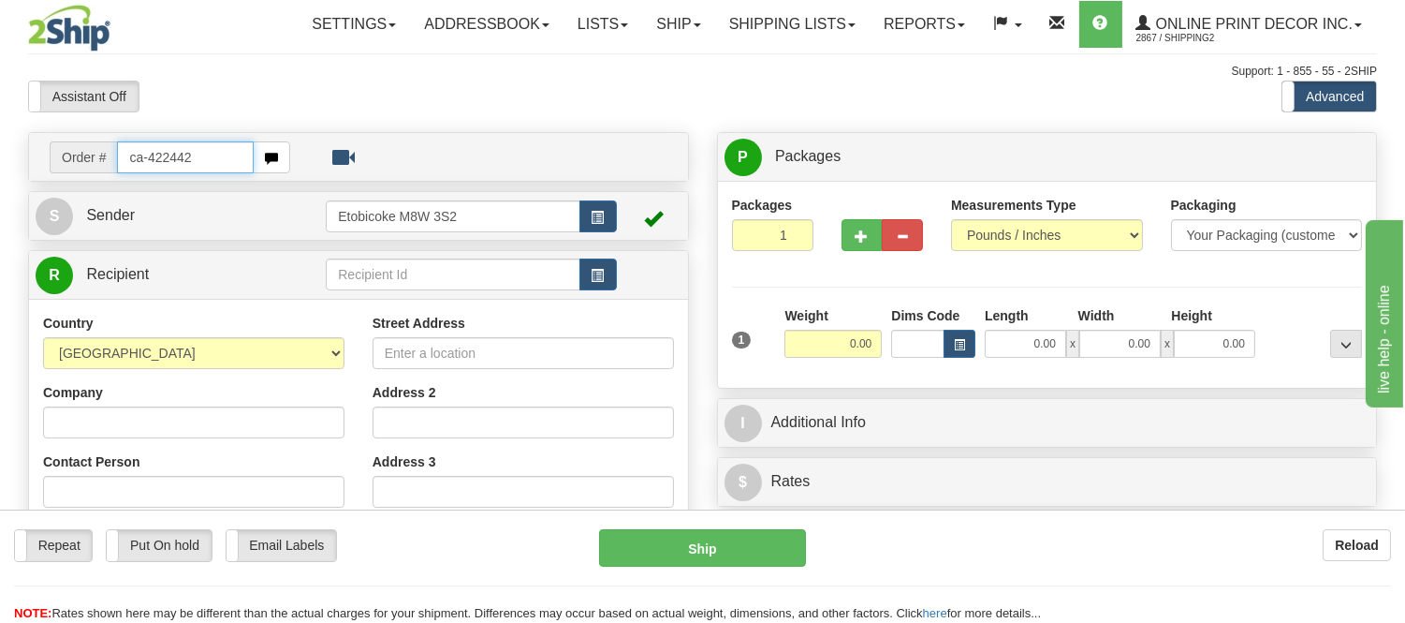
type input "ca-422442"
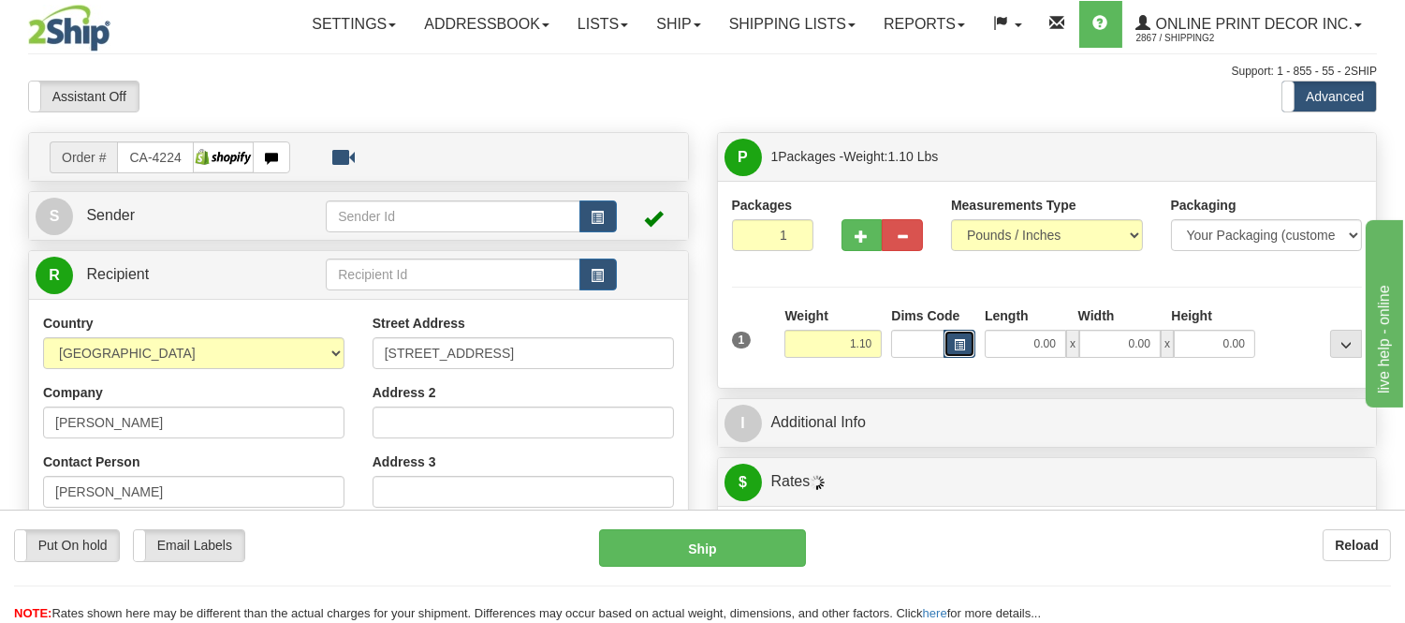
click at [949, 345] on button "button" at bounding box center [960, 344] width 32 height 28
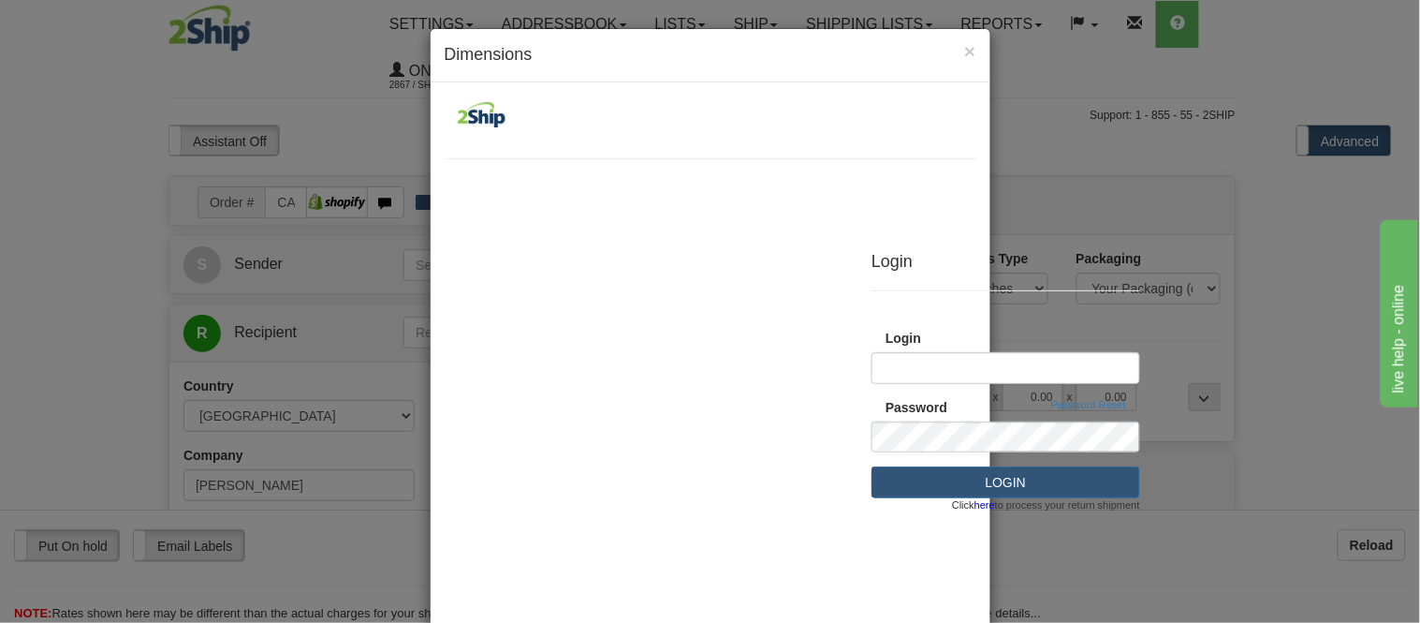
scroll to position [208, 0]
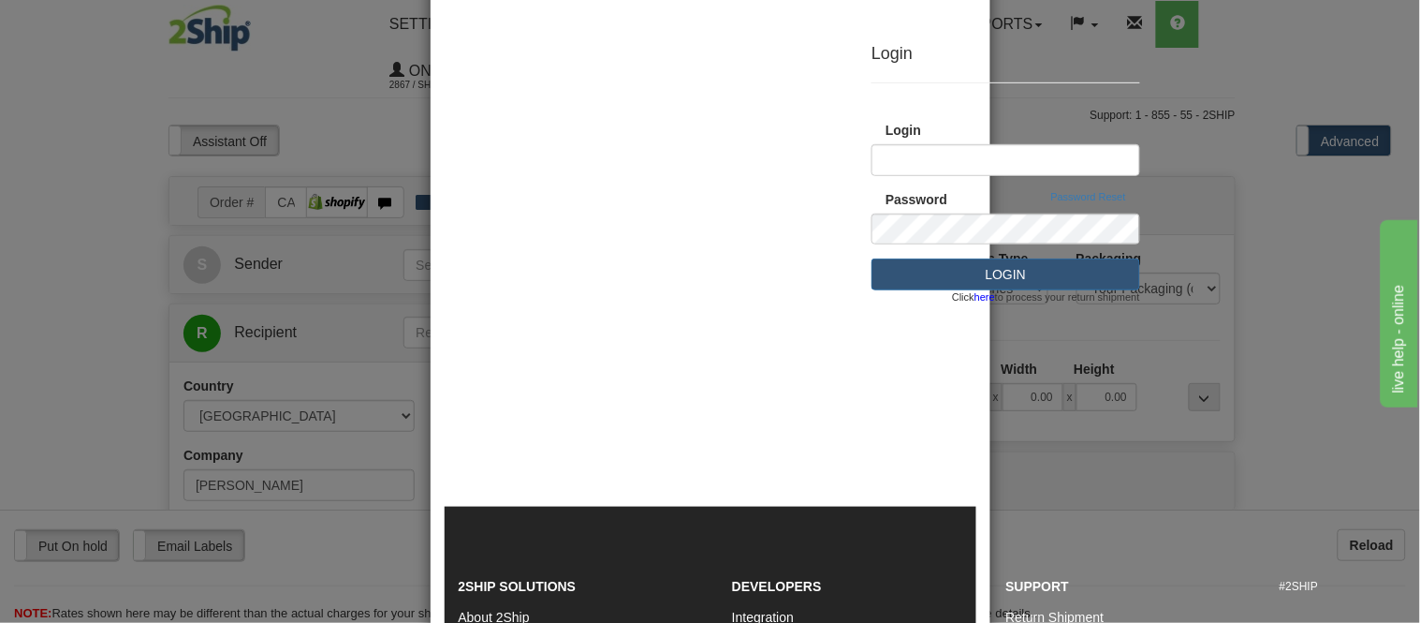
type input "Shipping2"
click at [1220, 138] on div "Login Login (required) Shipping2 Password (required) Password Reset 0" at bounding box center [1006, 234] width 1095 height 546
click at [694, 136] on div "Login Login (required) Shipping2 Password (required) Password Reset 0" at bounding box center [1006, 234] width 1095 height 546
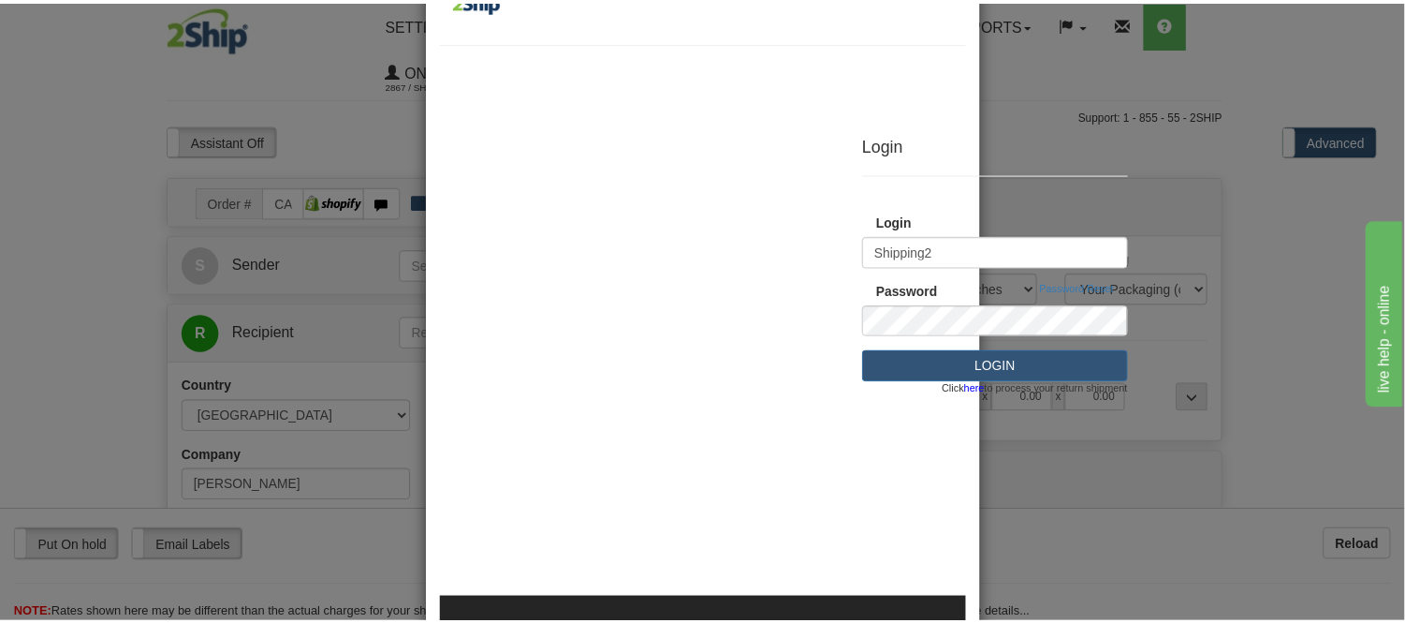
scroll to position [0, 0]
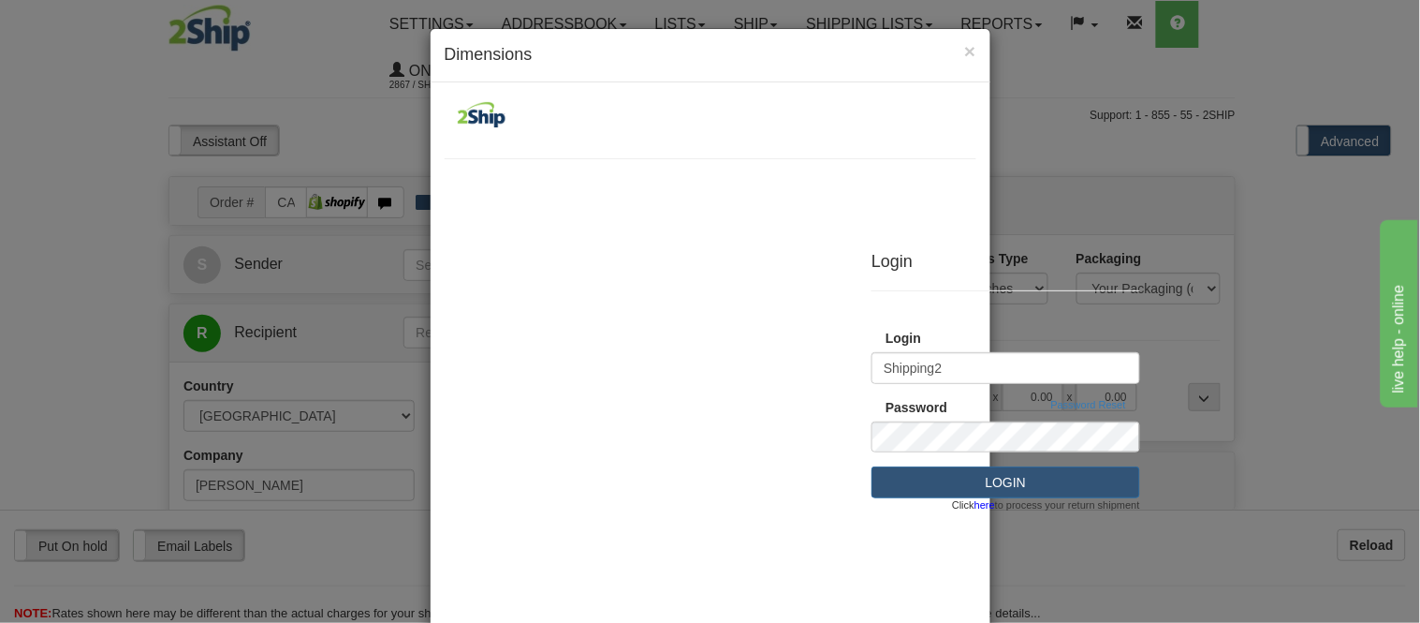
click at [274, 106] on div "× Dimensions Login Login Login (required) Shipping2 Password" at bounding box center [710, 311] width 1420 height 623
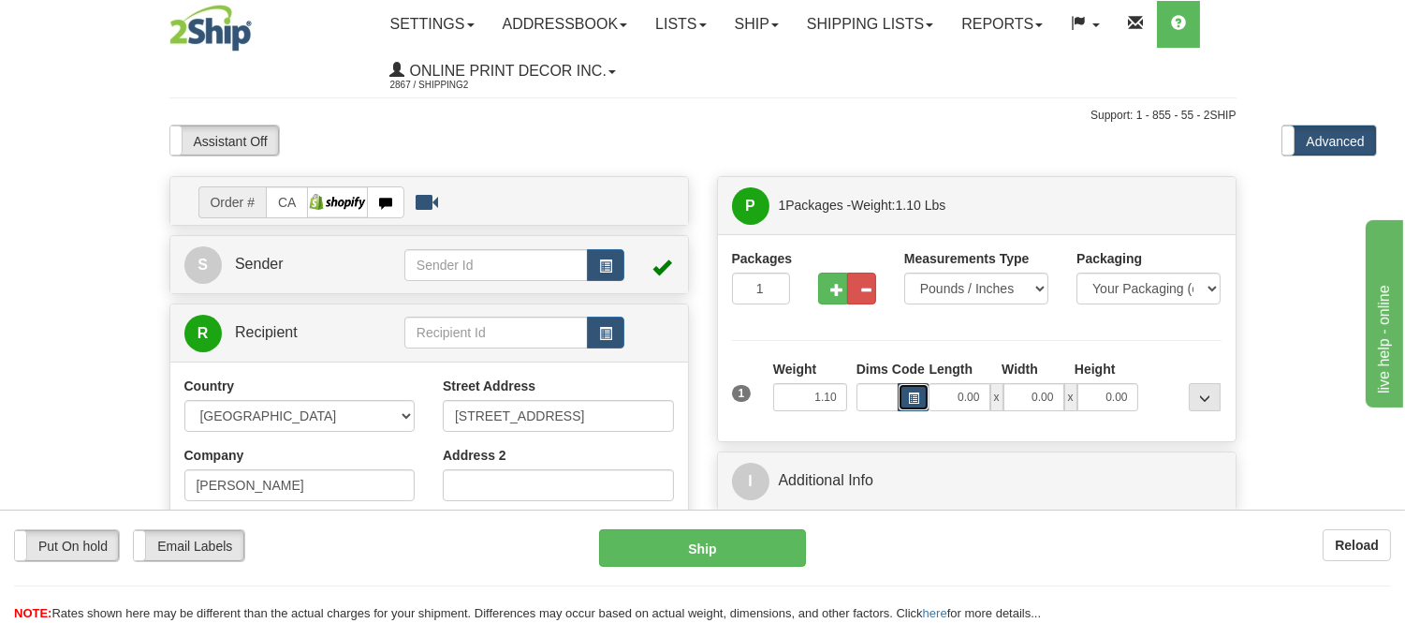
click at [908, 396] on span "button" at bounding box center [913, 398] width 11 height 10
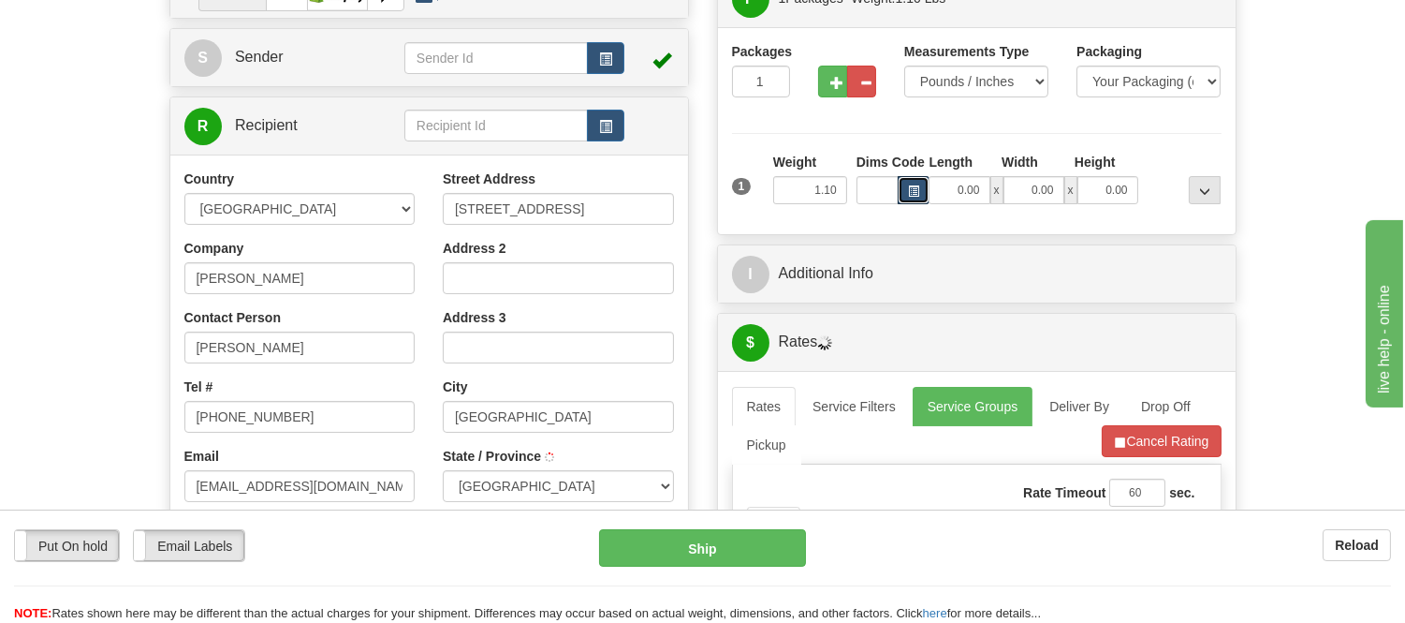
scroll to position [208, 0]
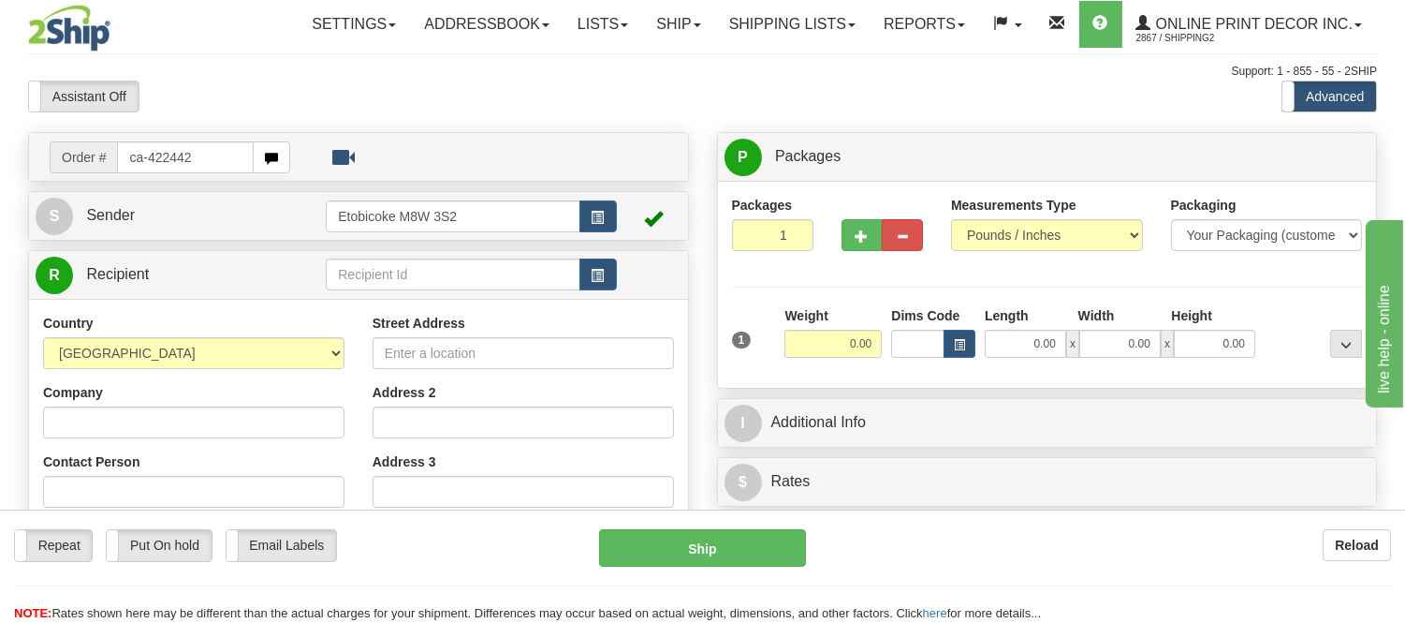
type input "ca-422442"
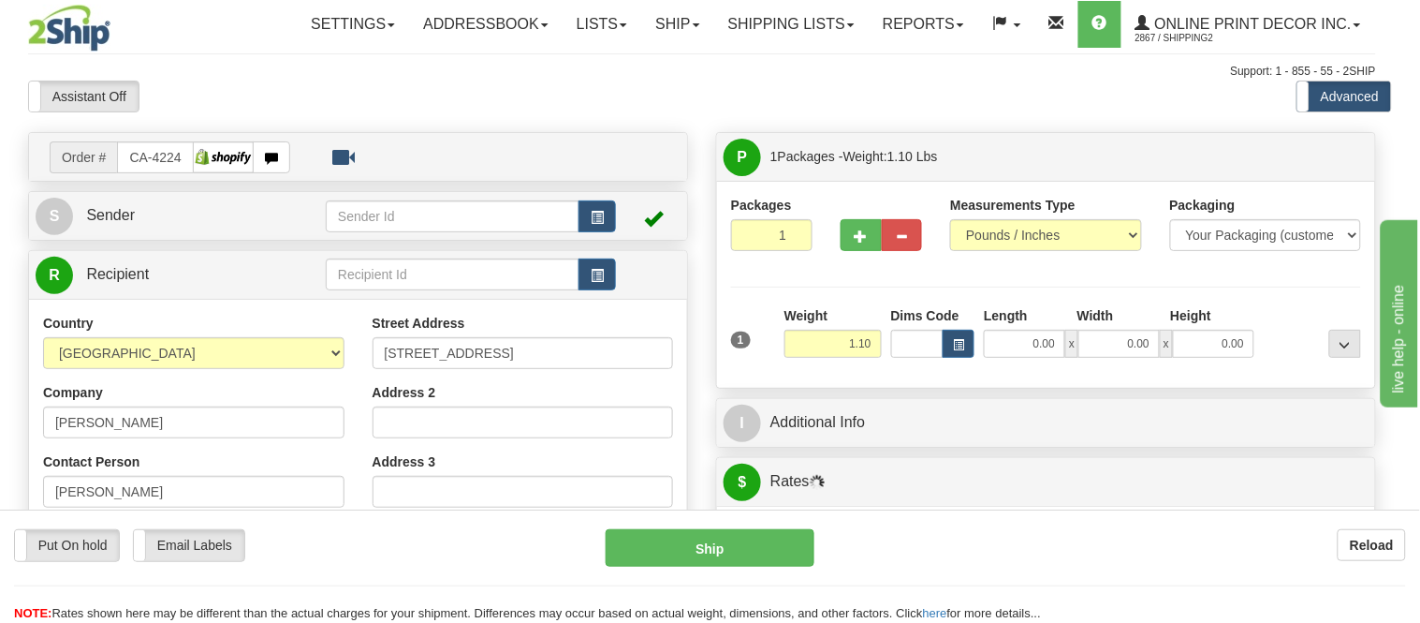
type input "ETOBICOKE"
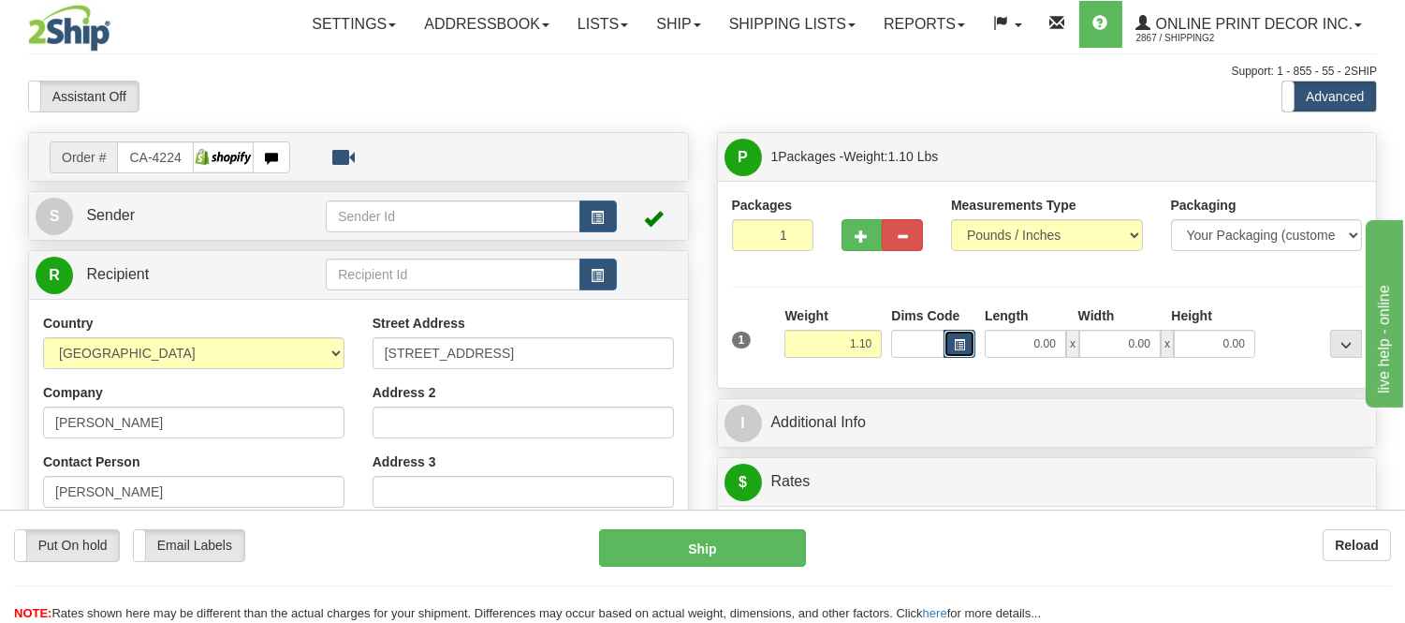
click at [954, 343] on span "button" at bounding box center [959, 345] width 11 height 10
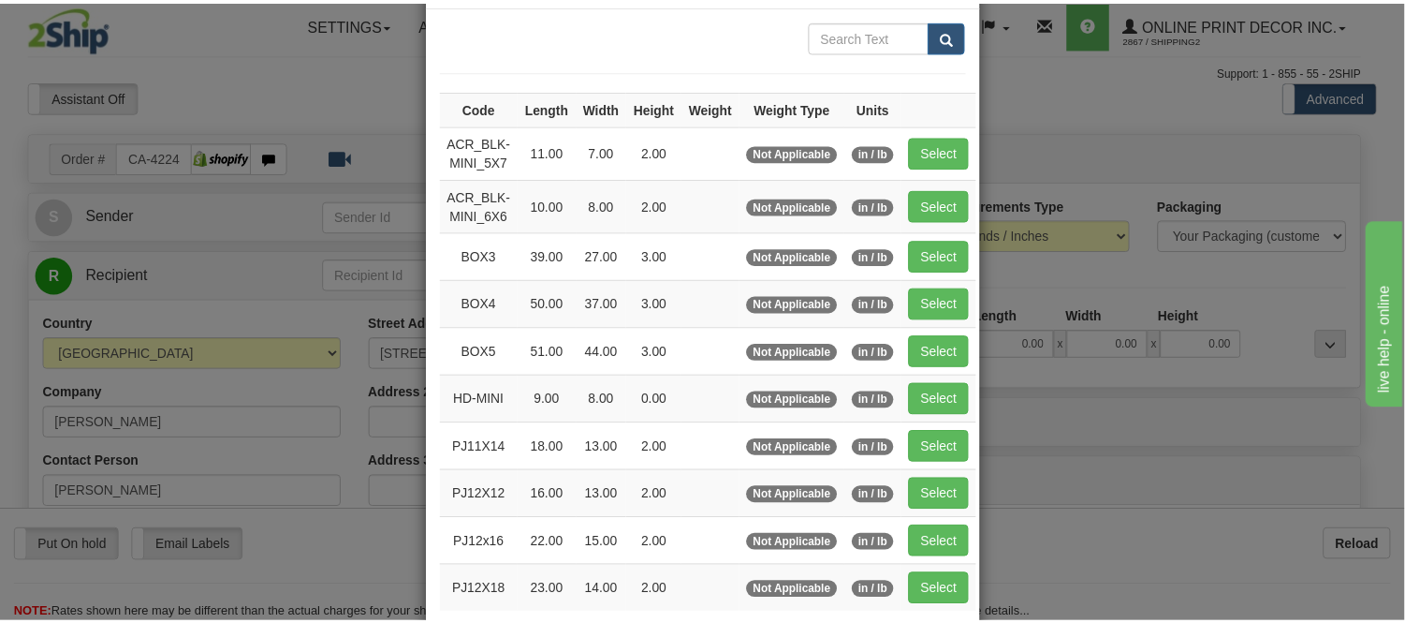
scroll to position [208, 0]
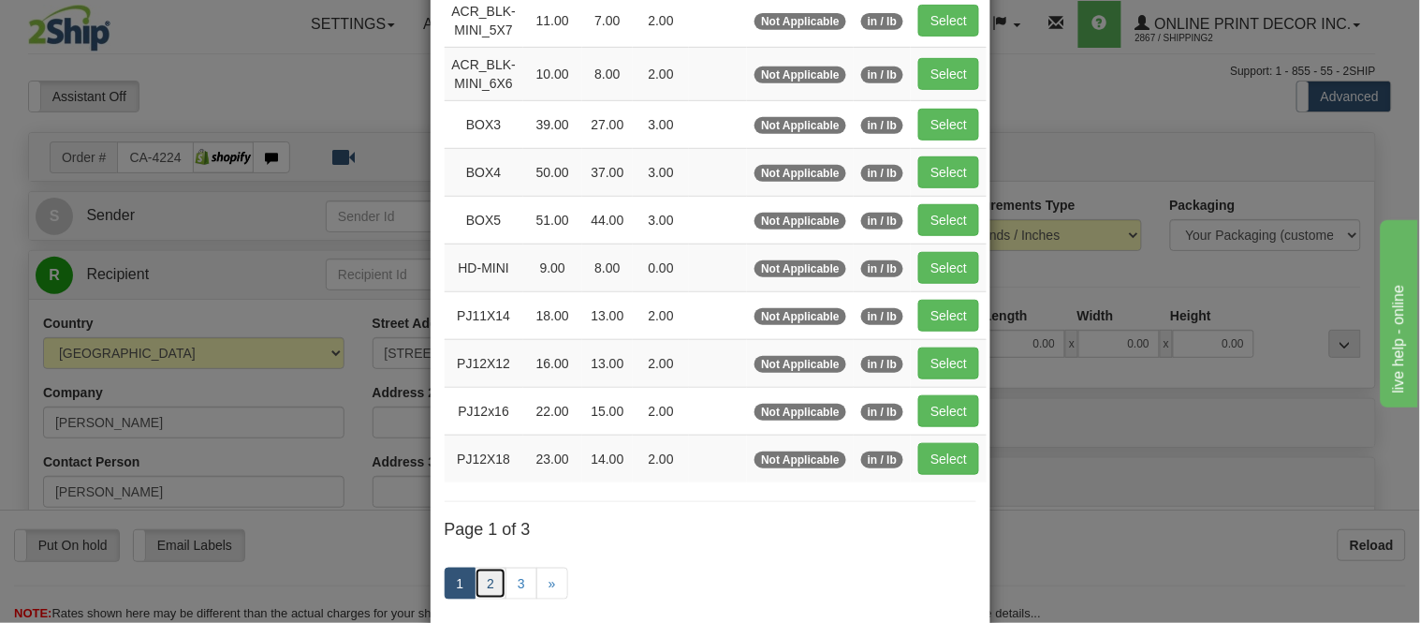
click at [490, 575] on link "2" at bounding box center [491, 583] width 32 height 32
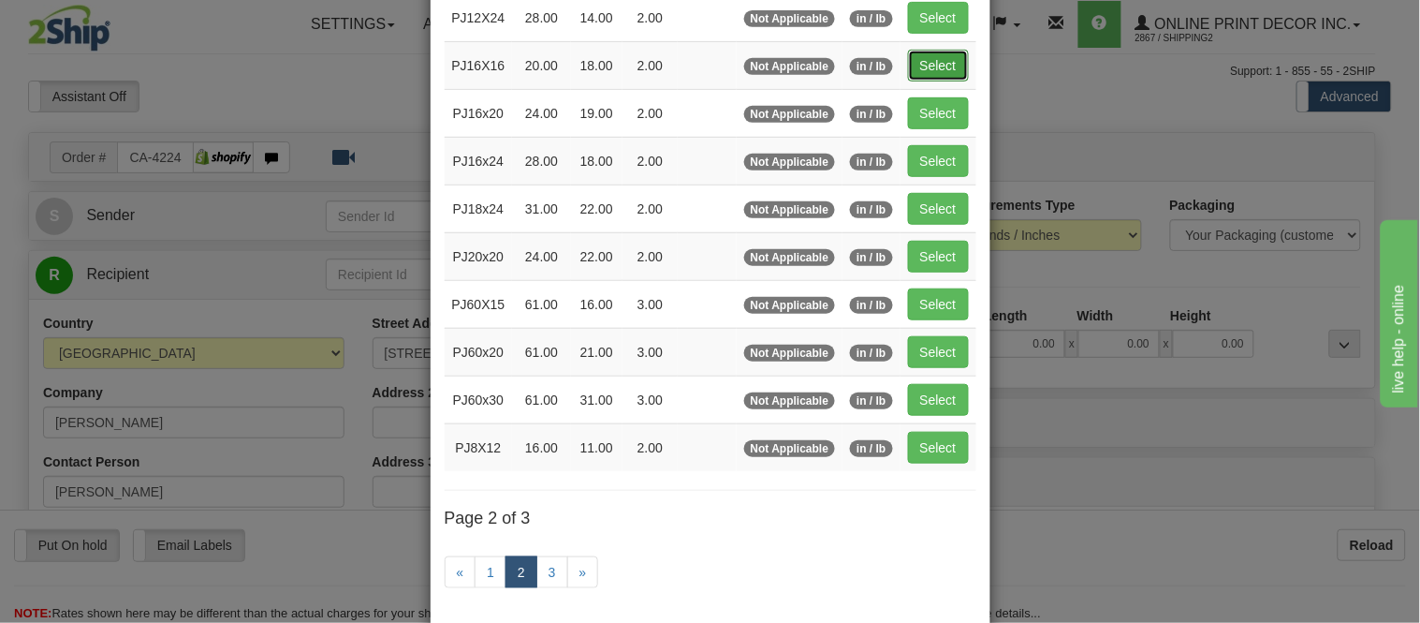
click at [939, 62] on button "Select" at bounding box center [938, 66] width 61 height 32
type input "PJ16X16"
type input "20.00"
type input "18.00"
type input "2.00"
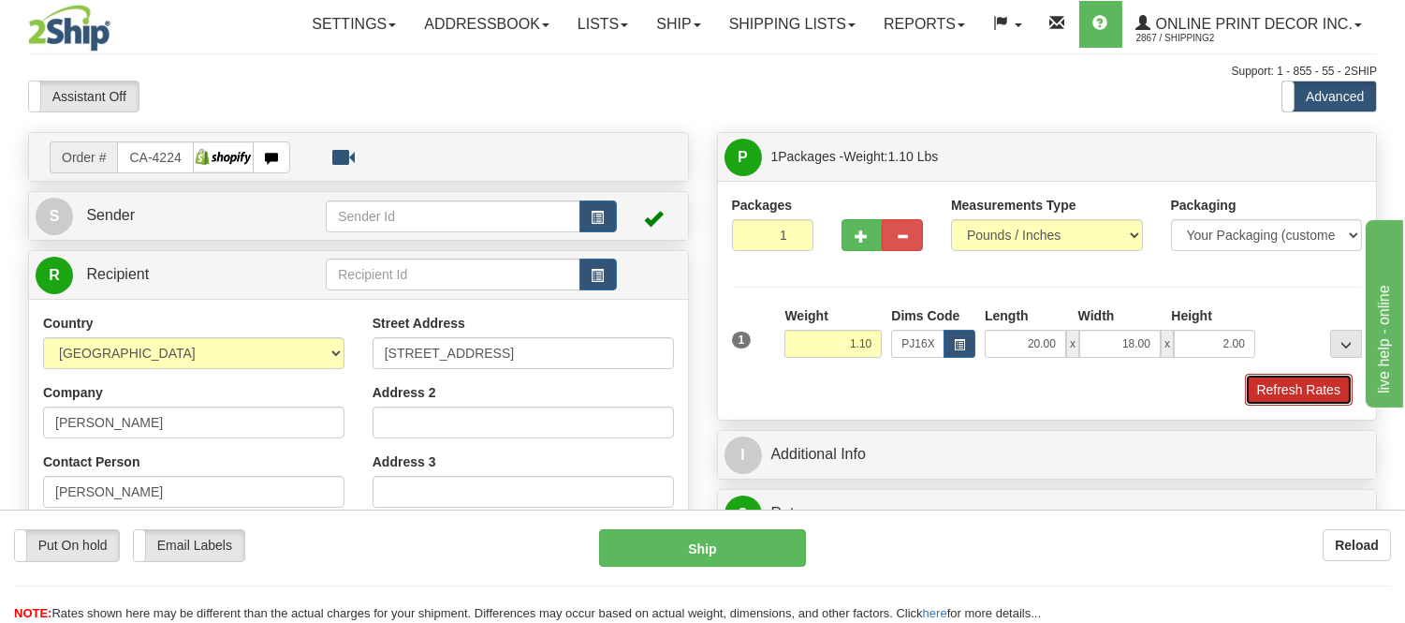
click at [1266, 387] on button "Refresh Rates" at bounding box center [1299, 390] width 108 height 32
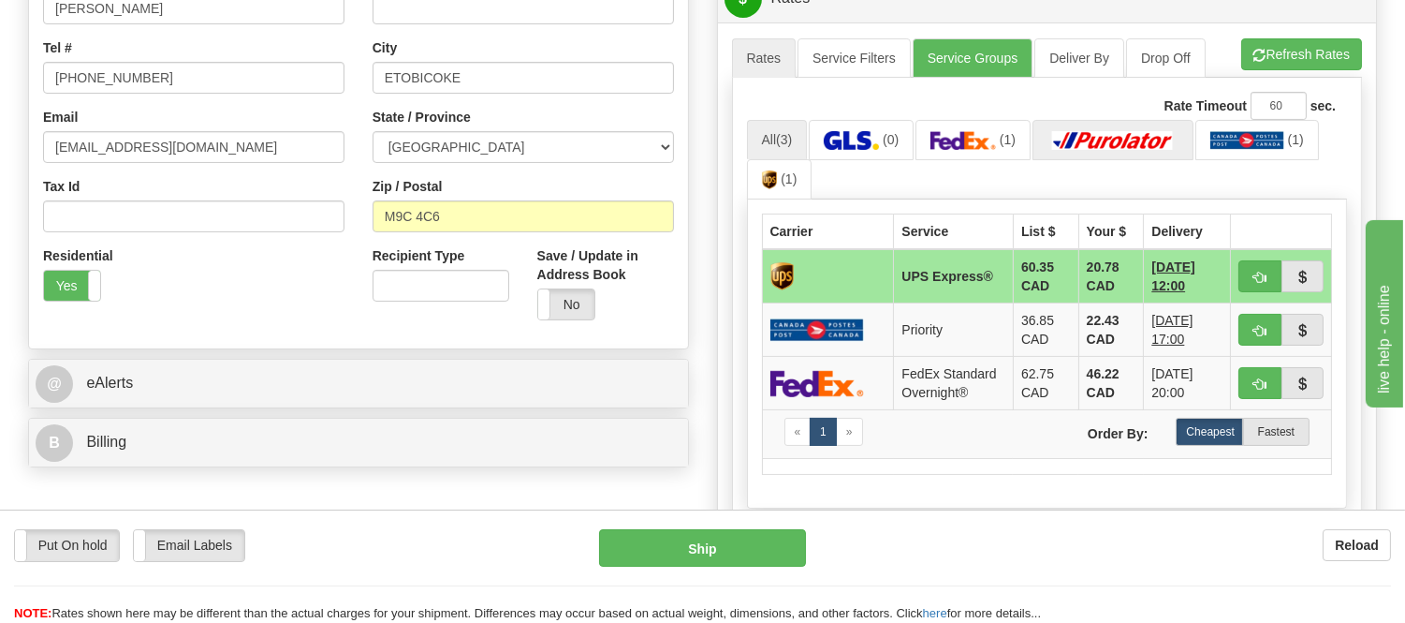
scroll to position [520, 0]
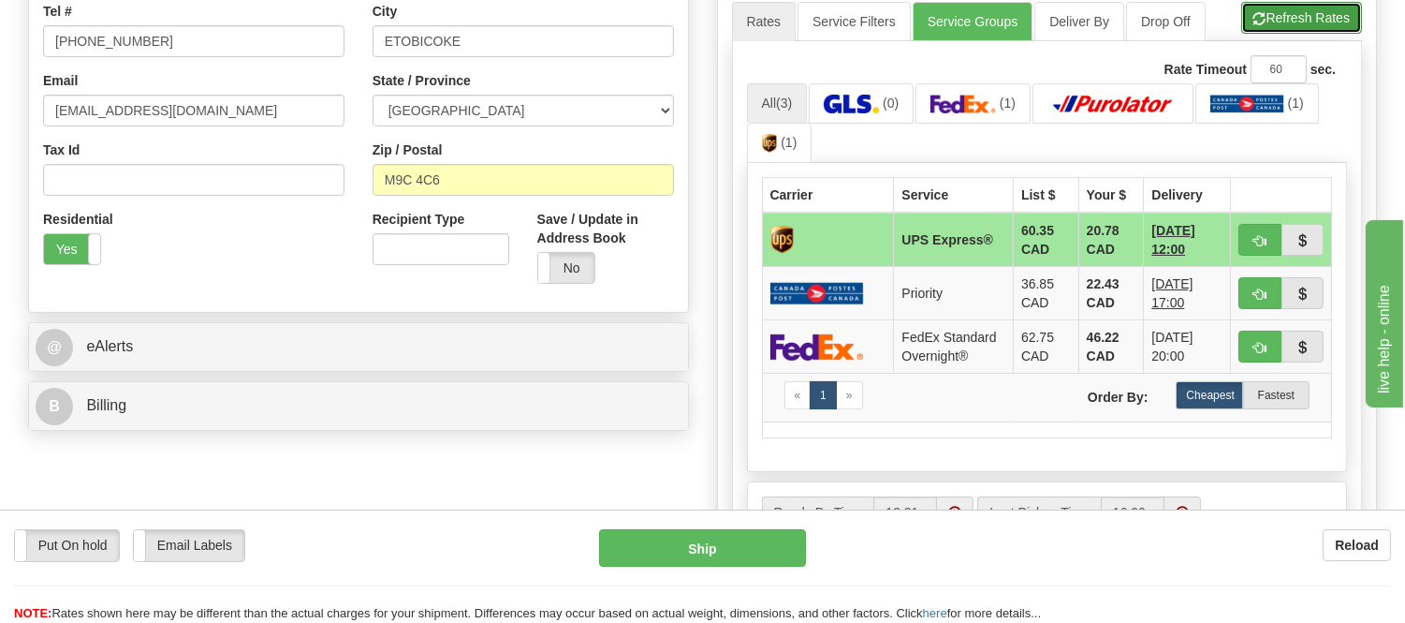
click at [1280, 20] on button "Refresh Rates" at bounding box center [1302, 18] width 121 height 32
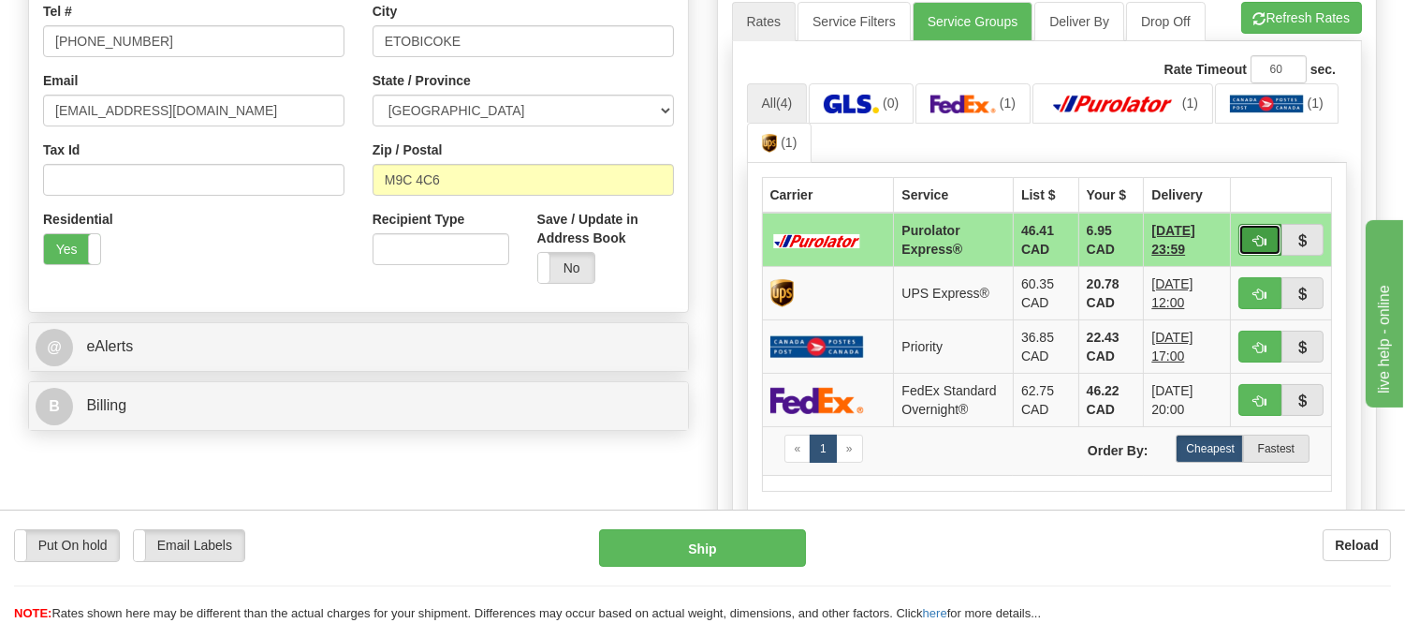
click at [1251, 225] on button "button" at bounding box center [1260, 240] width 43 height 32
type input "202"
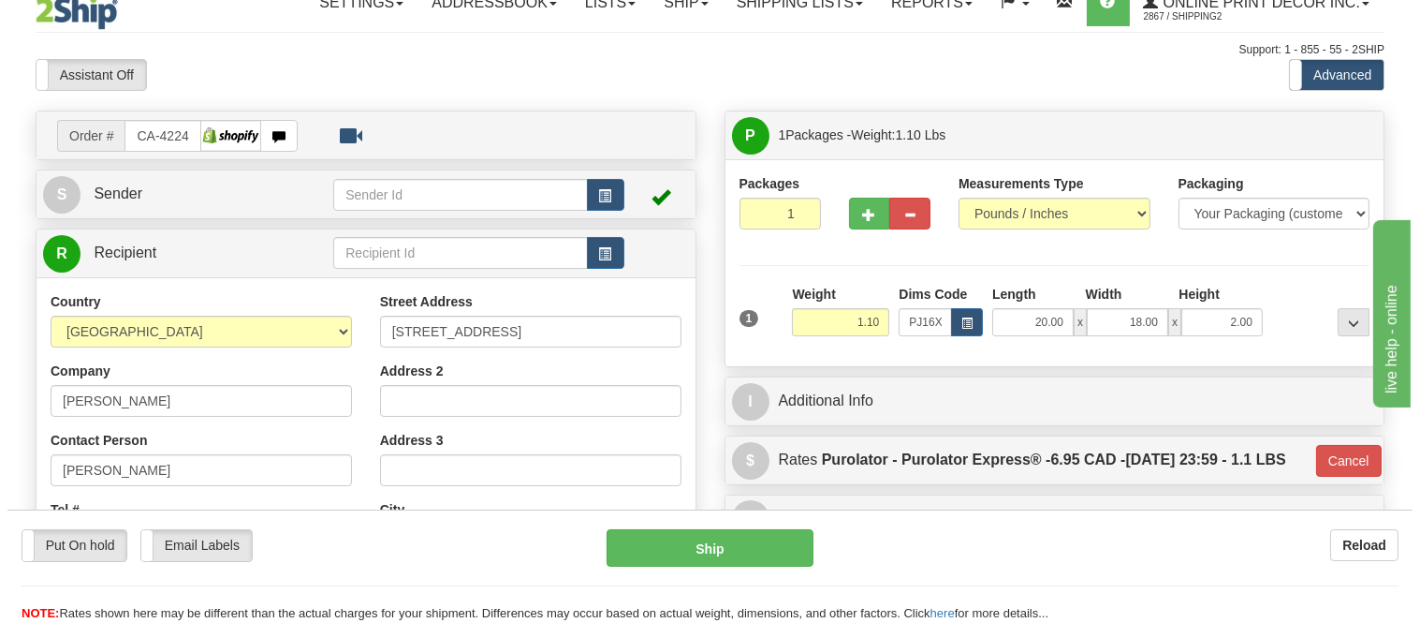
scroll to position [0, 0]
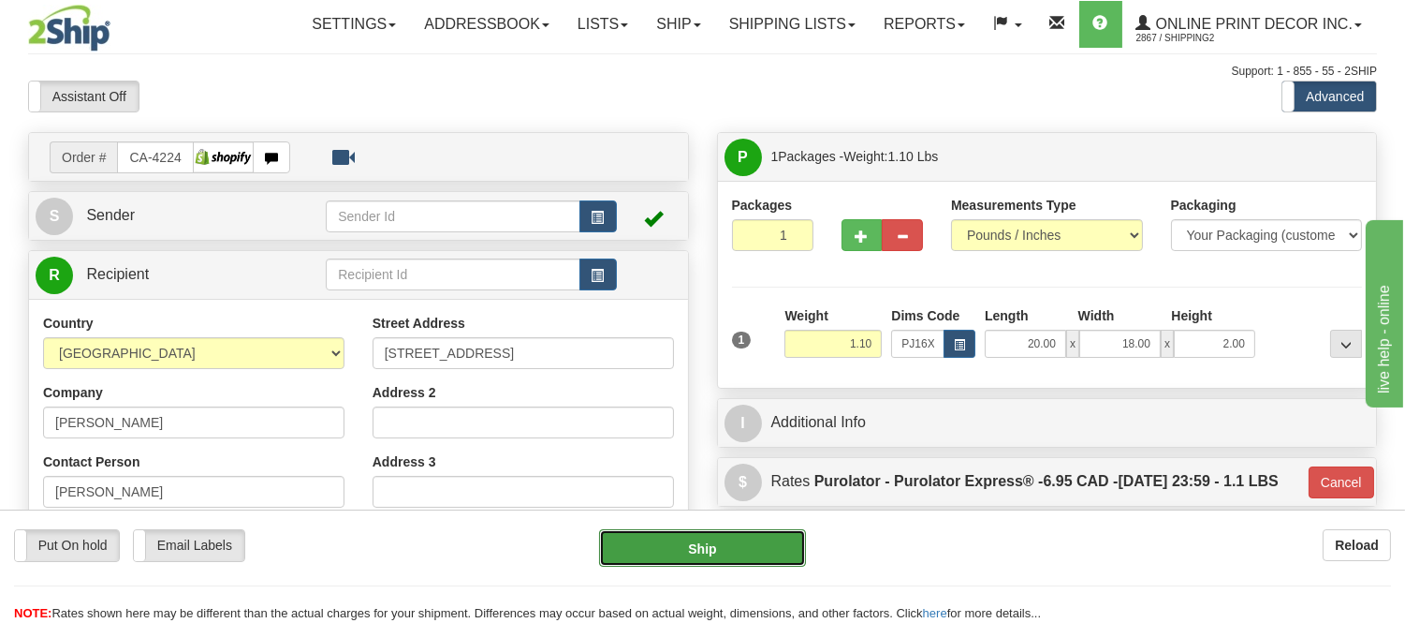
click at [684, 548] on button "Ship" at bounding box center [702, 547] width 206 height 37
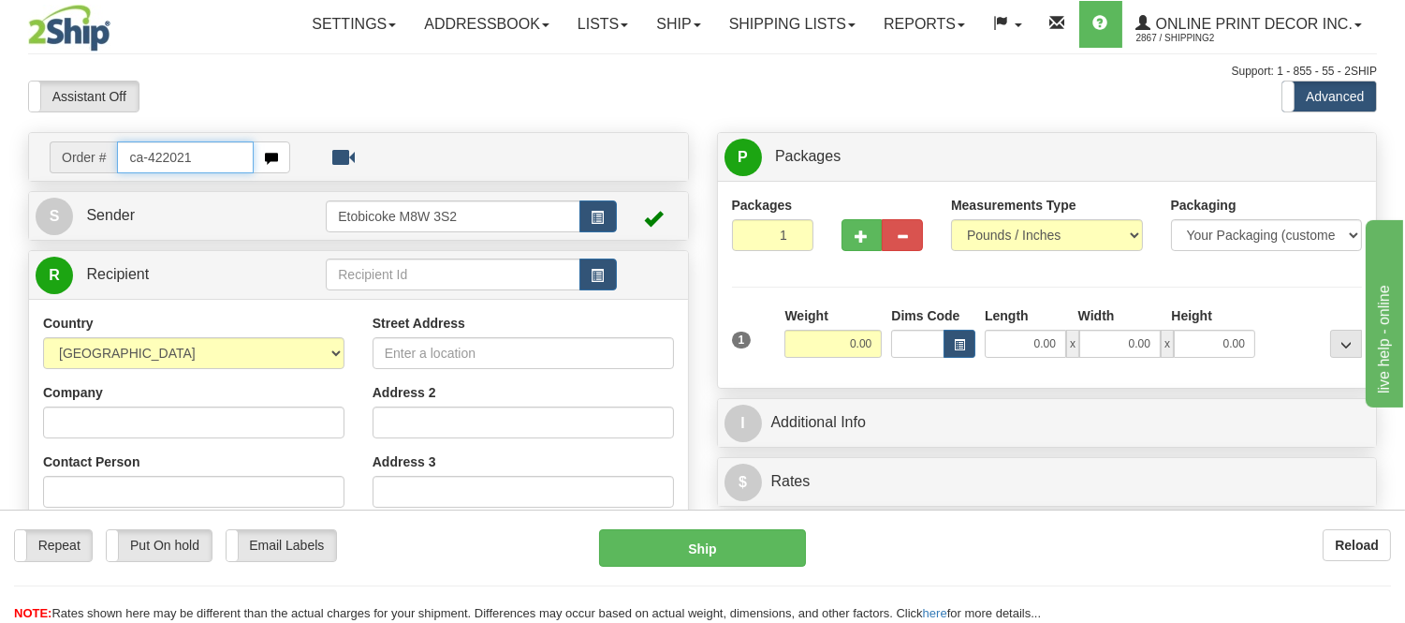
type input "ca-422021"
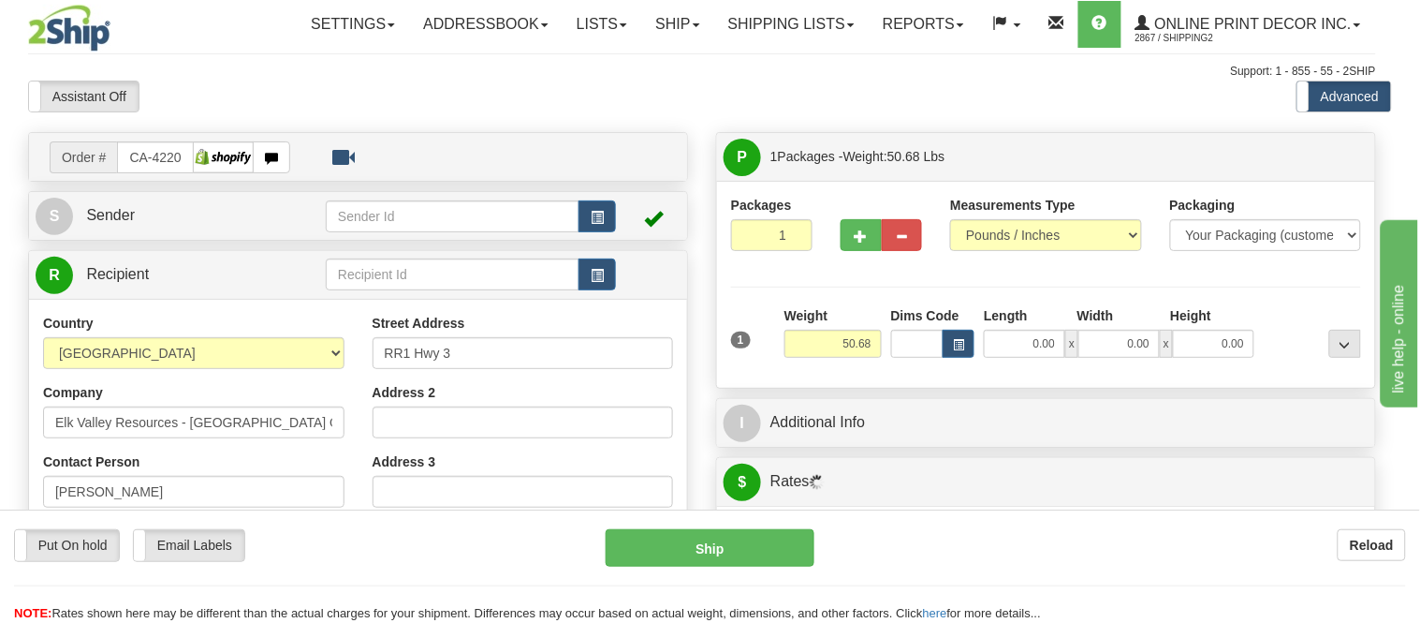
type input "SPARWOOD"
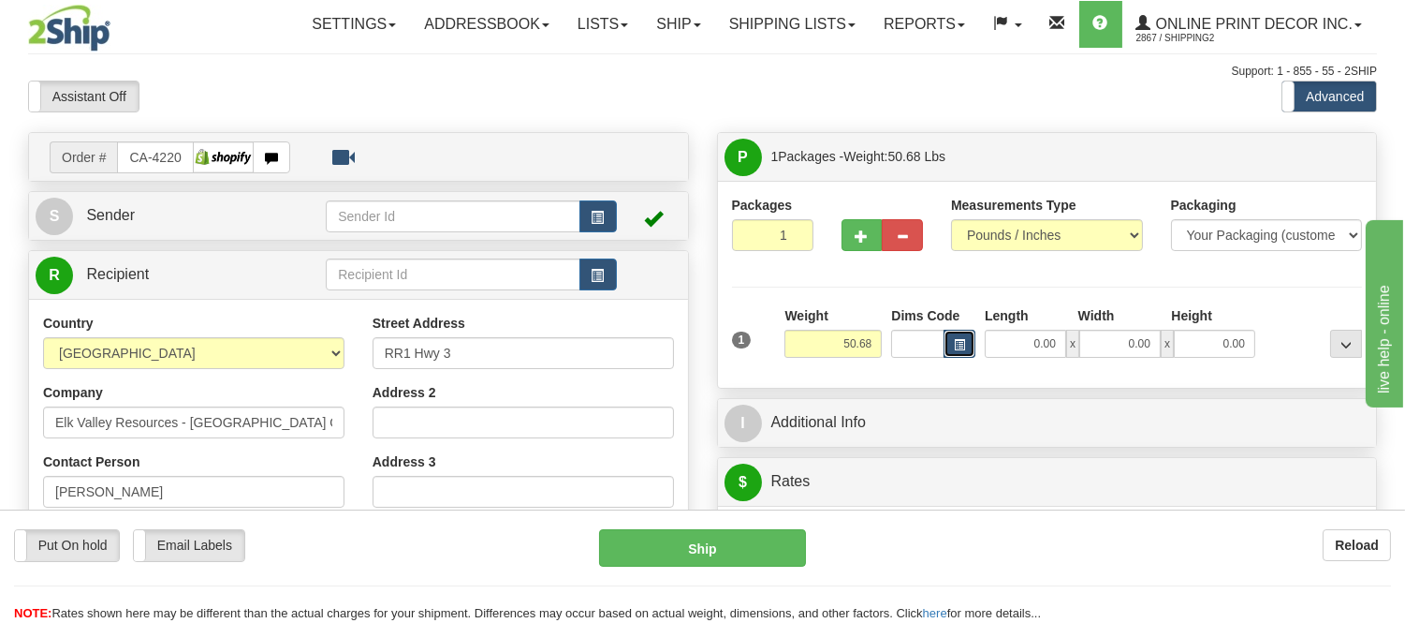
click at [971, 350] on button "button" at bounding box center [960, 344] width 32 height 28
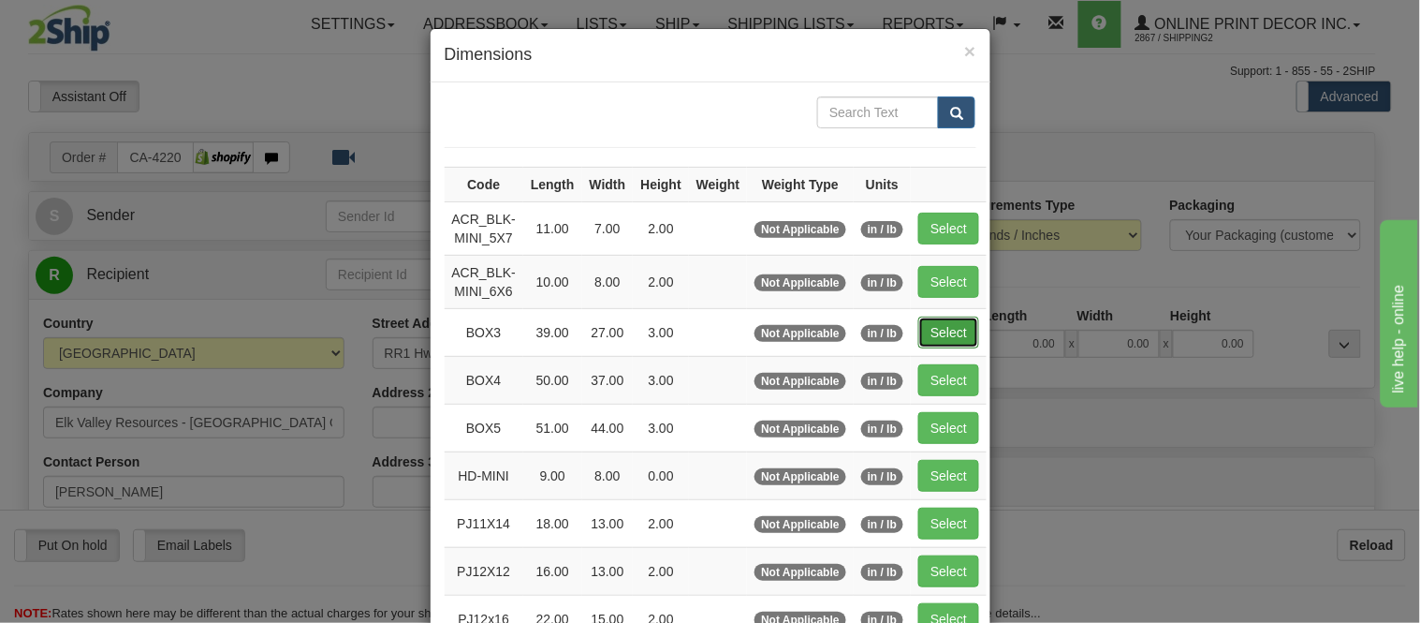
click at [947, 329] on button "Select" at bounding box center [948, 332] width 61 height 32
type input "BOX3"
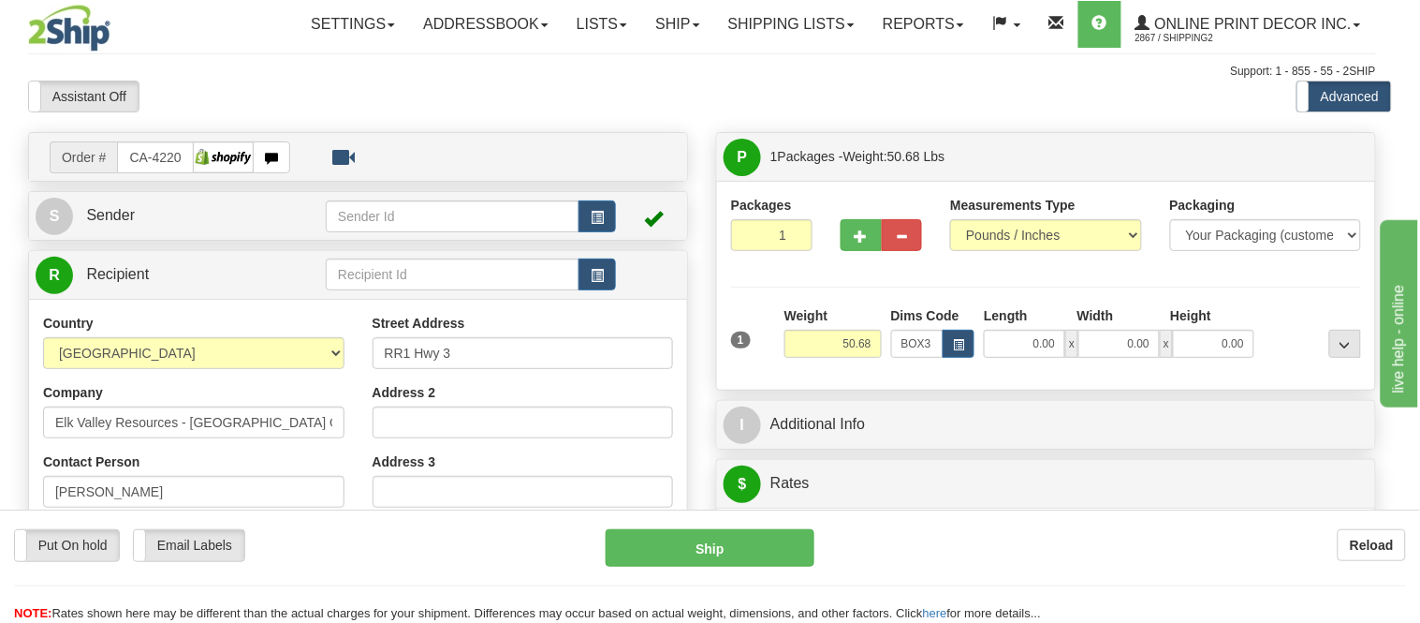
type input "39.00"
type input "27.00"
type input "3.00"
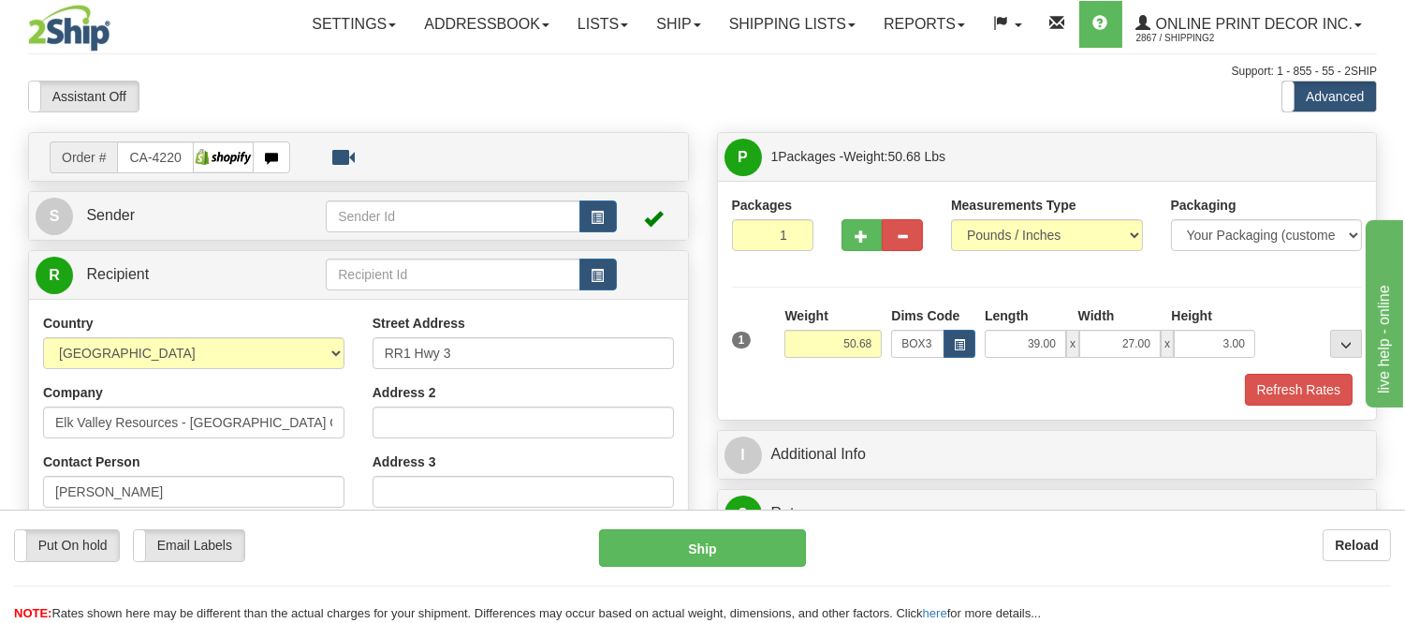
drag, startPoint x: 884, startPoint y: 334, endPoint x: 872, endPoint y: 341, distance: 13.8
click at [872, 341] on div "Weight 50.68" at bounding box center [833, 339] width 107 height 66
drag, startPoint x: 873, startPoint y: 345, endPoint x: 831, endPoint y: 358, distance: 43.2
click at [831, 358] on input "50.68" at bounding box center [833, 344] width 97 height 28
type input "13.98"
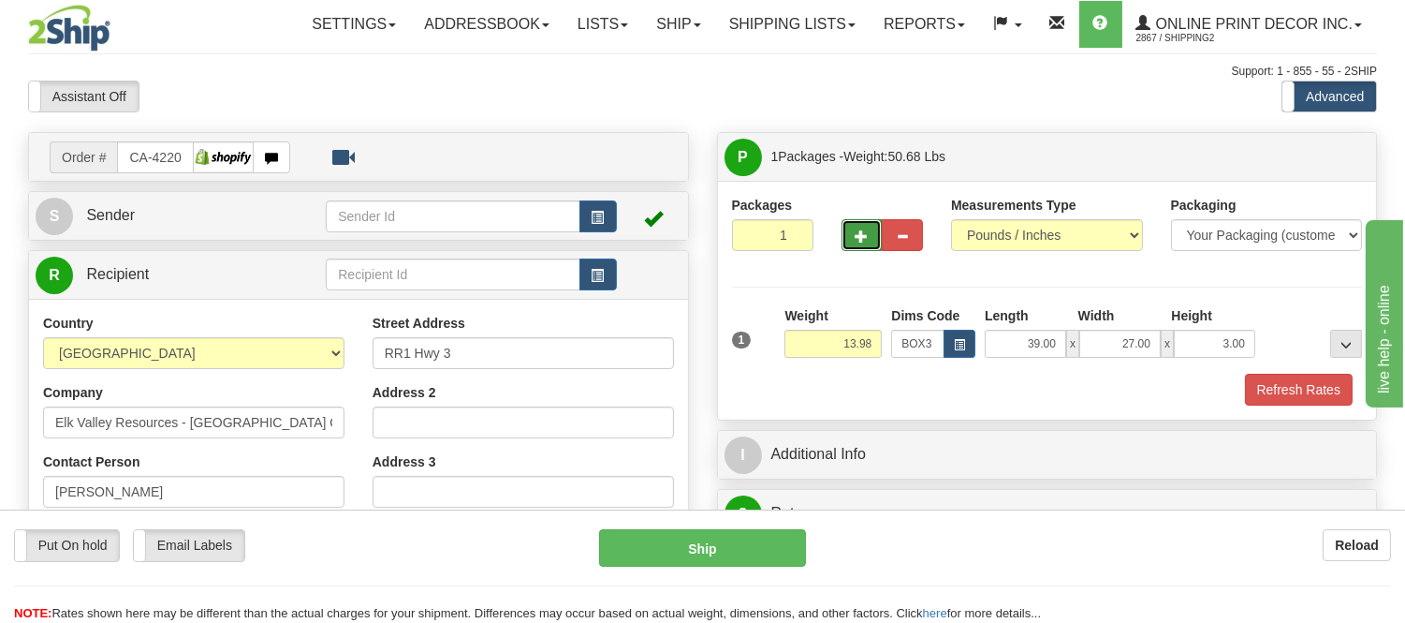
click at [873, 240] on button "button" at bounding box center [862, 235] width 41 height 32
radio input "true"
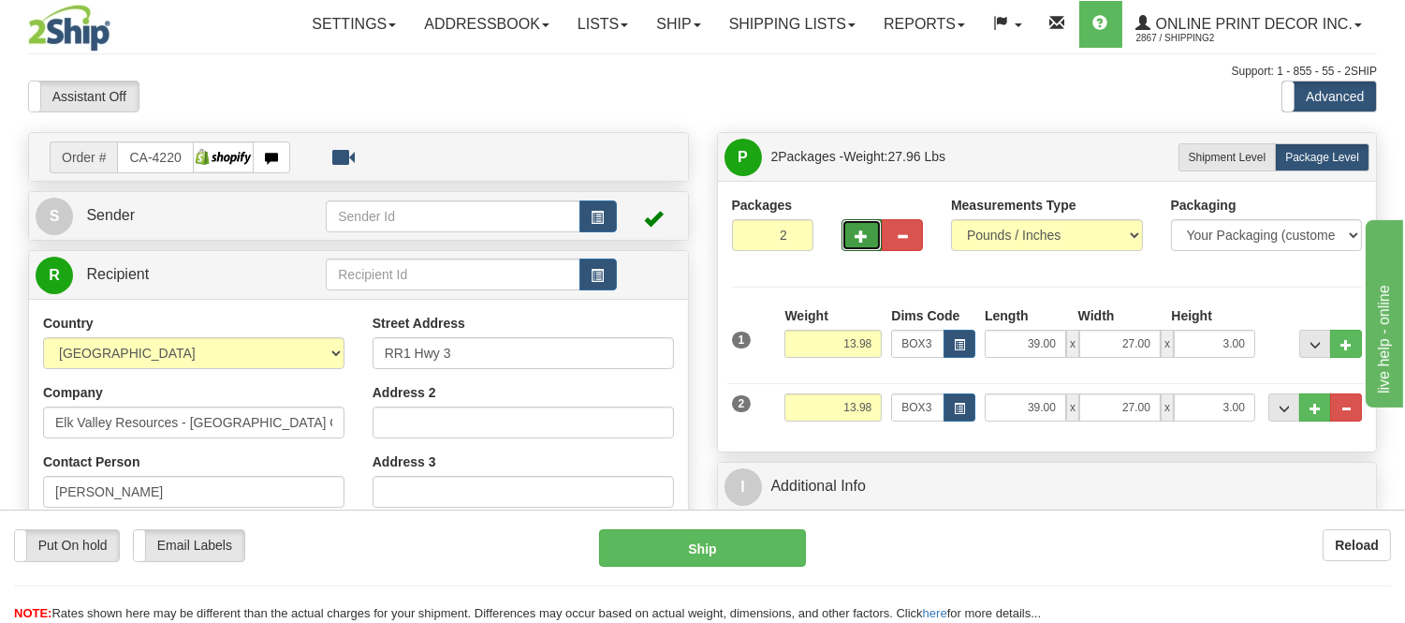
click at [862, 240] on span "button" at bounding box center [862, 236] width 13 height 12
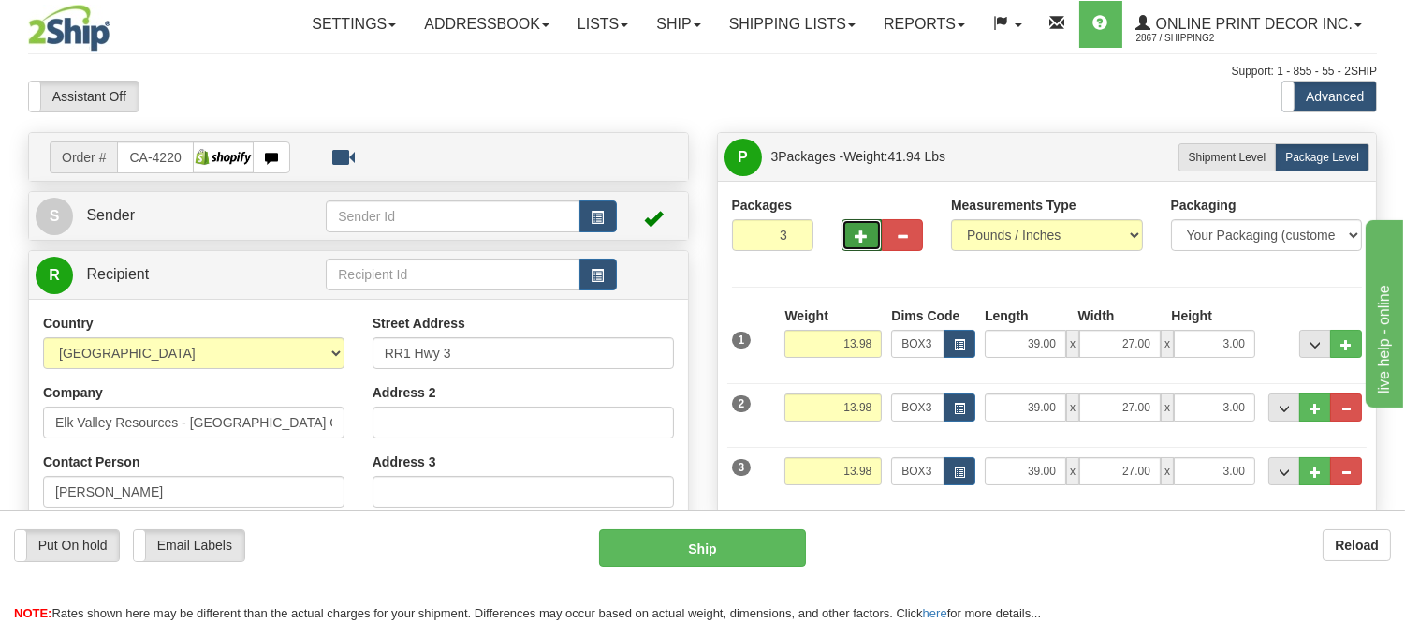
click at [862, 240] on span "button" at bounding box center [862, 236] width 13 height 12
type input "4"
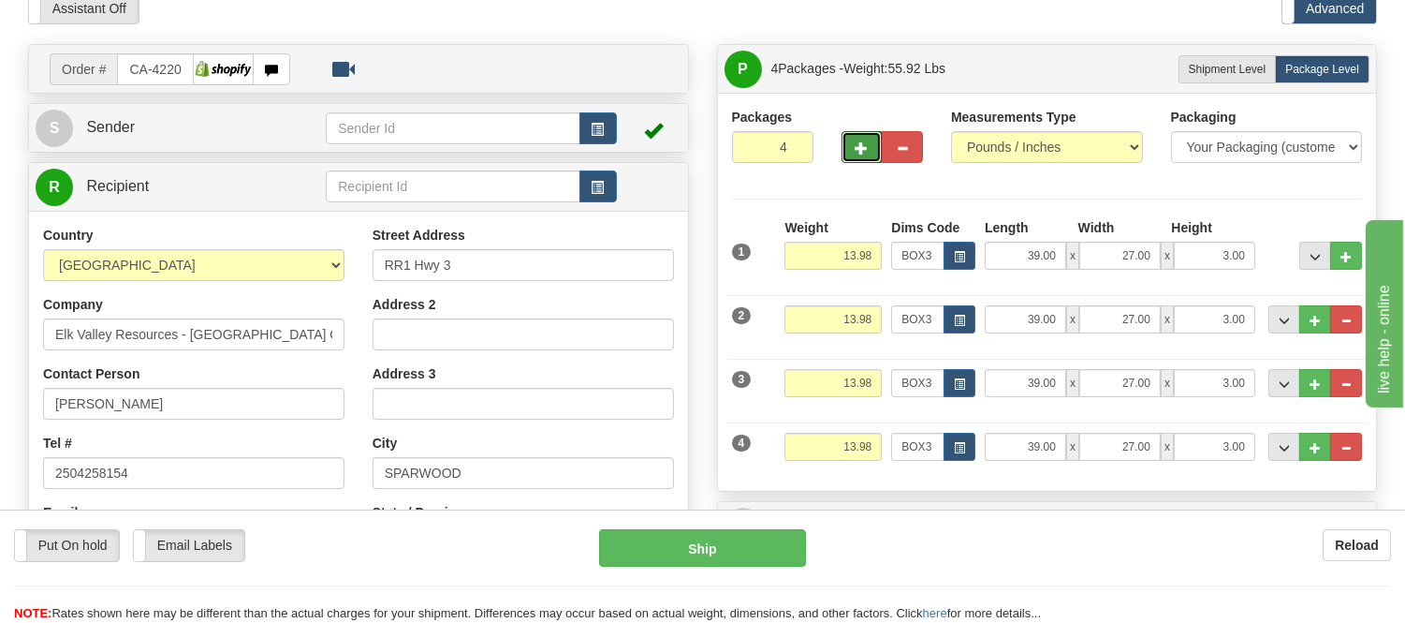
scroll to position [208, 0]
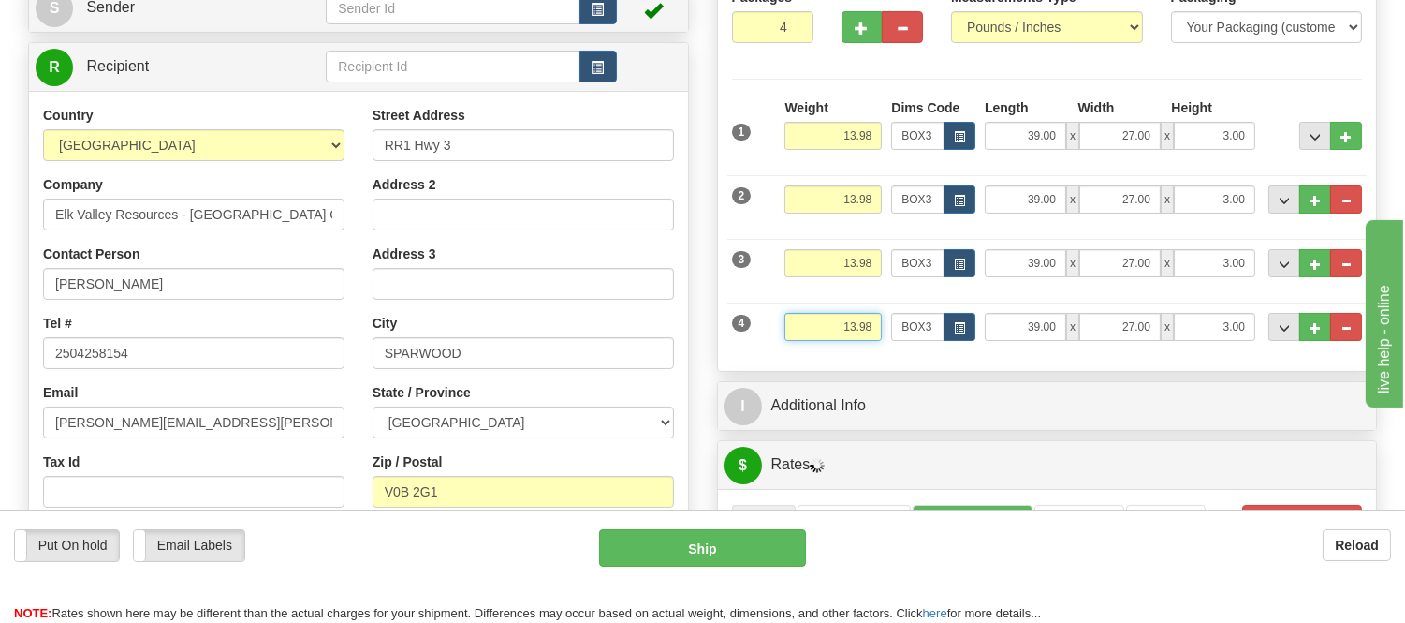
drag, startPoint x: 876, startPoint y: 331, endPoint x: 801, endPoint y: 320, distance: 75.6
click at [801, 320] on input "13.98" at bounding box center [833, 327] width 97 height 28
type input "1"
type input "7.98"
drag, startPoint x: 875, startPoint y: 266, endPoint x: 793, endPoint y: 272, distance: 82.7
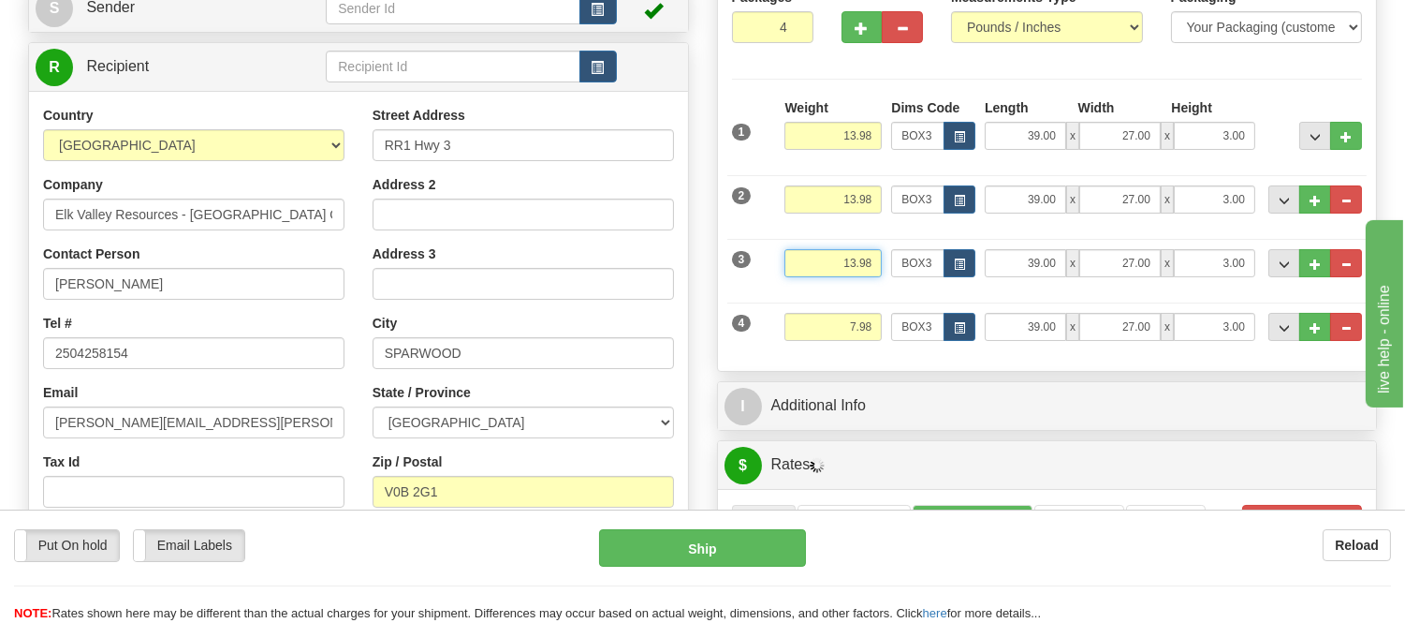
click at [793, 272] on input "13.98" at bounding box center [833, 263] width 97 height 28
click at [1354, 267] on button "..." at bounding box center [1346, 263] width 32 height 28
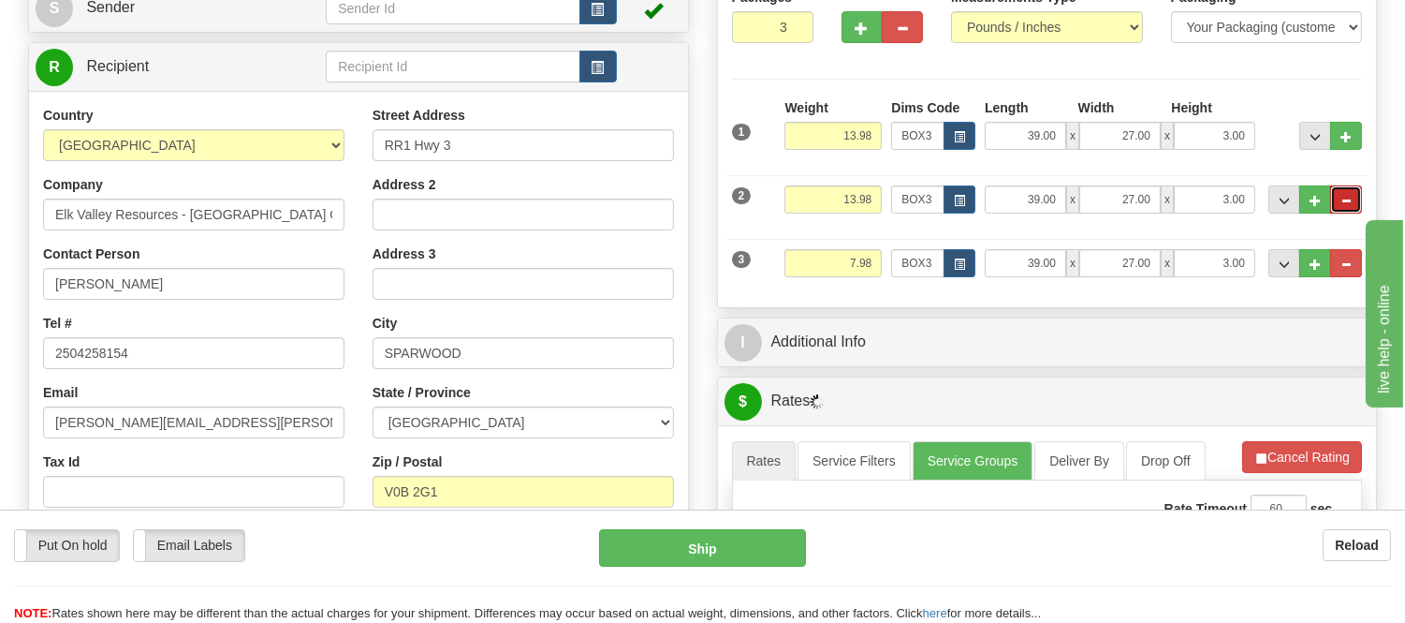
click at [1345, 201] on span "..." at bounding box center [1346, 201] width 11 height 10
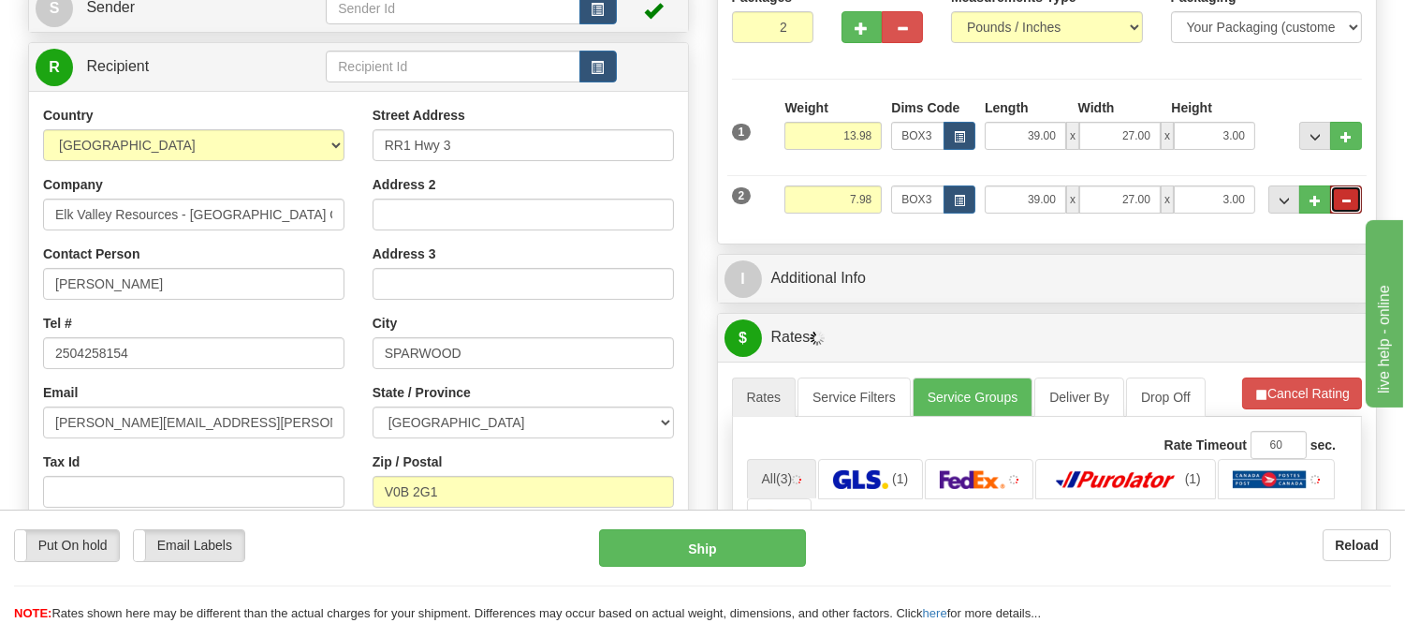
click at [1345, 201] on span "..." at bounding box center [1346, 201] width 11 height 10
type input "1"
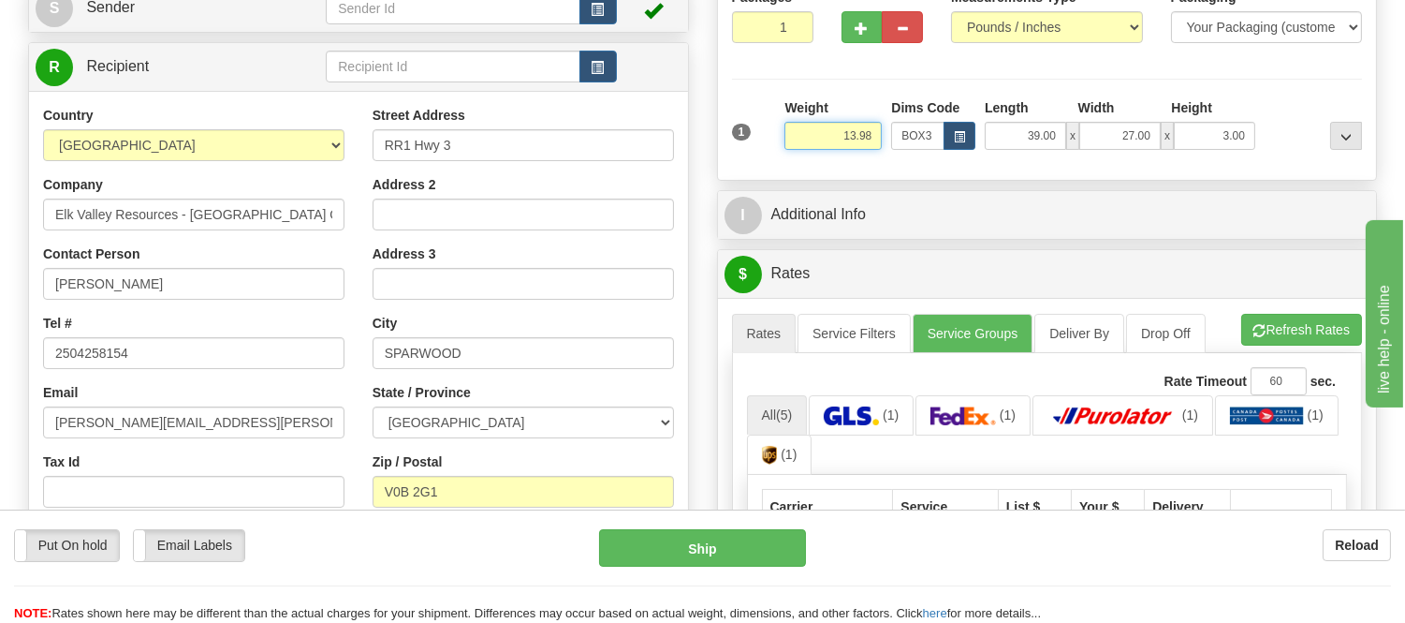
drag, startPoint x: 874, startPoint y: 133, endPoint x: 787, endPoint y: 136, distance: 87.1
click at [787, 136] on input "13.98" at bounding box center [833, 136] width 97 height 28
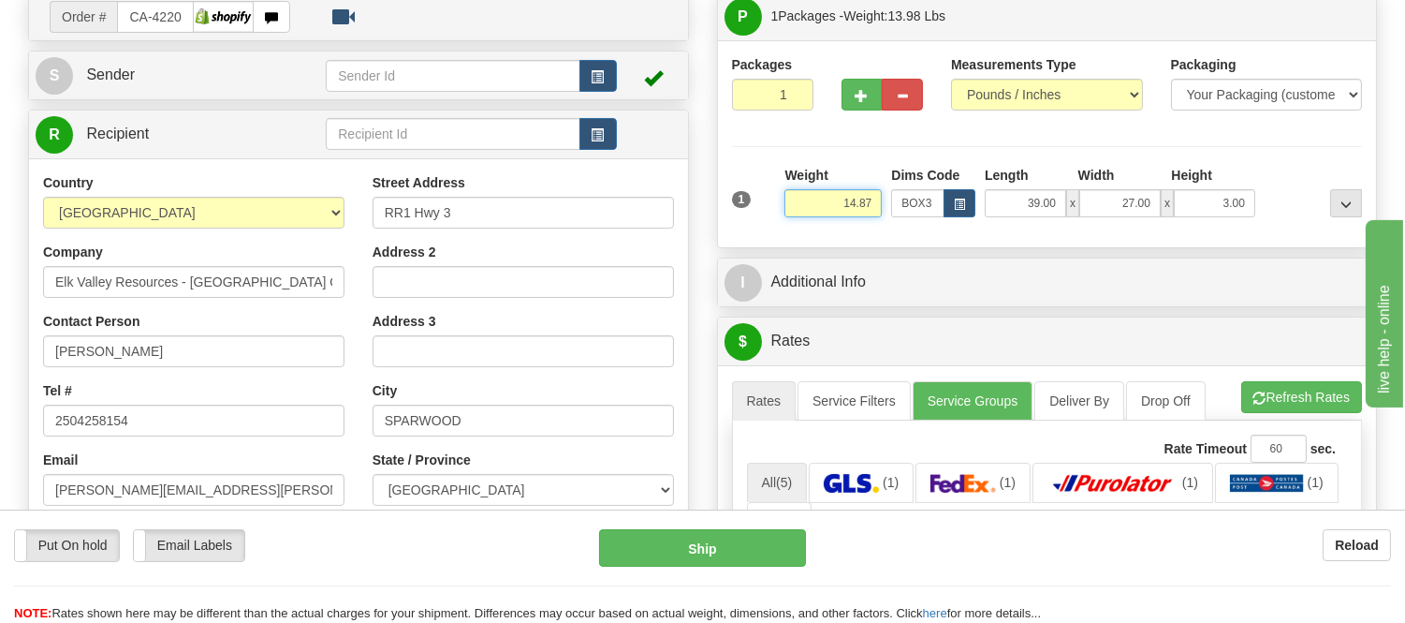
scroll to position [104, 0]
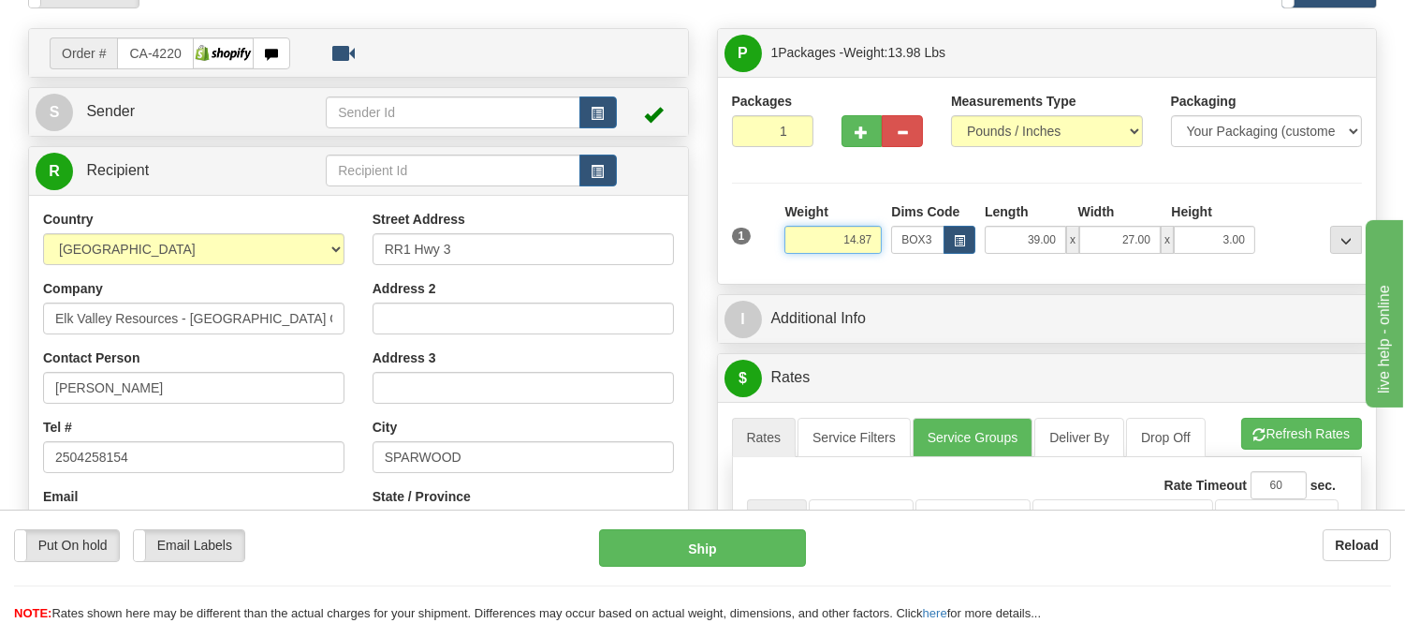
drag, startPoint x: 877, startPoint y: 234, endPoint x: 833, endPoint y: 243, distance: 45.0
click at [833, 243] on input "14.87" at bounding box center [833, 240] width 97 height 28
type input "15.98"
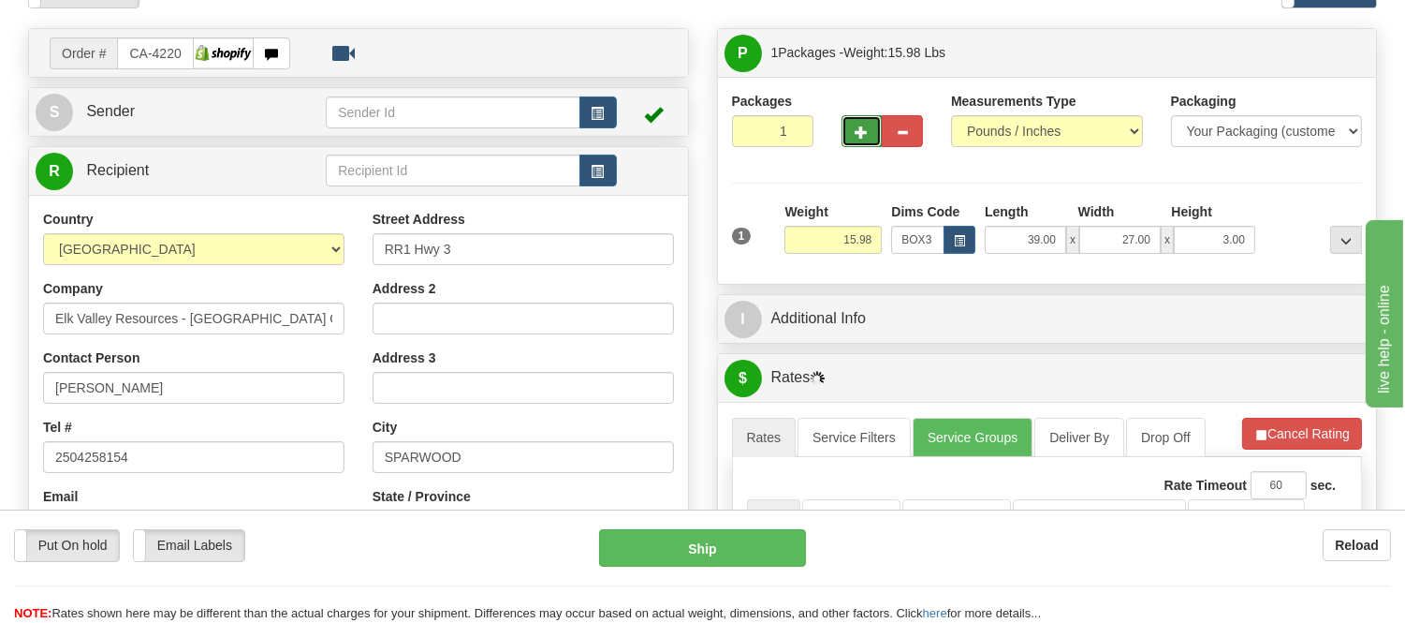
click at [854, 134] on button "button" at bounding box center [862, 131] width 41 height 32
radio input "true"
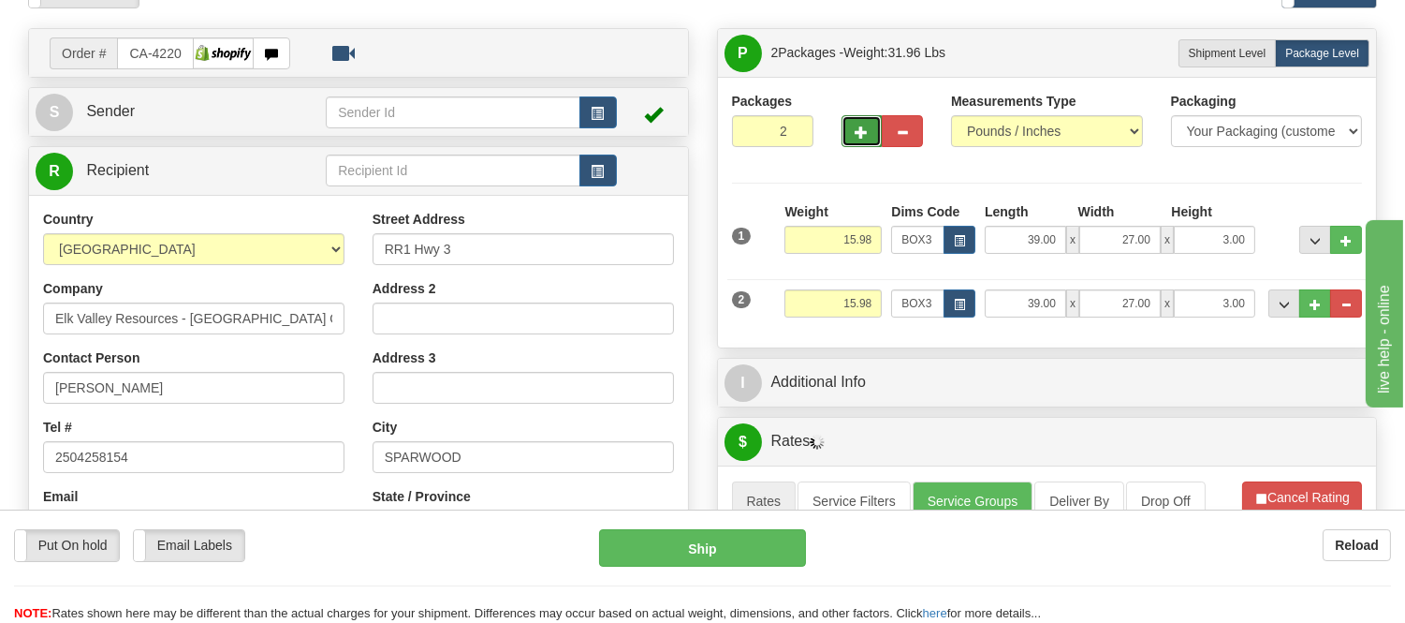
click at [856, 134] on span "button" at bounding box center [862, 132] width 13 height 12
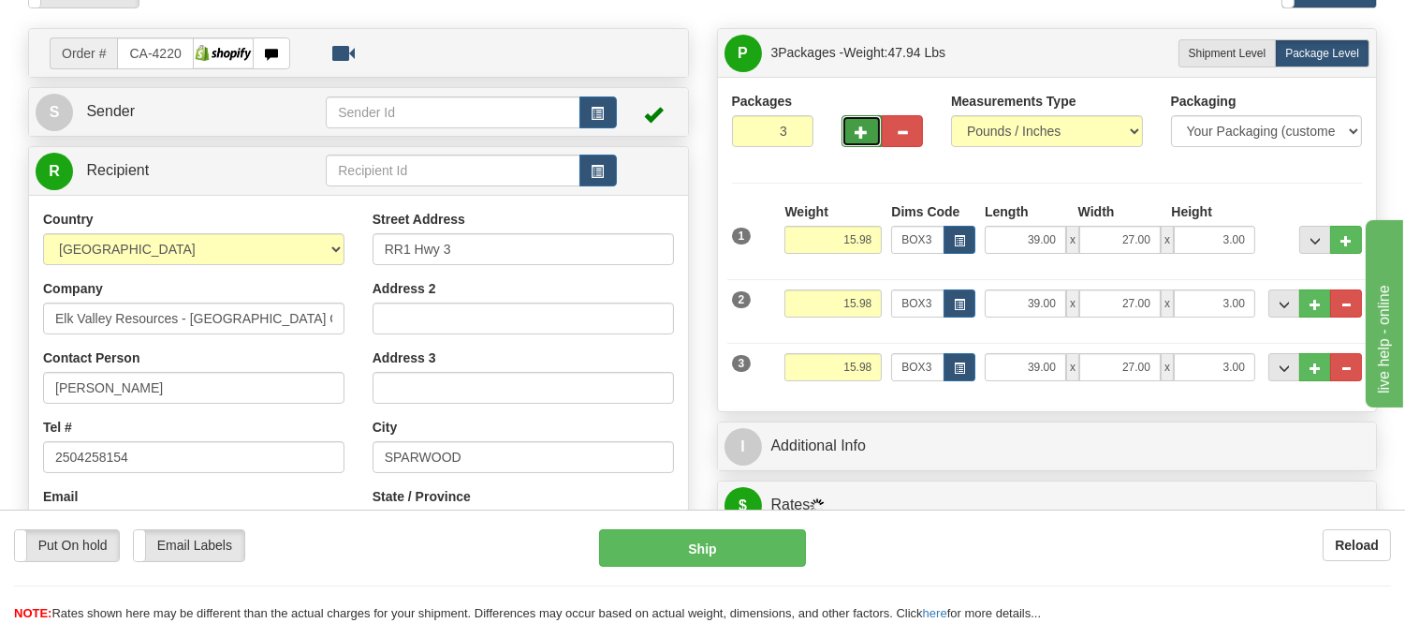
click at [856, 134] on span "button" at bounding box center [862, 132] width 13 height 12
type input "4"
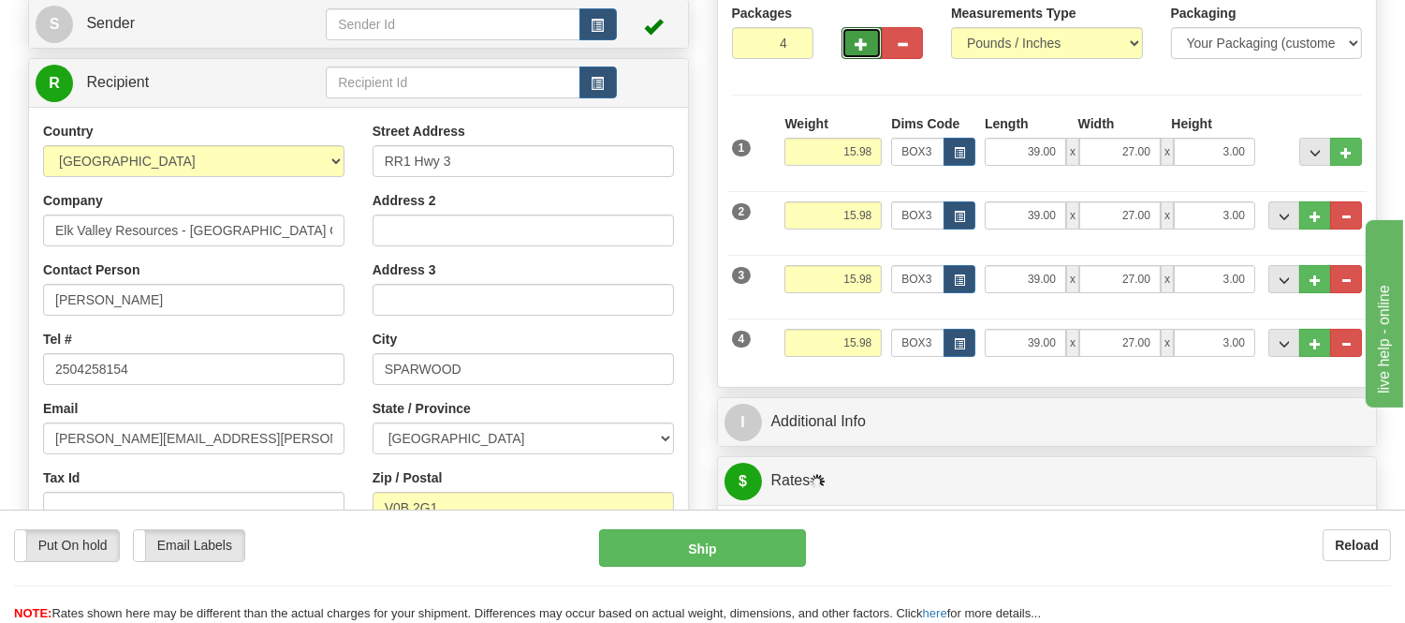
scroll to position [312, 0]
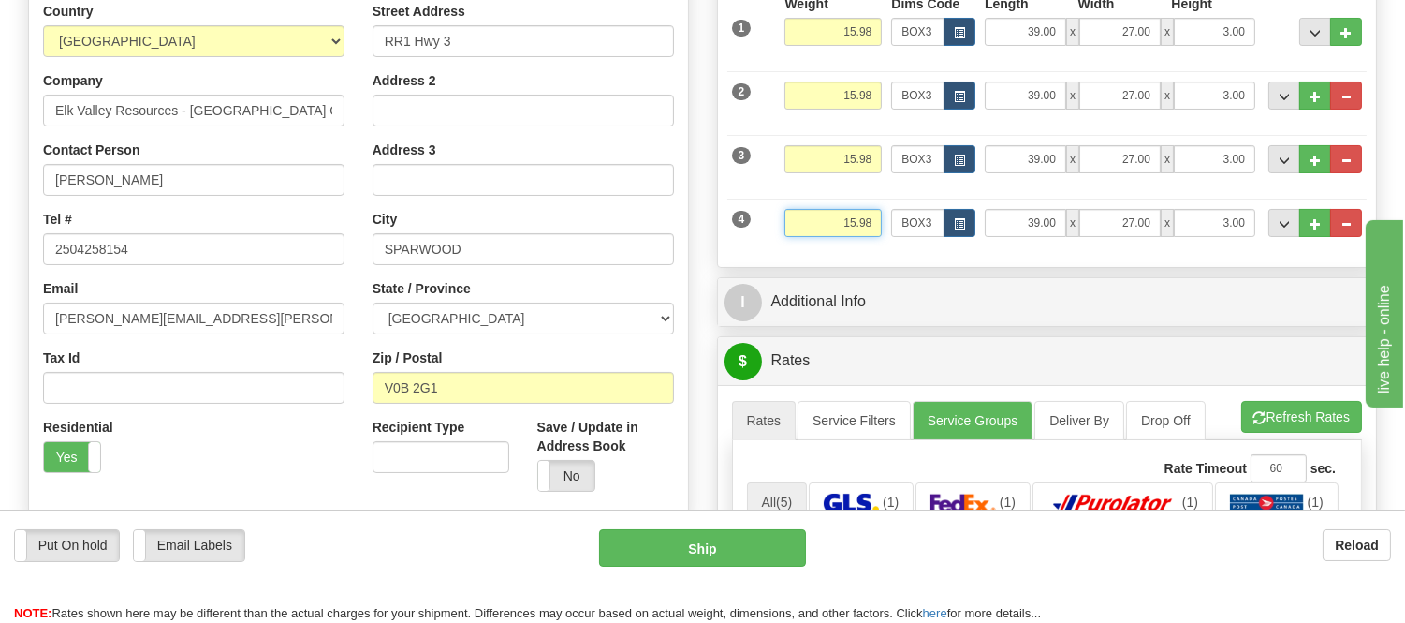
drag, startPoint x: 873, startPoint y: 222, endPoint x: 744, endPoint y: 222, distance: 128.3
click at [744, 222] on div "4 Weight 15.98 Dims Code BOX3 Length Width x" at bounding box center [1047, 220] width 640 height 63
type input "7.98"
click at [1301, 416] on li "Refresh Rates Cancel Rating" at bounding box center [1302, 417] width 121 height 32
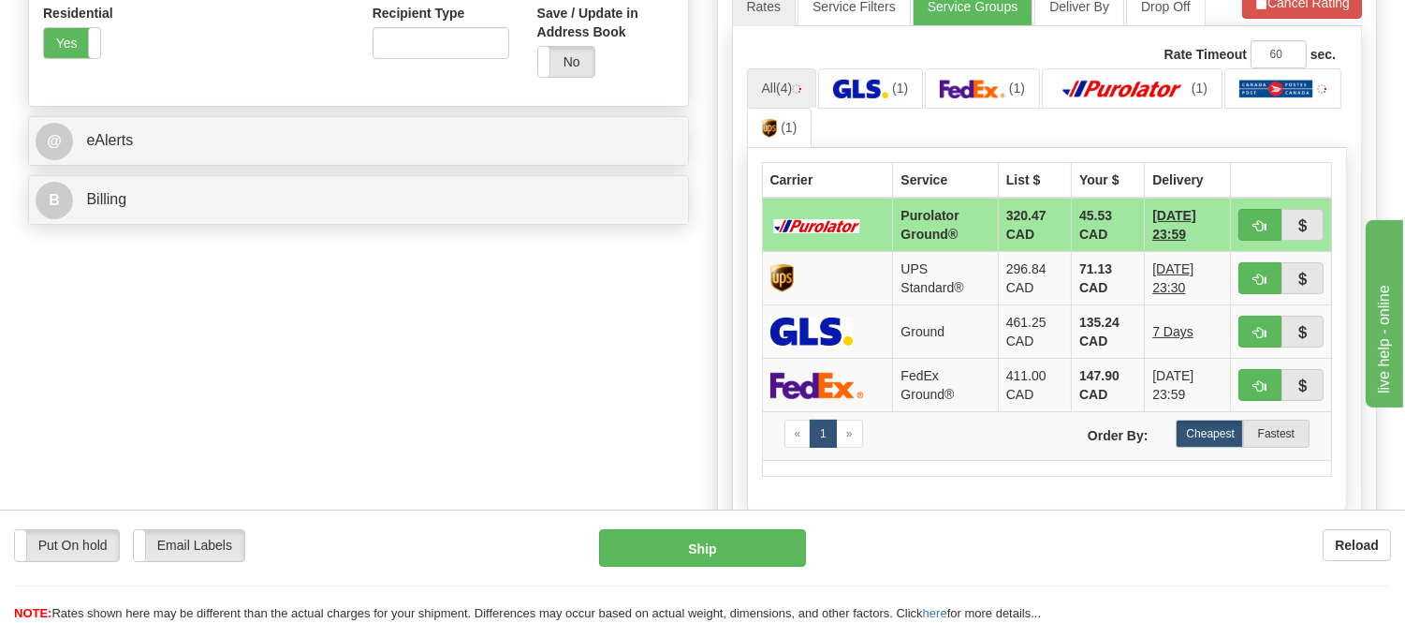
scroll to position [727, 0]
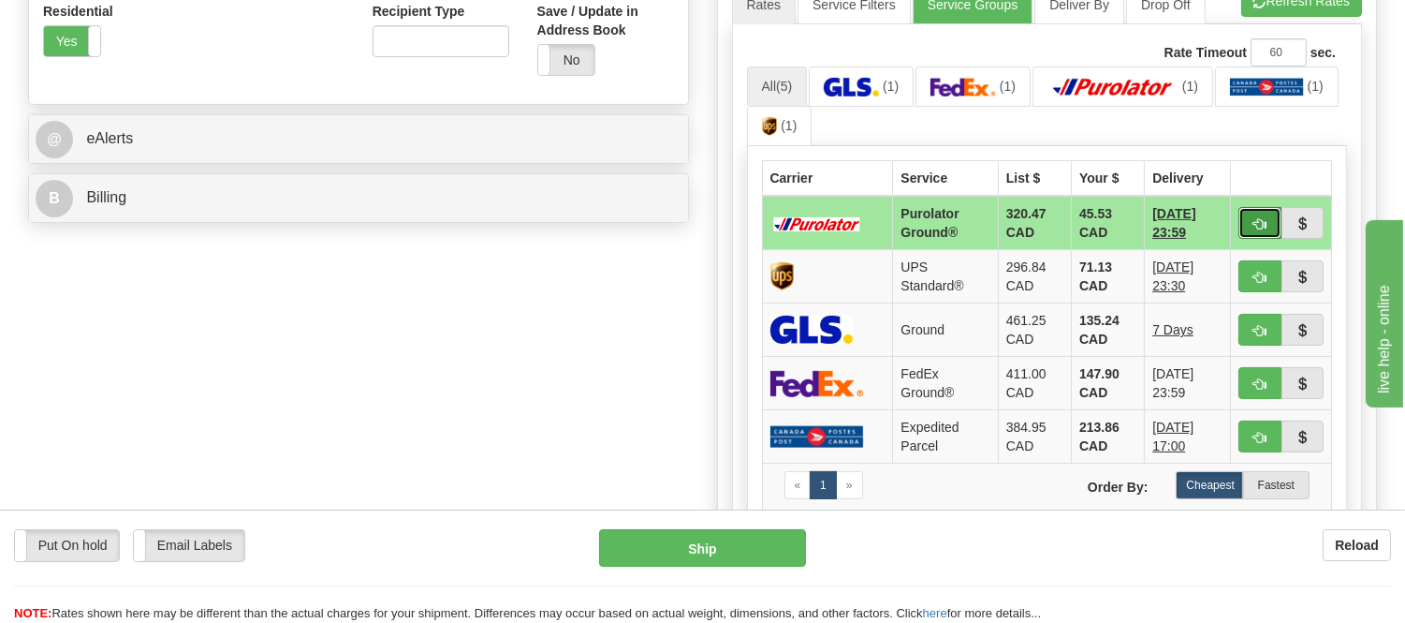
click at [1250, 210] on button "button" at bounding box center [1260, 223] width 43 height 32
type input "260"
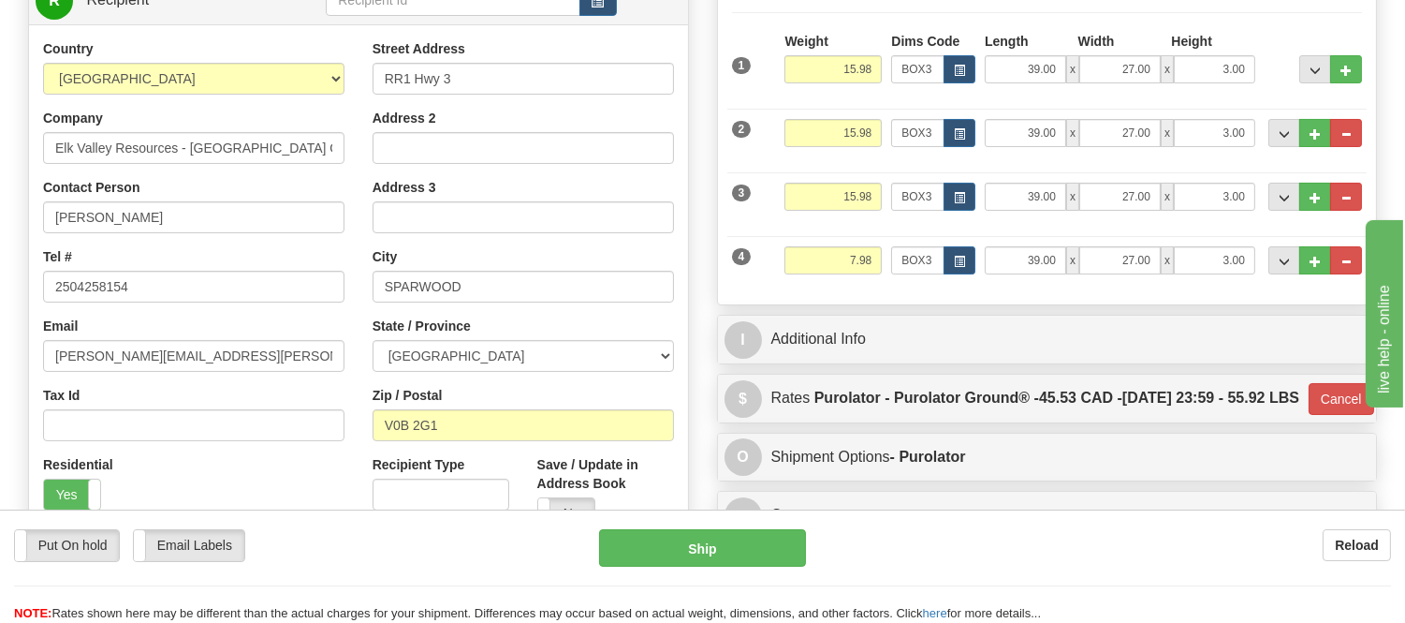
scroll to position [312, 0]
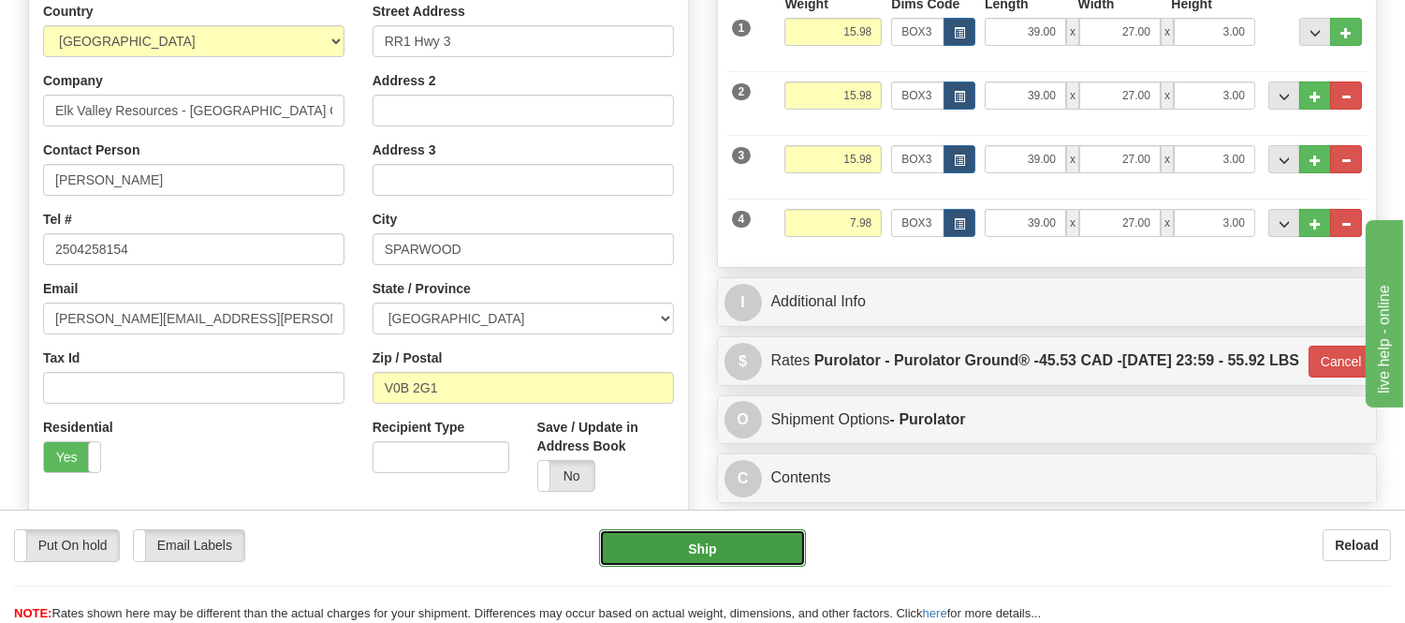
click at [706, 546] on button "Ship" at bounding box center [702, 547] width 206 height 37
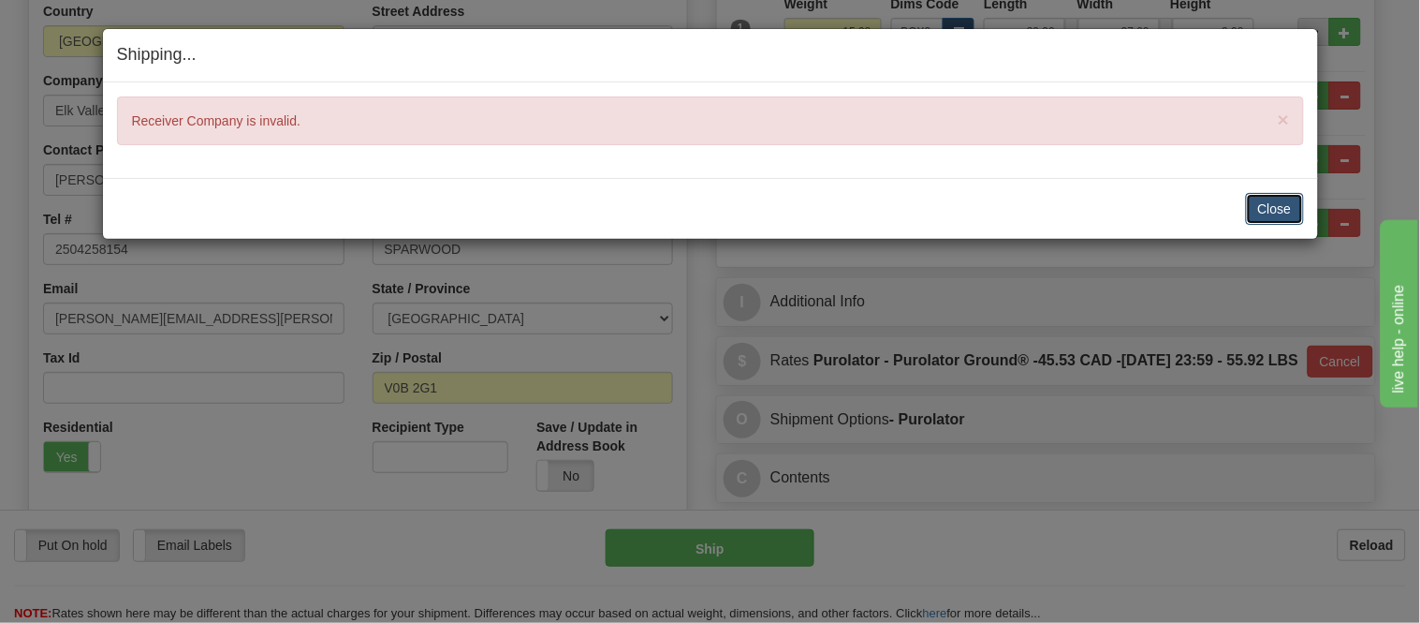
click at [1285, 213] on button "Close" at bounding box center [1275, 209] width 58 height 32
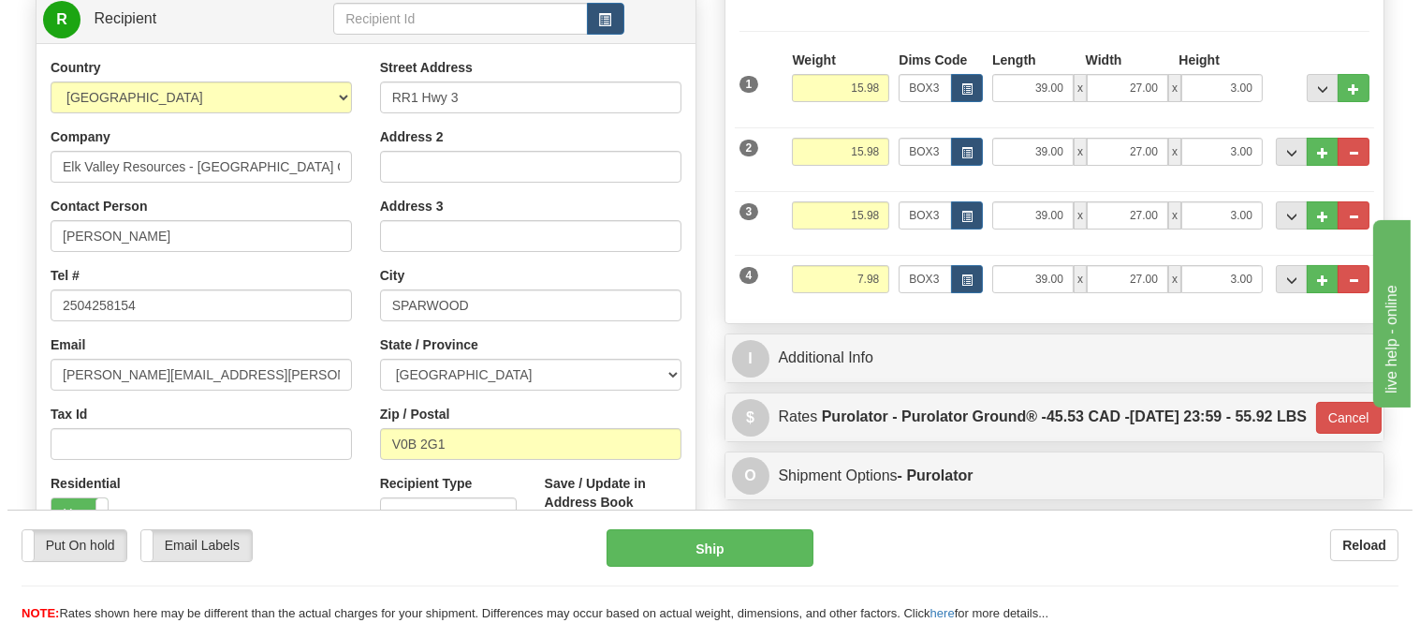
scroll to position [208, 0]
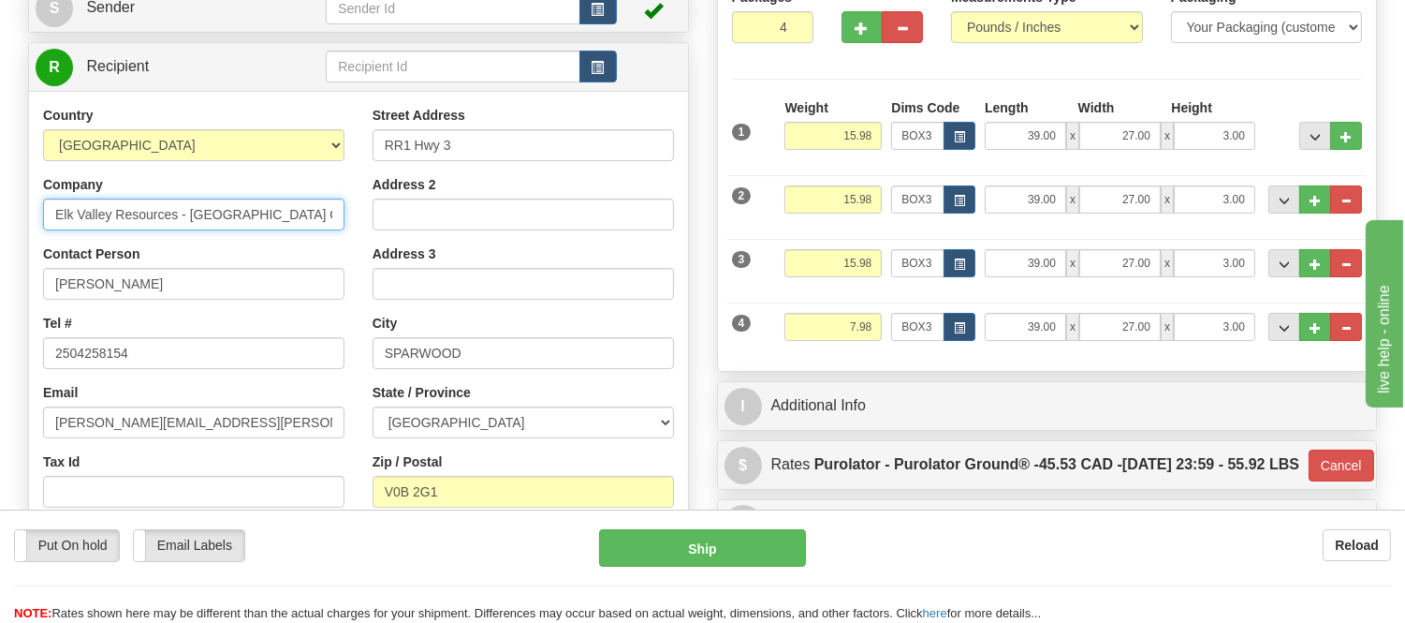
drag, startPoint x: 176, startPoint y: 215, endPoint x: 319, endPoint y: 242, distance: 145.6
click at [319, 242] on div "Country AFGHANISTAN ALAND ISLANDS ALBANIA ALGERIA AMERICAN SAMOA ANDORRA ANGOLA…" at bounding box center [194, 348] width 330 height 485
click at [195, 244] on div "Country AFGHANISTAN ALAND ISLANDS ALBANIA ALGERIA AMERICAN SAMOA ANDORRA ANGOLA…" at bounding box center [194, 348] width 330 height 485
drag, startPoint x: 189, startPoint y: 213, endPoint x: 0, endPoint y: 217, distance: 189.2
click at [0, 217] on div "Toggle navigation Settings Shipping Preferences Fields Preferences New" at bounding box center [702, 319] width 1405 height 1055
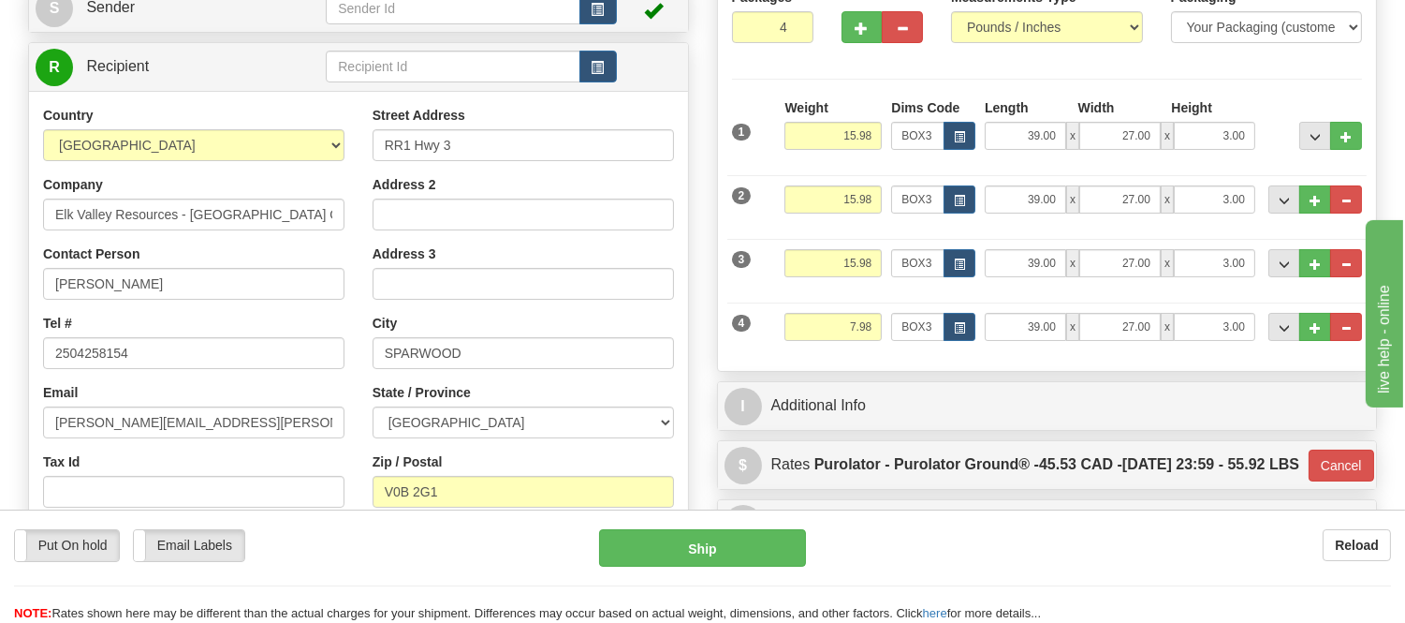
click at [169, 240] on div "Country AFGHANISTAN ALAND ISLANDS ALBANIA ALGERIA AMERICAN SAMOA ANDORRA ANGOLA…" at bounding box center [194, 348] width 330 height 485
drag, startPoint x: 176, startPoint y: 213, endPoint x: 320, endPoint y: 230, distance: 145.3
click at [320, 230] on input "Elk Valley Resources - Elkview Operations" at bounding box center [193, 214] width 301 height 32
type input "Elk Valley Resources"
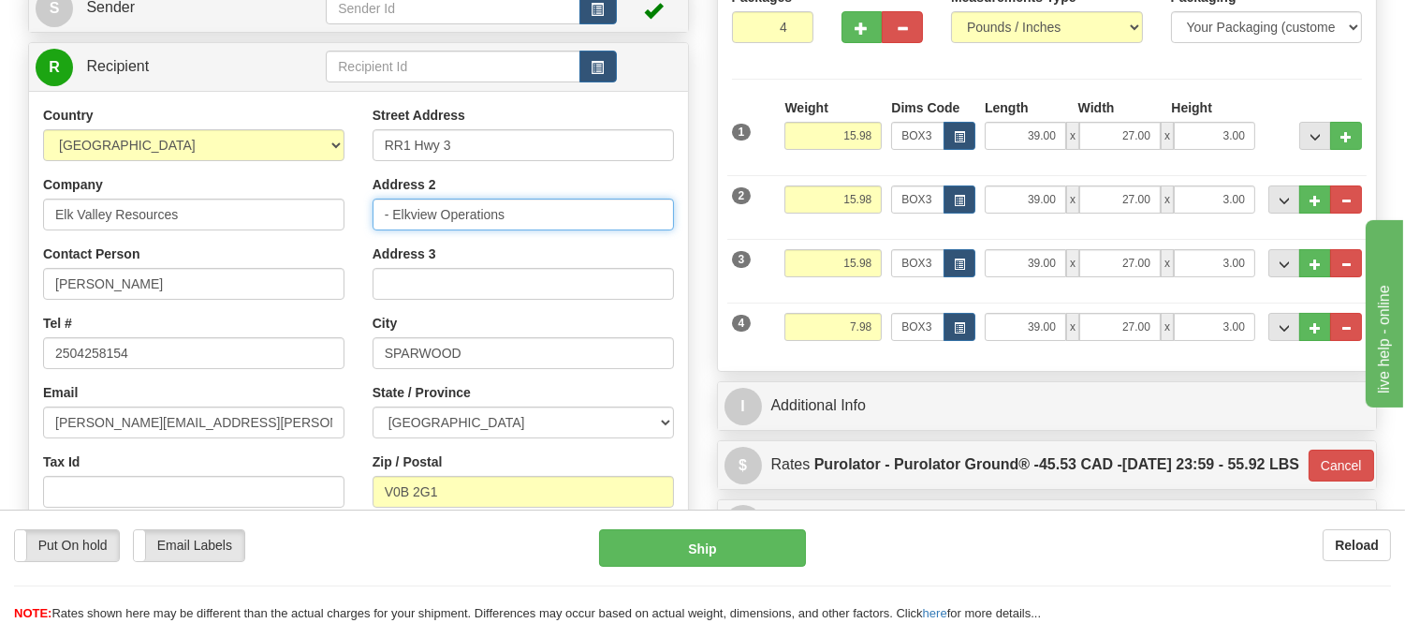
type input "- Elkview Operations"
click at [522, 179] on div "Address 2 - Elkview Operations" at bounding box center [523, 202] width 301 height 55
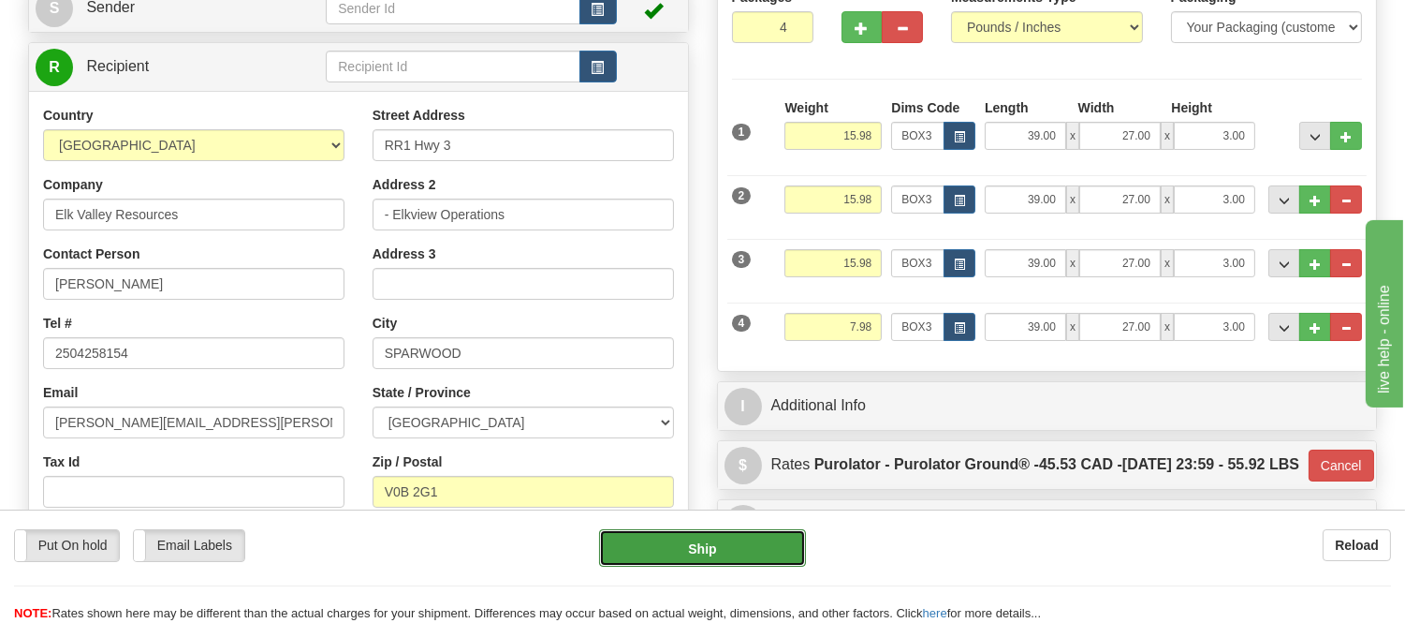
click at [662, 537] on button "Ship" at bounding box center [702, 547] width 206 height 37
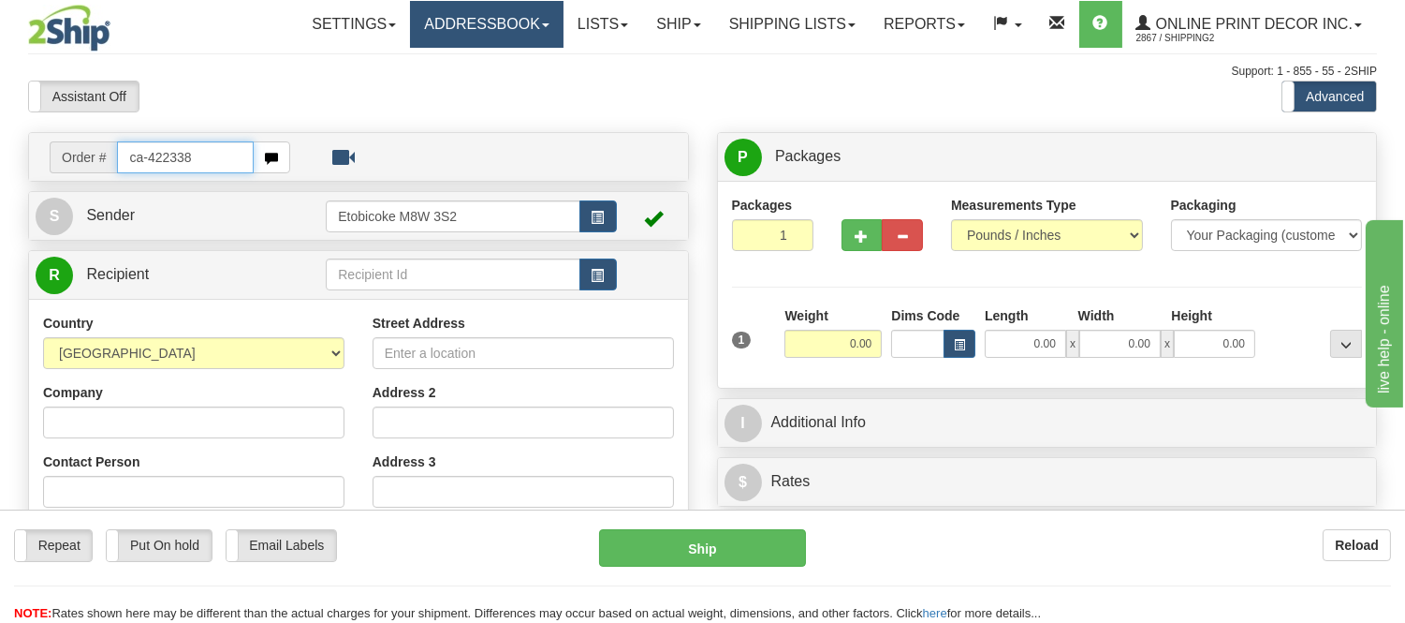
type input "ca-422338"
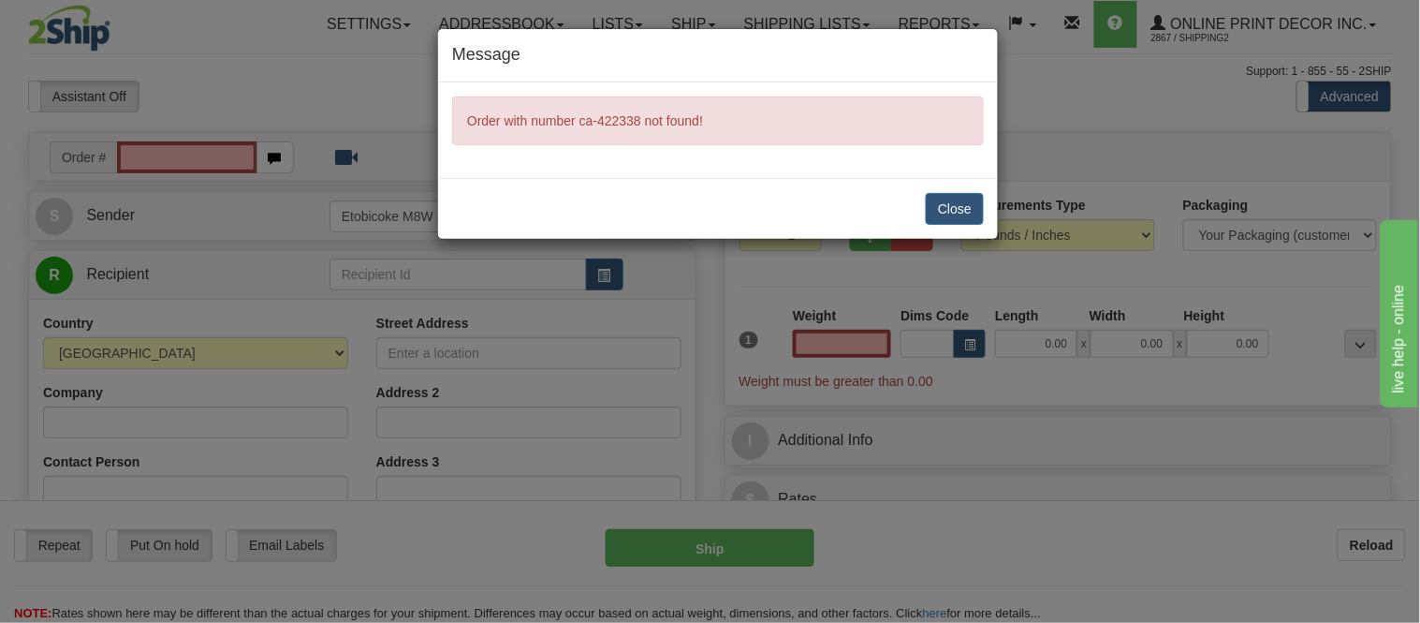
type input "0.00"
click at [955, 198] on button "Close" at bounding box center [955, 209] width 58 height 32
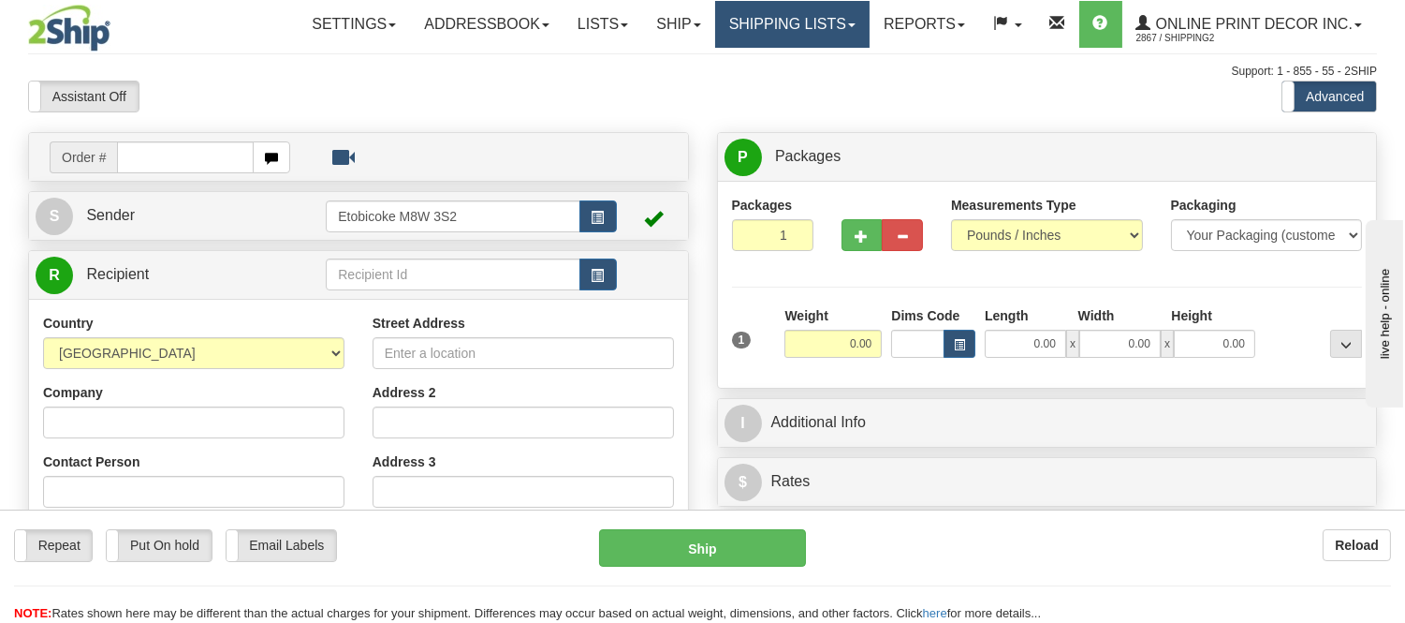
click at [828, 11] on link "Shipping lists" at bounding box center [792, 24] width 154 height 47
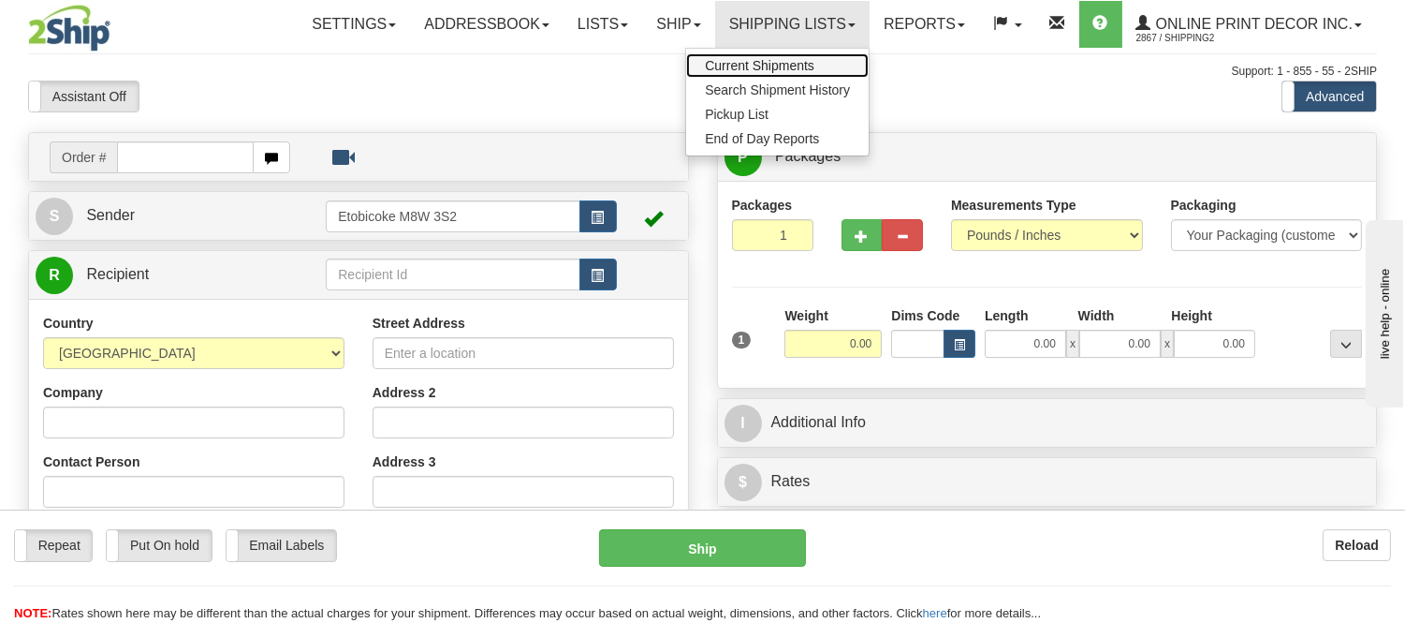
click at [796, 67] on span "Current Shipments" at bounding box center [760, 65] width 110 height 15
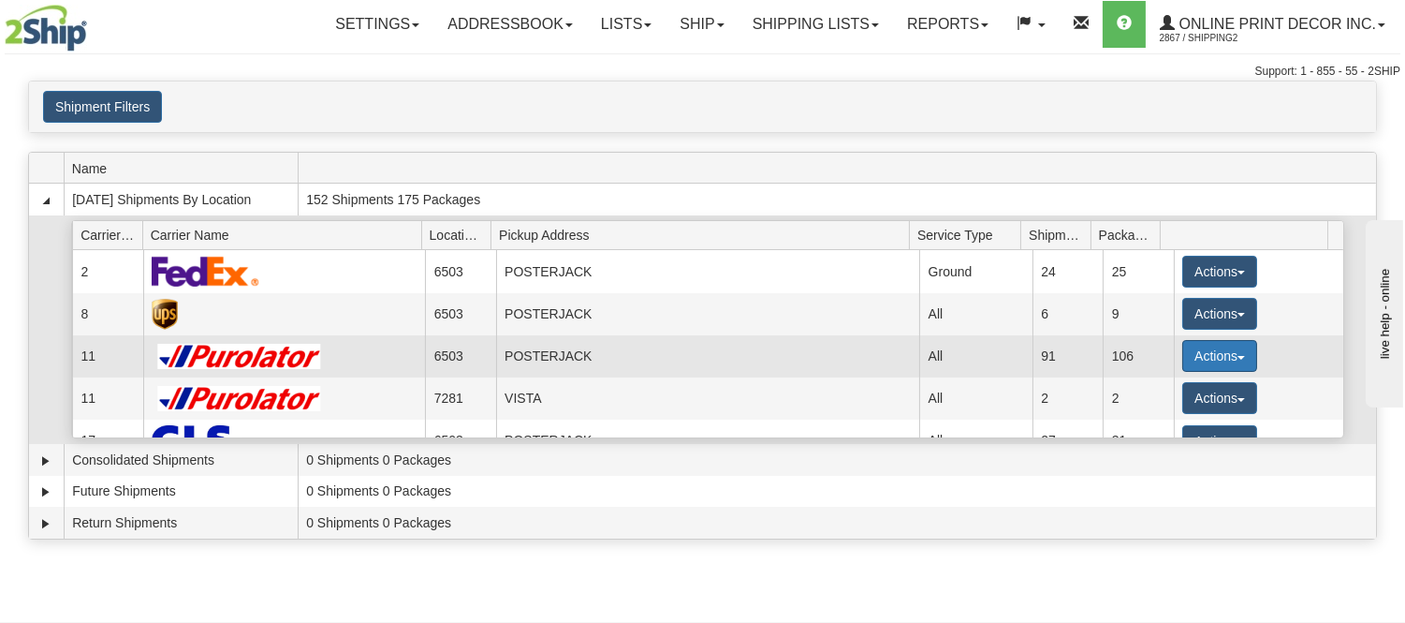
click at [1228, 360] on button "Actions" at bounding box center [1220, 356] width 75 height 32
click at [1137, 389] on span "Details" at bounding box center [1150, 390] width 51 height 13
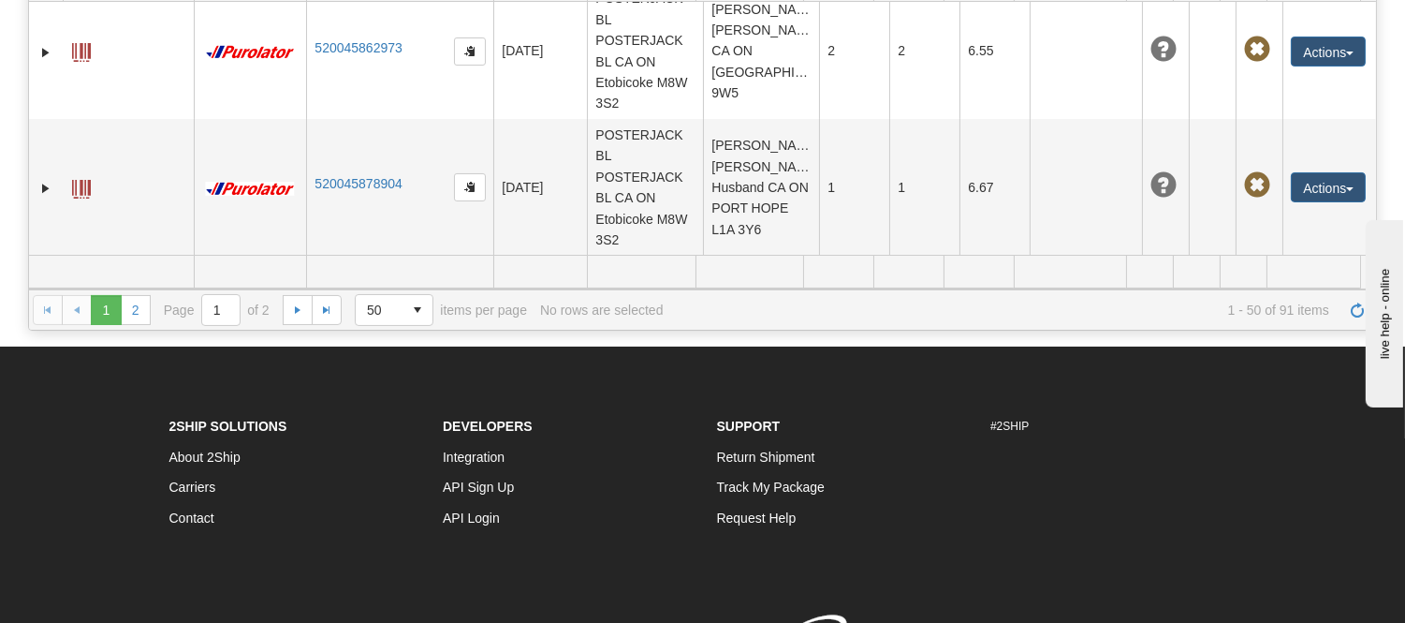
scroll to position [6707, 0]
click at [137, 314] on link "2" at bounding box center [136, 310] width 30 height 30
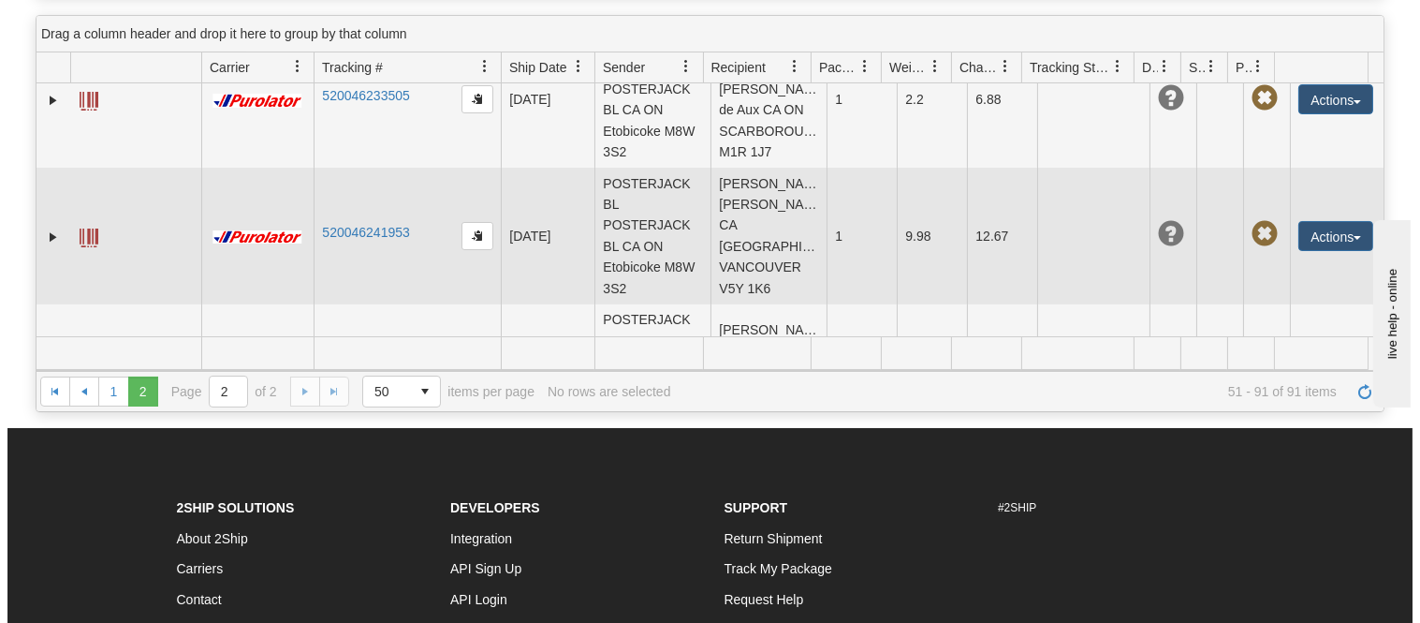
scroll to position [3066, 0]
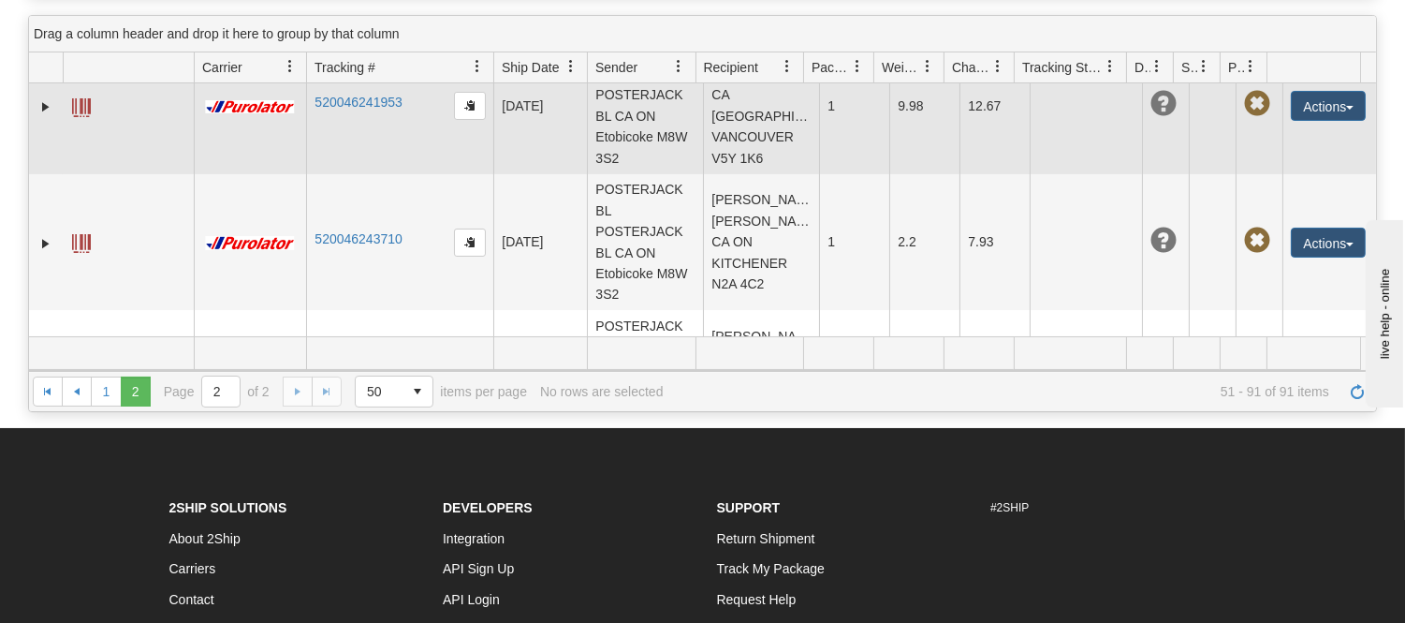
click at [763, 148] on td "Jaya Surjadinata Jaya Surjadinata CA BC VANCOUVER V5Y 1K6" at bounding box center [761, 105] width 116 height 137
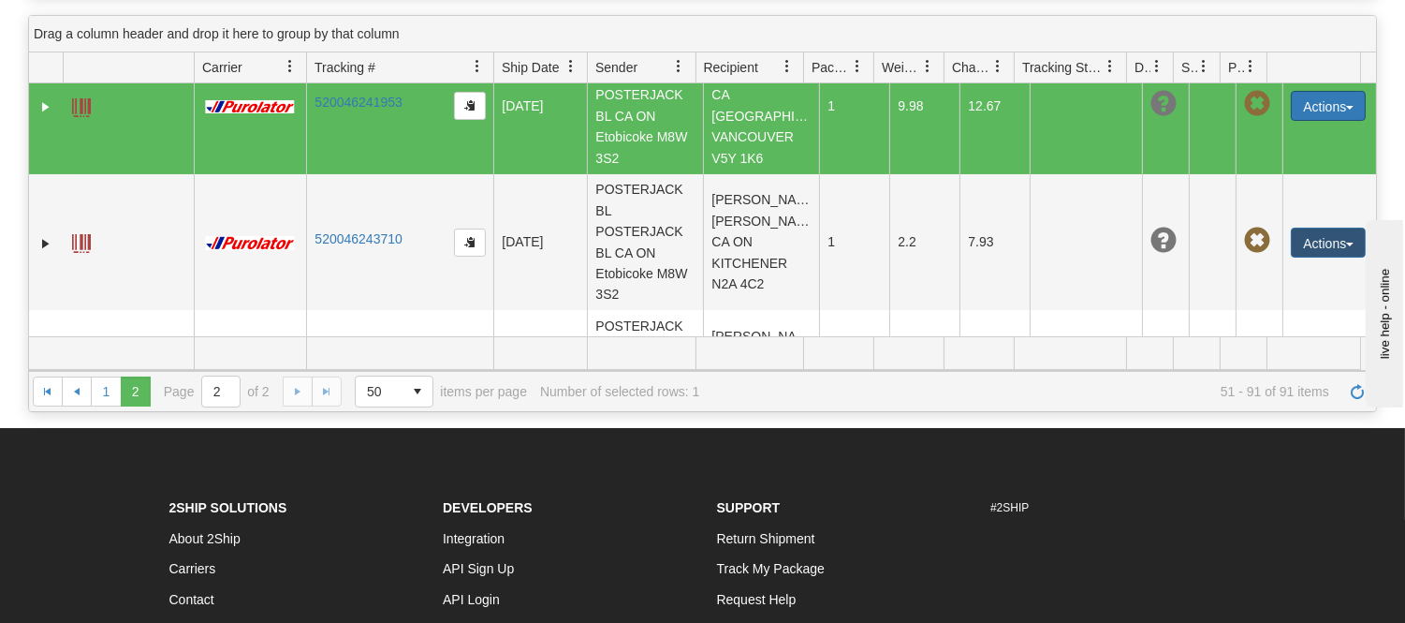
click at [1317, 121] on button "Actions" at bounding box center [1328, 106] width 75 height 30
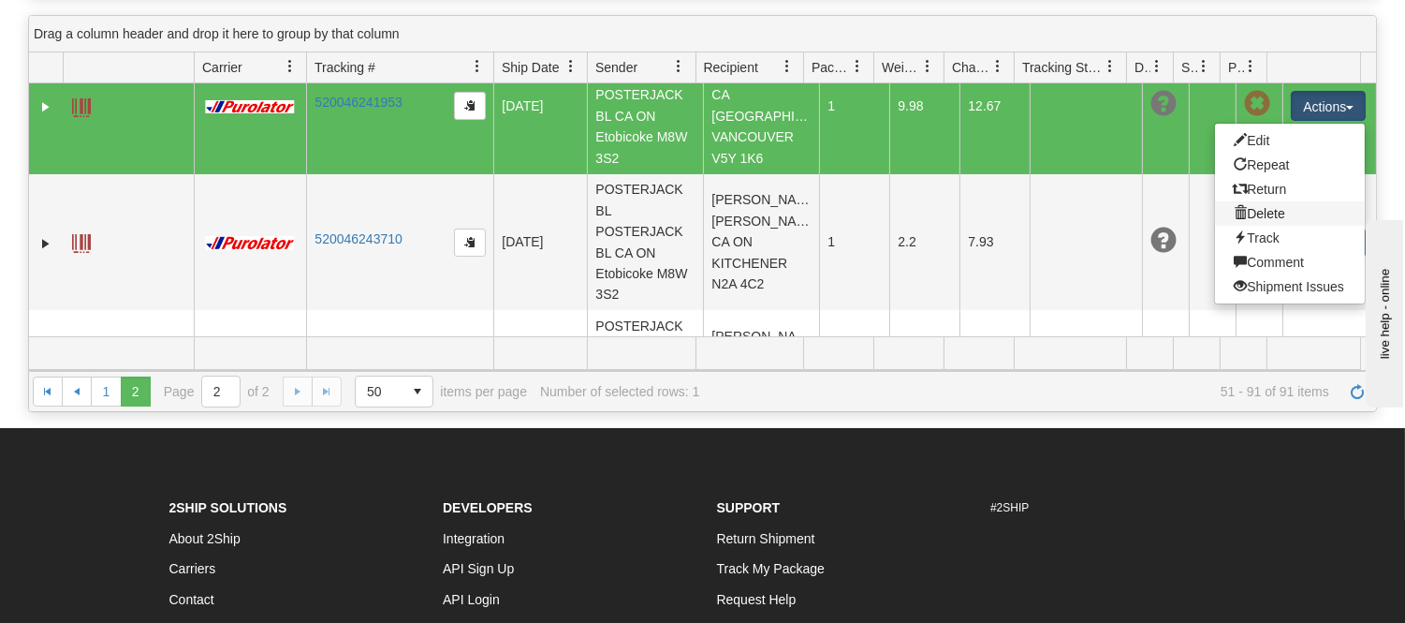
click at [1239, 226] on link "Delete" at bounding box center [1290, 213] width 150 height 24
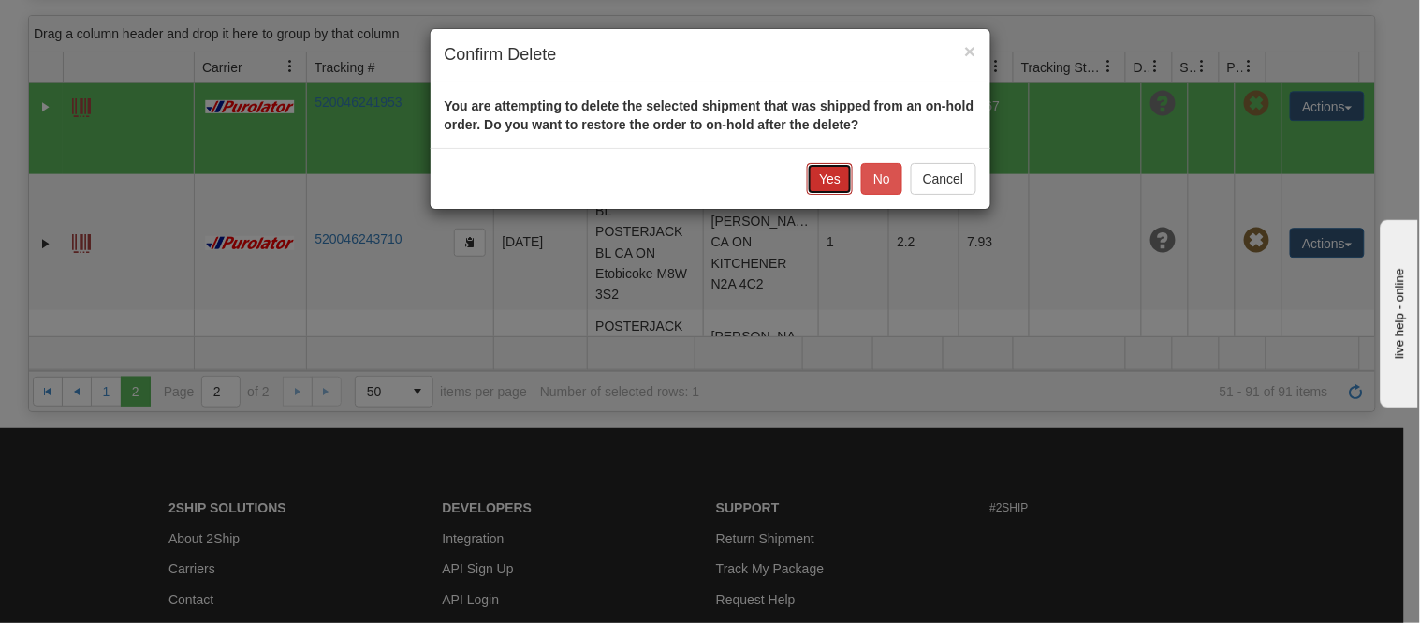
click at [825, 180] on button "Yes" at bounding box center [830, 179] width 46 height 32
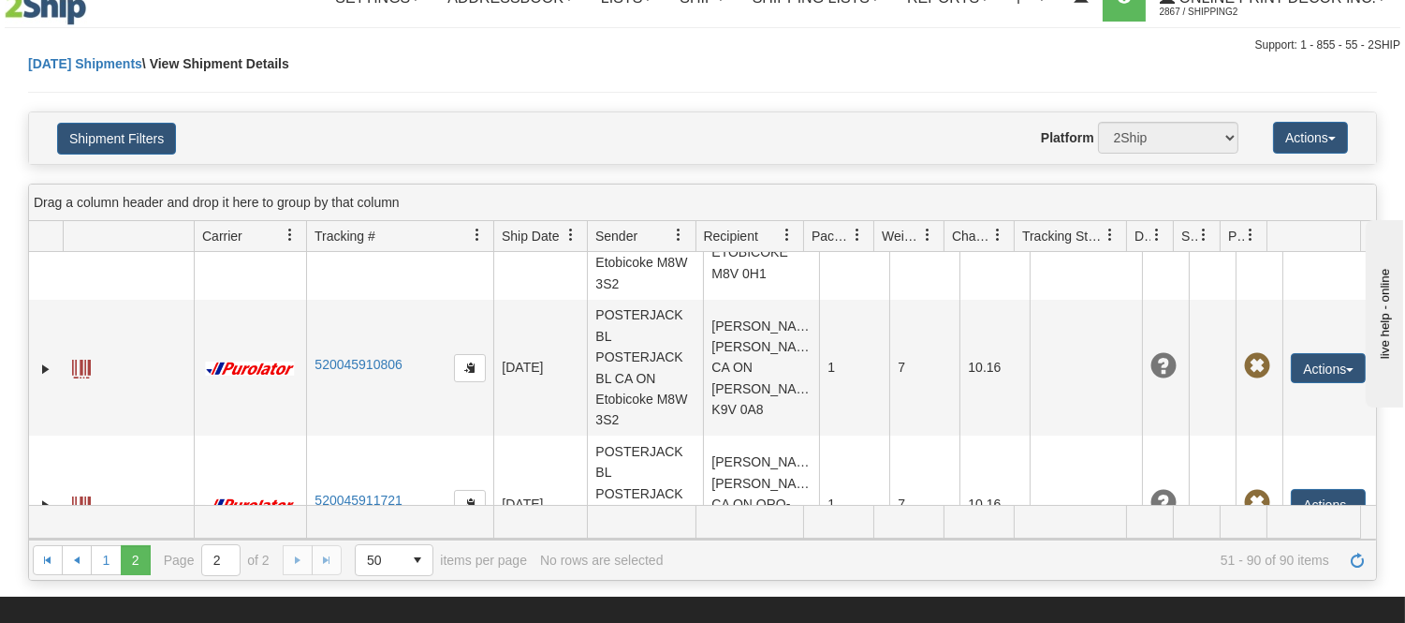
scroll to position [0, 0]
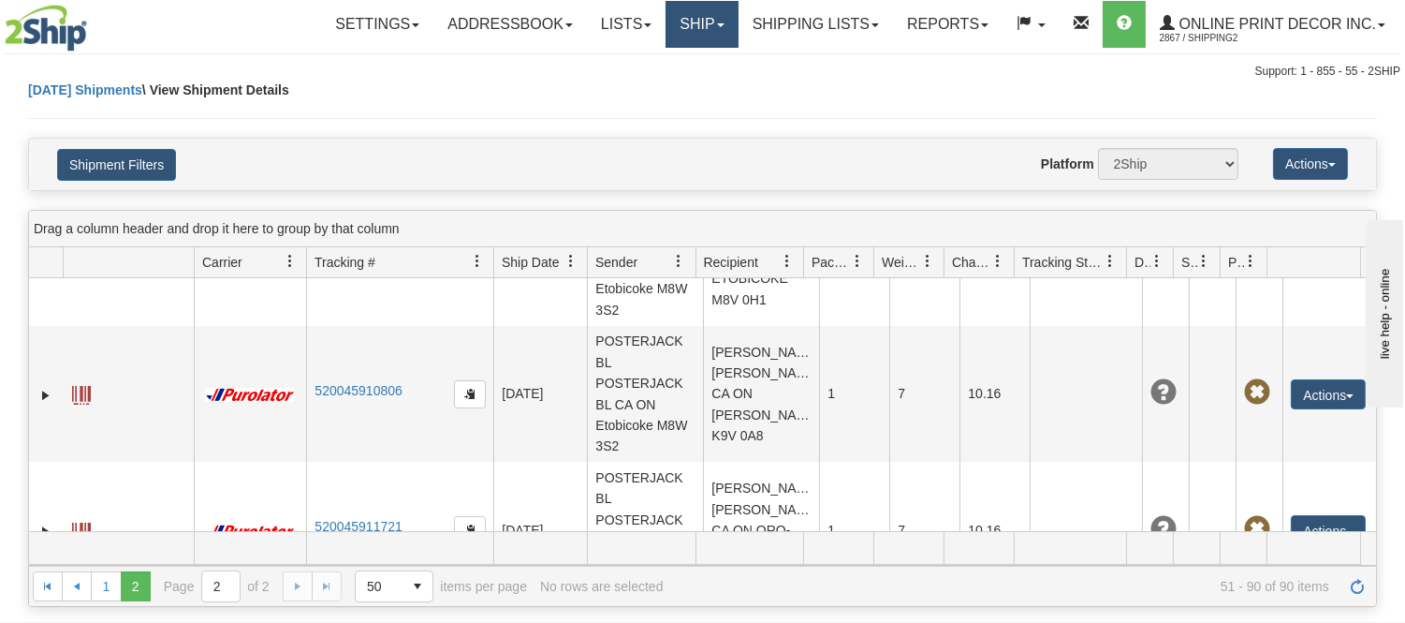
click at [702, 26] on link "Ship" at bounding box center [702, 24] width 72 height 47
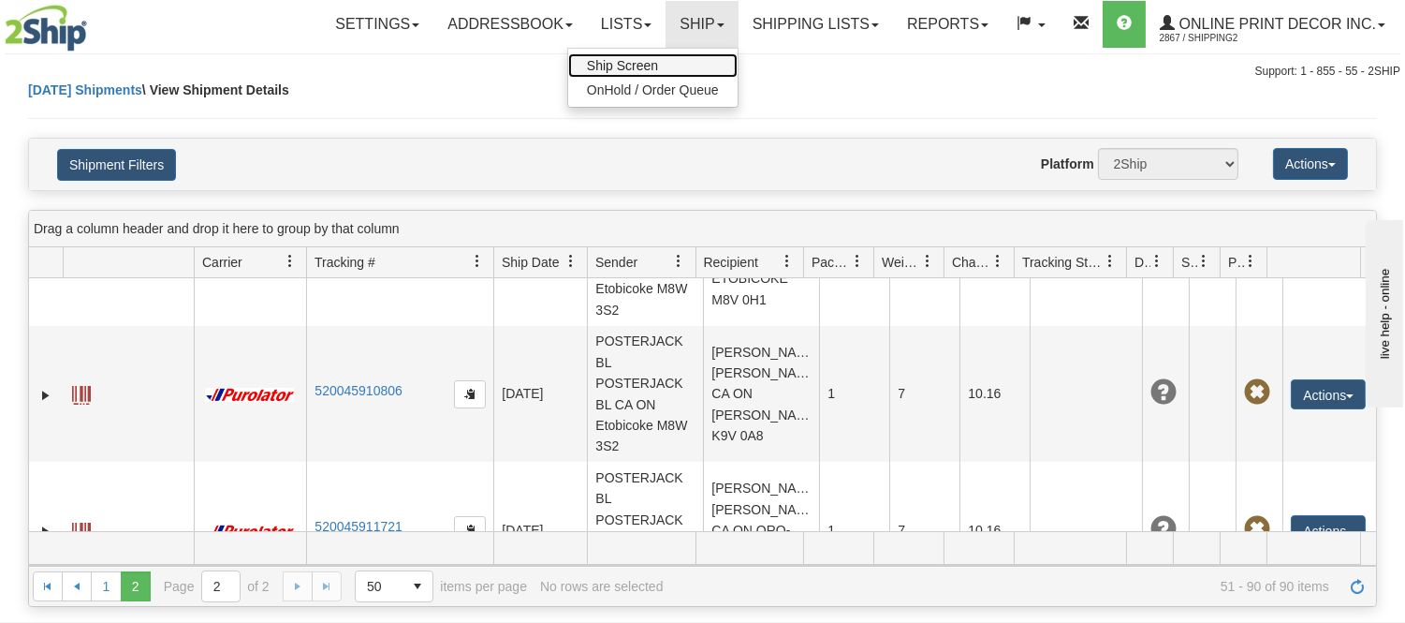
click at [689, 53] on link "Ship Screen" at bounding box center [652, 65] width 169 height 24
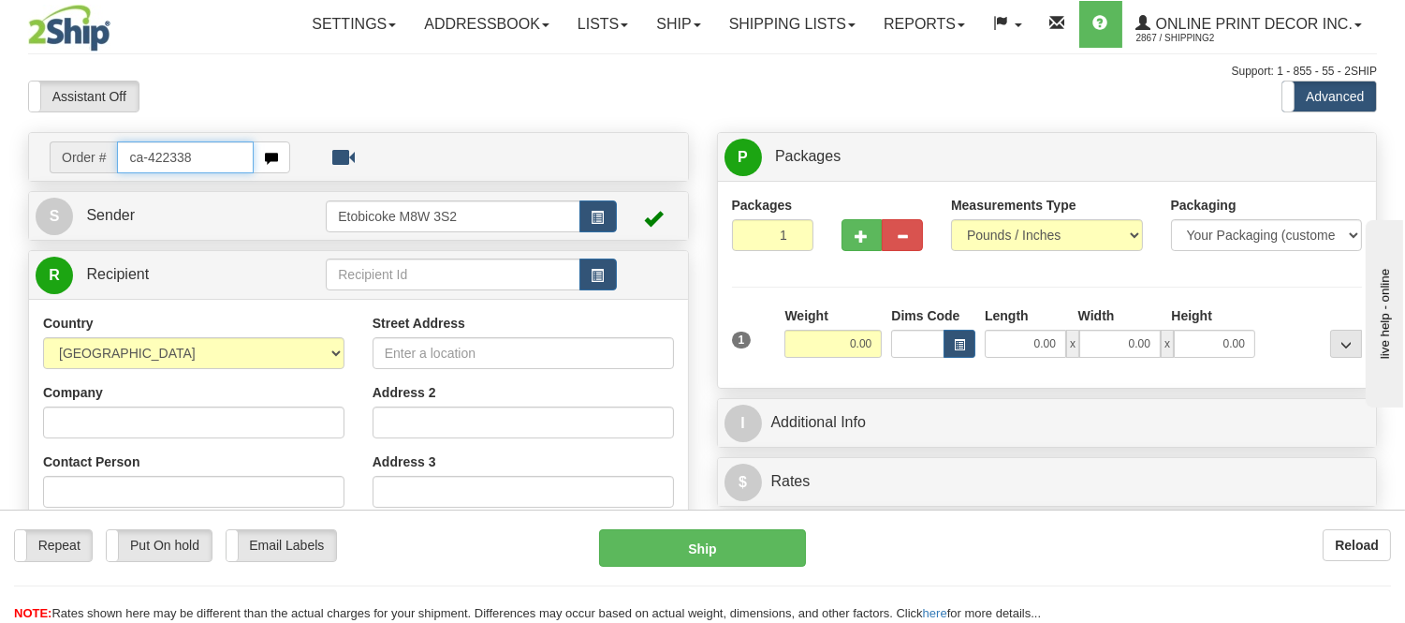
type input "ca-422338"
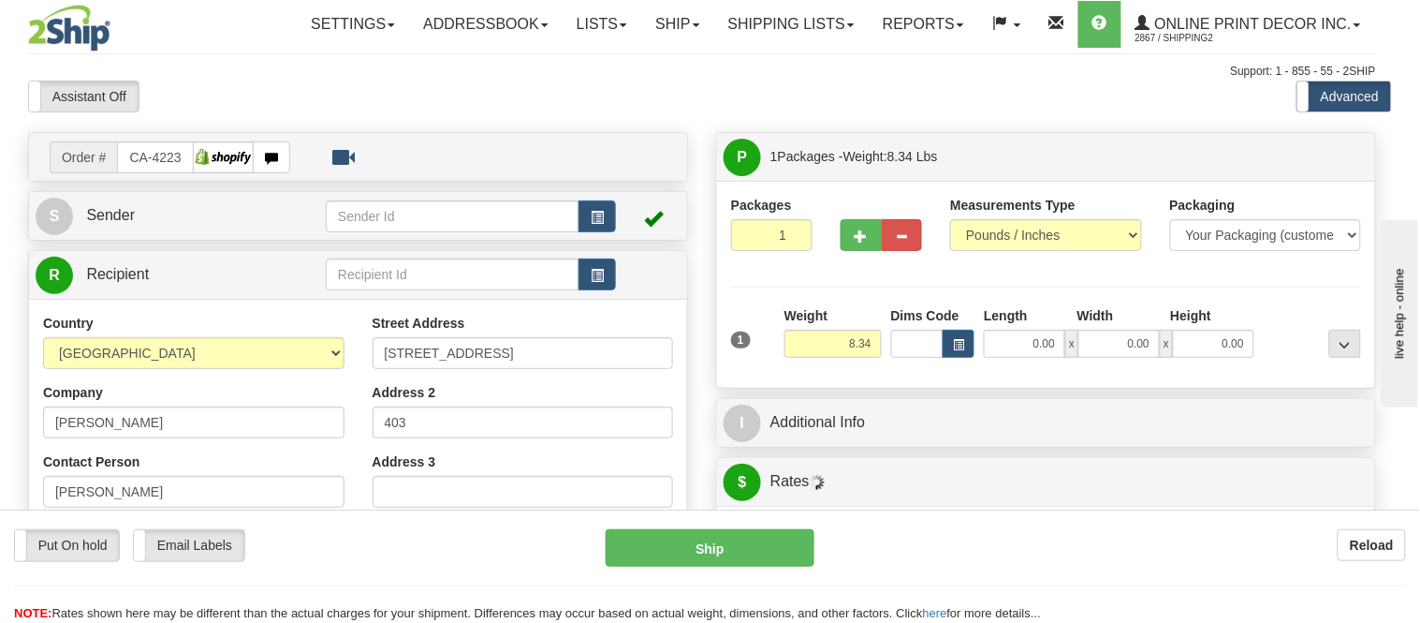
type input "[GEOGRAPHIC_DATA]"
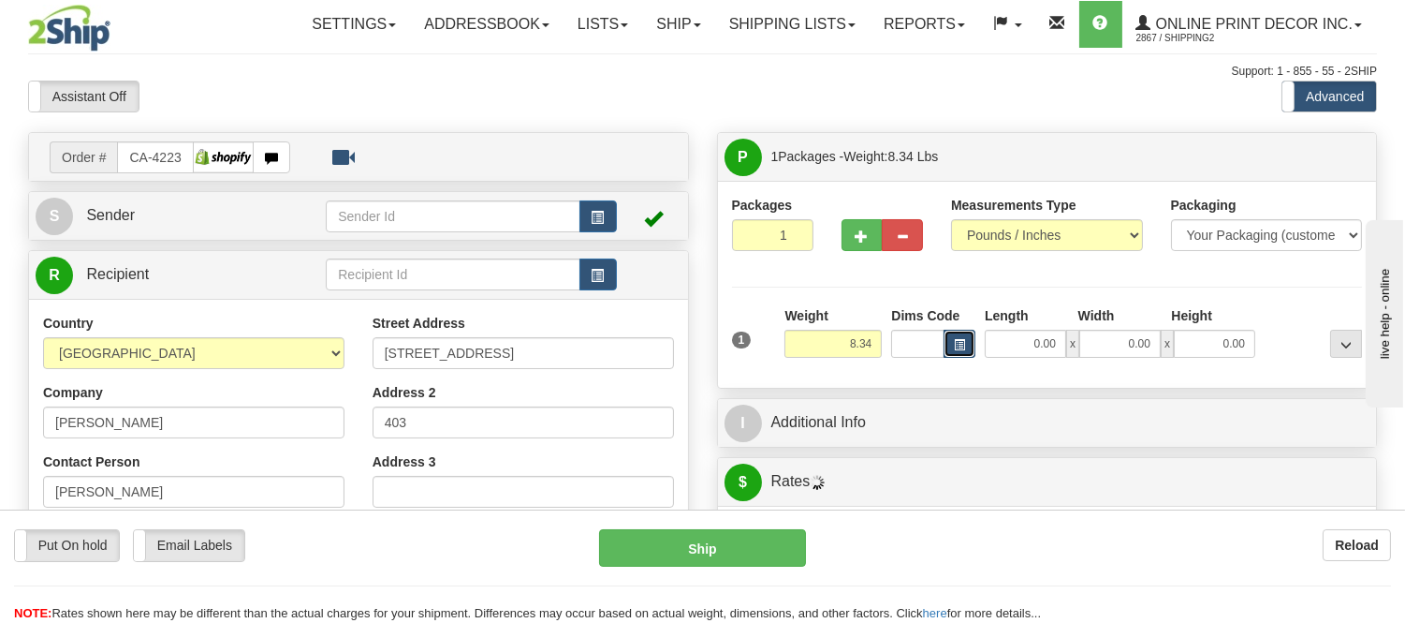
click at [962, 348] on span "button" at bounding box center [959, 345] width 11 height 10
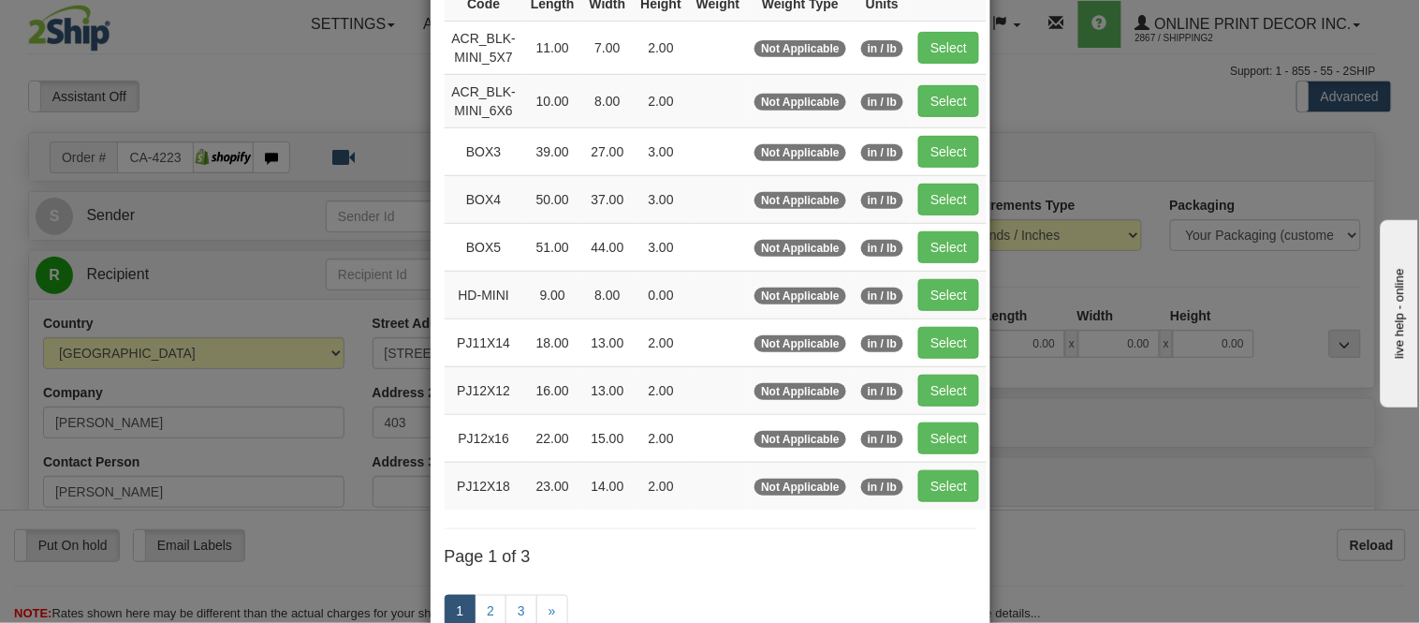
scroll to position [312, 0]
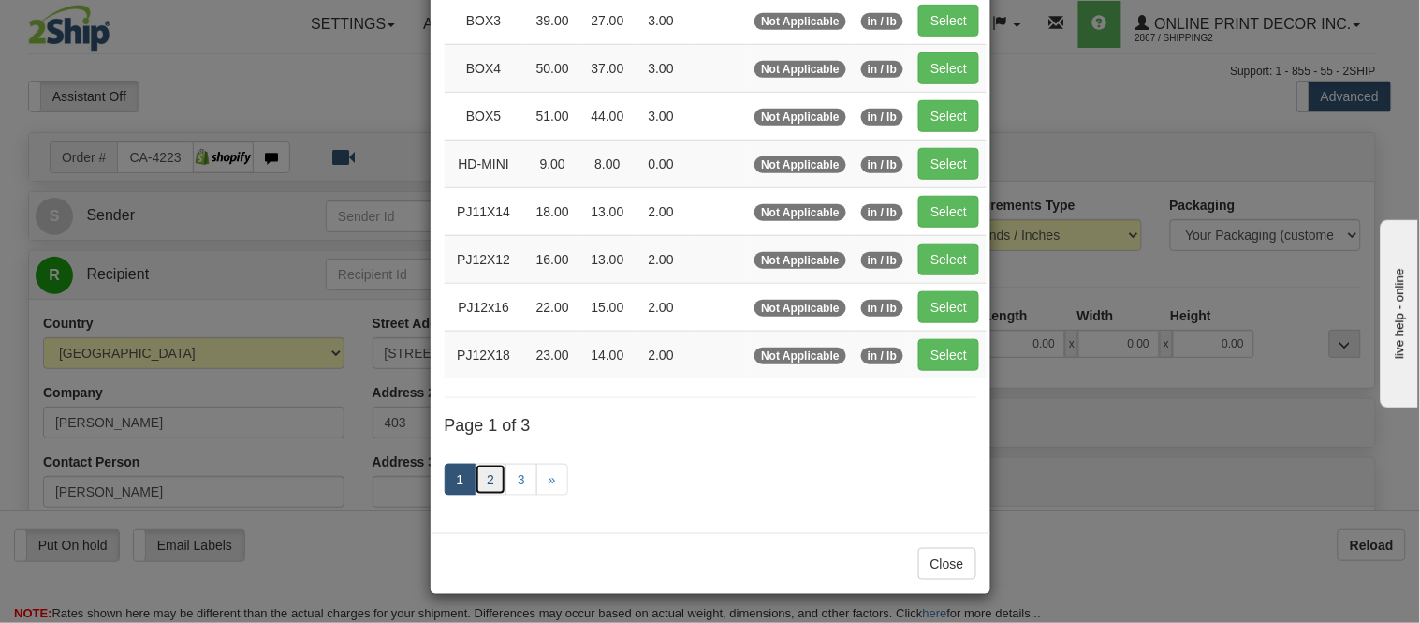
click at [484, 485] on link "2" at bounding box center [491, 479] width 32 height 32
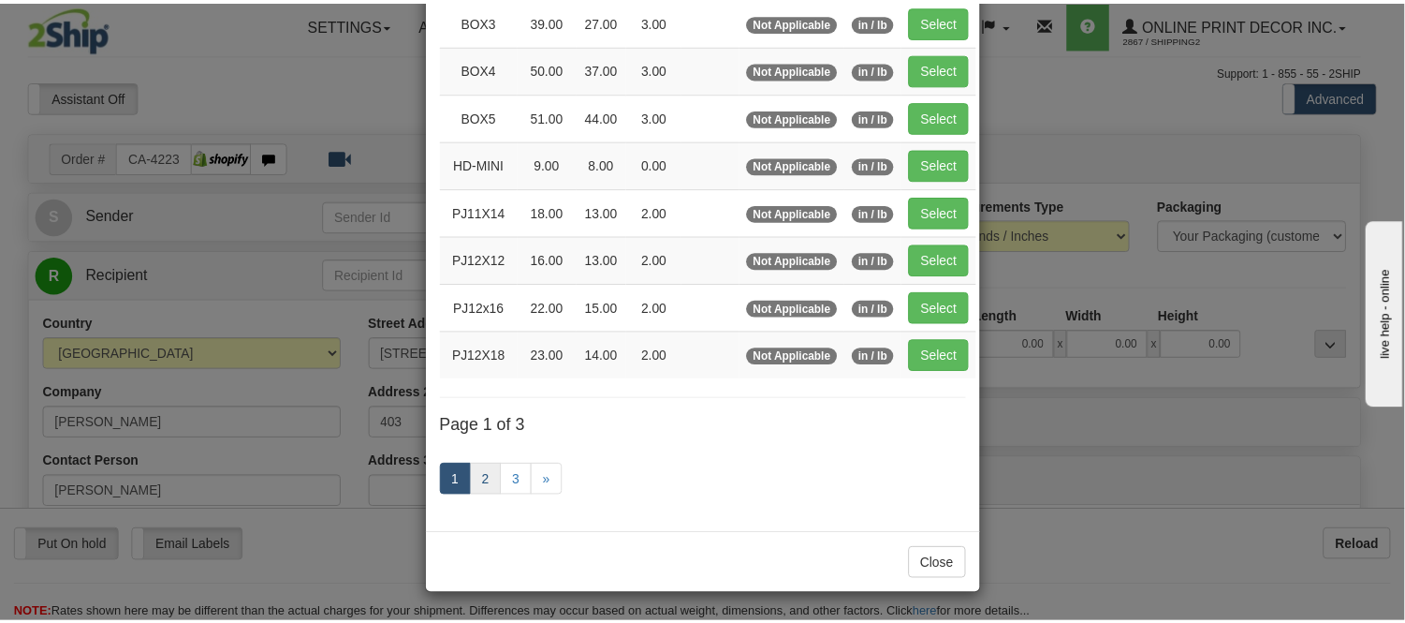
scroll to position [304, 0]
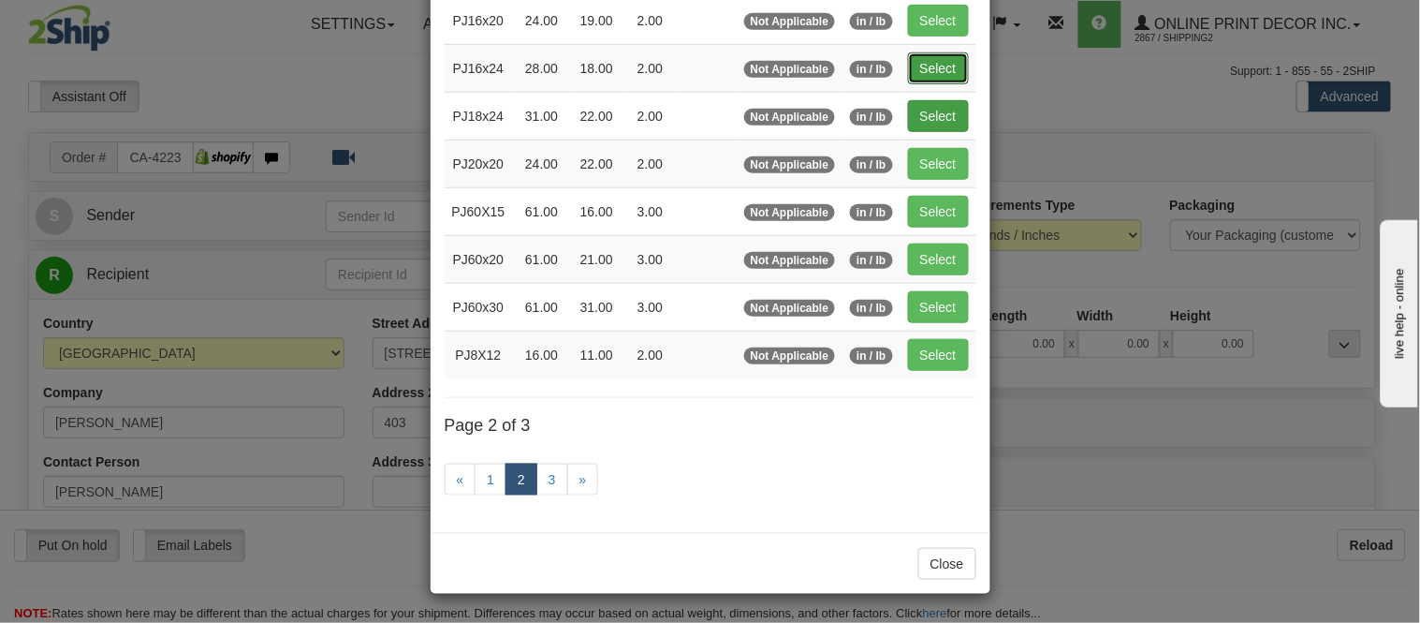
click at [955, 59] on button "Select" at bounding box center [938, 68] width 61 height 32
type input "PJ16x24"
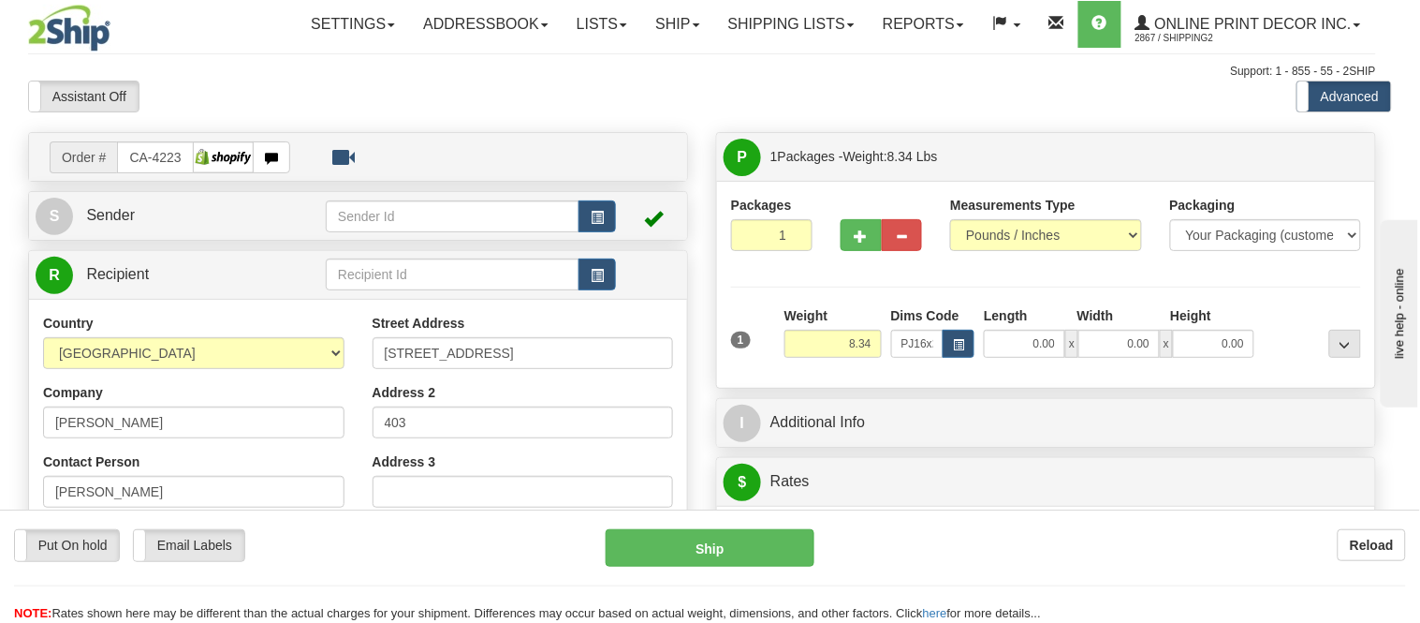
type input "28.00"
type input "18.00"
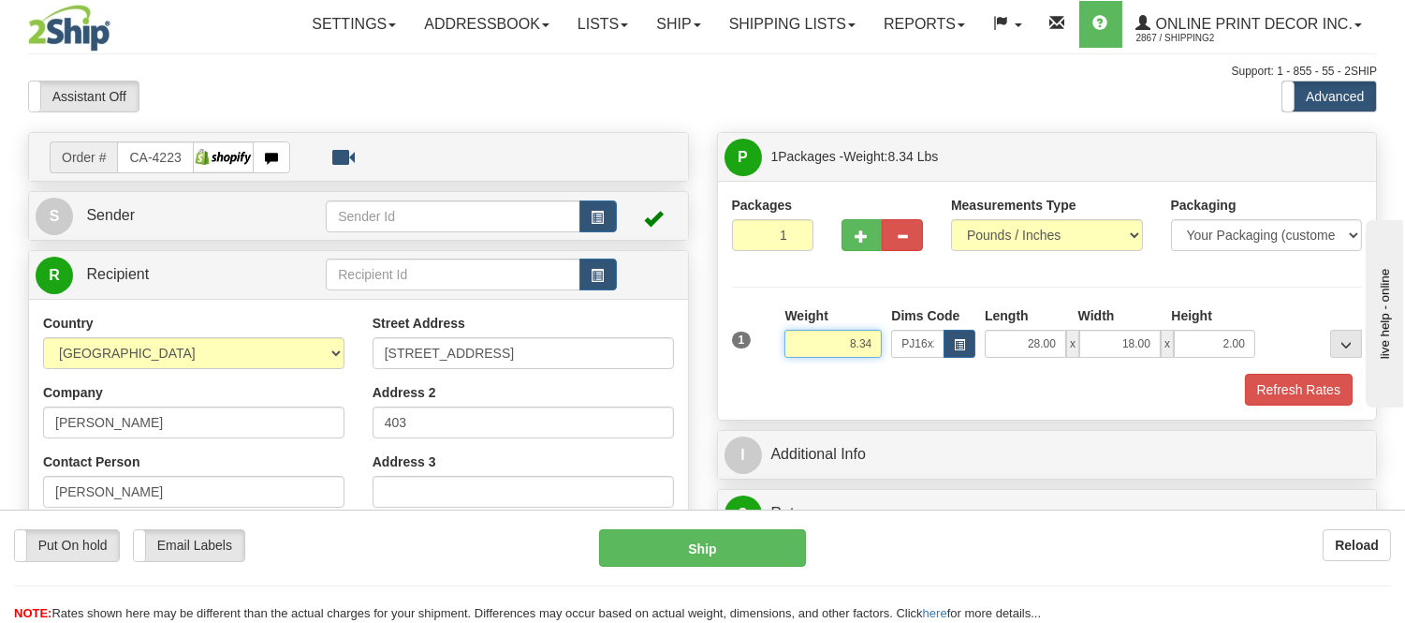
drag, startPoint x: 874, startPoint y: 344, endPoint x: 918, endPoint y: 339, distance: 44.3
click at [824, 349] on input "8.34" at bounding box center [833, 344] width 97 height 28
drag, startPoint x: 1220, startPoint y: 337, endPoint x: 1143, endPoint y: 328, distance: 77.3
click at [1143, 328] on div "Length Width Height 28.00 x 18.00 x 2.00" at bounding box center [1120, 331] width 280 height 51
click button "Delete" at bounding box center [0, 0] width 0 height 0
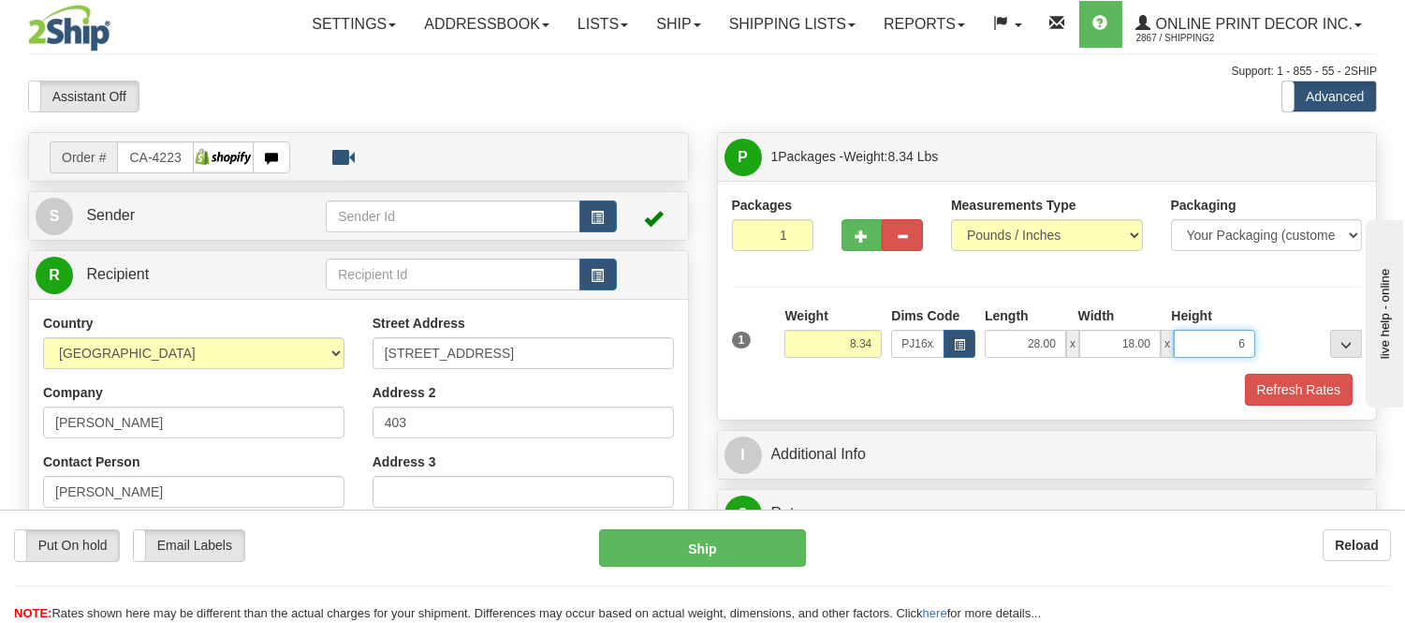
type input "6.00"
click at [1314, 385] on button "Refresh Rates" at bounding box center [1299, 390] width 108 height 32
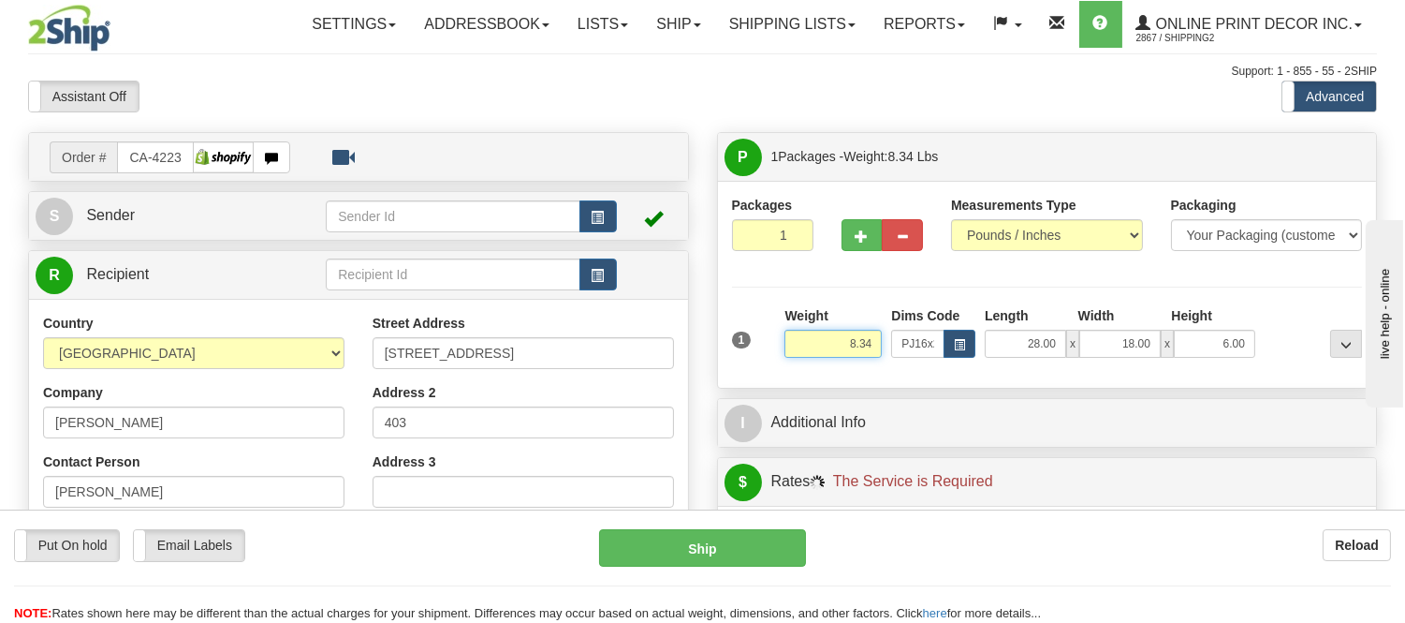
drag, startPoint x: 874, startPoint y: 341, endPoint x: 794, endPoint y: 361, distance: 82.2
click at [793, 361] on div "Weight 8.34" at bounding box center [833, 339] width 107 height 66
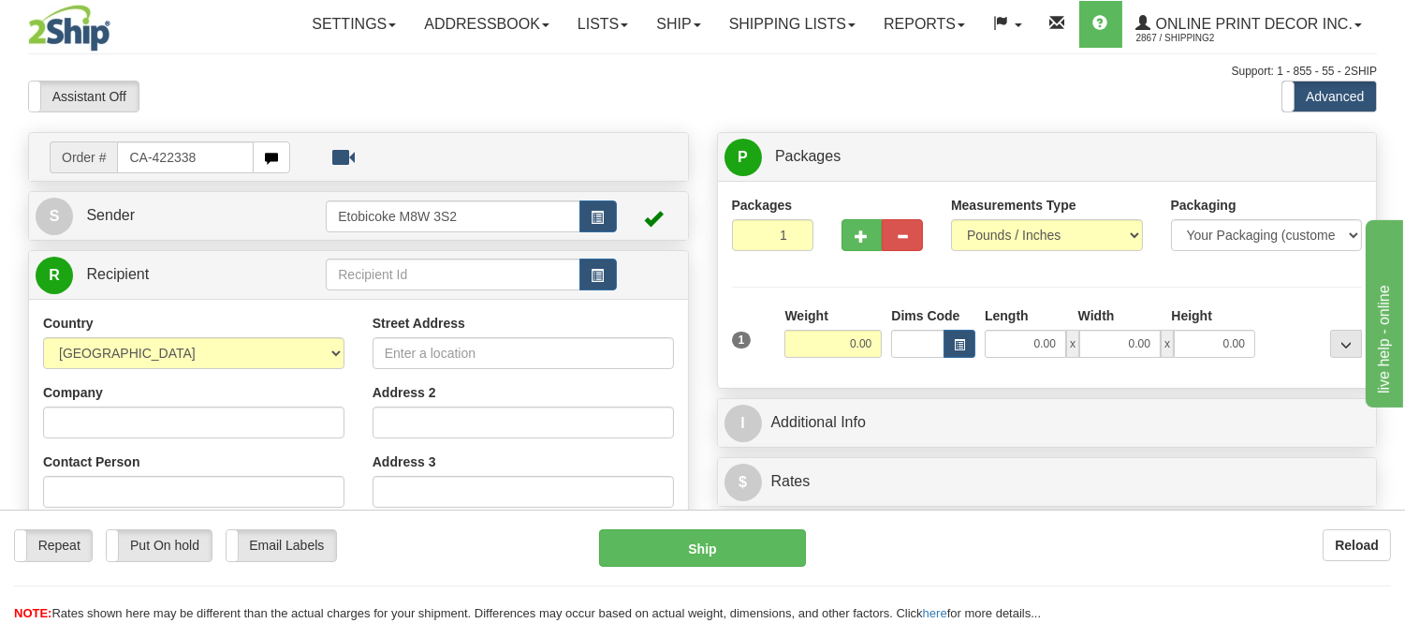
drag, startPoint x: 199, startPoint y: 154, endPoint x: 29, endPoint y: 152, distance: 170.4
click at [26, 157] on div "Order # CA-422338 S Sender" at bounding box center [358, 545] width 689 height 827
type input "ca-422338"
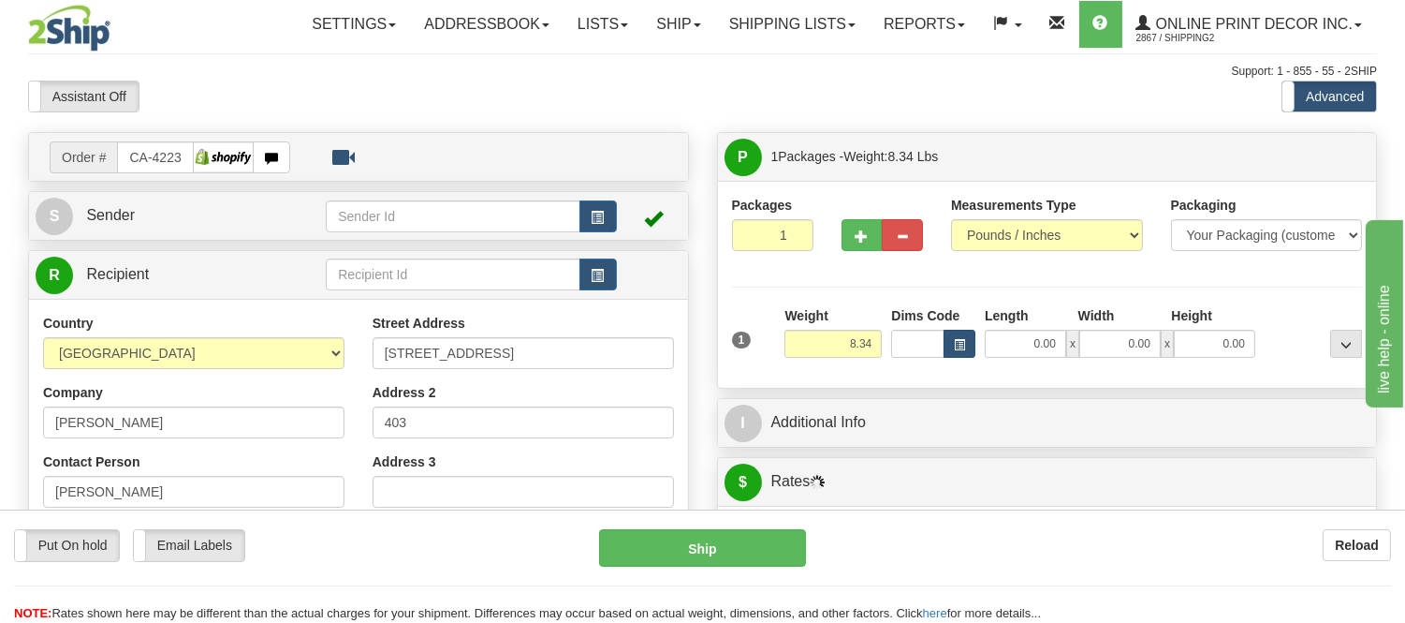
type input "[GEOGRAPHIC_DATA]"
click at [960, 343] on span "button" at bounding box center [959, 345] width 11 height 10
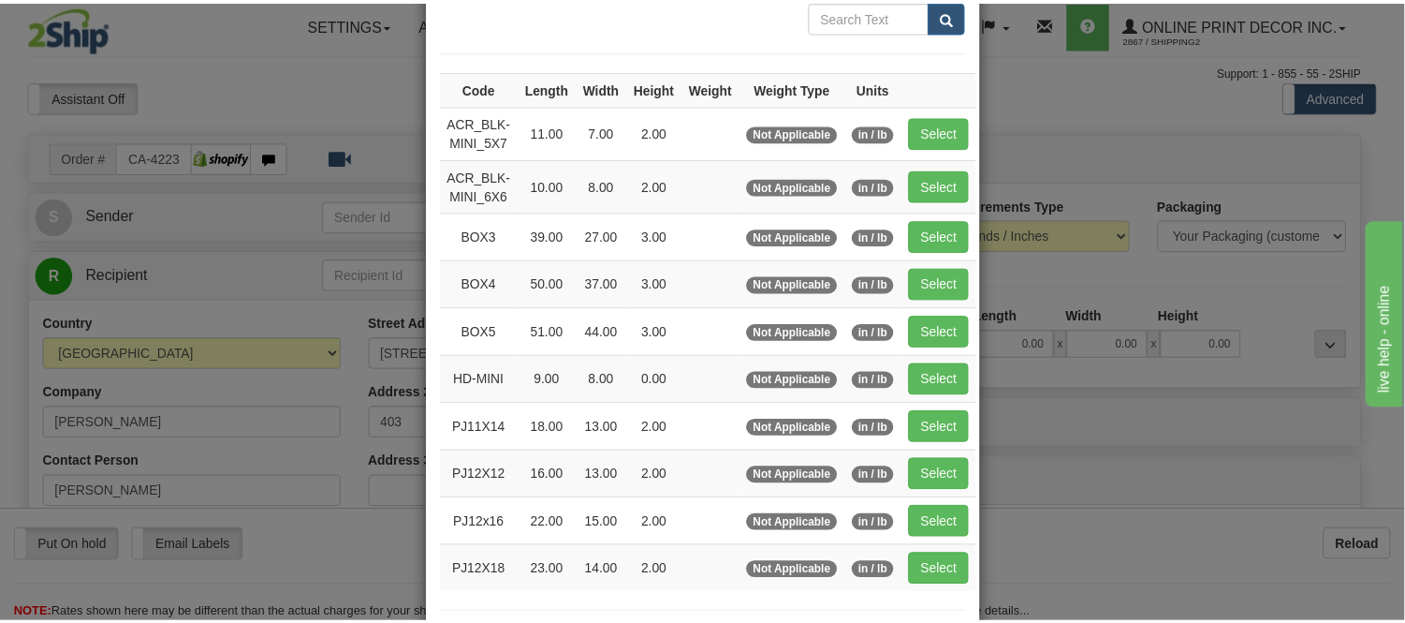
scroll to position [208, 0]
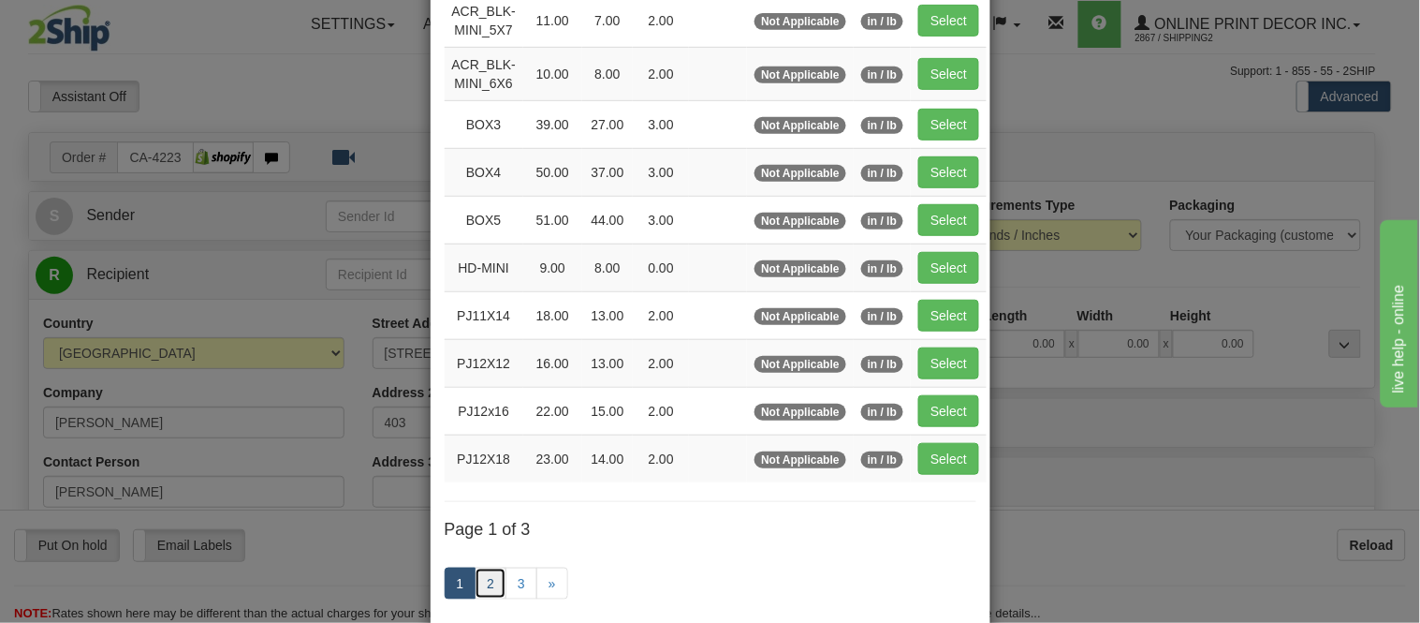
click at [483, 590] on link "2" at bounding box center [491, 583] width 32 height 32
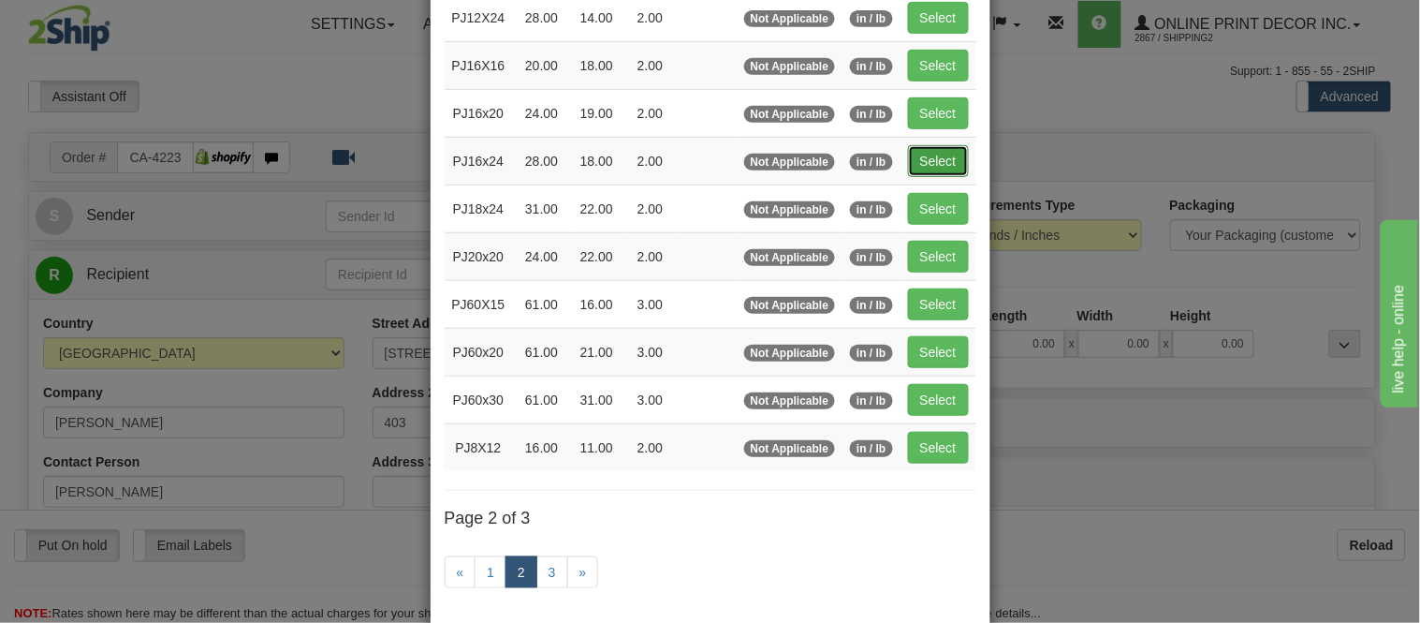
click at [909, 166] on button "Select" at bounding box center [938, 161] width 61 height 32
type input "PJ16x24"
type input "28.00"
type input "18.00"
type input "2.00"
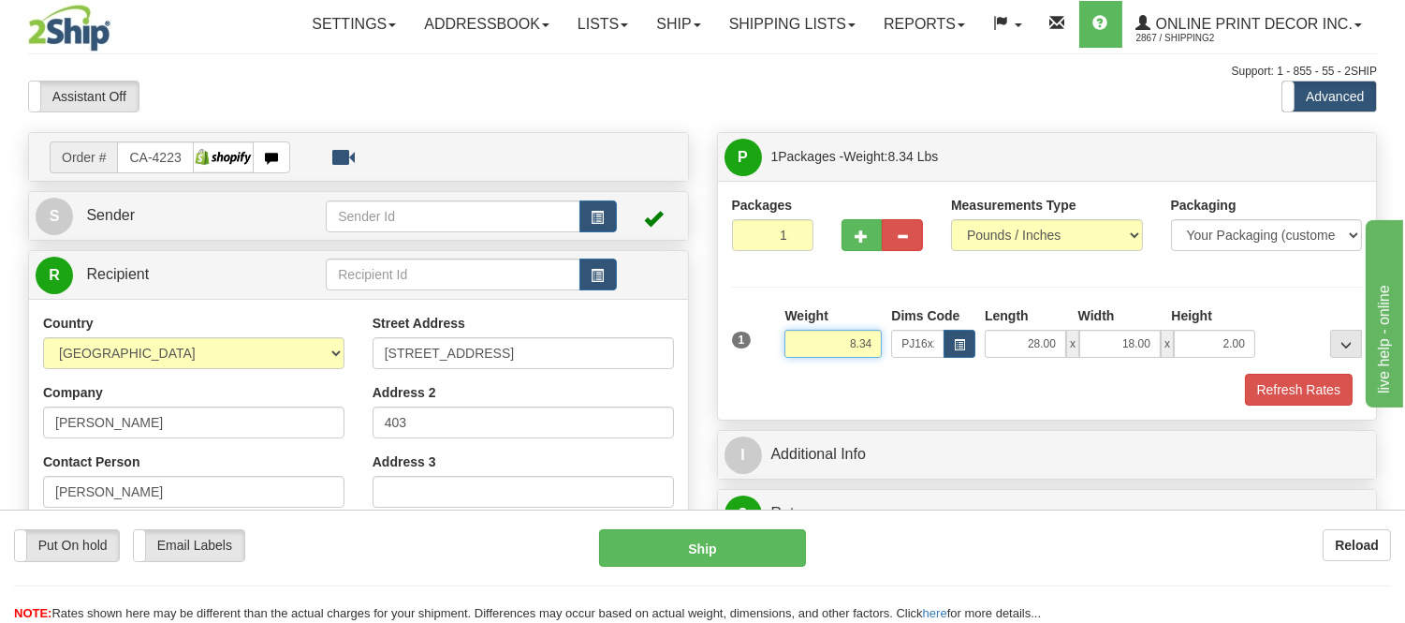
drag, startPoint x: 878, startPoint y: 340, endPoint x: 781, endPoint y: 351, distance: 98.0
click at [781, 351] on div "Weight 8.34" at bounding box center [833, 339] width 107 height 66
type input "9.98"
drag, startPoint x: 1246, startPoint y: 340, endPoint x: 1177, endPoint y: 356, distance: 71.1
click at [1177, 356] on input "2.00" at bounding box center [1214, 344] width 81 height 28
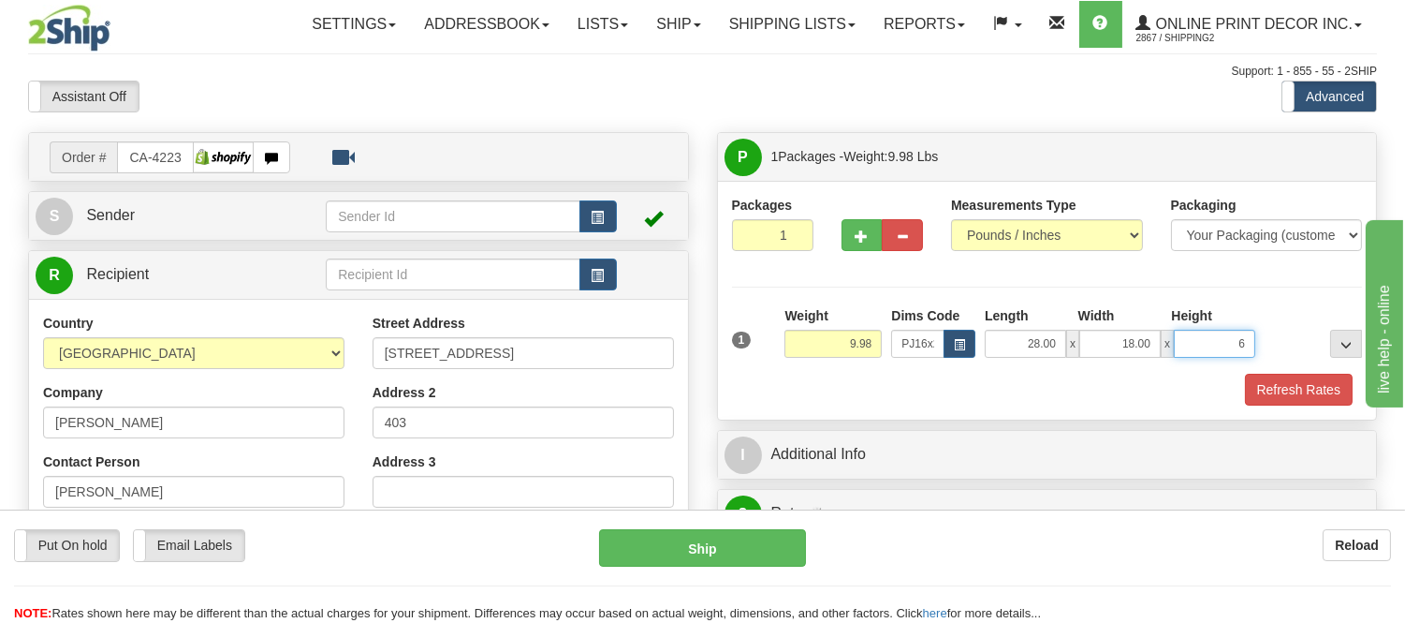
click button "Delete" at bounding box center [0, 0] width 0 height 0
click at [1330, 384] on button "Refresh Rates" at bounding box center [1299, 390] width 108 height 32
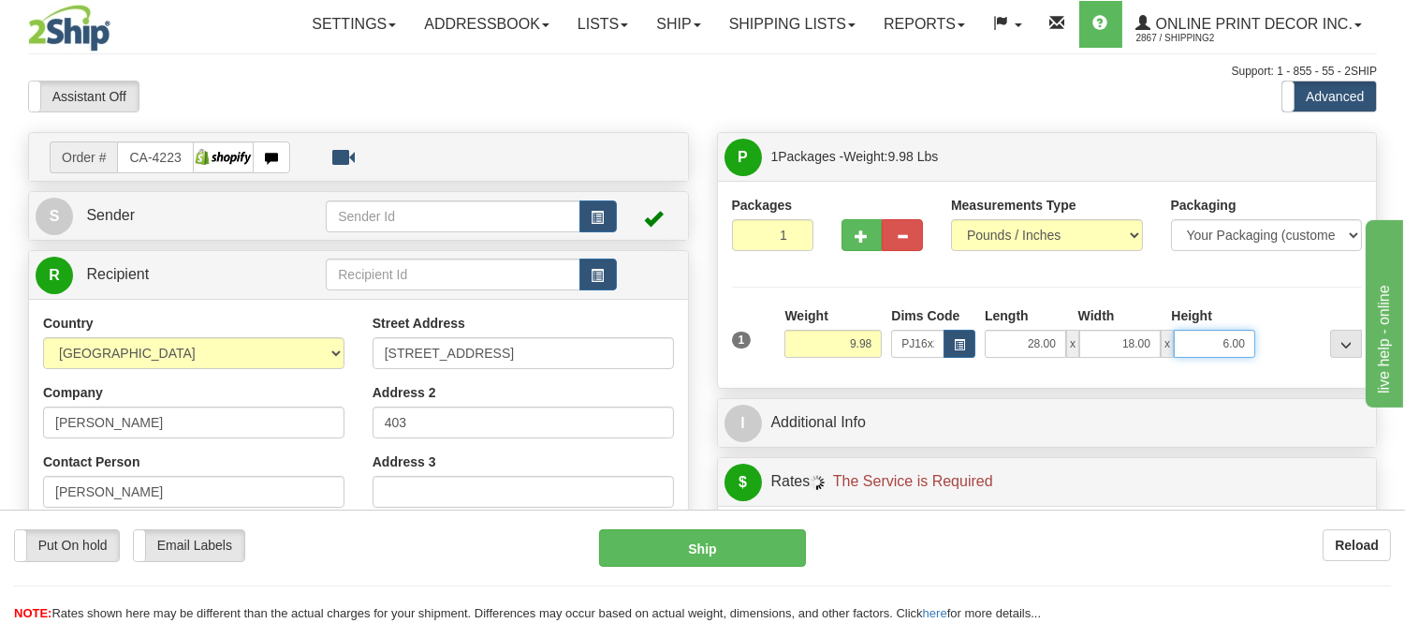
drag, startPoint x: 1248, startPoint y: 343, endPoint x: 1118, endPoint y: 347, distance: 130.2
click at [1118, 347] on div "28.00 x 18.00 x 6.00" at bounding box center [1120, 344] width 271 height 28
click button "Delete" at bounding box center [0, 0] width 0 height 0
type input "4.00"
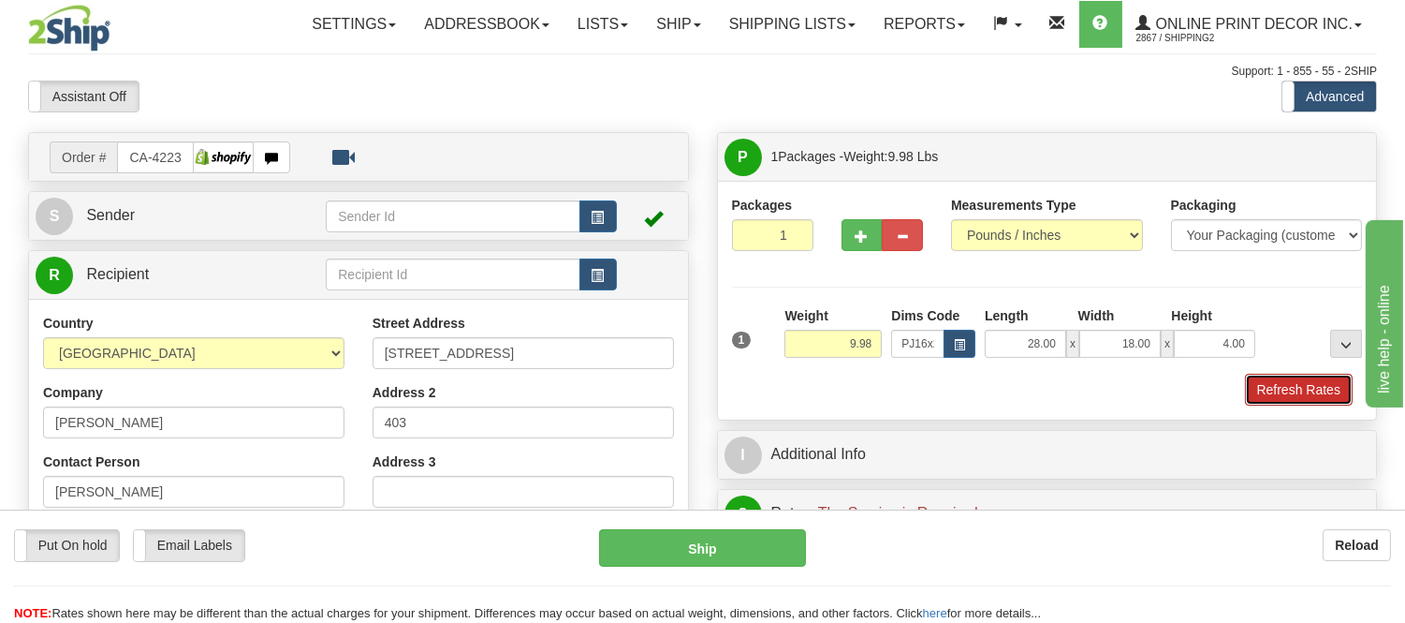
click at [1285, 387] on button "Refresh Rates" at bounding box center [1299, 390] width 108 height 32
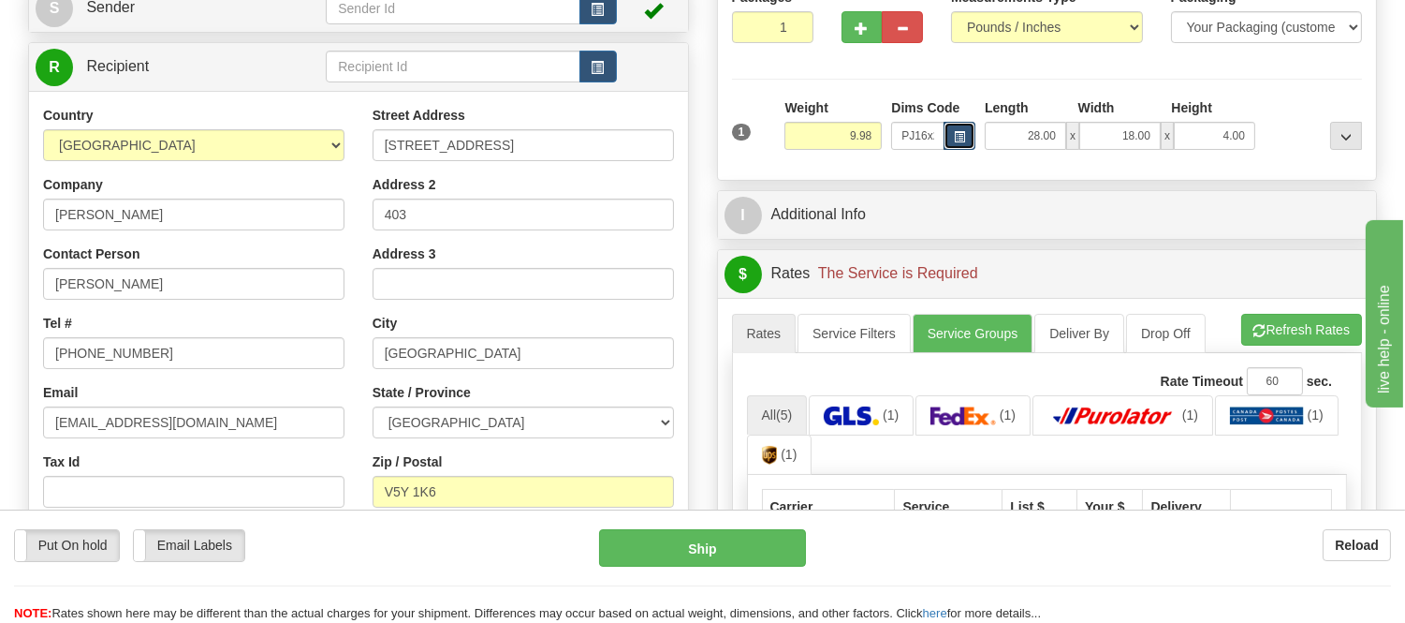
click at [961, 136] on span "button" at bounding box center [959, 137] width 11 height 10
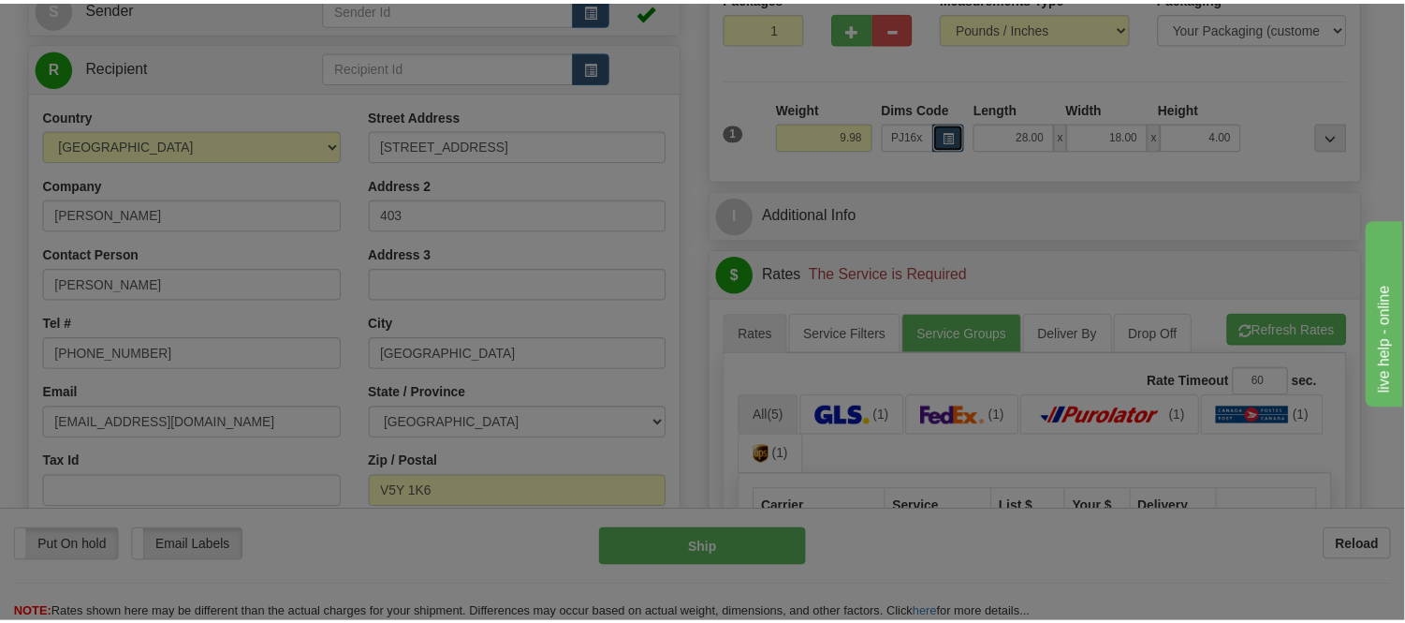
scroll to position [0, 0]
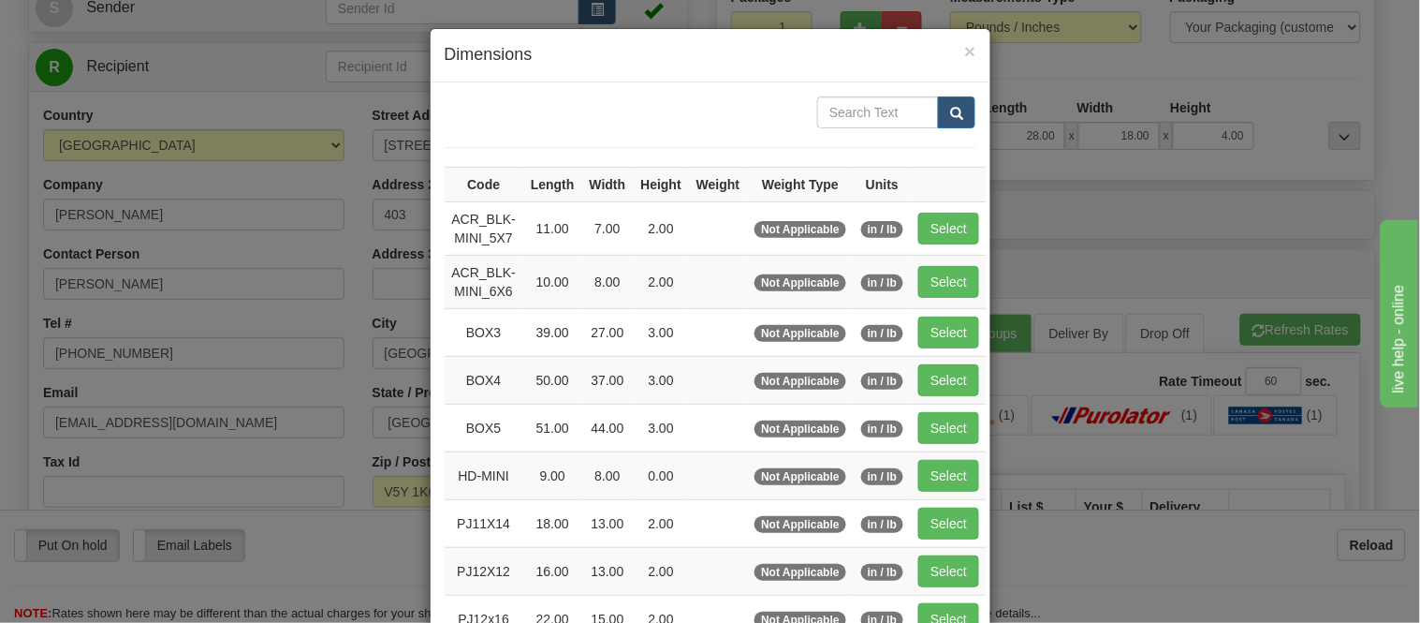
click at [1112, 175] on div "× Dimensions Code Length Width Height Weight Weight Type Units ACR_BLK-MINI_5X7…" at bounding box center [710, 311] width 1420 height 623
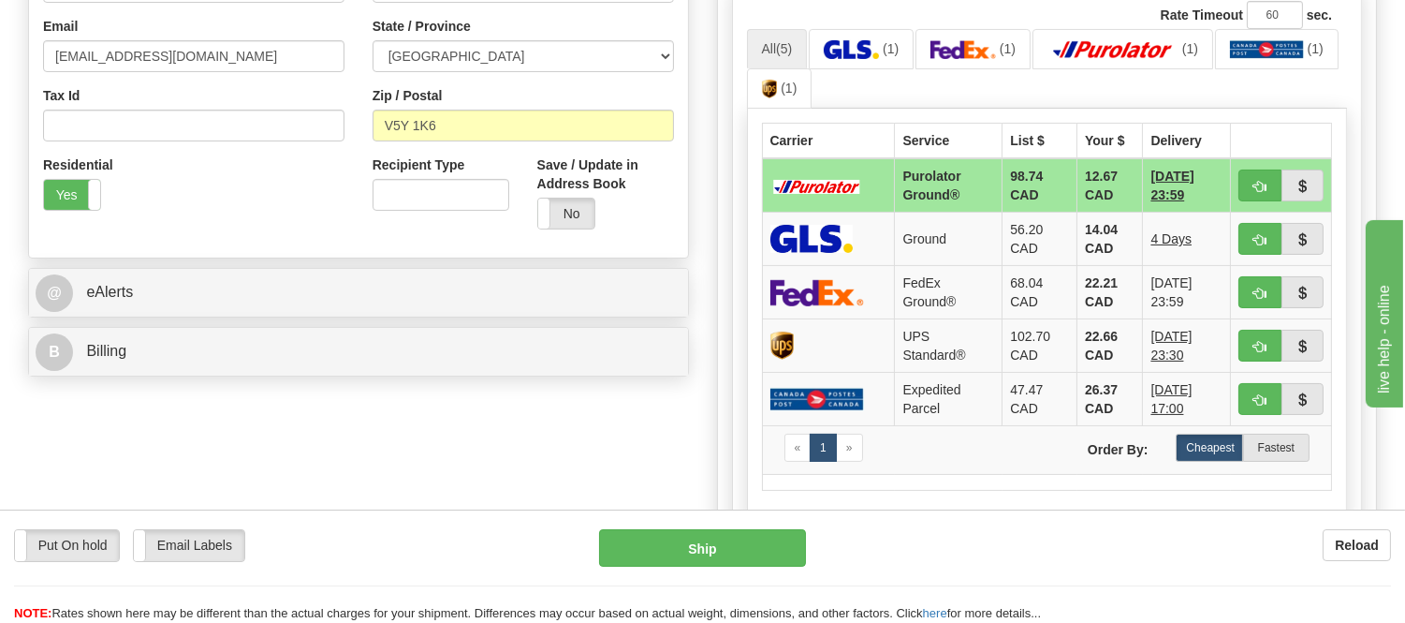
scroll to position [624, 0]
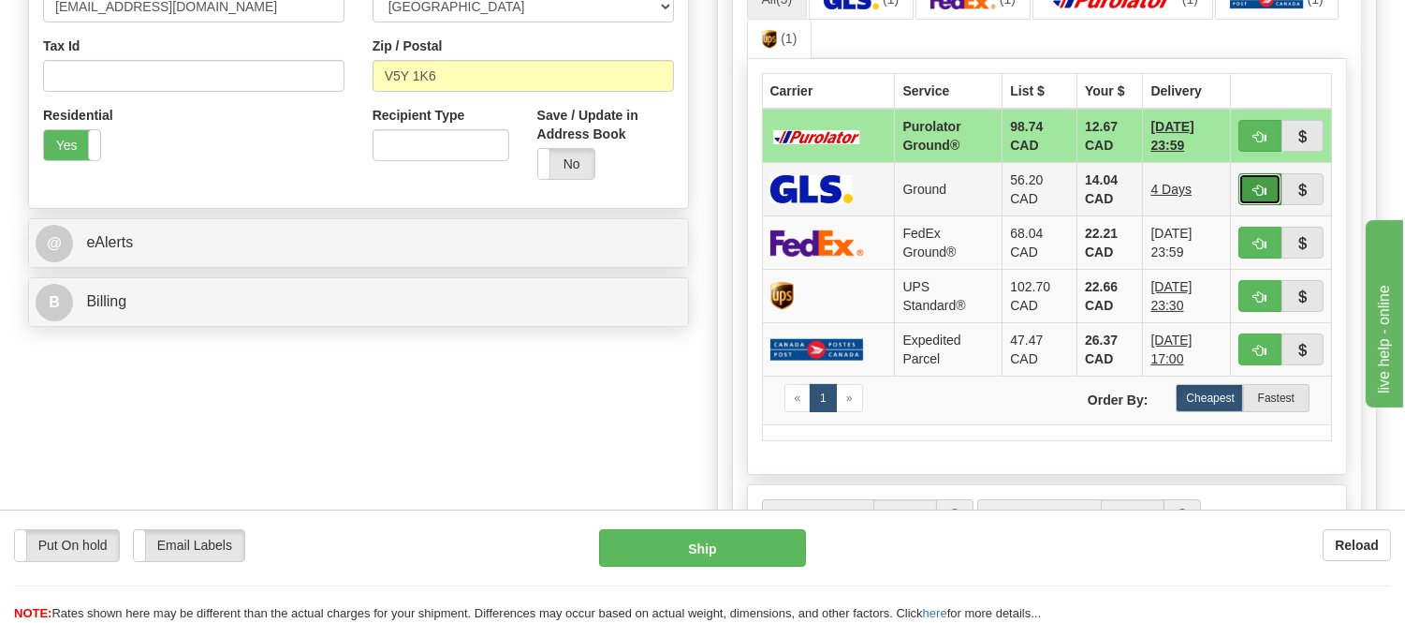
click at [1259, 194] on span "button" at bounding box center [1260, 190] width 13 height 12
type input "1"
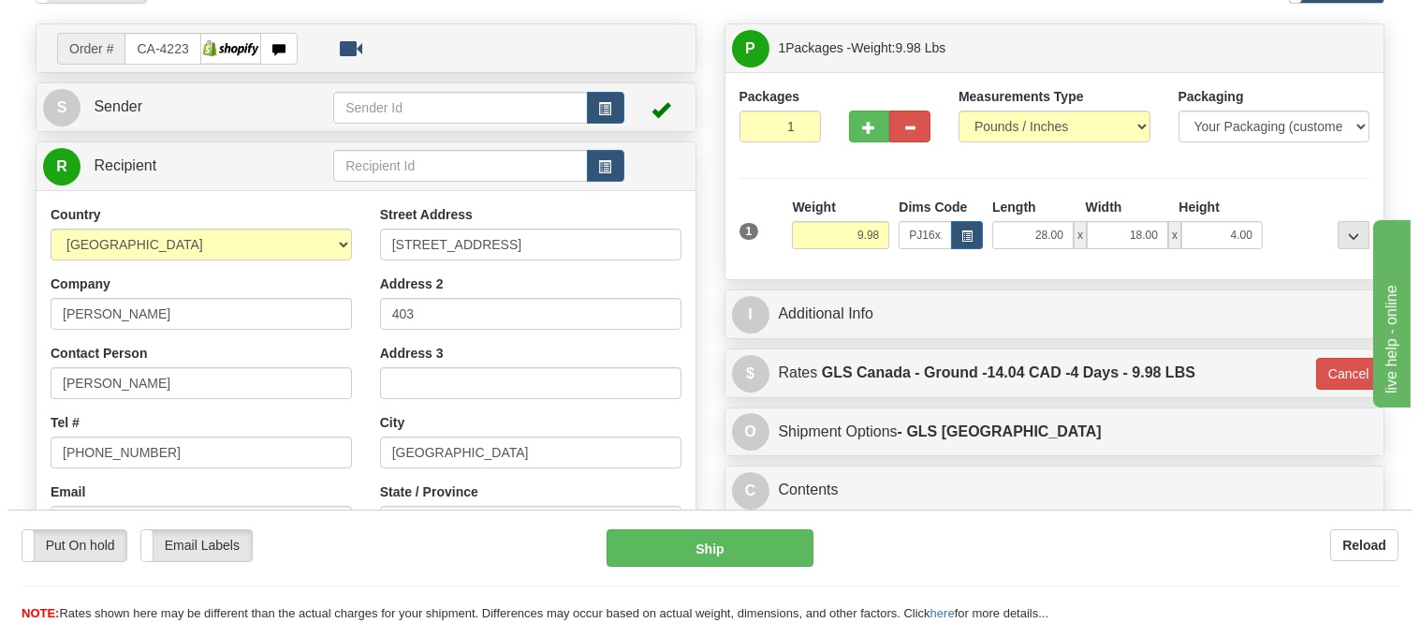
scroll to position [104, 0]
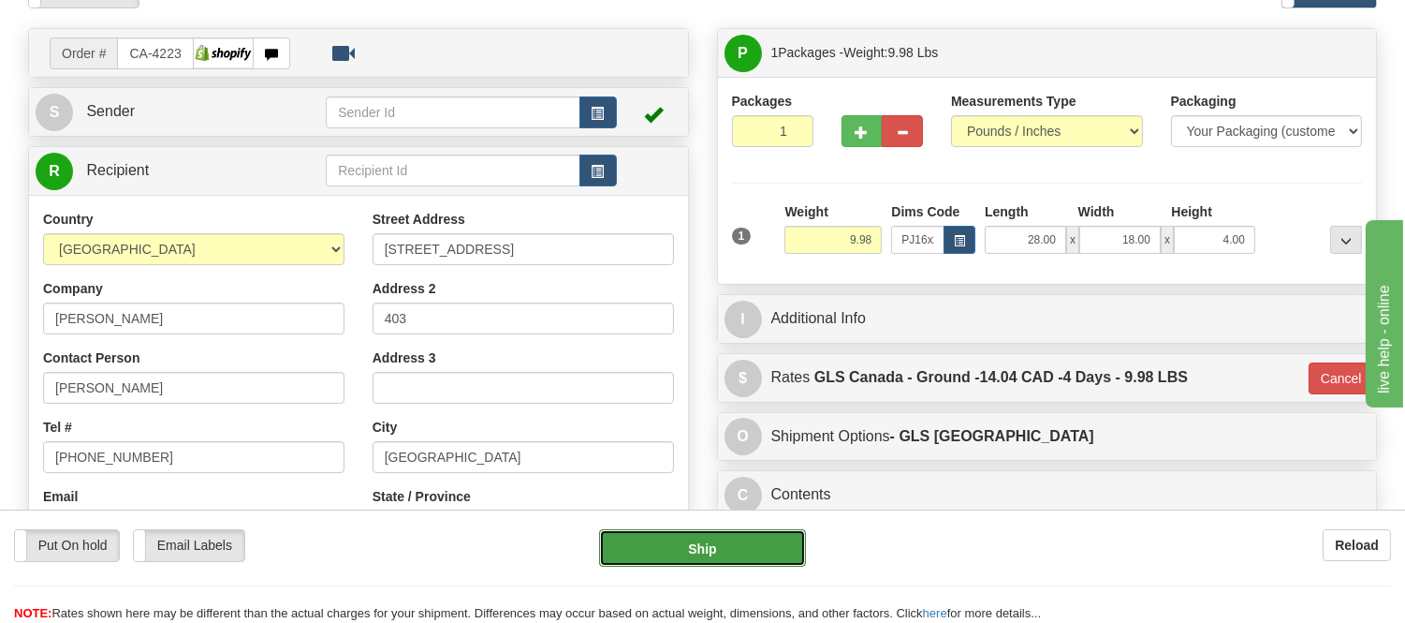
click at [784, 553] on button "Ship" at bounding box center [702, 547] width 206 height 37
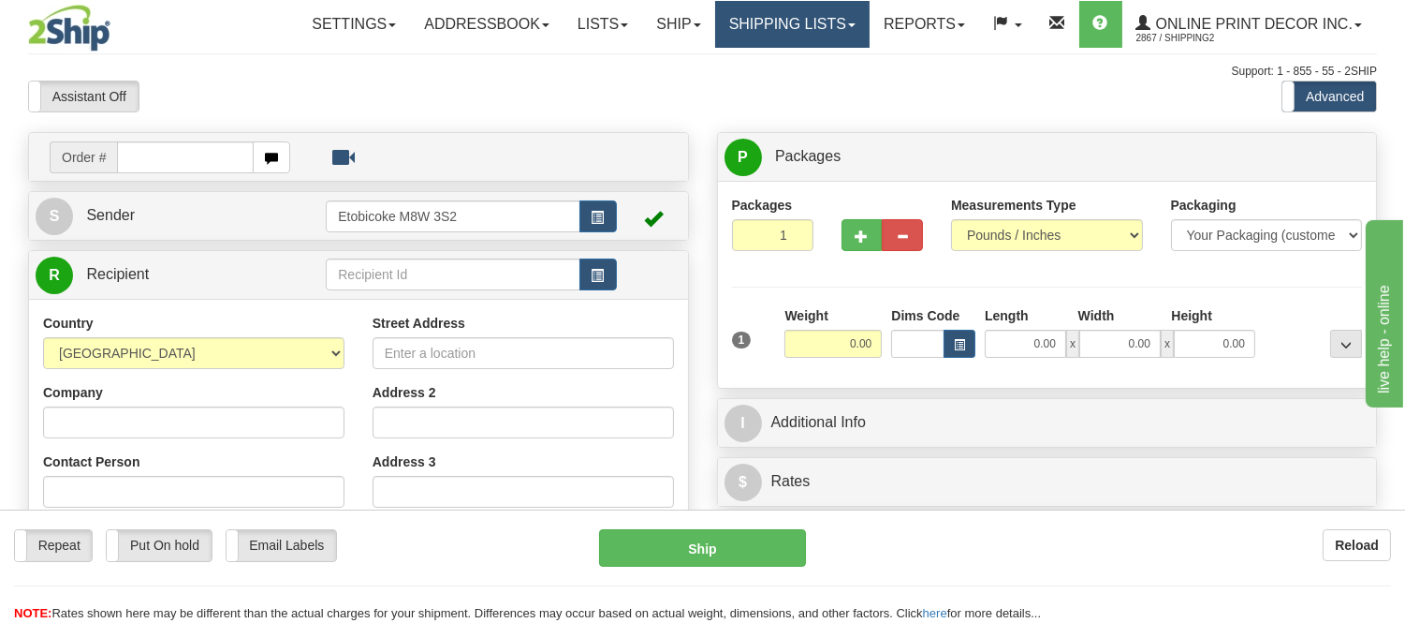
click at [787, 25] on link "Shipping lists" at bounding box center [792, 24] width 154 height 47
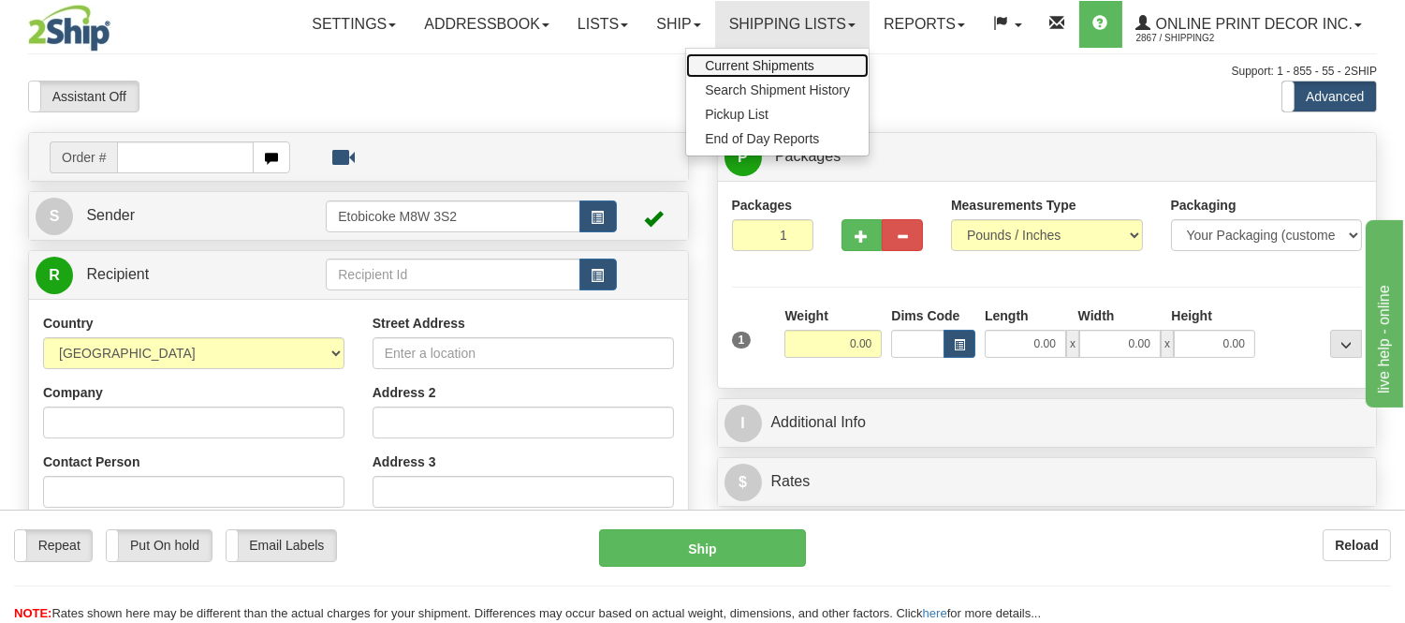
click at [780, 56] on link "Current Shipments" at bounding box center [777, 65] width 183 height 24
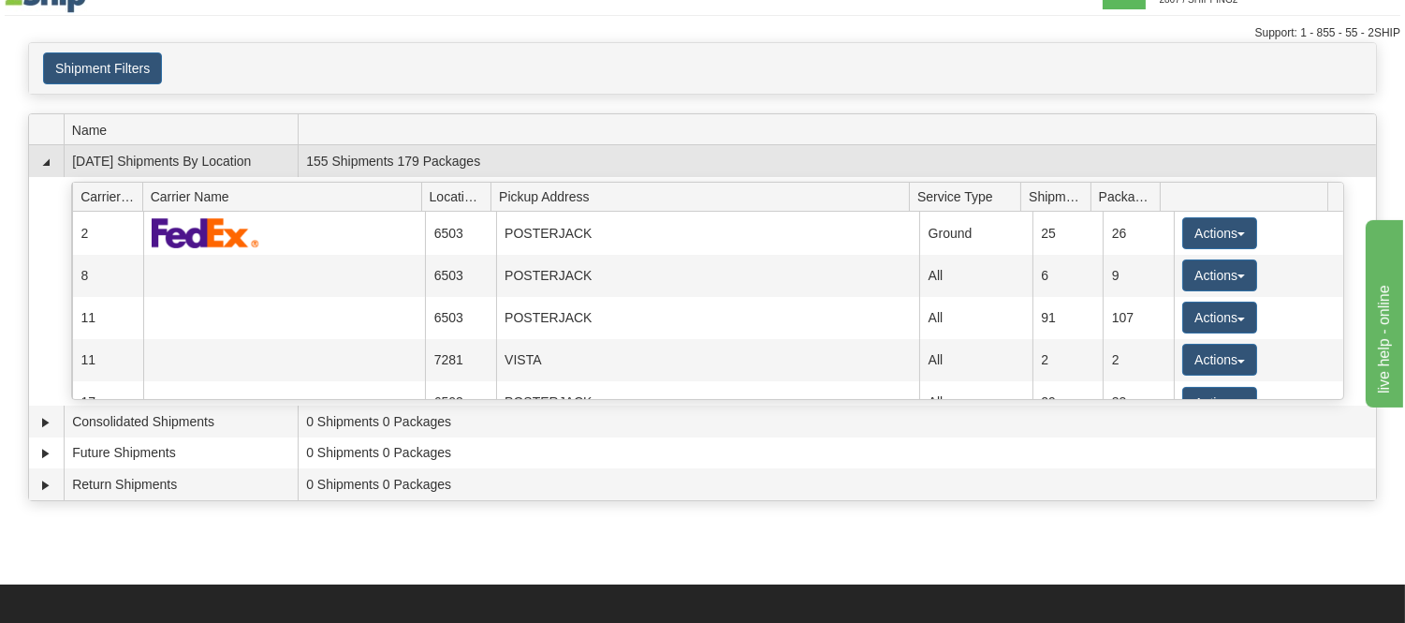
scroll to position [104, 0]
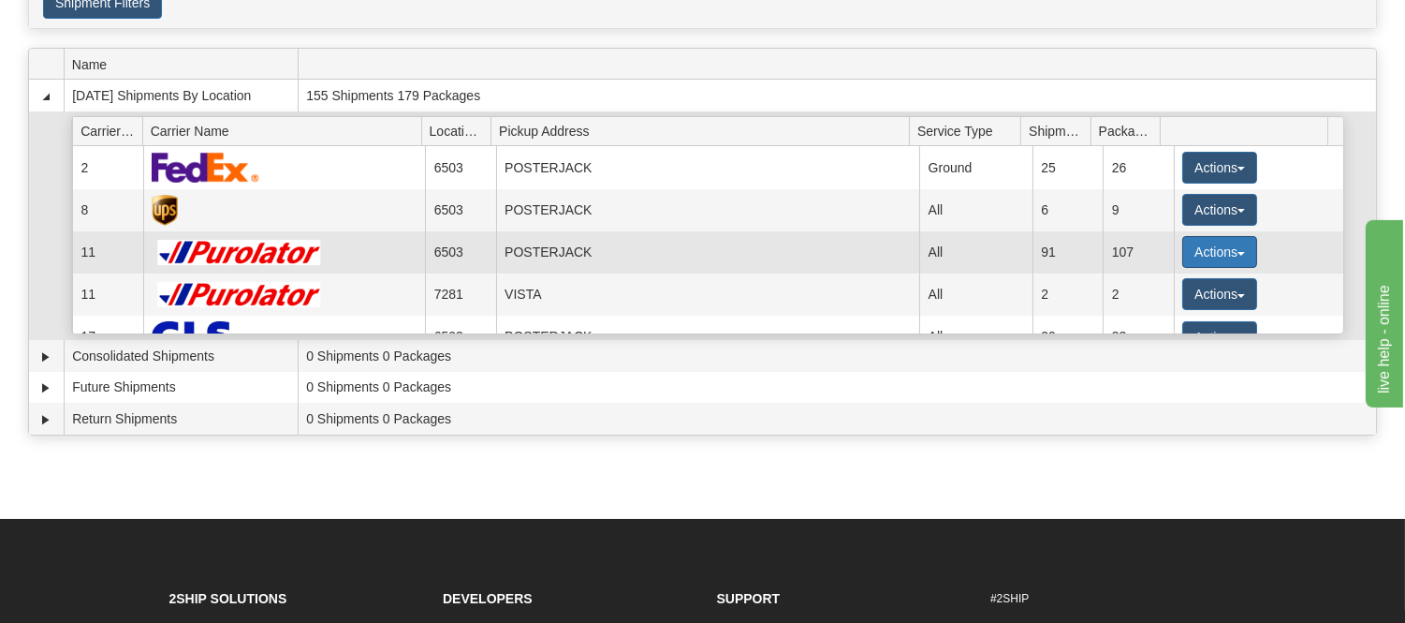
click at [1183, 244] on button "Actions" at bounding box center [1220, 252] width 75 height 32
click at [1154, 281] on span "Details" at bounding box center [1150, 286] width 51 height 13
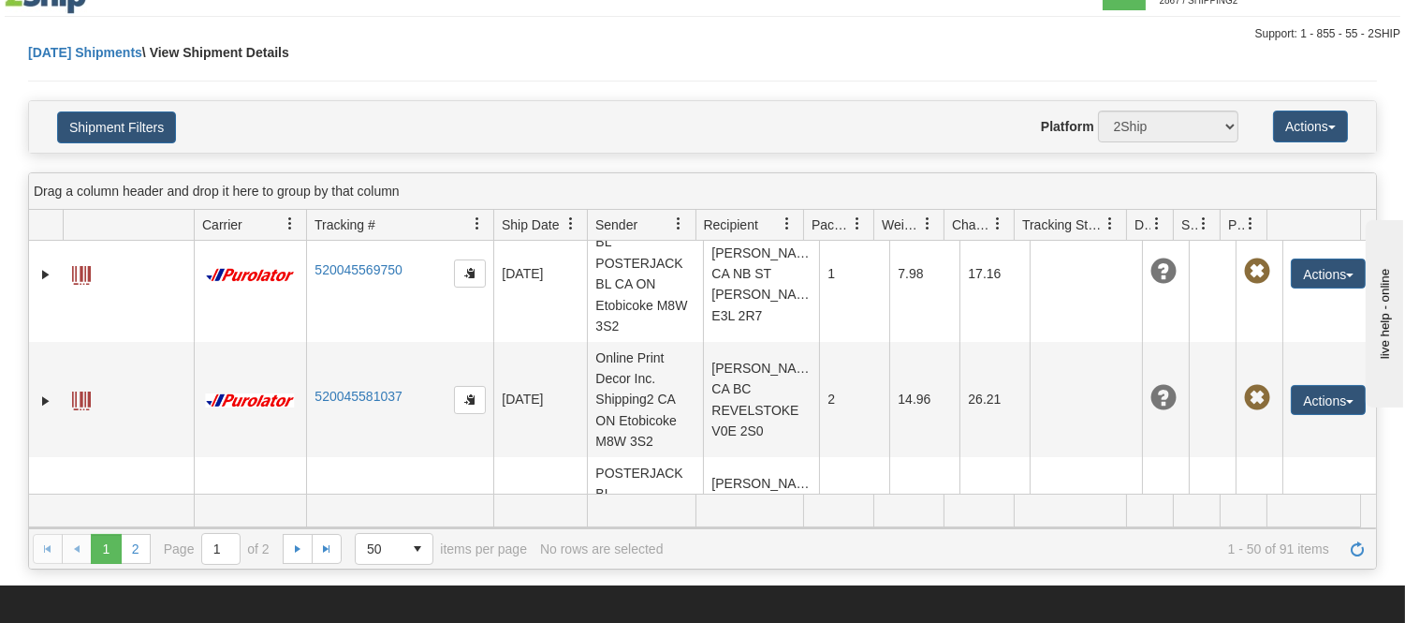
scroll to position [104, 0]
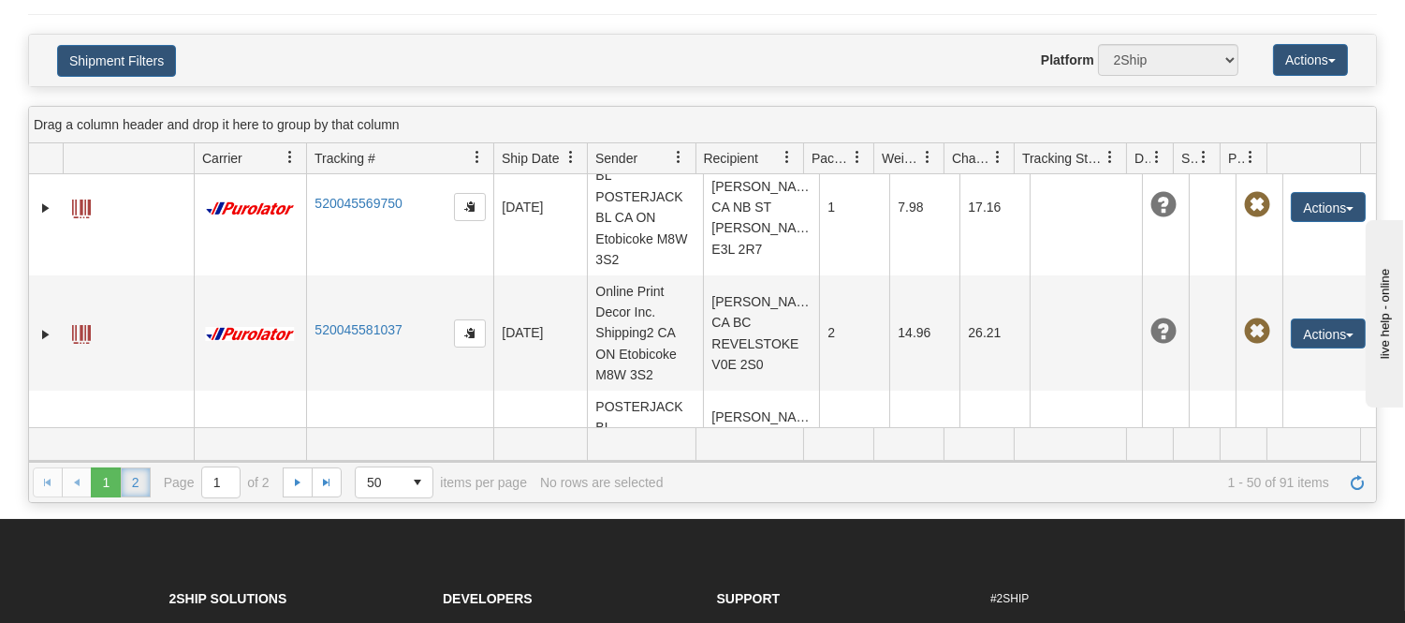
click at [137, 479] on link "2" at bounding box center [136, 482] width 30 height 30
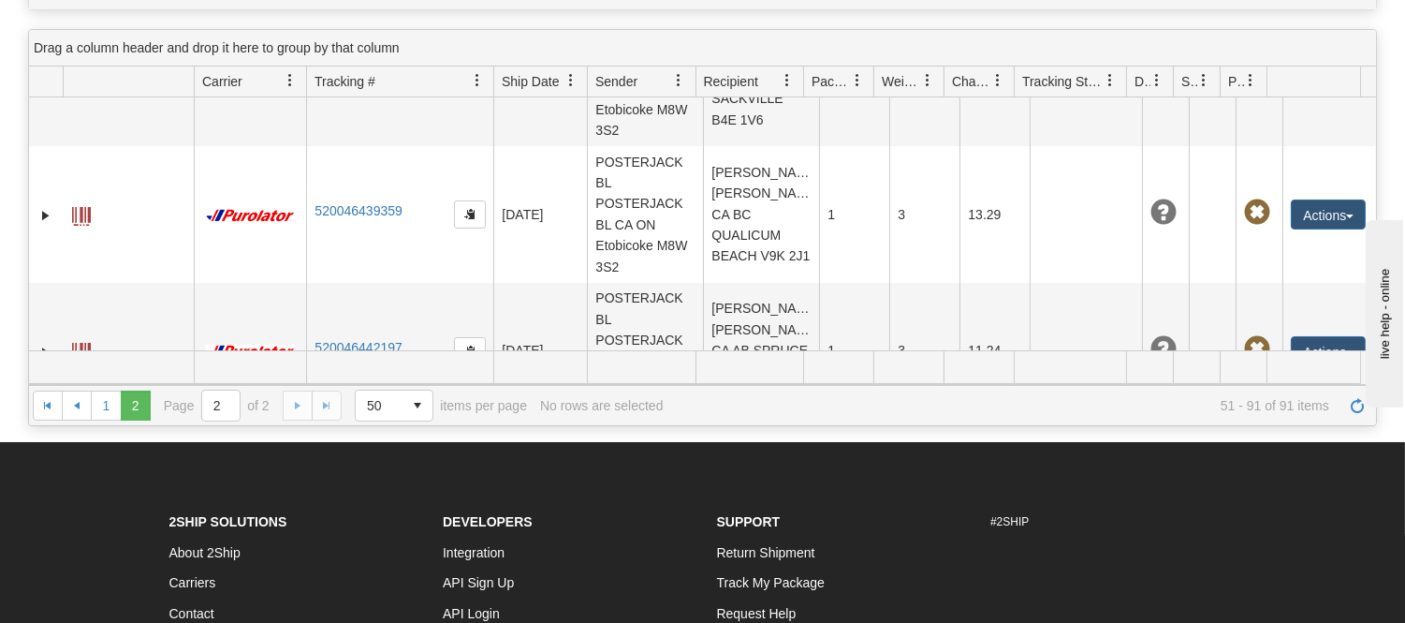
scroll to position [4955, 0]
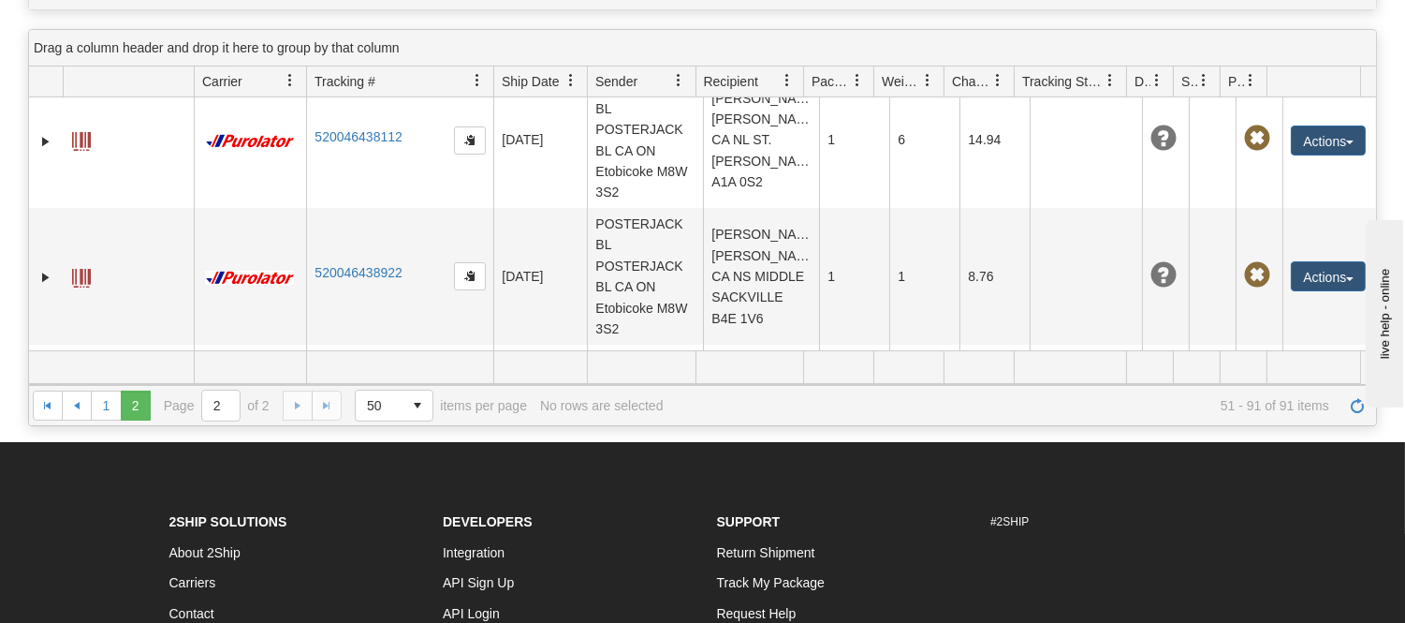
drag, startPoint x: 1371, startPoint y: 125, endPoint x: 101, endPoint y: 7, distance: 1275.0
click at [113, 403] on link "1" at bounding box center [106, 405] width 30 height 30
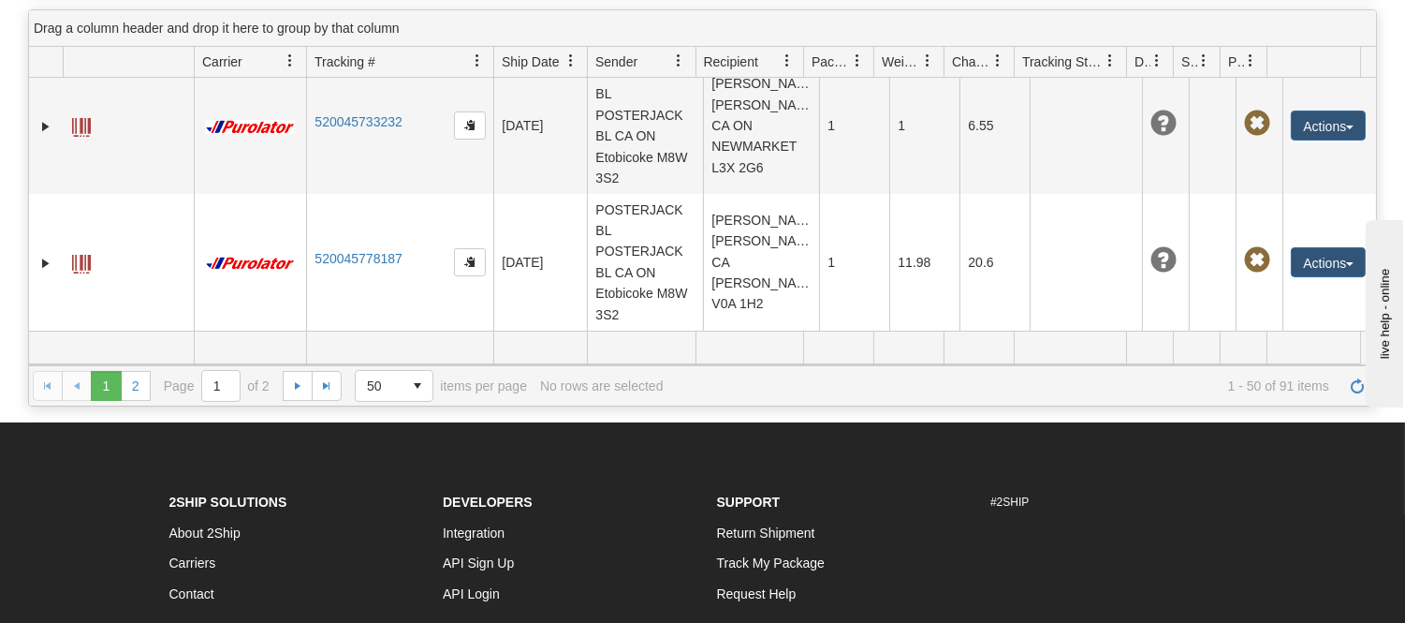
scroll to position [5828, 0]
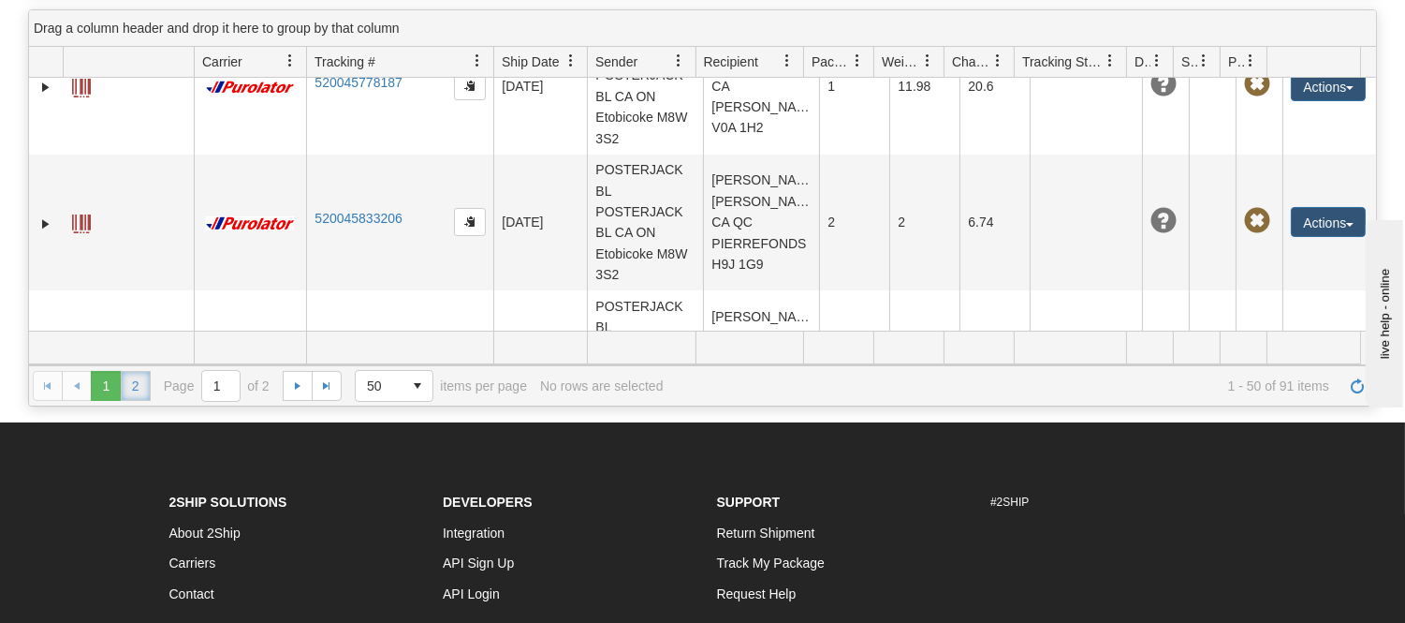
click at [129, 379] on link "2" at bounding box center [136, 386] width 30 height 30
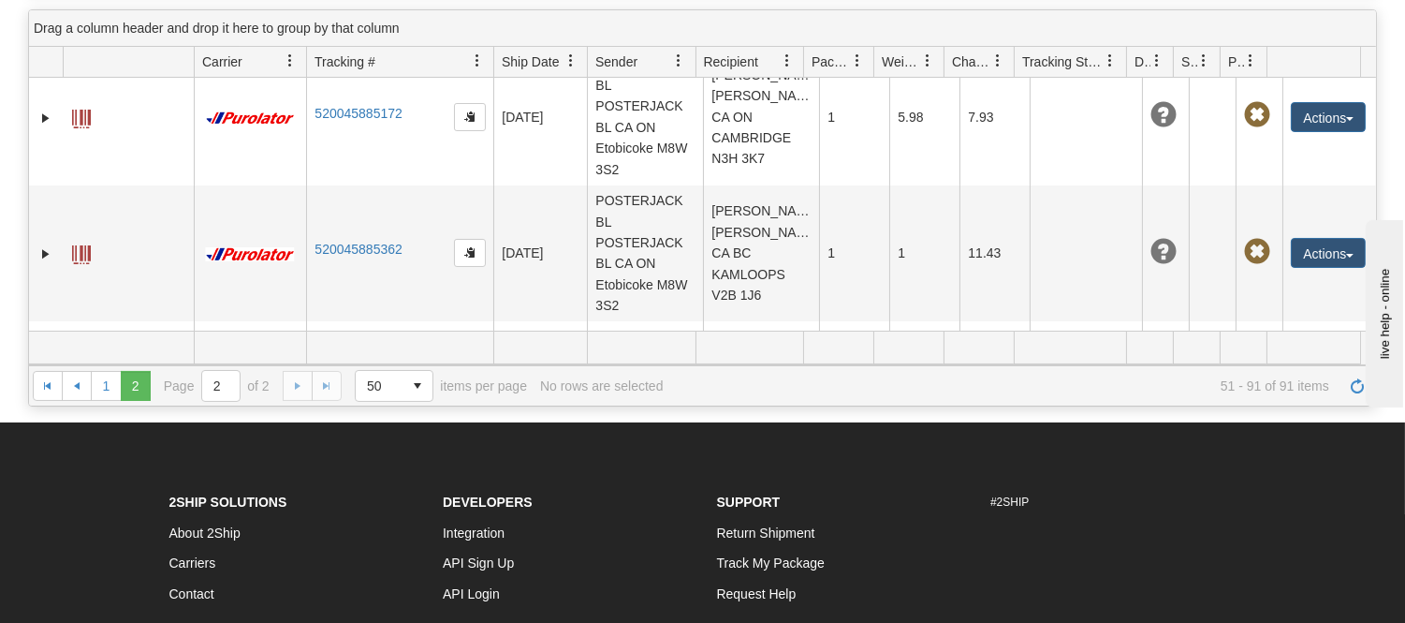
scroll to position [0, 0]
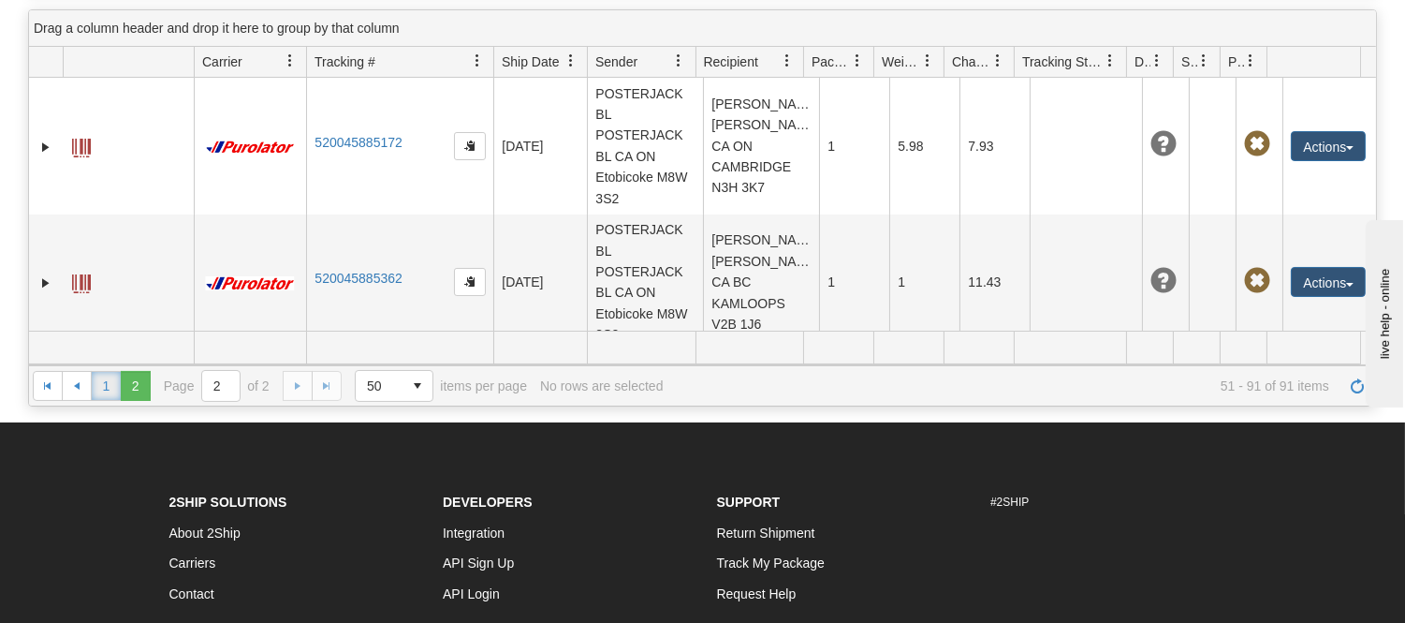
click at [99, 393] on link "1" at bounding box center [106, 386] width 30 height 30
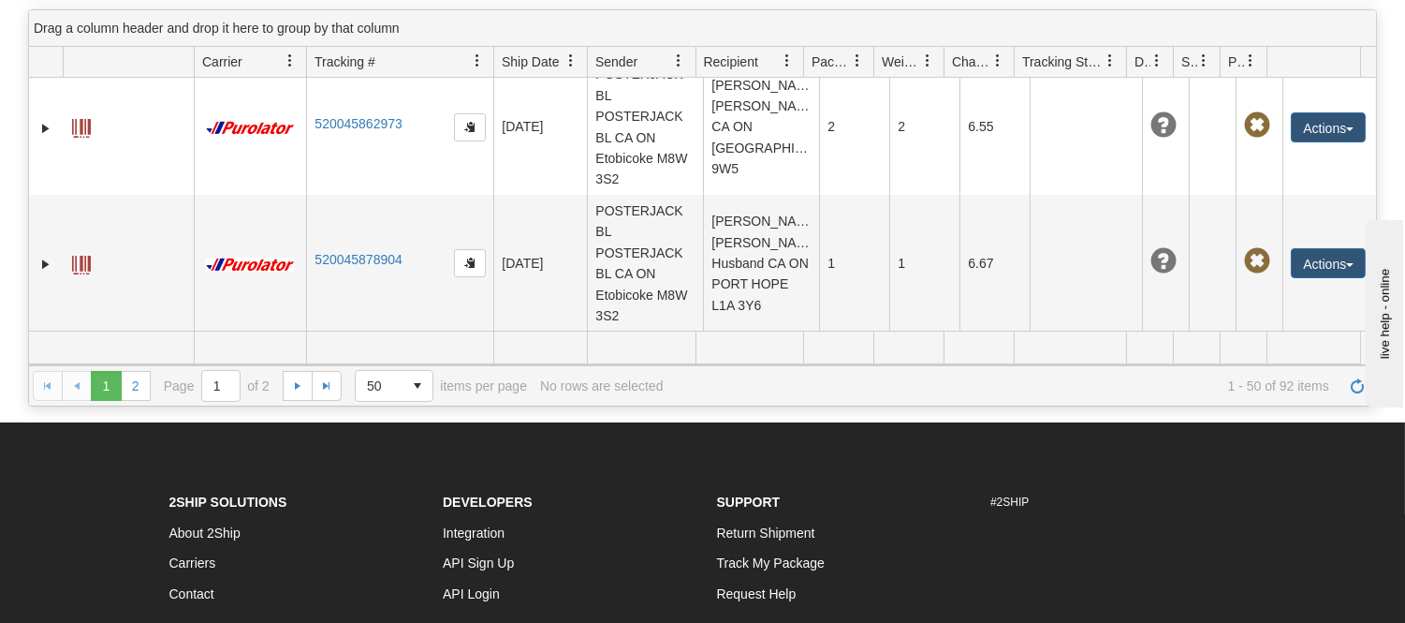
scroll to position [6707, 0]
click at [140, 377] on link "2" at bounding box center [136, 386] width 30 height 30
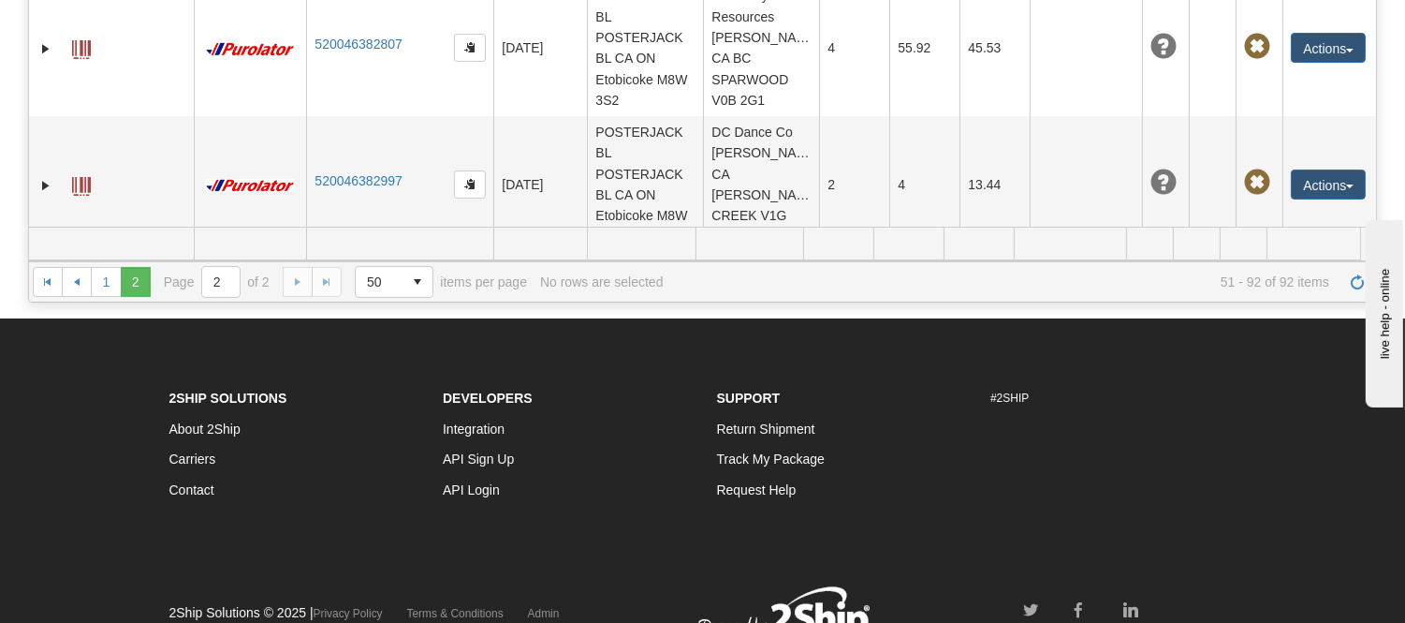
scroll to position [4638, 0]
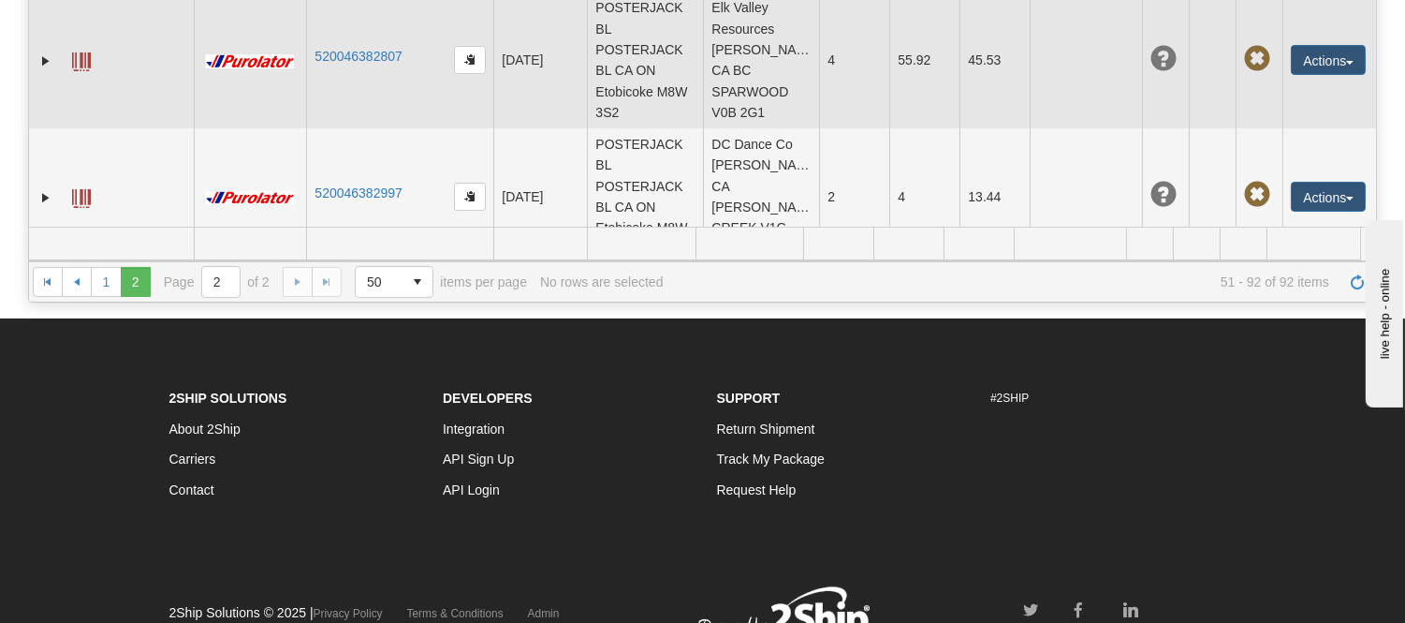
click at [353, 115] on td "520046382807" at bounding box center [399, 61] width 187 height 137
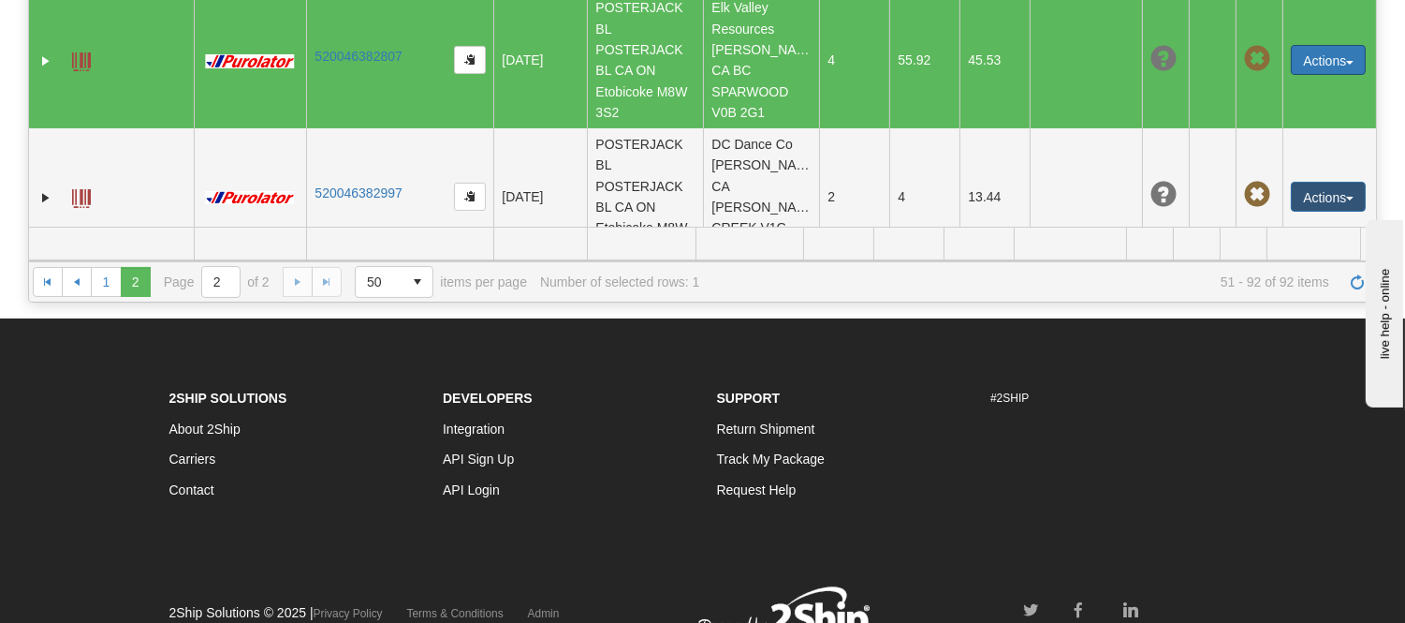
click at [1299, 75] on button "Actions" at bounding box center [1328, 60] width 75 height 30
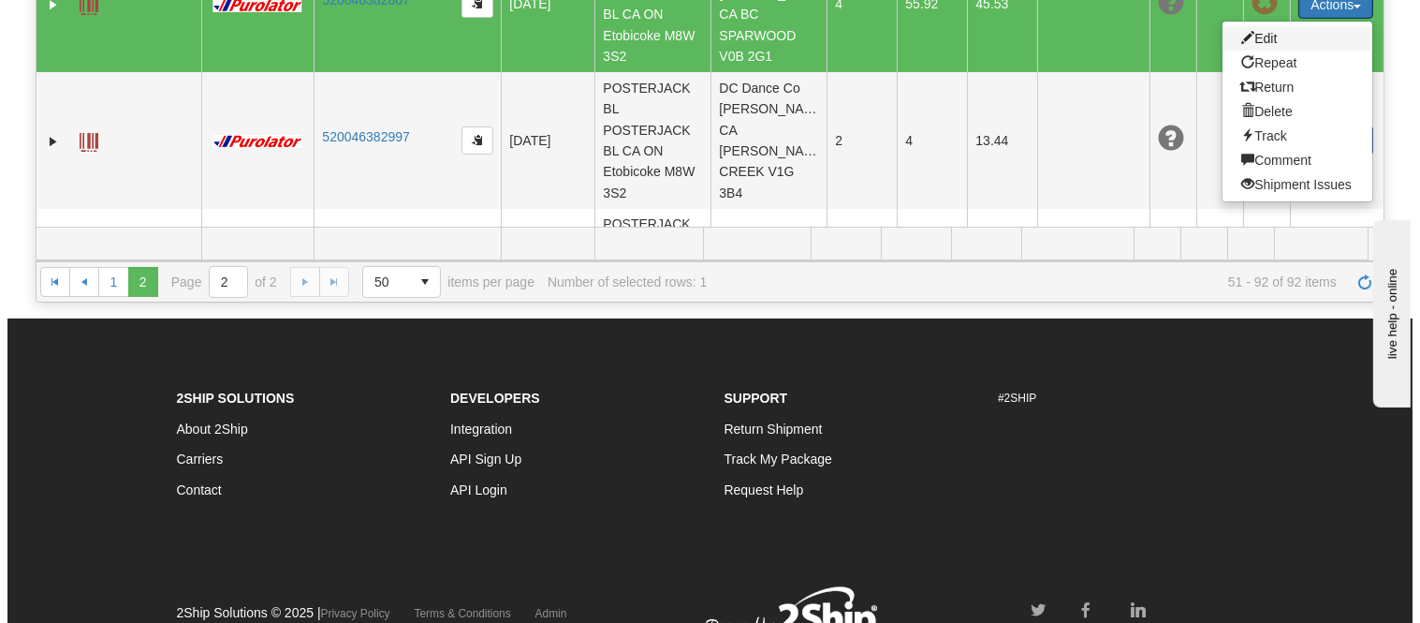
scroll to position [4742, 0]
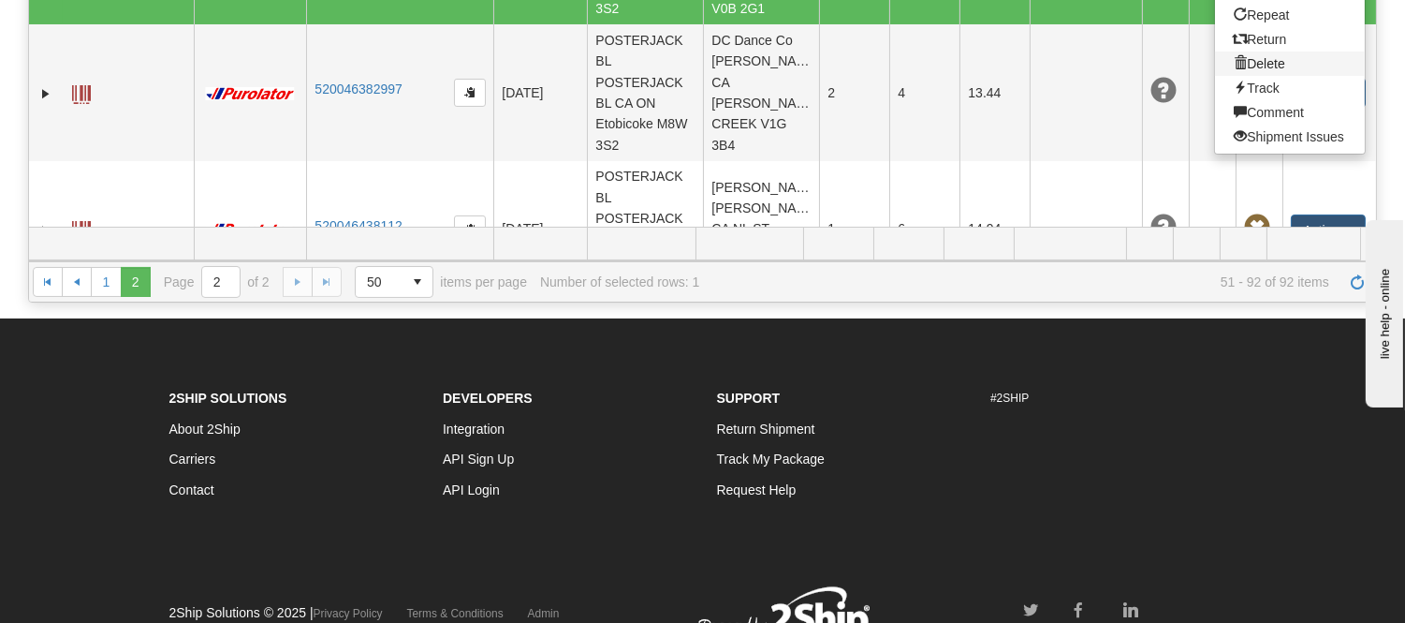
click at [1261, 76] on link "Delete" at bounding box center [1290, 63] width 150 height 24
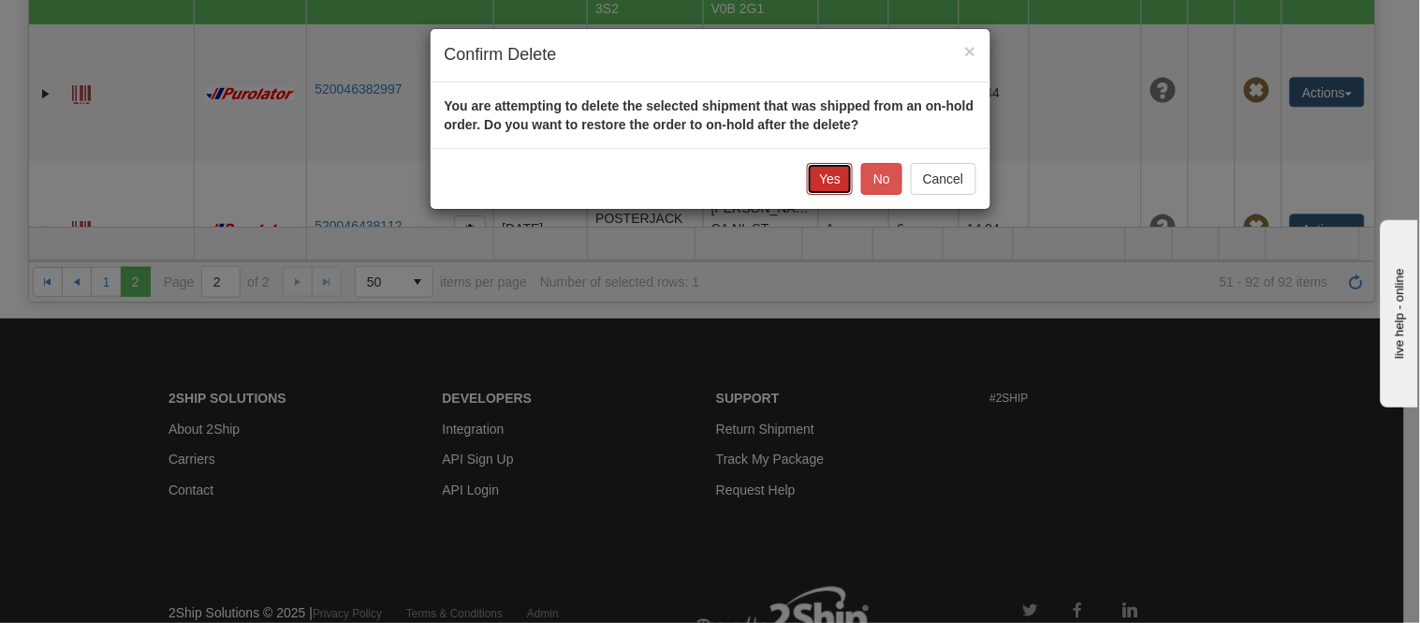
click at [830, 176] on button "Yes" at bounding box center [830, 179] width 46 height 32
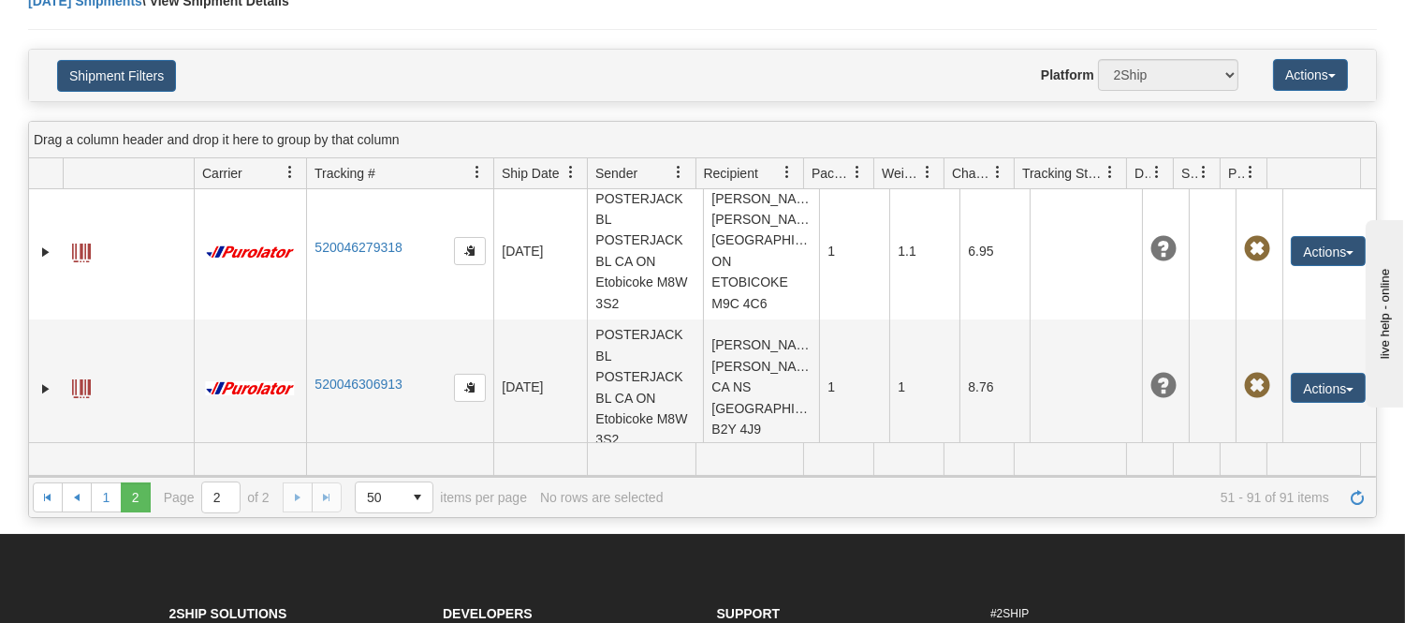
scroll to position [0, 0]
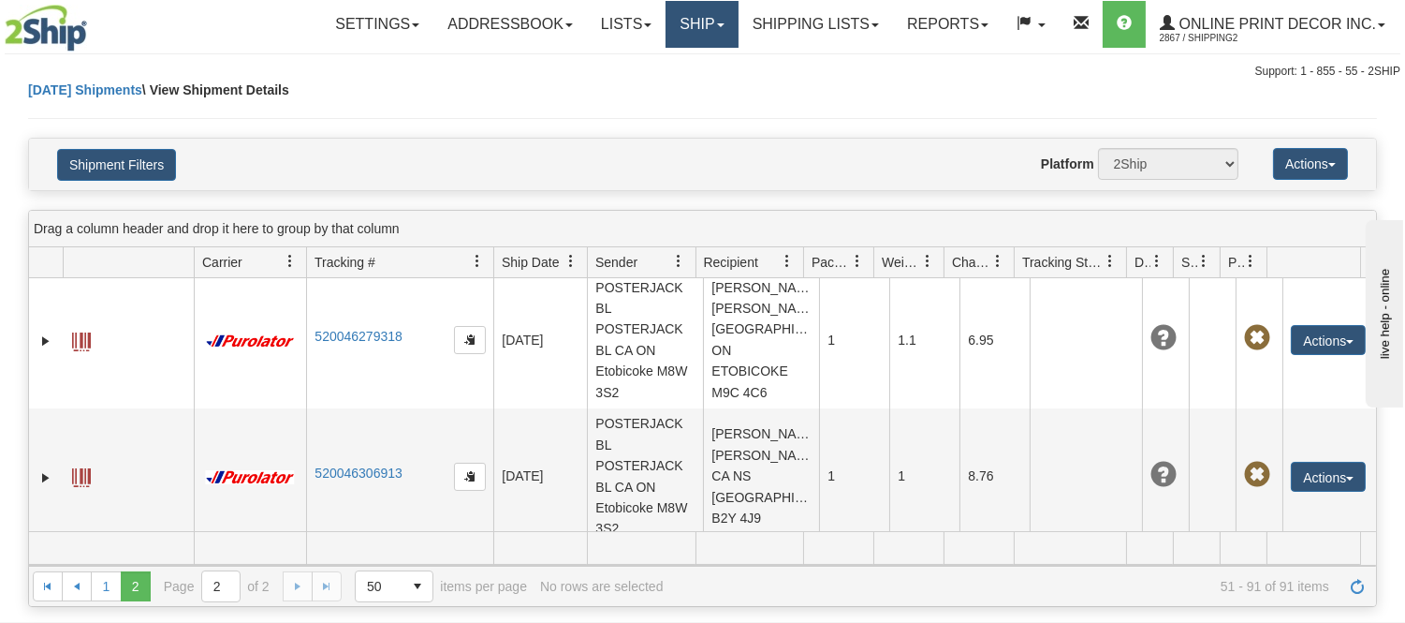
click at [678, 30] on link "Ship" at bounding box center [702, 24] width 72 height 47
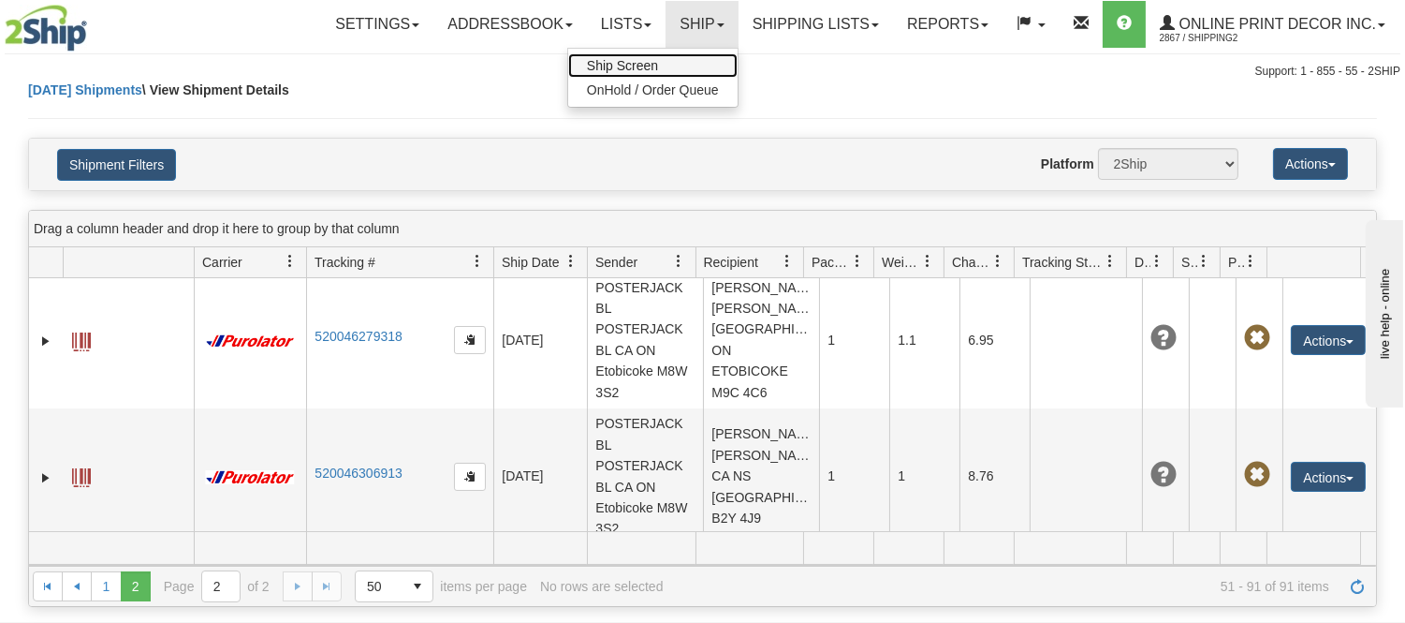
click at [679, 67] on link "Ship Screen" at bounding box center [652, 65] width 169 height 24
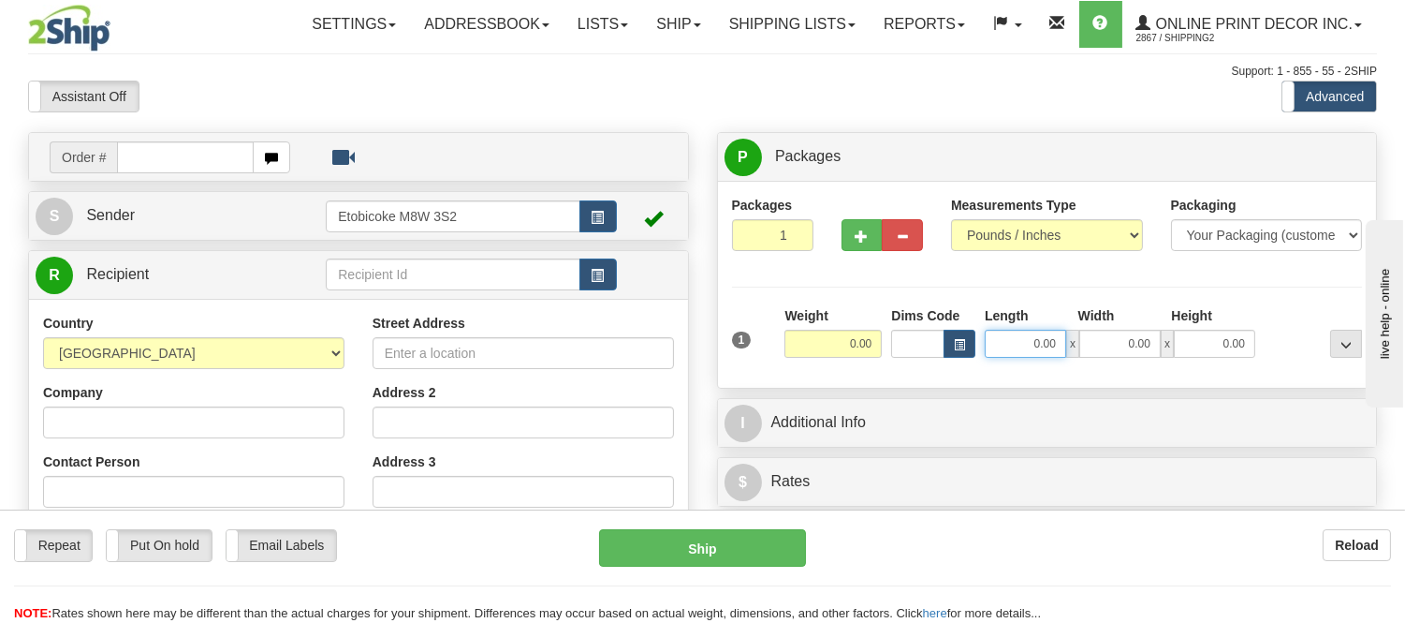
click at [987, 345] on input "0.00" at bounding box center [1025, 344] width 81 height 28
type input "0.00"
click at [972, 341] on button "button" at bounding box center [960, 344] width 32 height 28
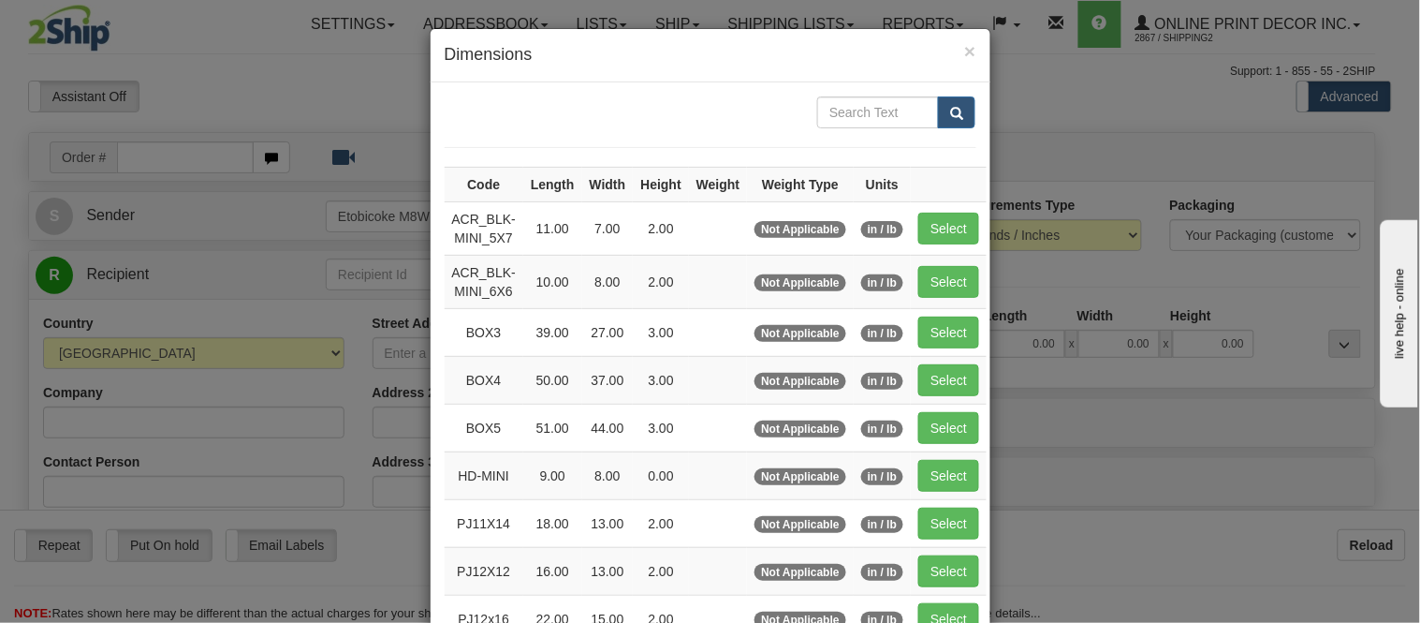
drag, startPoint x: 161, startPoint y: 70, endPoint x: 166, endPoint y: 95, distance: 24.8
click at [164, 71] on div "× Dimensions Code Length Width Height Weight Weight Type Units ACR_BLK-MINI_5X7…" at bounding box center [710, 311] width 1420 height 623
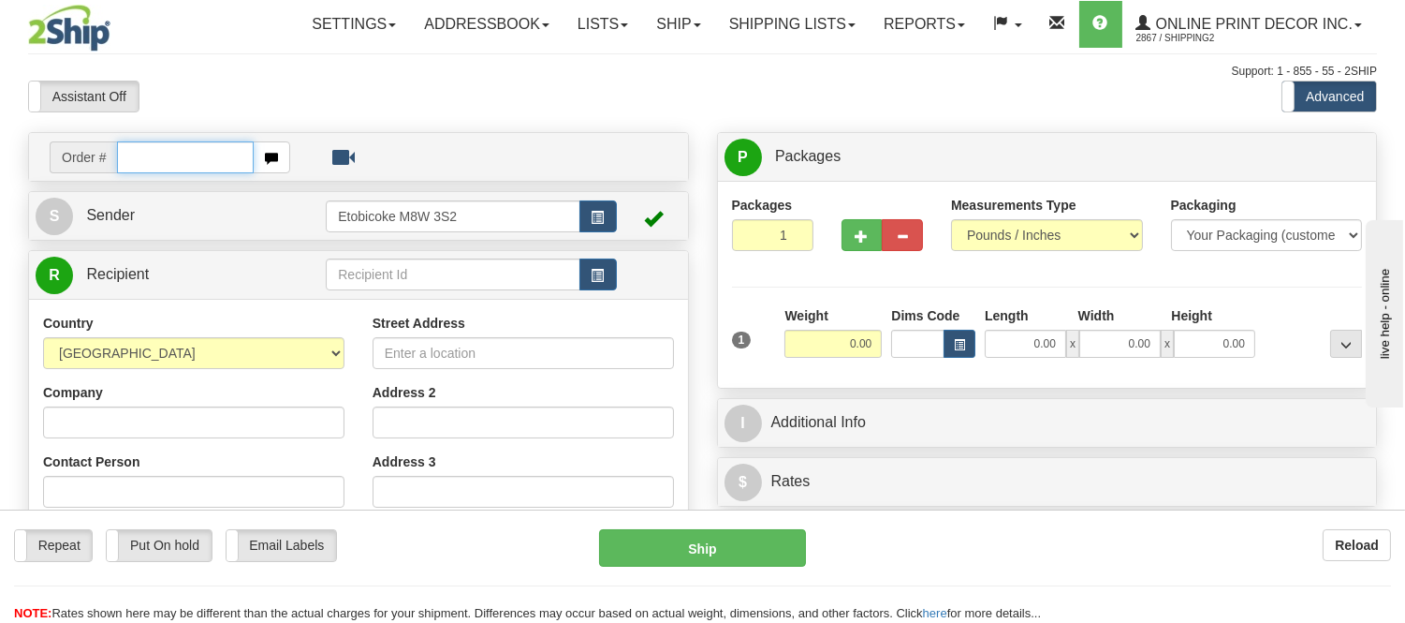
click at [208, 156] on input "text" at bounding box center [185, 157] width 137 height 32
type input "ca-411021"
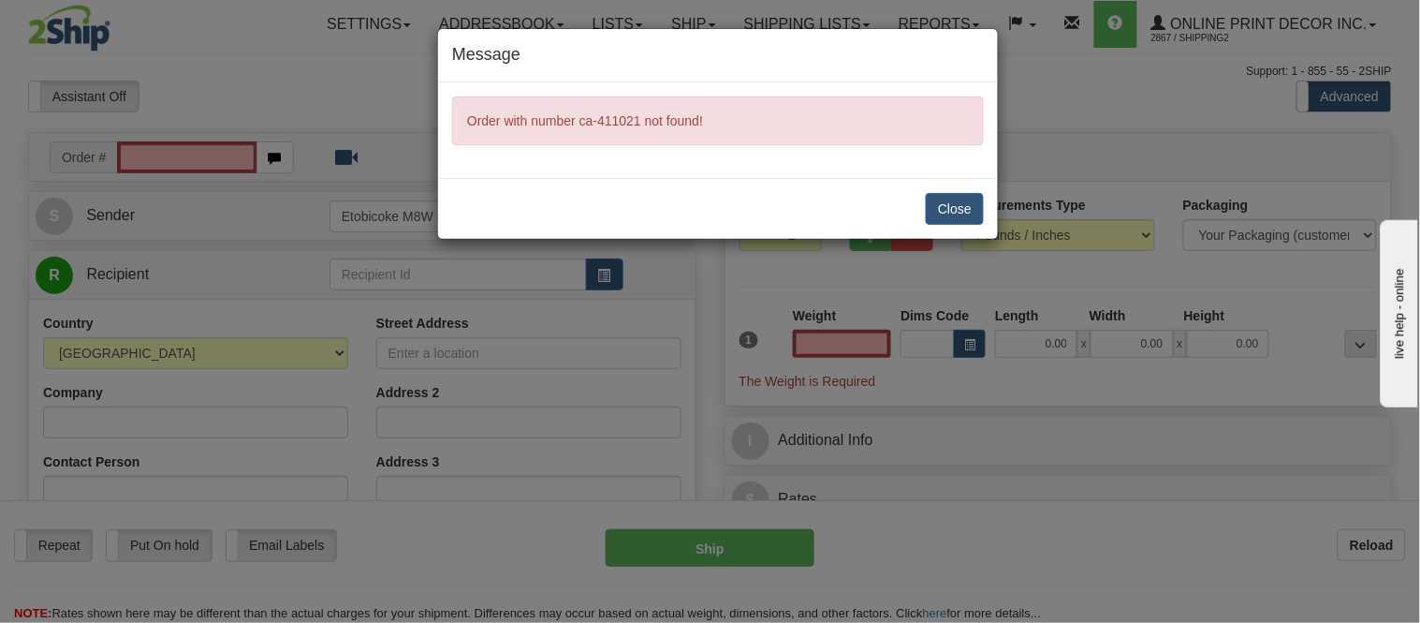
type input "0.00"
click at [169, 154] on div "Message Order with number ca-411021 not found! Close" at bounding box center [710, 311] width 1420 height 623
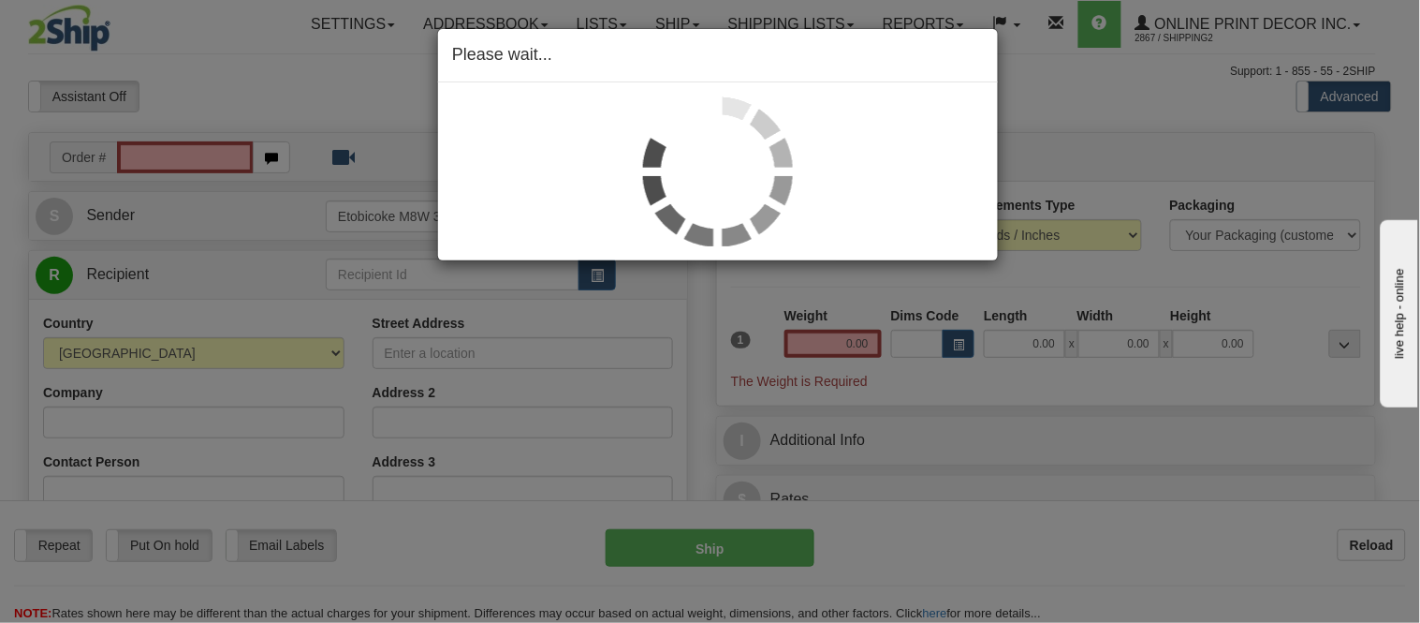
click at [154, 150] on div "Please wait..." at bounding box center [710, 311] width 1420 height 623
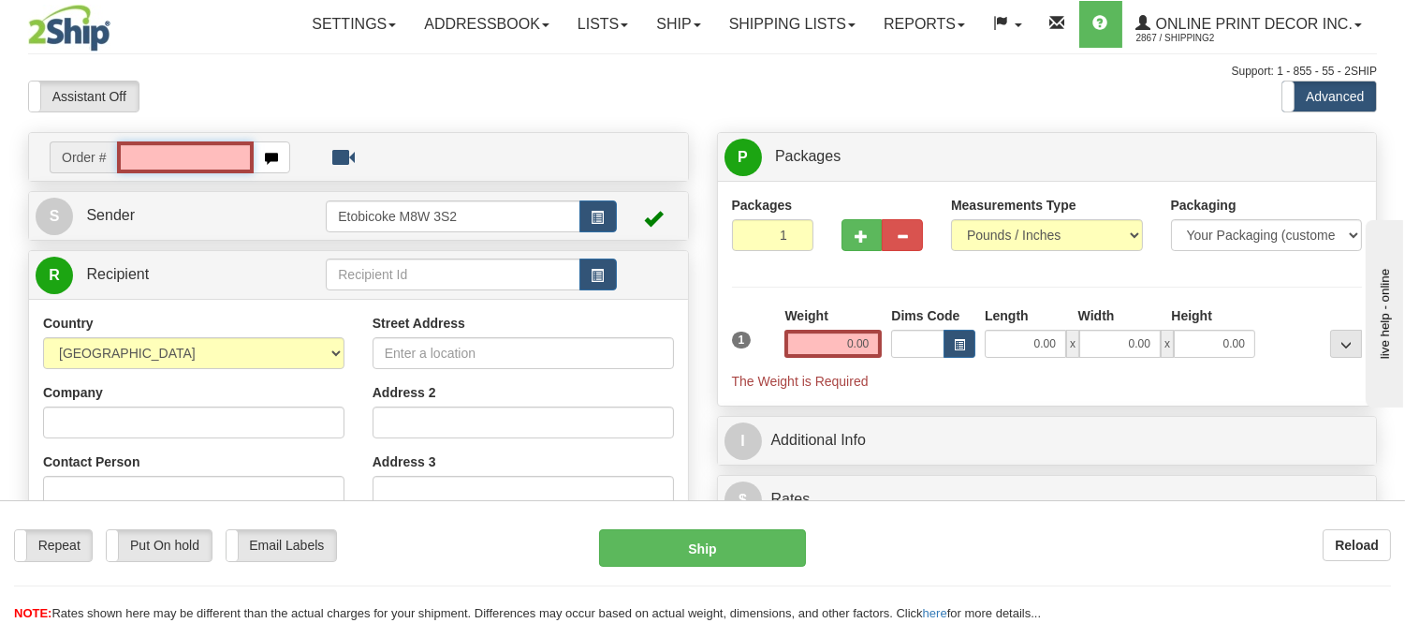
click at [159, 160] on input "text" at bounding box center [185, 157] width 137 height 32
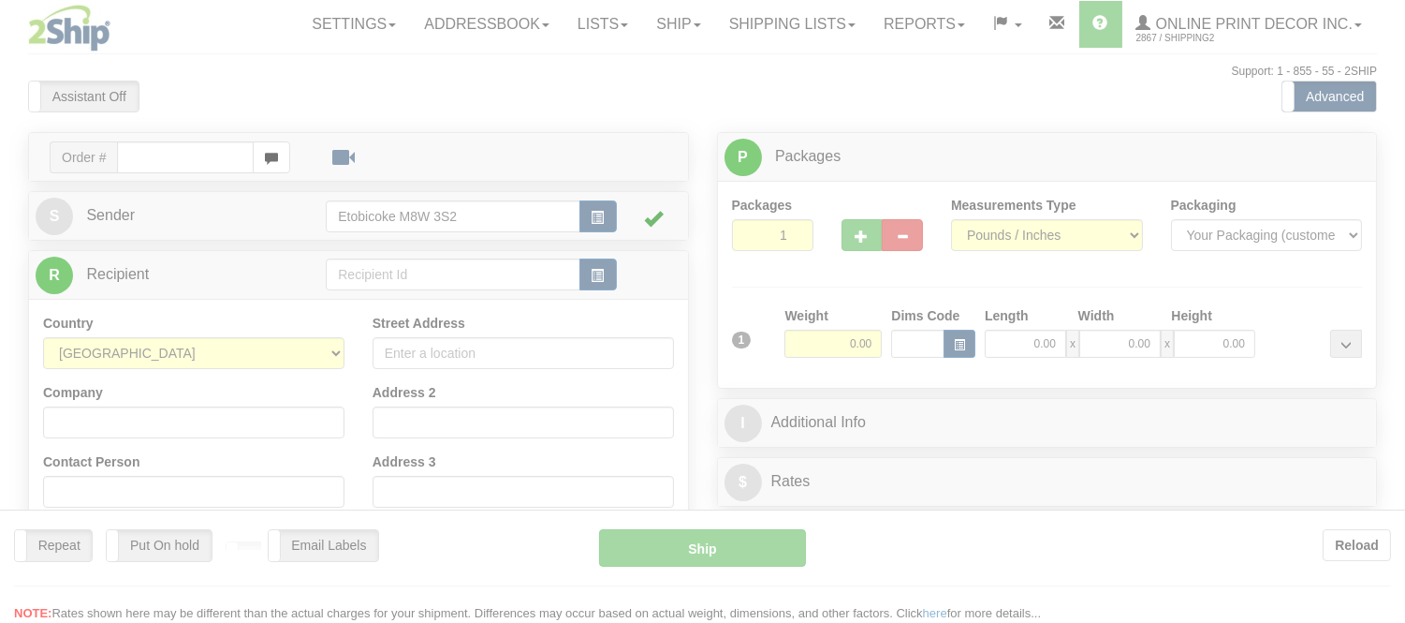
click at [171, 160] on div at bounding box center [702, 311] width 1405 height 623
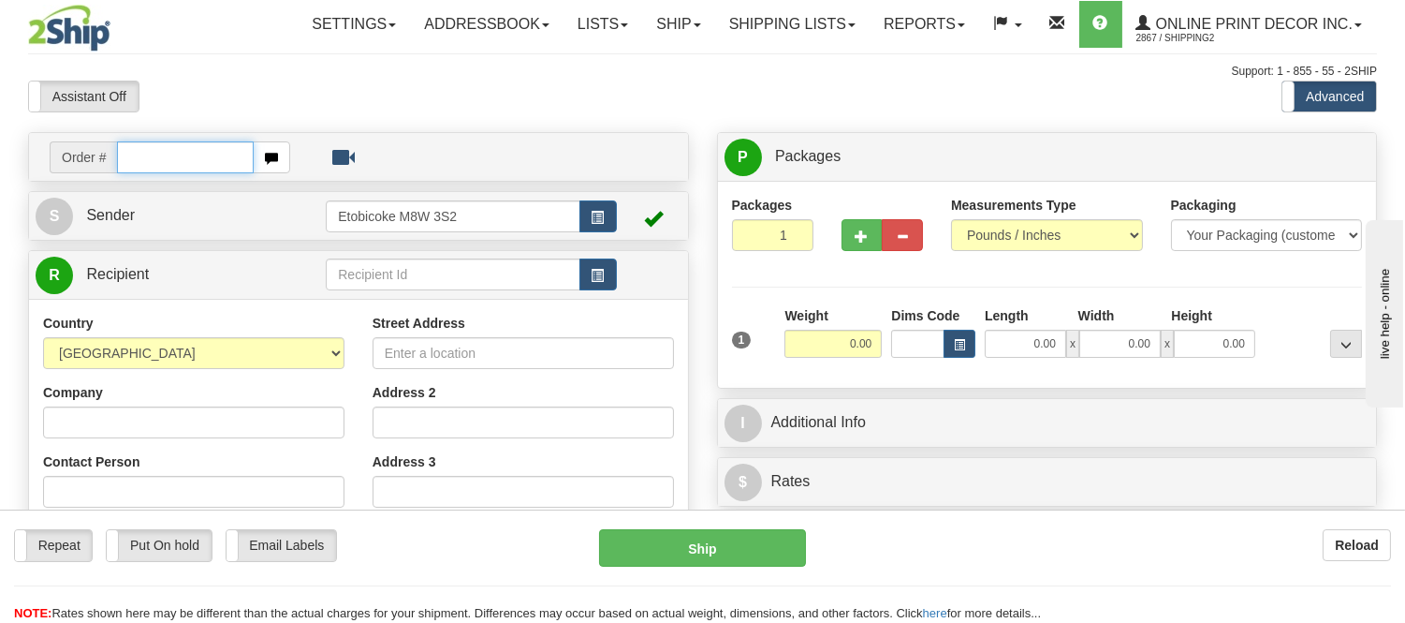
click at [184, 153] on input "text" at bounding box center [185, 157] width 137 height 32
type input "cA-422021"
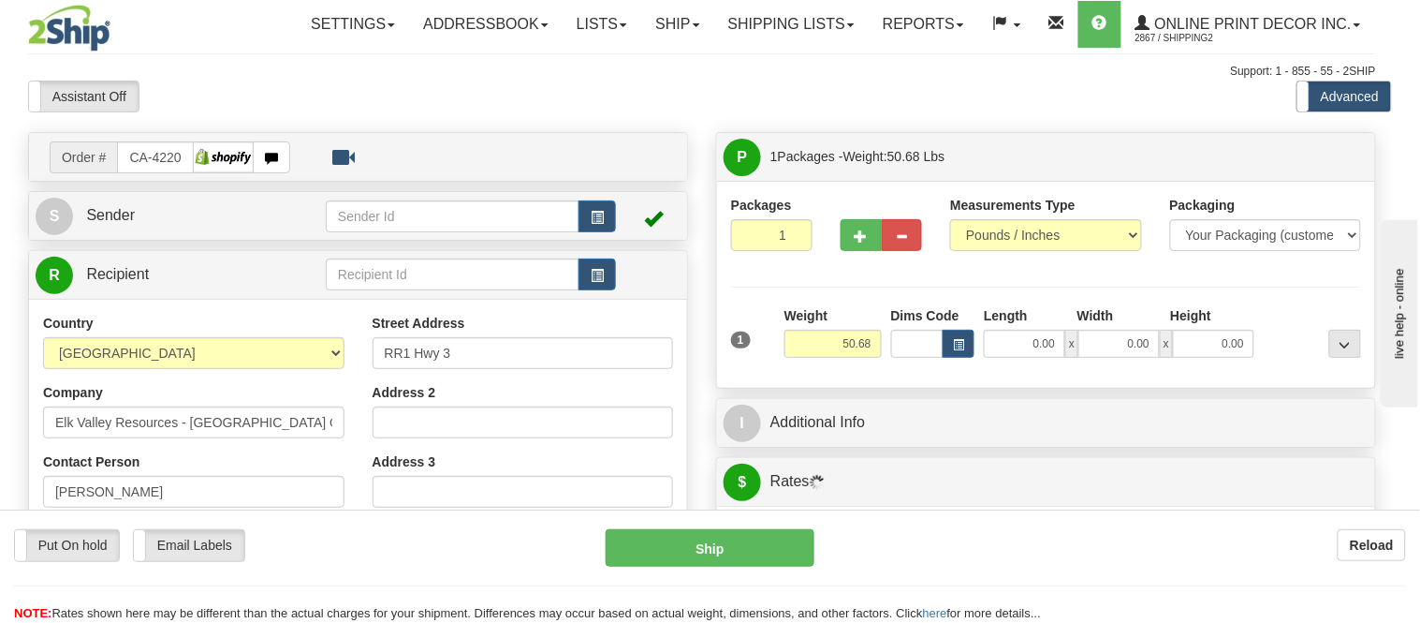
type input "SPARWOOD"
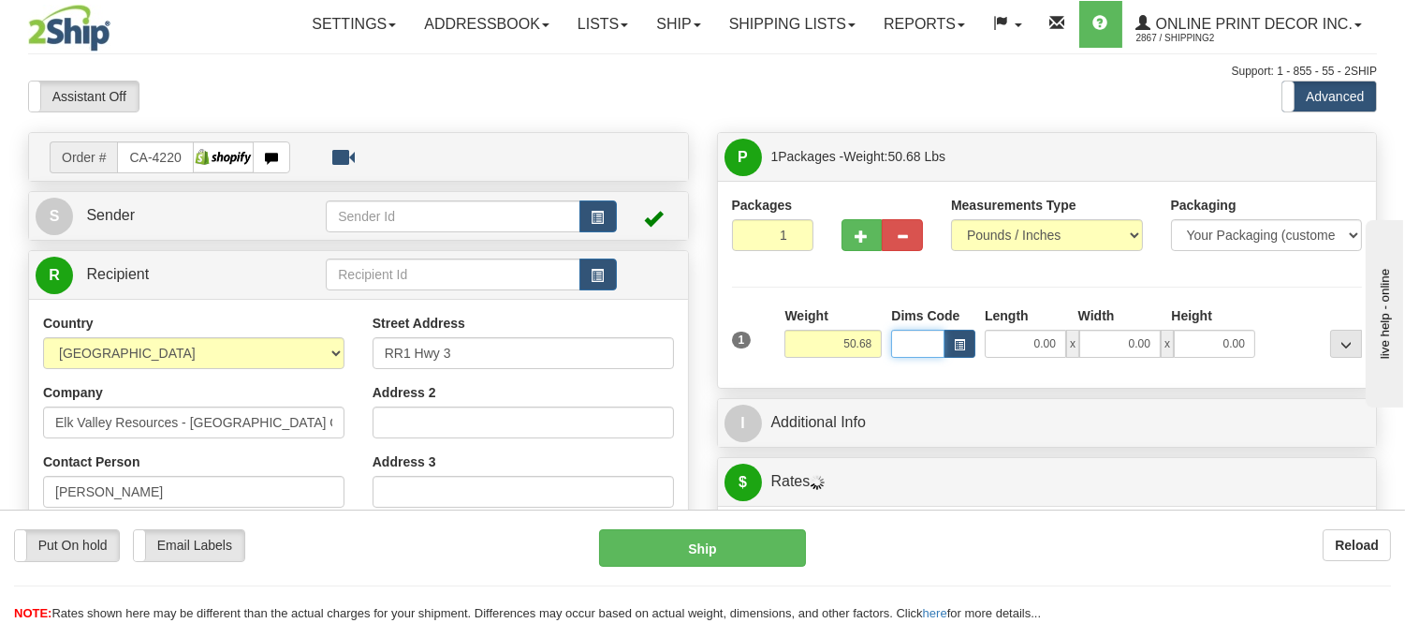
click at [931, 352] on input "Dims Code" at bounding box center [917, 344] width 53 height 28
click at [949, 347] on button "button" at bounding box center [960, 344] width 32 height 28
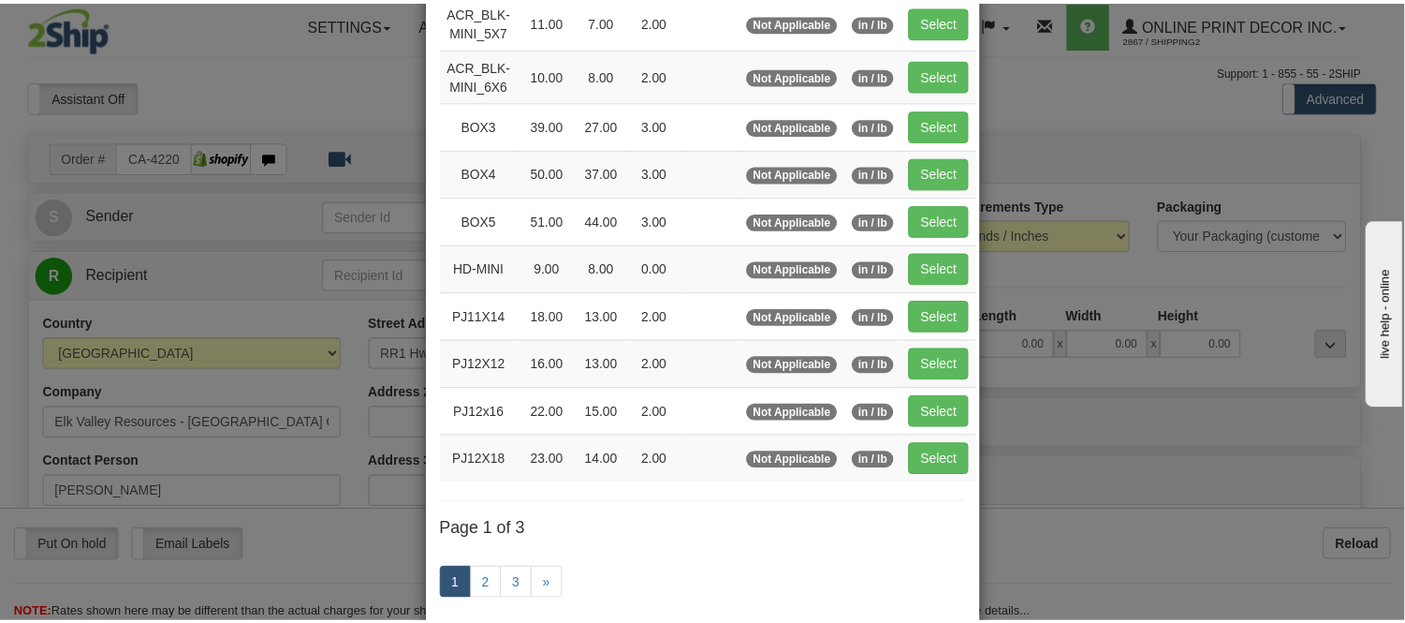
scroll to position [208, 0]
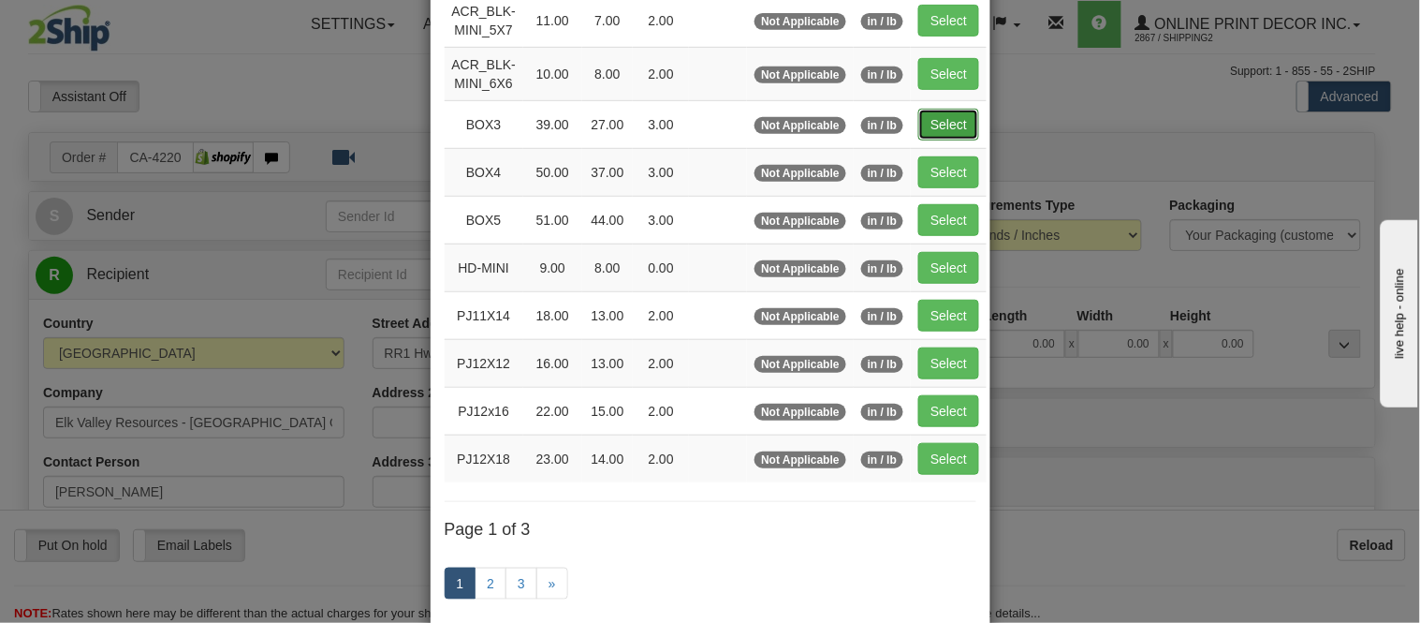
click at [928, 110] on button "Select" at bounding box center [948, 125] width 61 height 32
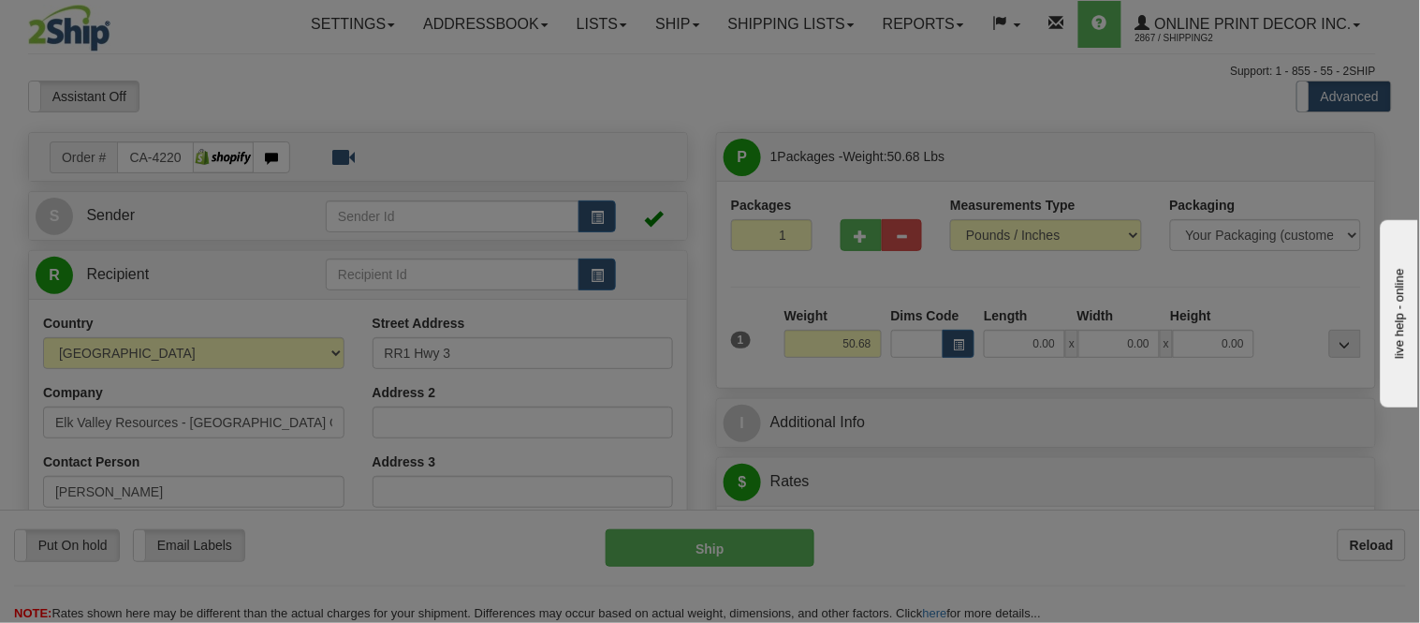
type input "BOX3"
type input "39.00"
type input "27.00"
type input "3.00"
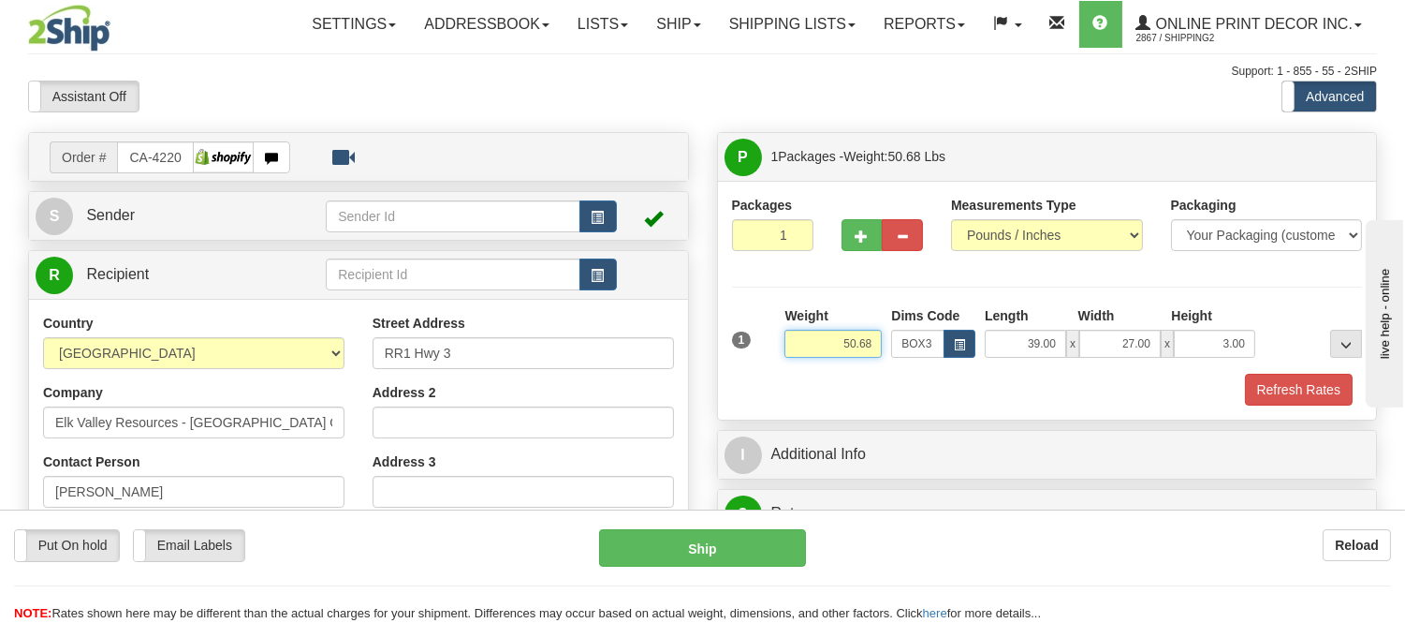
drag, startPoint x: 874, startPoint y: 342, endPoint x: 772, endPoint y: 356, distance: 103.0
click at [772, 356] on div "1 Weight 50.68 Dims Code x x" at bounding box center [1047, 339] width 640 height 66
type input "16.98"
click at [850, 232] on button "button" at bounding box center [862, 235] width 41 height 32
radio input "true"
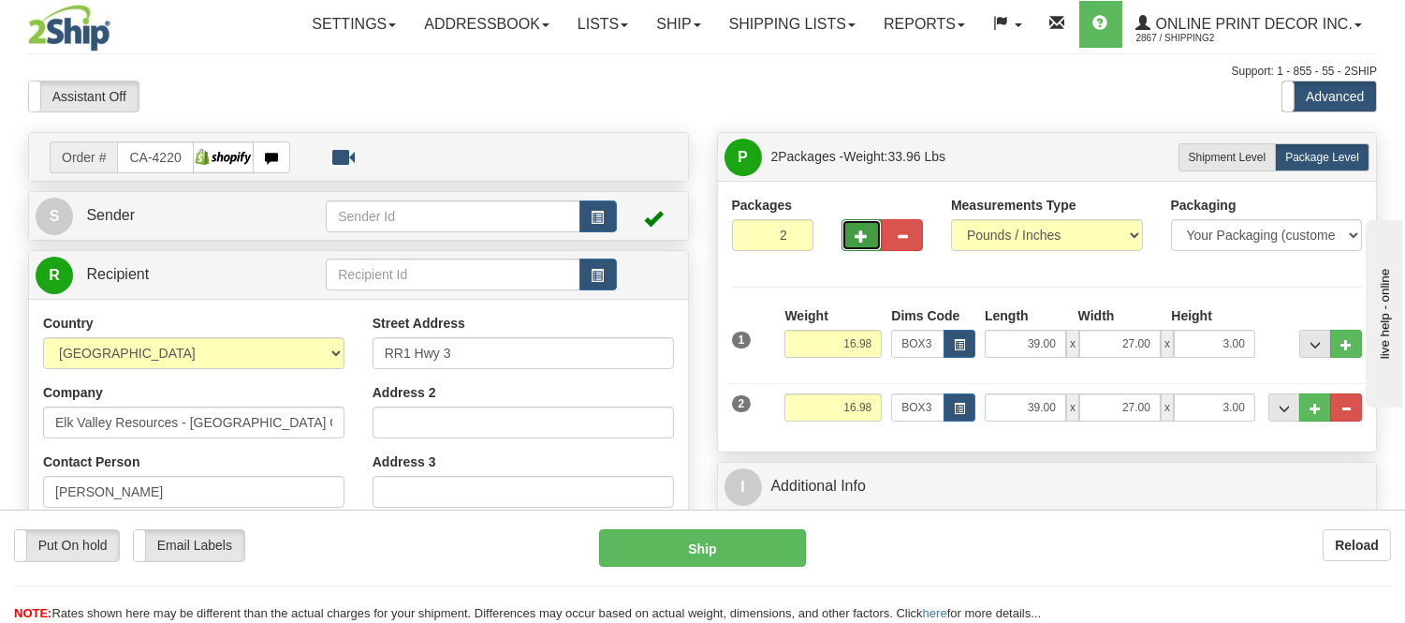
click at [861, 240] on span "button" at bounding box center [862, 236] width 13 height 12
type input "3"
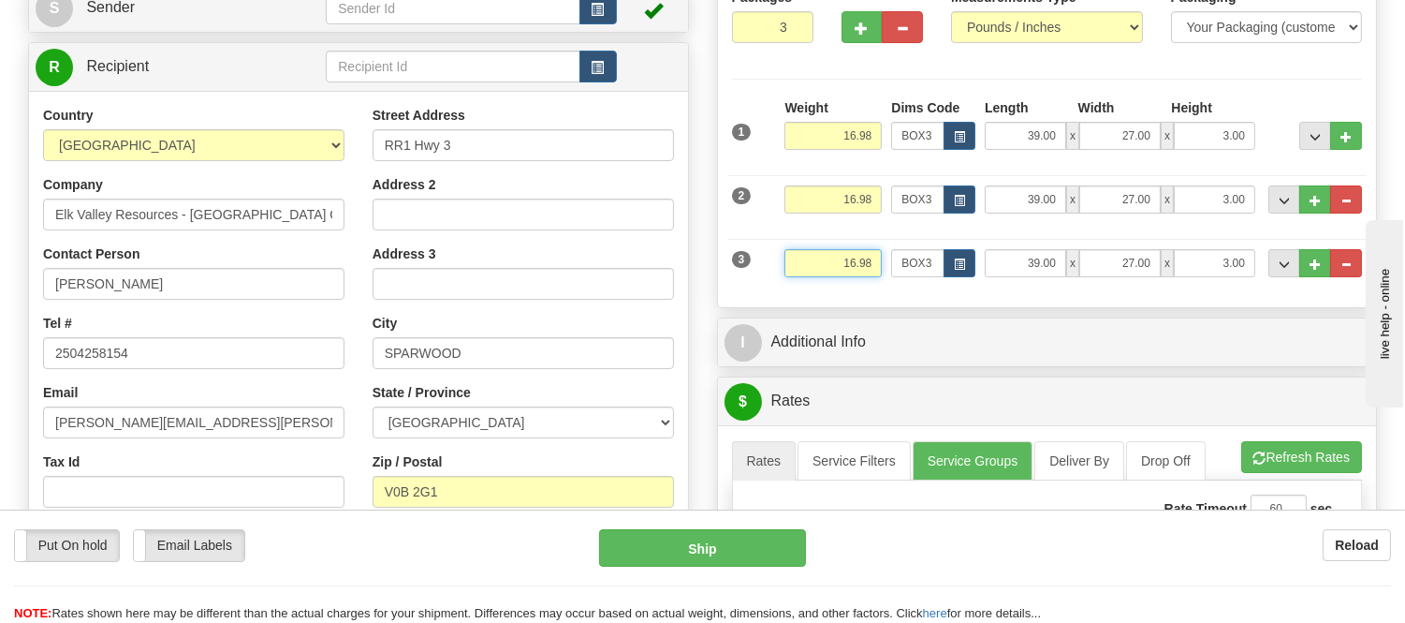
drag, startPoint x: 875, startPoint y: 264, endPoint x: 792, endPoint y: 281, distance: 85.0
click at [792, 281] on div "Weight 16.98" at bounding box center [833, 270] width 107 height 42
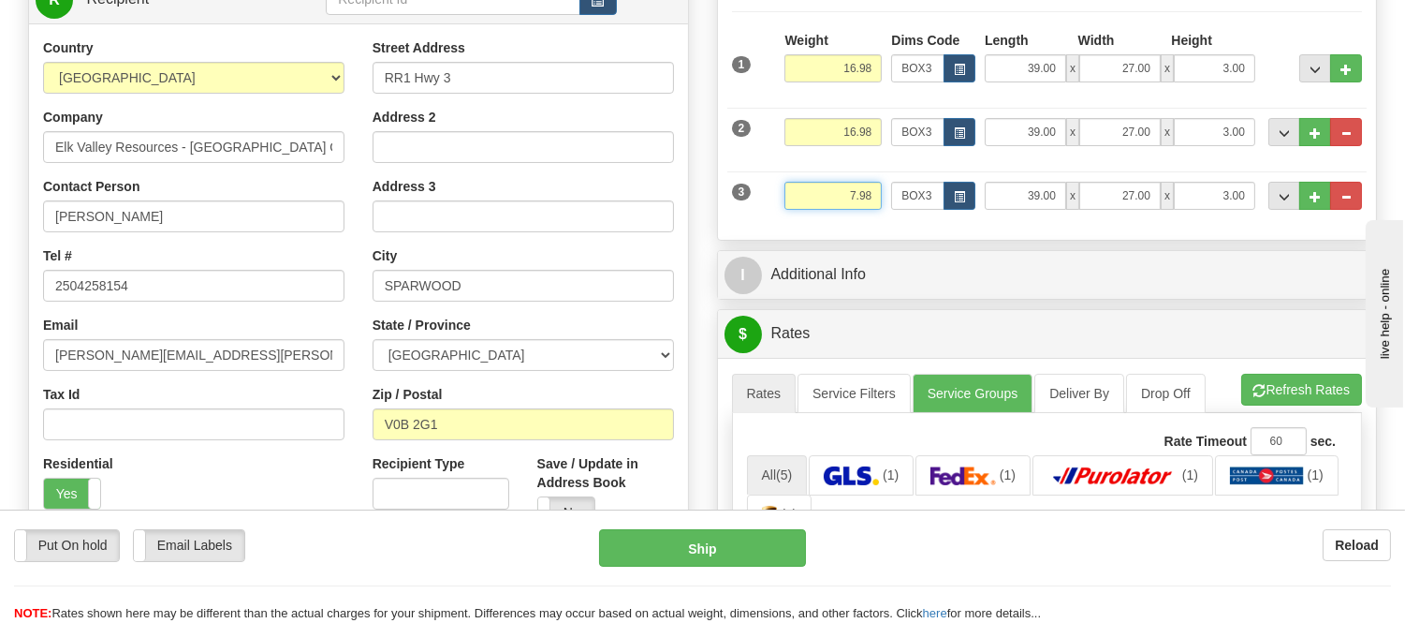
scroll to position [312, 0]
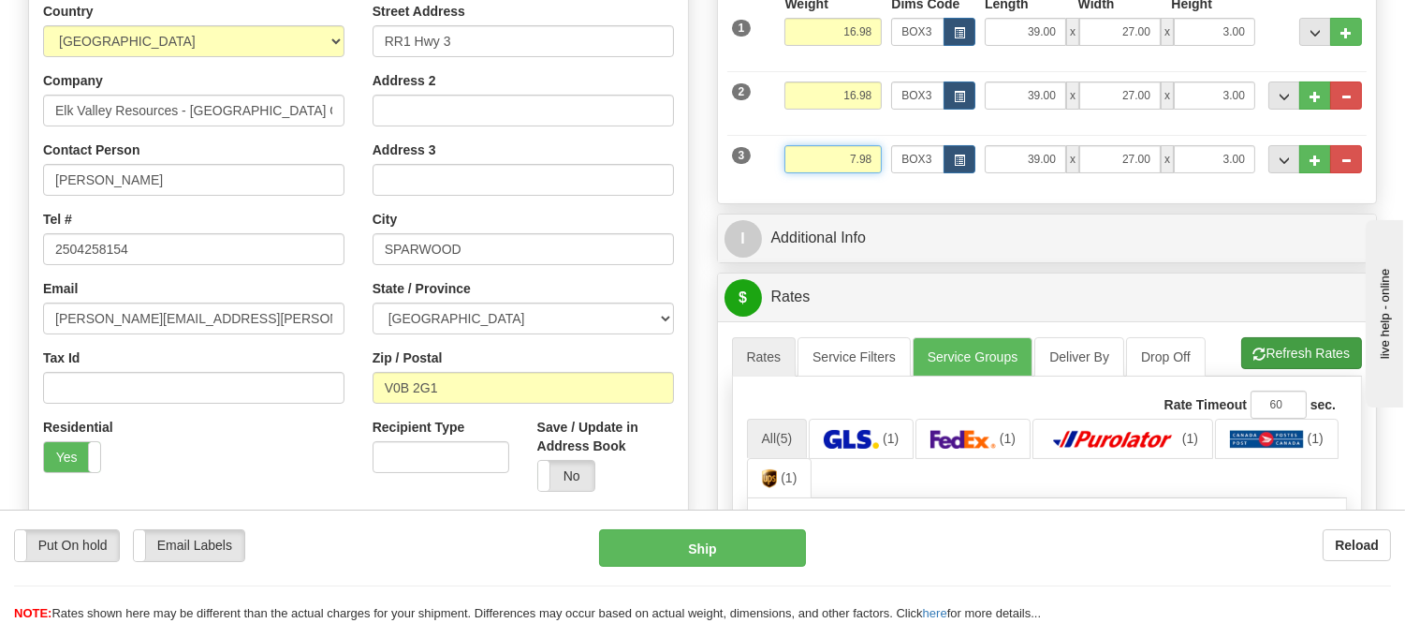
type input "7.98"
click at [1261, 350] on li "Refresh Rates Cancel Rating" at bounding box center [1302, 353] width 121 height 32
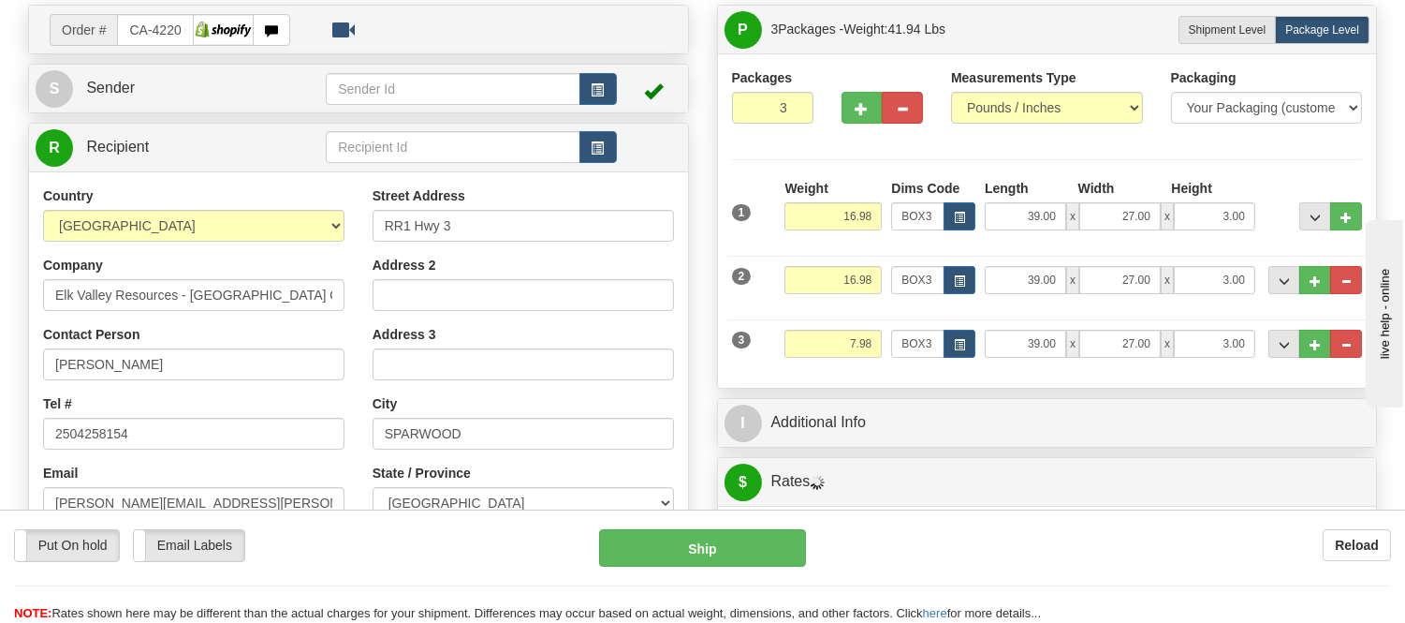
scroll to position [208, 0]
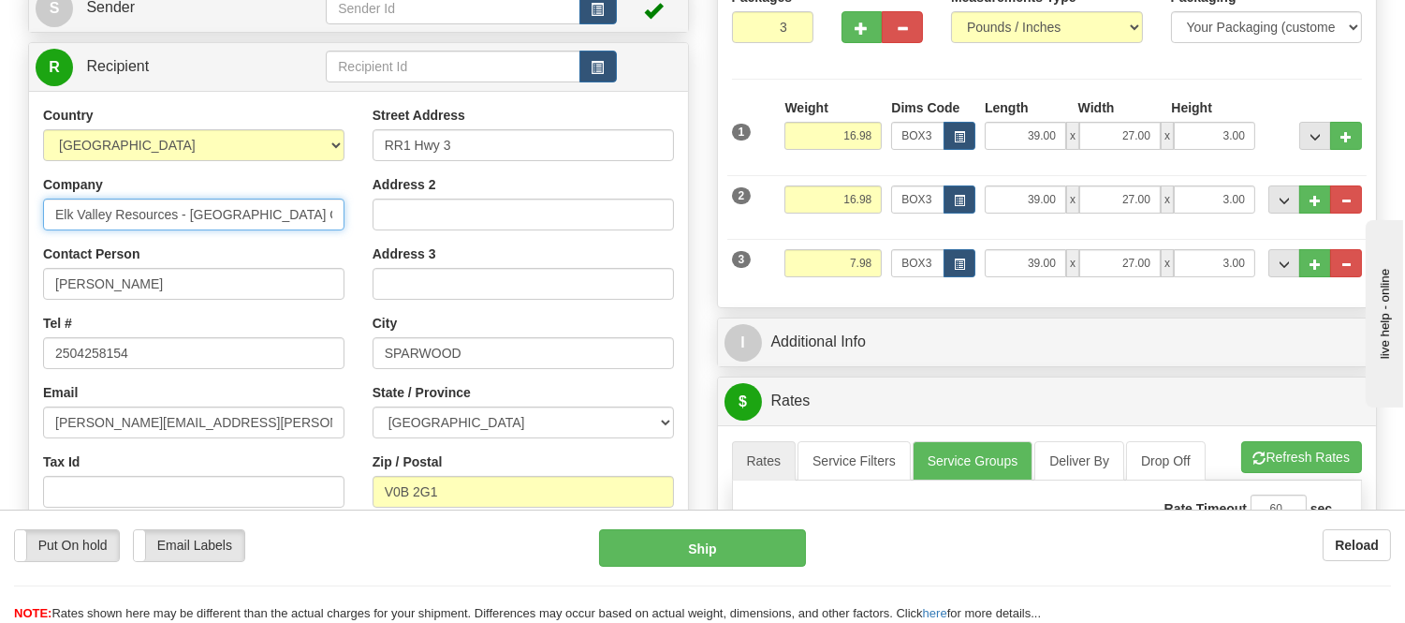
drag, startPoint x: 181, startPoint y: 212, endPoint x: 310, endPoint y: 210, distance: 129.2
click at [310, 210] on input "Elk Valley Resources - [GEOGRAPHIC_DATA] Operations" at bounding box center [193, 214] width 301 height 32
type input "Elk Valley Resources"
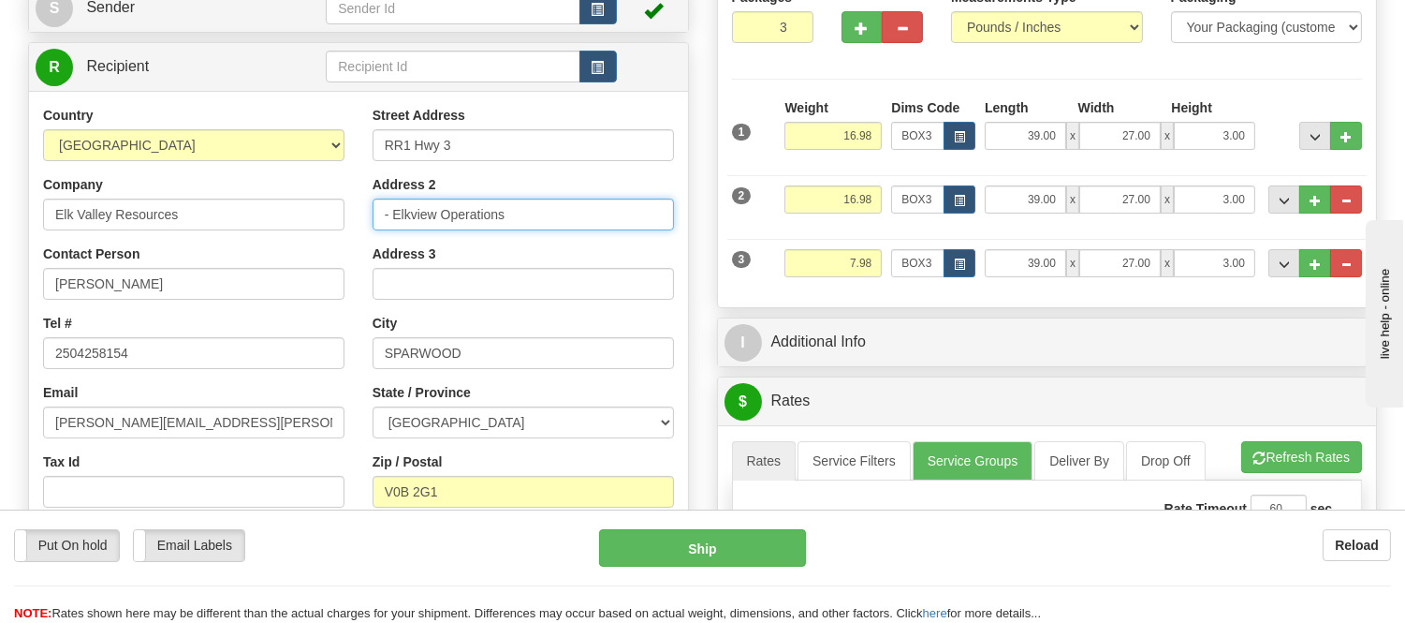
type input "- Elkview Operations"
click at [587, 179] on div "Address 2 - Elkview Operations" at bounding box center [523, 202] width 301 height 55
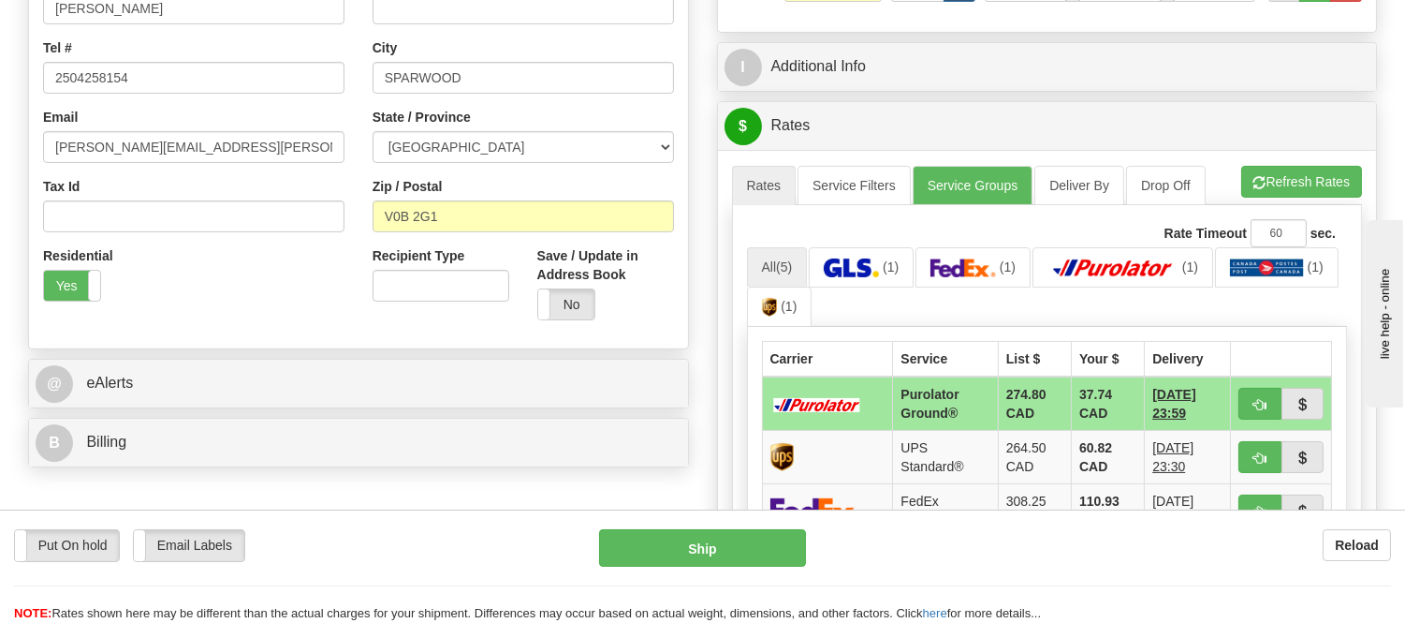
scroll to position [520, 0]
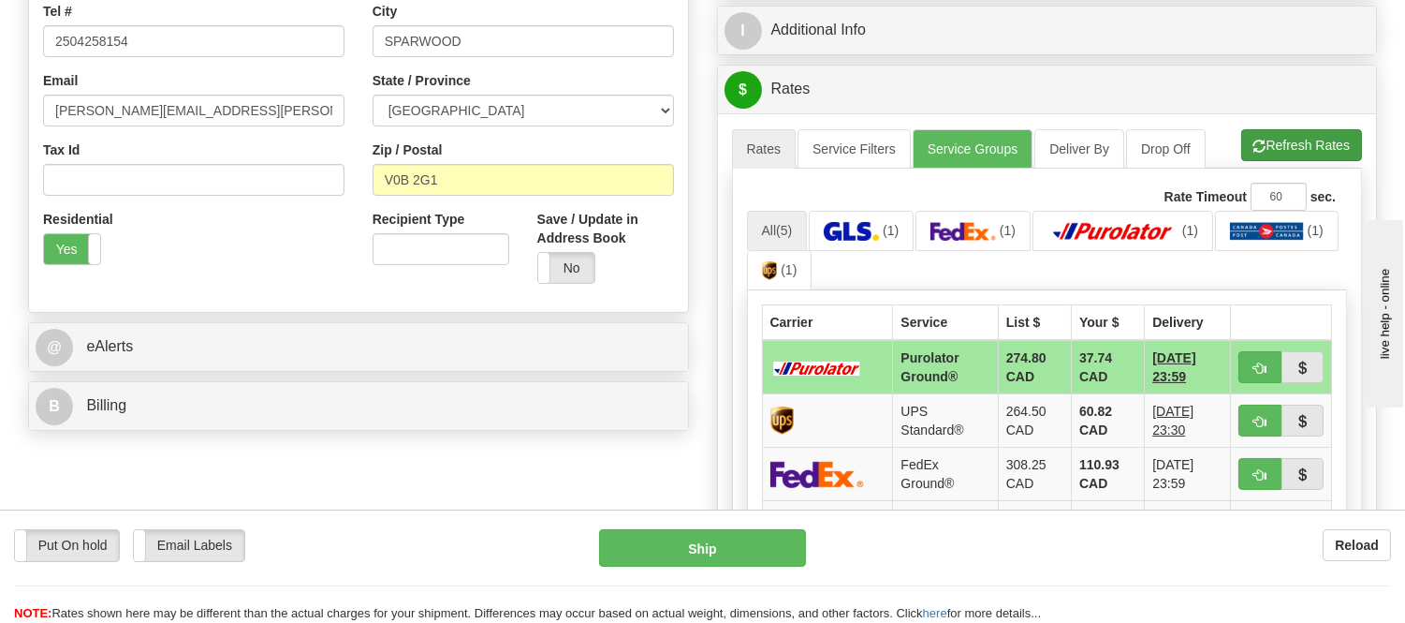
drag, startPoint x: 1326, startPoint y: 125, endPoint x: 1325, endPoint y: 148, distance: 22.5
click at [1326, 134] on div "A change has been made which could impact your rate estimate. To ensure the est…" at bounding box center [1047, 469] width 659 height 713
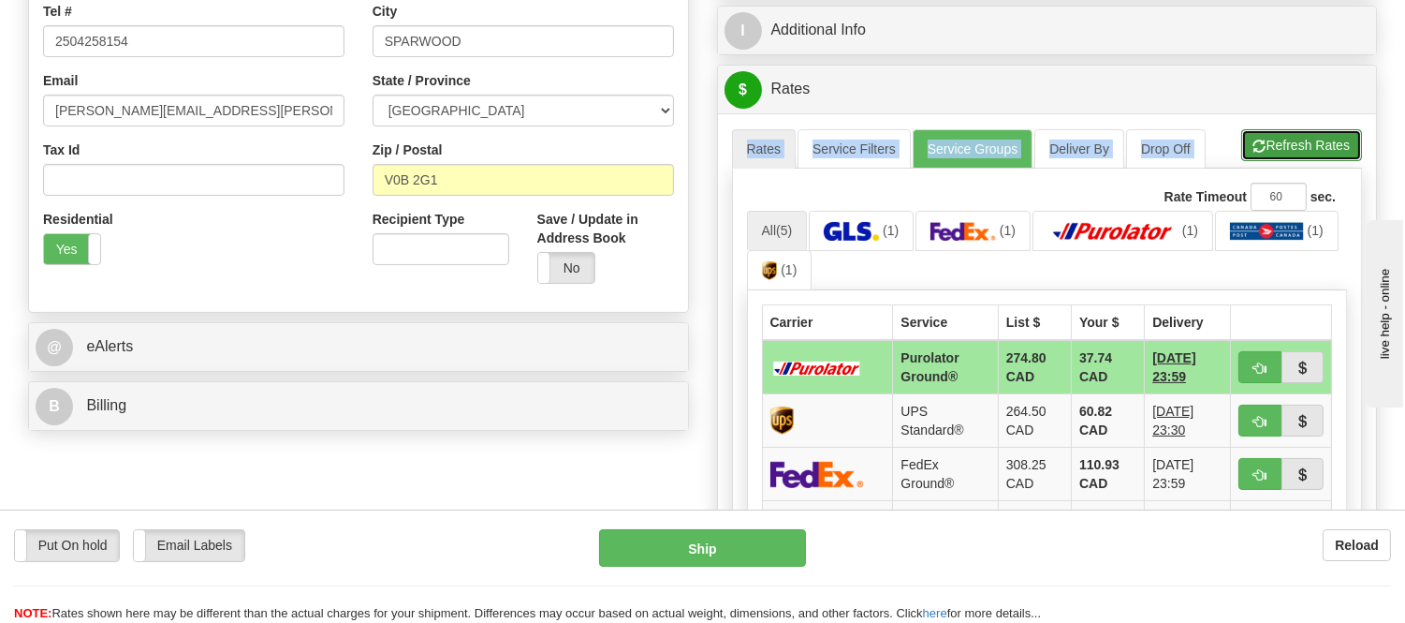
click at [1325, 148] on button "Refresh Rates" at bounding box center [1302, 145] width 121 height 32
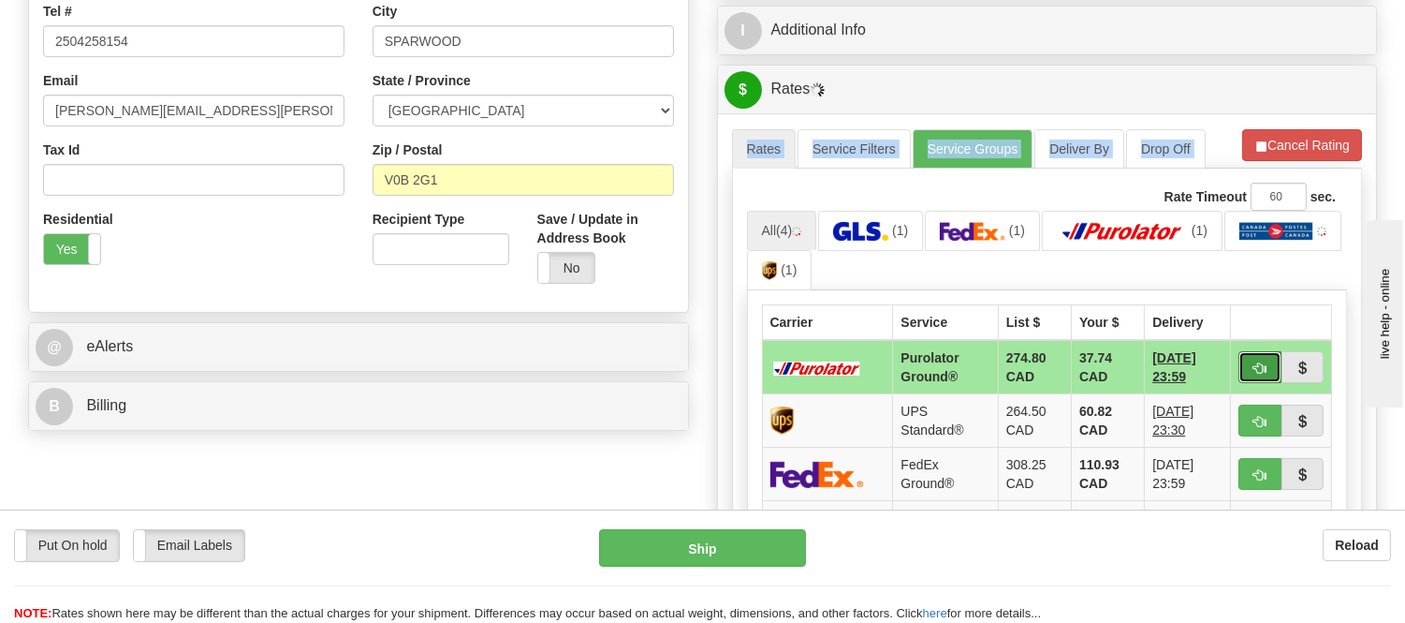
click at [1249, 362] on button "button" at bounding box center [1260, 367] width 43 height 32
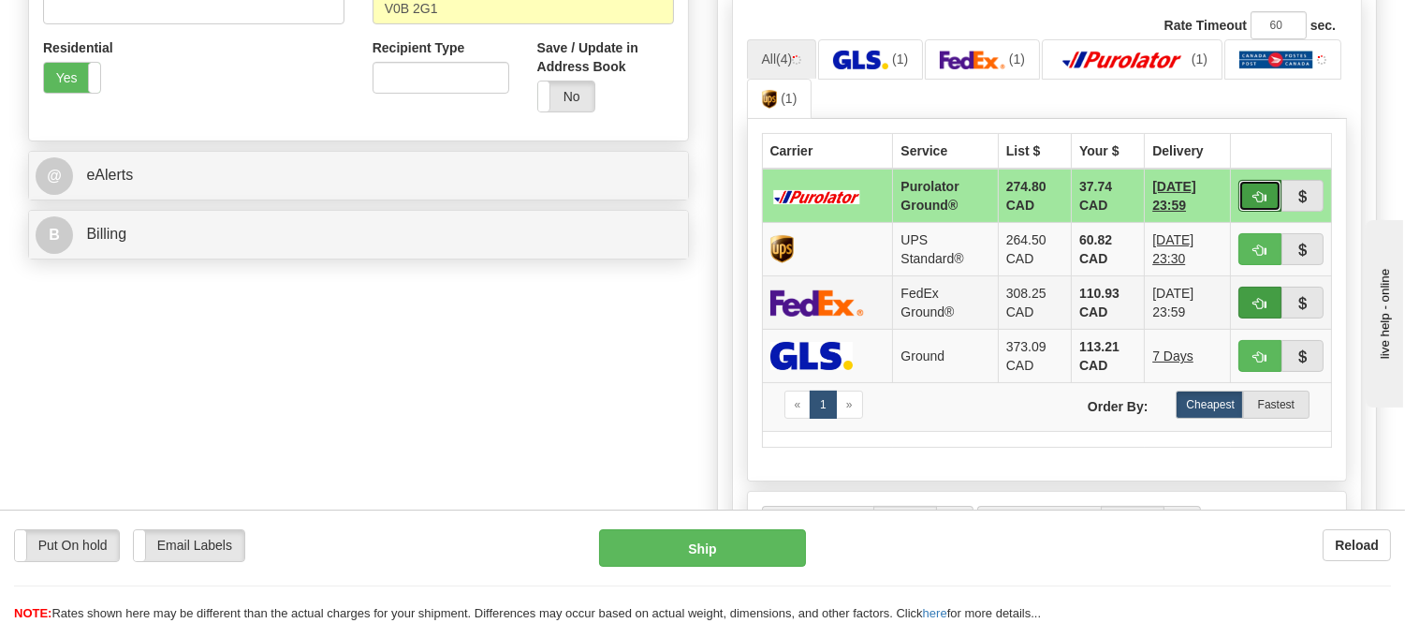
scroll to position [727, 0]
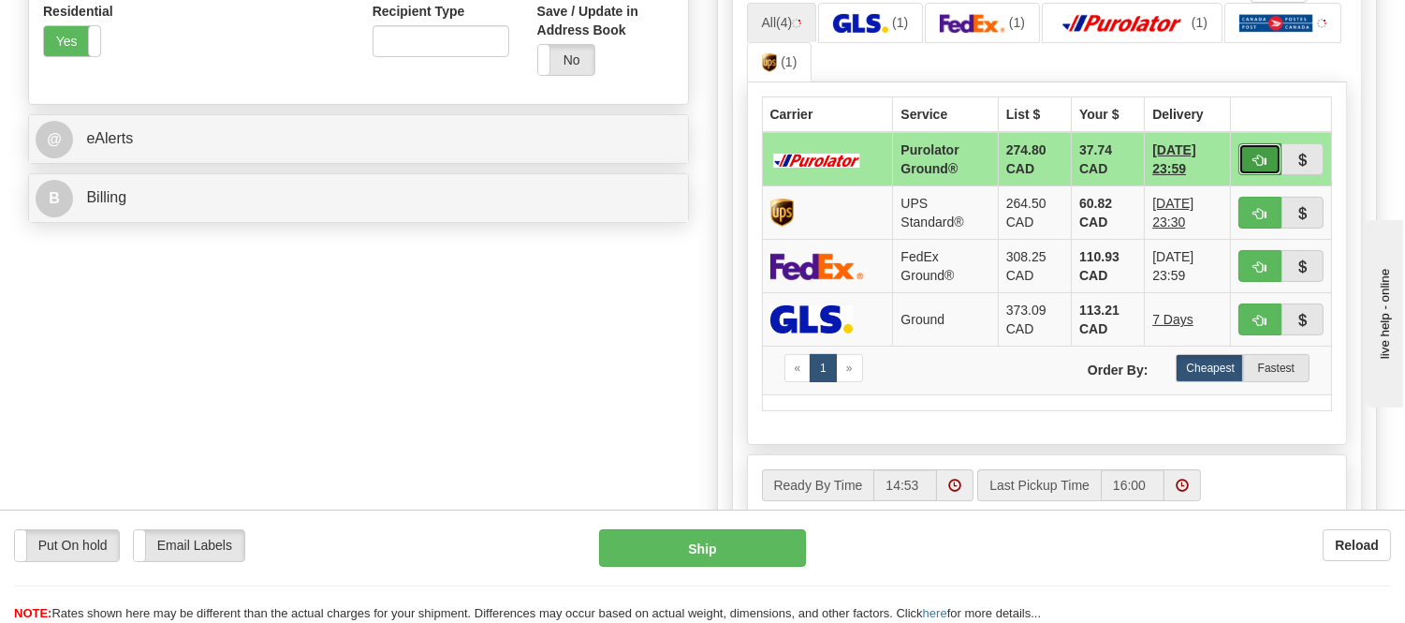
click at [1239, 155] on button "button" at bounding box center [1260, 159] width 43 height 32
click at [1314, 54] on ul "All (4) (1) (1) (1) (1)" at bounding box center [1047, 43] width 601 height 81
click at [1251, 161] on button "button" at bounding box center [1260, 159] width 43 height 32
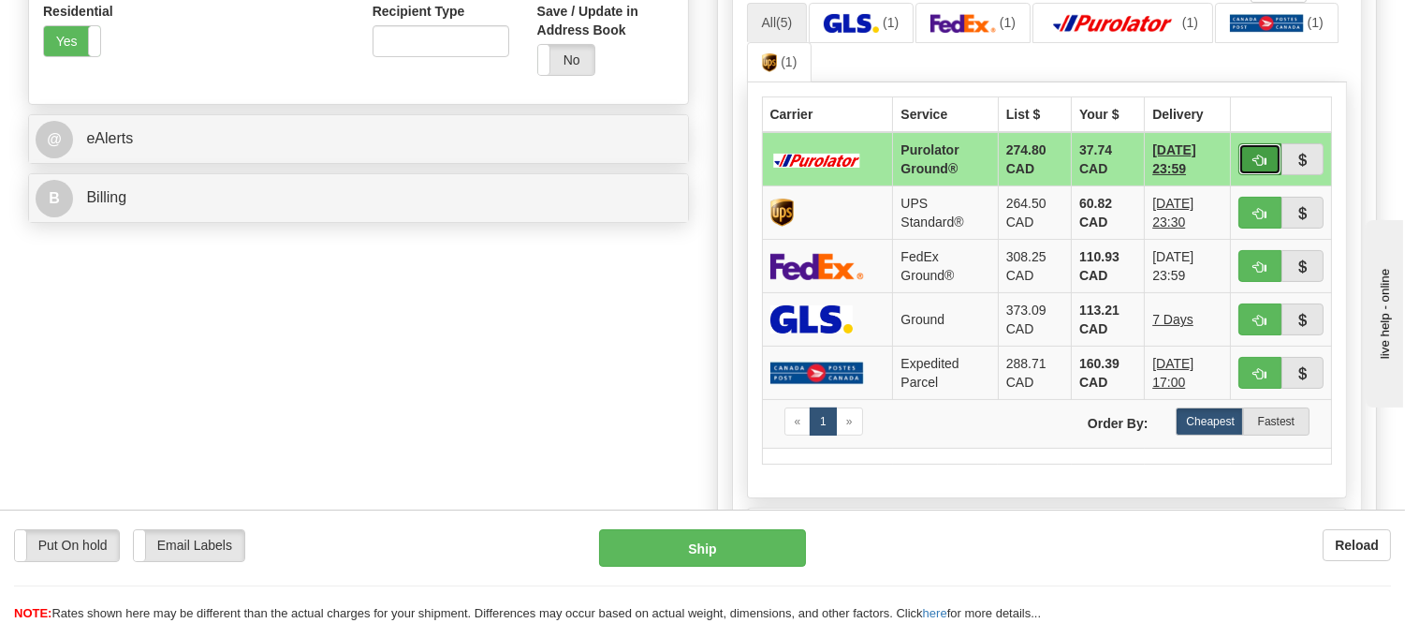
click at [1256, 170] on button "button" at bounding box center [1260, 159] width 43 height 32
type input "260"
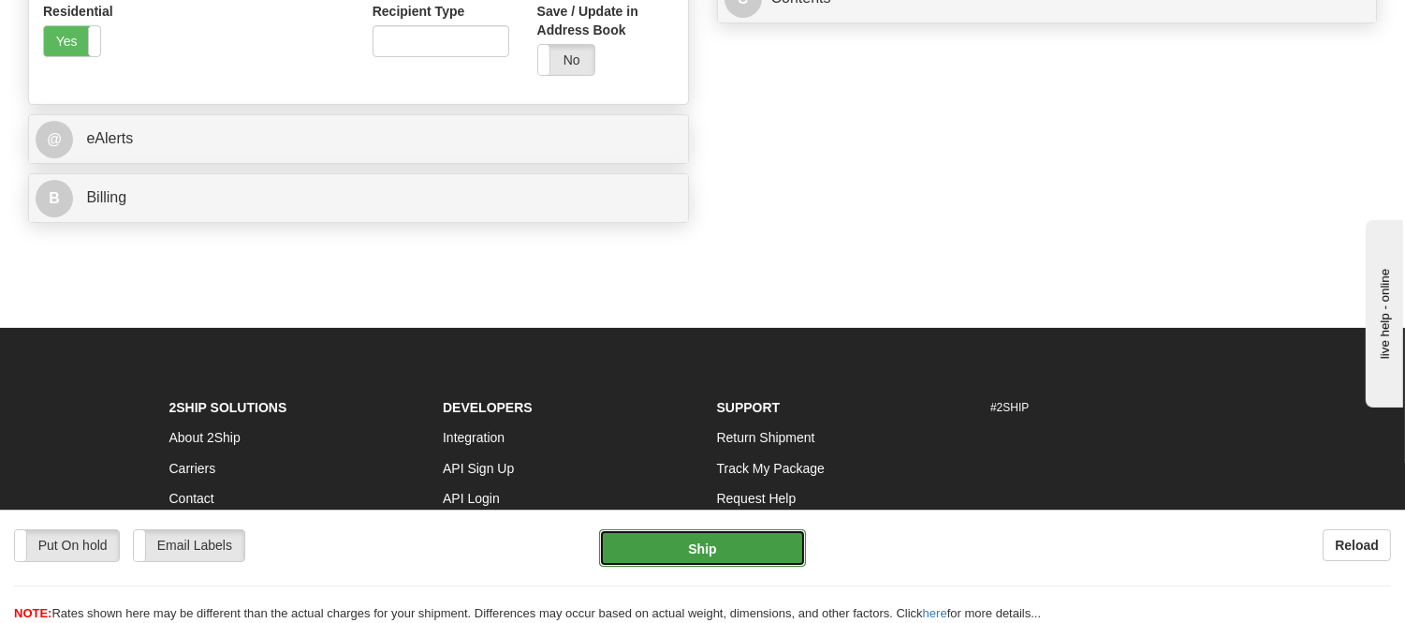
click at [751, 532] on button "Ship" at bounding box center [702, 547] width 206 height 37
